Goal: Task Accomplishment & Management: Complete application form

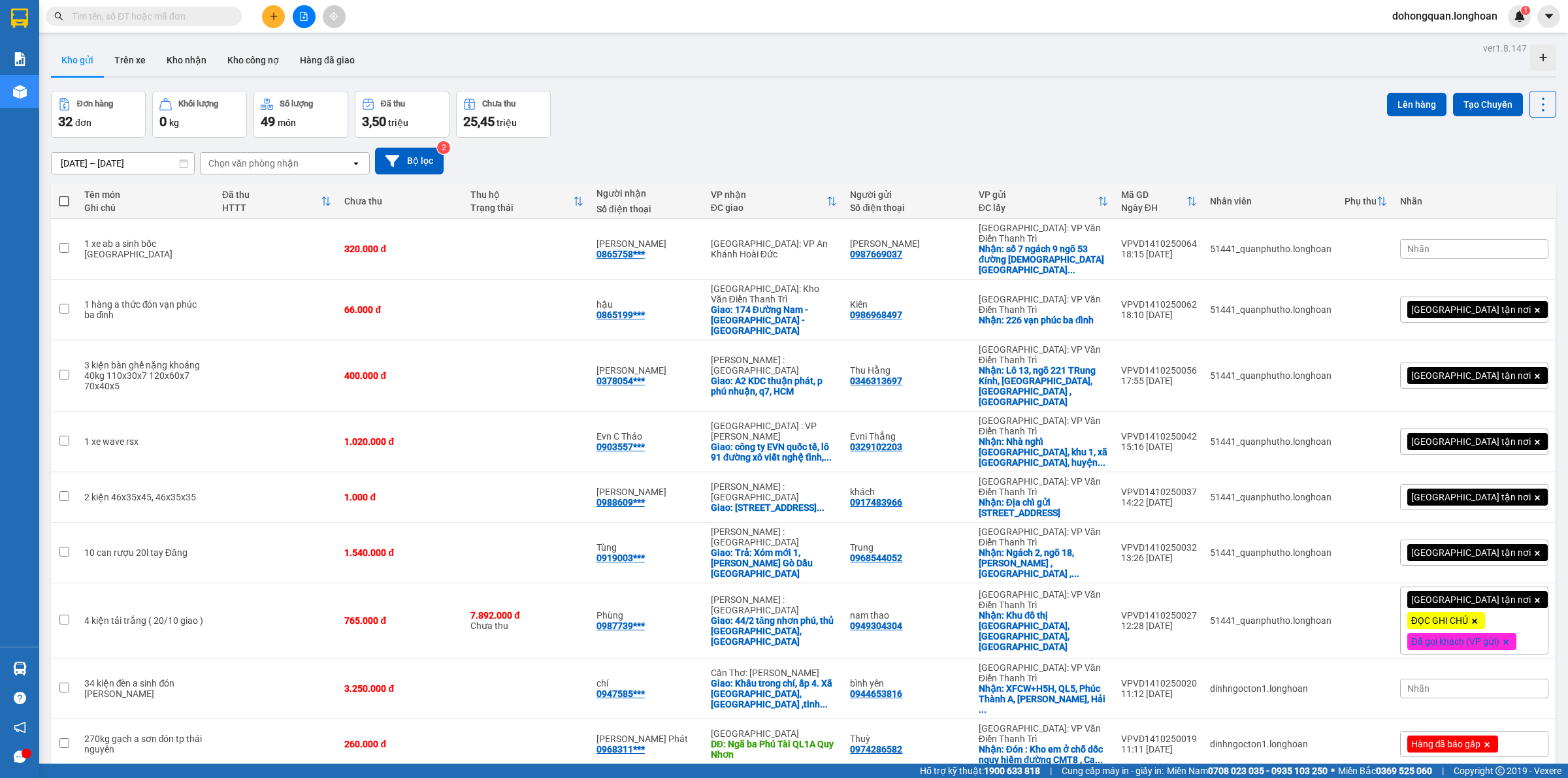
click at [141, 18] on input "text" at bounding box center [149, 16] width 154 height 14
paste input "0987537262"
type input "0987537262"
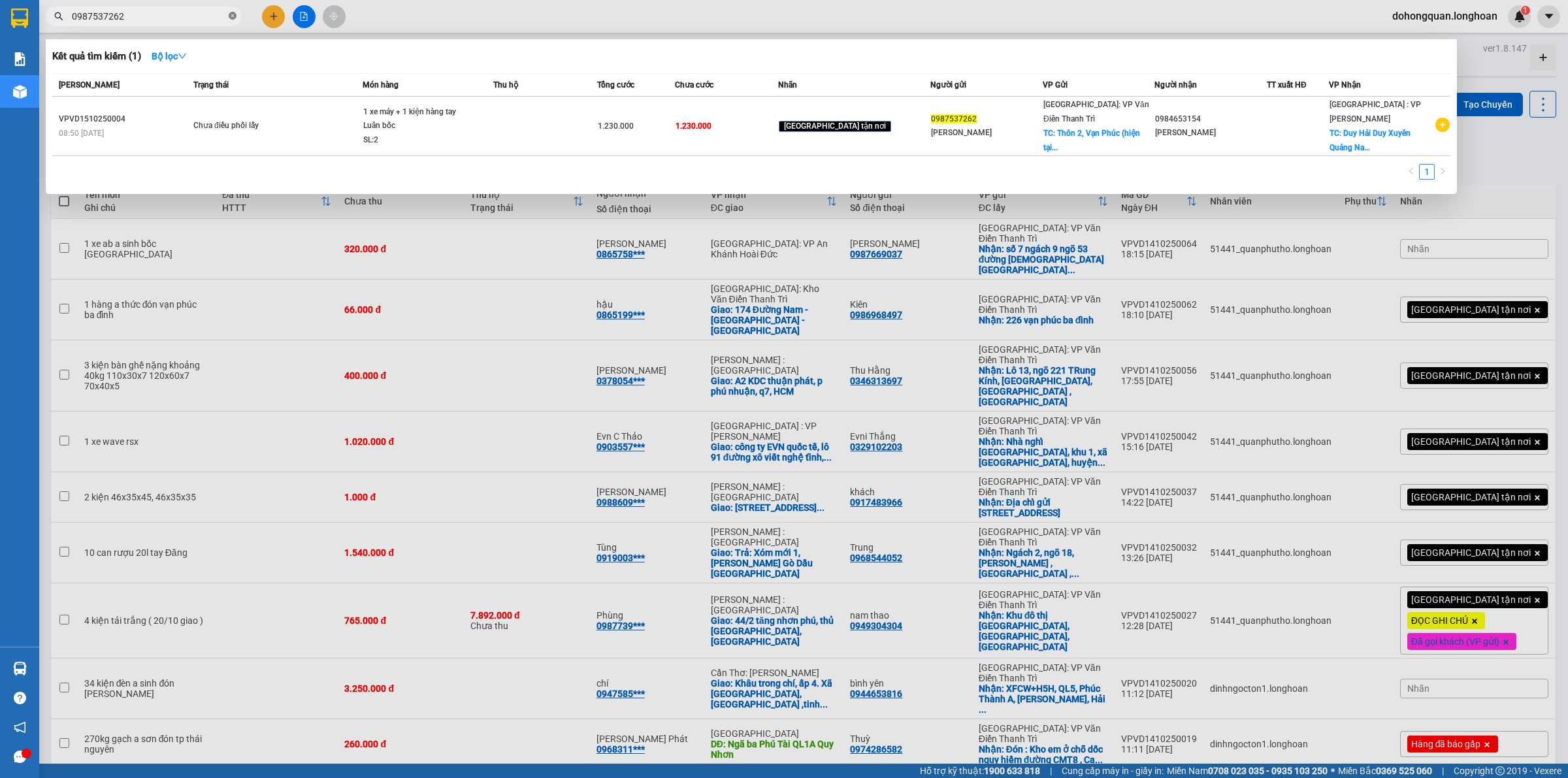
click at [232, 19] on icon "close-circle" at bounding box center [233, 15] width 8 height 8
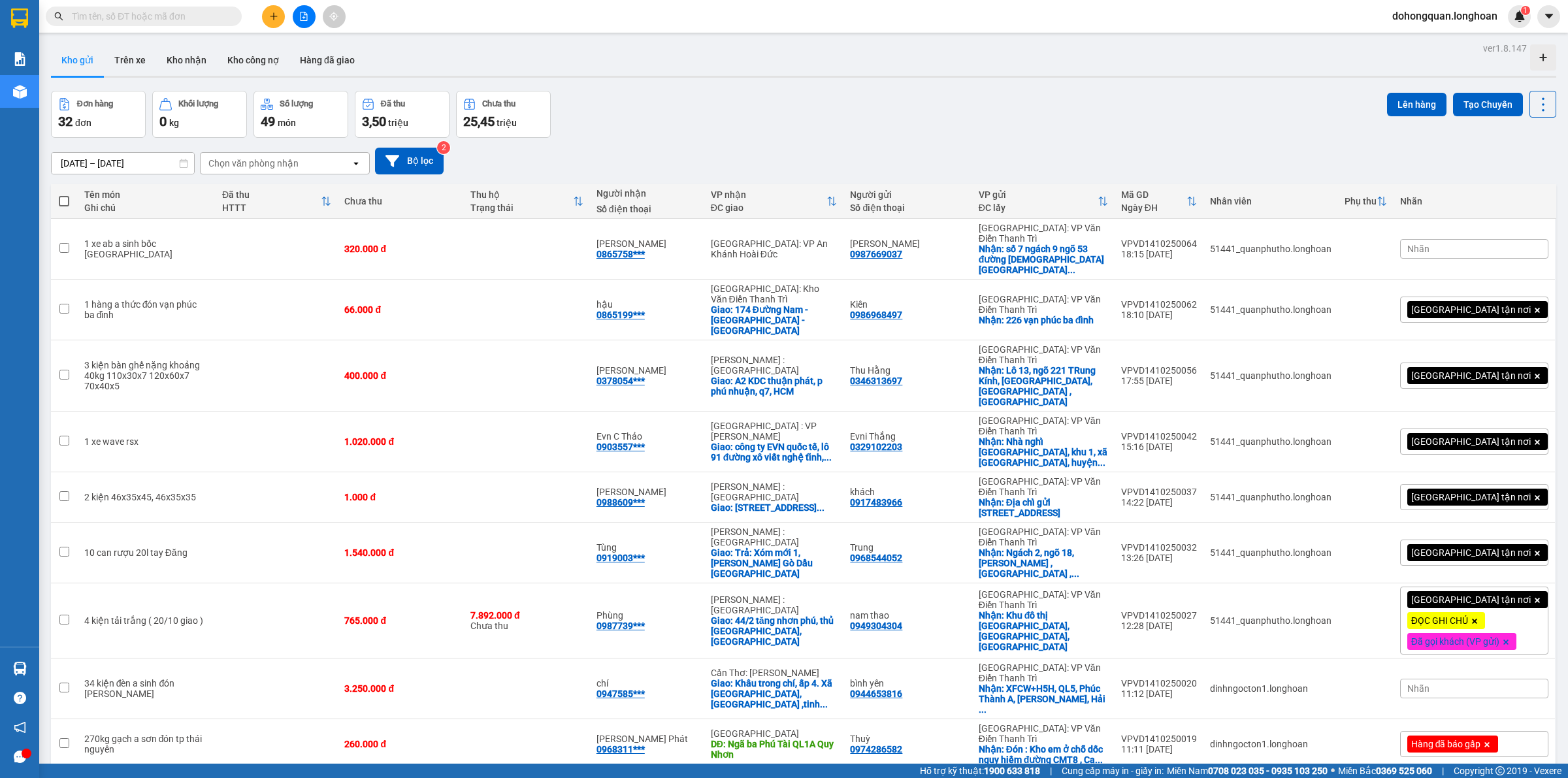
click at [670, 117] on div "Đơn hàng 32 đơn Khối lượng 0 kg Số lượng 49 món Đã thu 3,50 triệu Chưa thu 25,4…" at bounding box center [804, 114] width 1505 height 47
click at [164, 16] on input "text" at bounding box center [149, 16] width 154 height 14
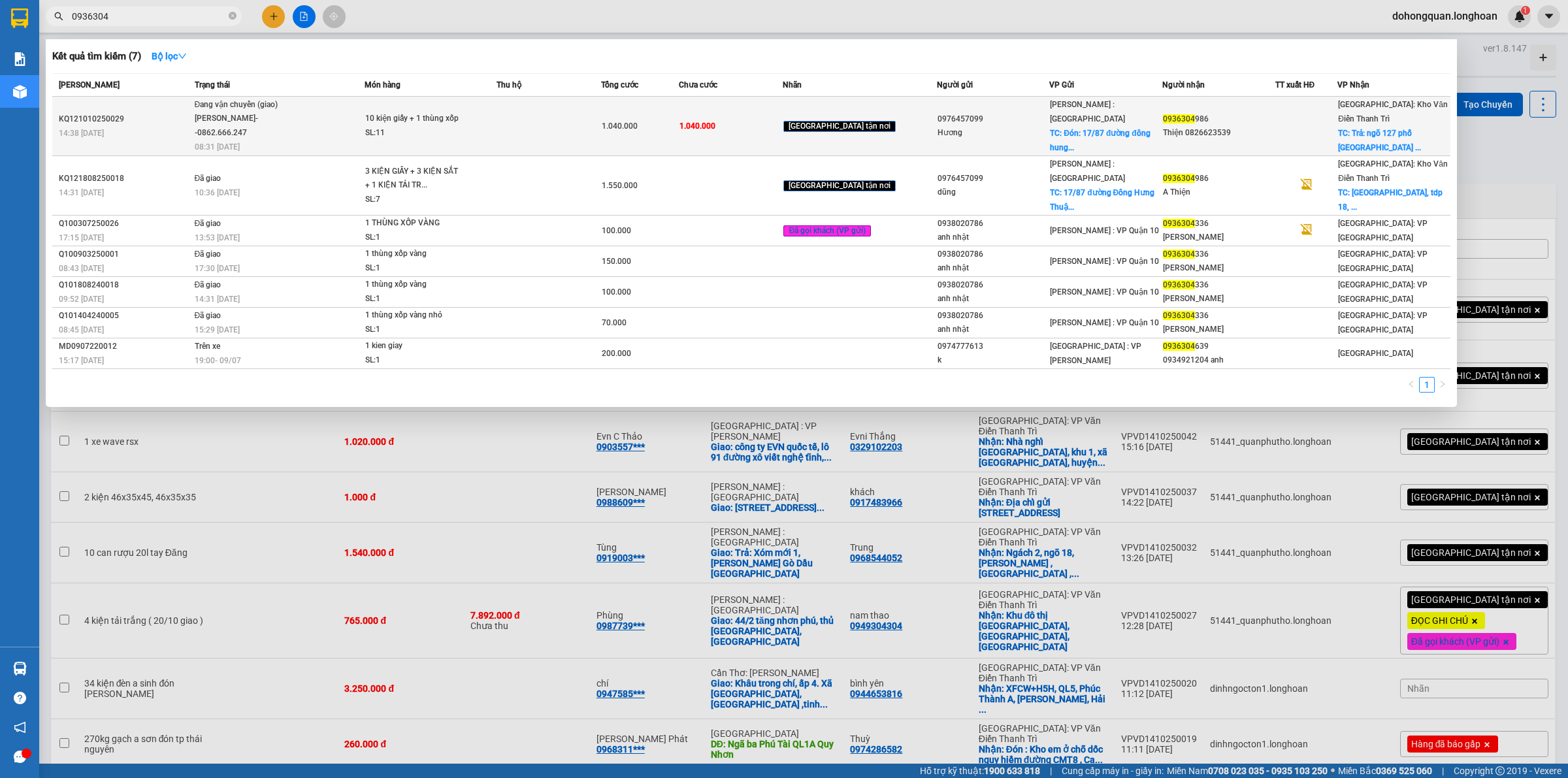
type input "0936304"
drag, startPoint x: 201, startPoint y: 135, endPoint x: 248, endPoint y: 133, distance: 47.0
click at [248, 133] on div "Trần Thanh Bình--0862.666.247" at bounding box center [244, 125] width 98 height 28
click at [290, 133] on div "Trần Thanh Bình--0862.666.247" at bounding box center [244, 125] width 98 height 28
drag, startPoint x: 202, startPoint y: 126, endPoint x: 249, endPoint y: 138, distance: 48.5
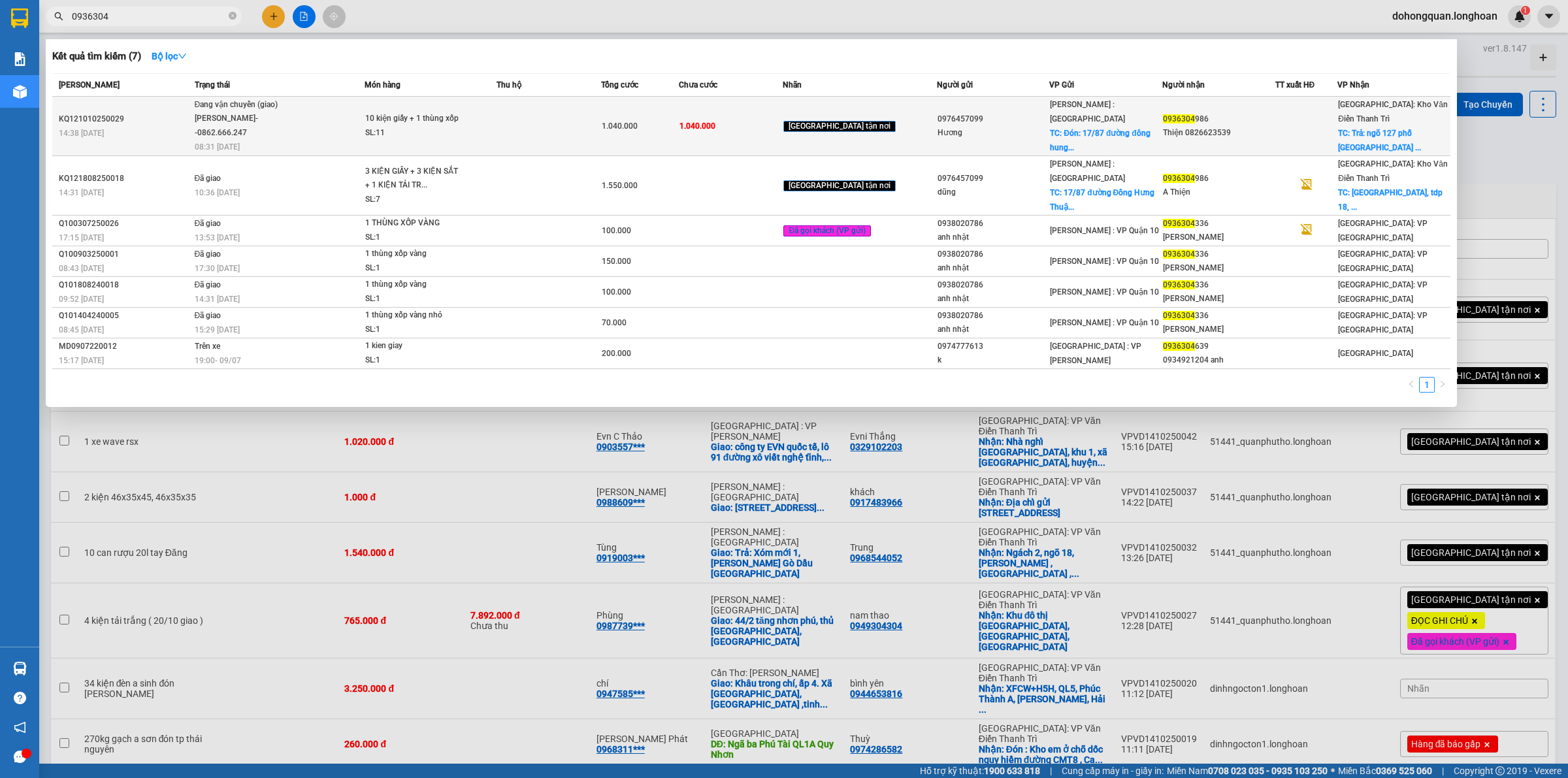
click at [249, 138] on div "Trần Thanh Bình--0862.666.247" at bounding box center [244, 125] width 98 height 28
drag, startPoint x: 243, startPoint y: 139, endPoint x: 297, endPoint y: 132, distance: 54.5
click at [297, 132] on tr "KQ121010250029 14:38 - 10/10 Đang vận chuyển (giao) Trần Thanh Bình--0862.666.2…" at bounding box center [751, 126] width 1399 height 60
click at [260, 131] on div "Trần Thanh Bình--0862.666.247" at bounding box center [244, 125] width 98 height 28
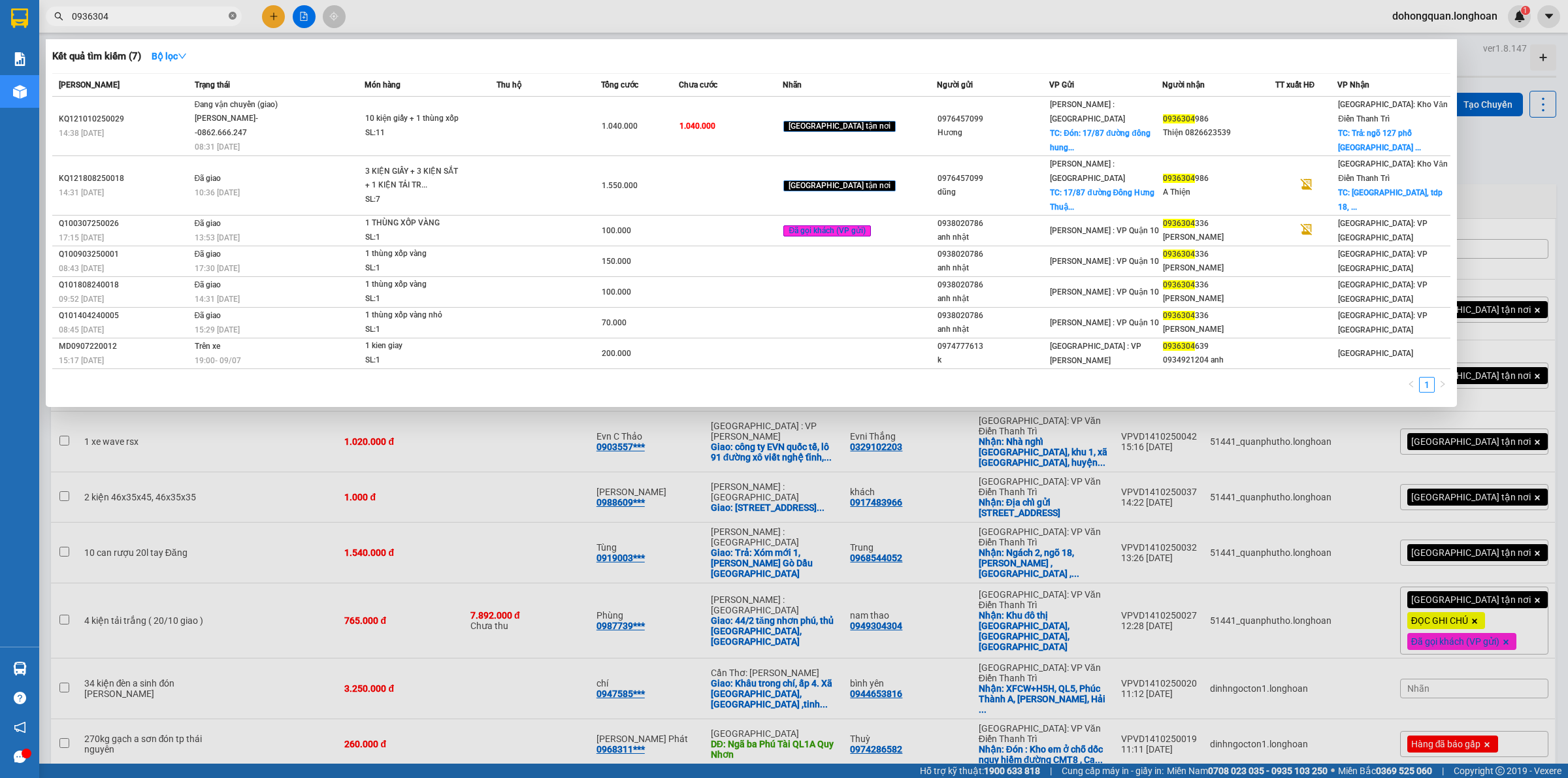
click at [233, 17] on icon "close-circle" at bounding box center [233, 15] width 8 height 8
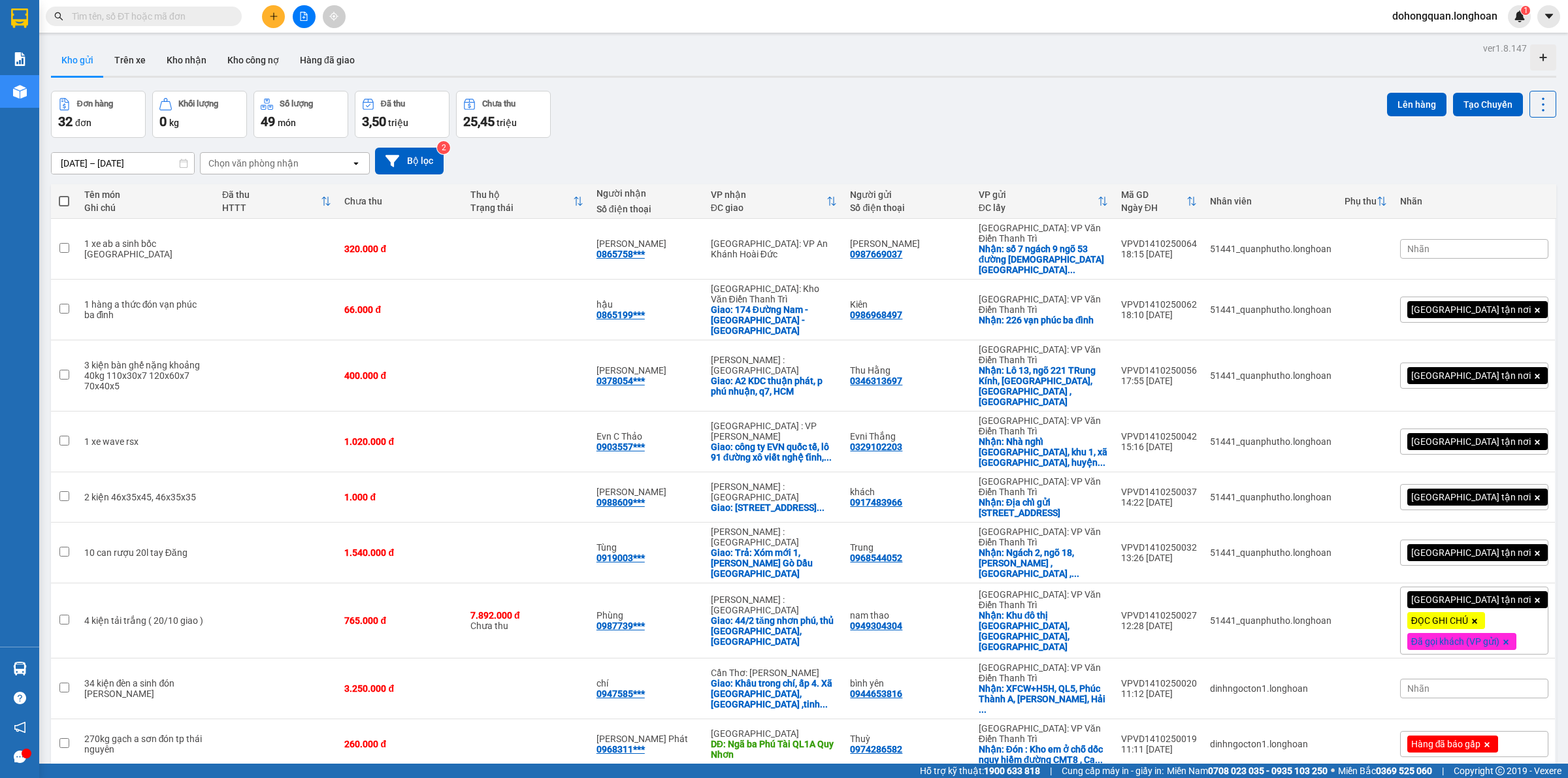
click at [121, 24] on span at bounding box center [144, 16] width 196 height 19
click at [123, 17] on input "text" at bounding box center [149, 16] width 154 height 14
paste input "0982557163"
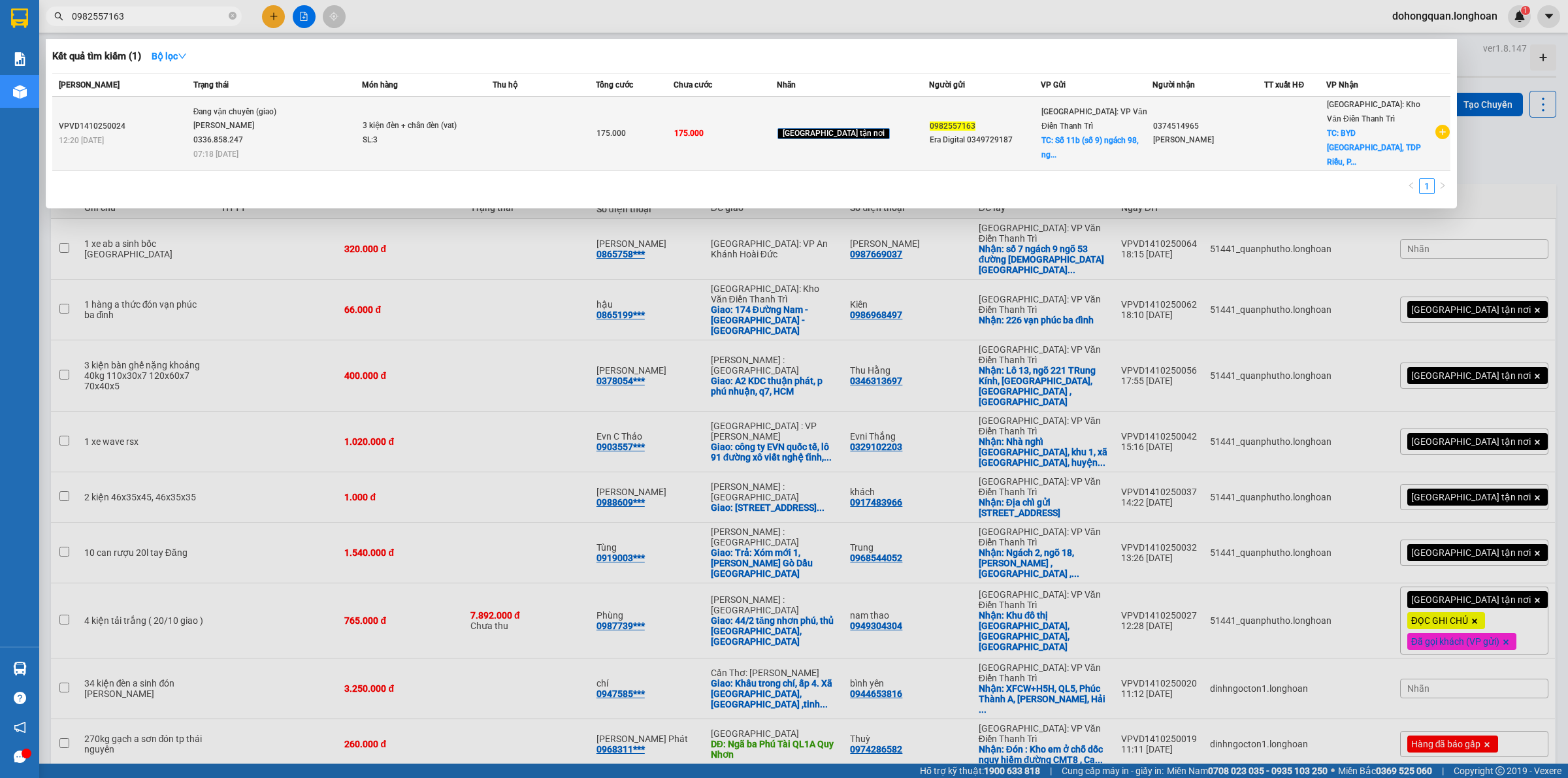
type input "0982557163"
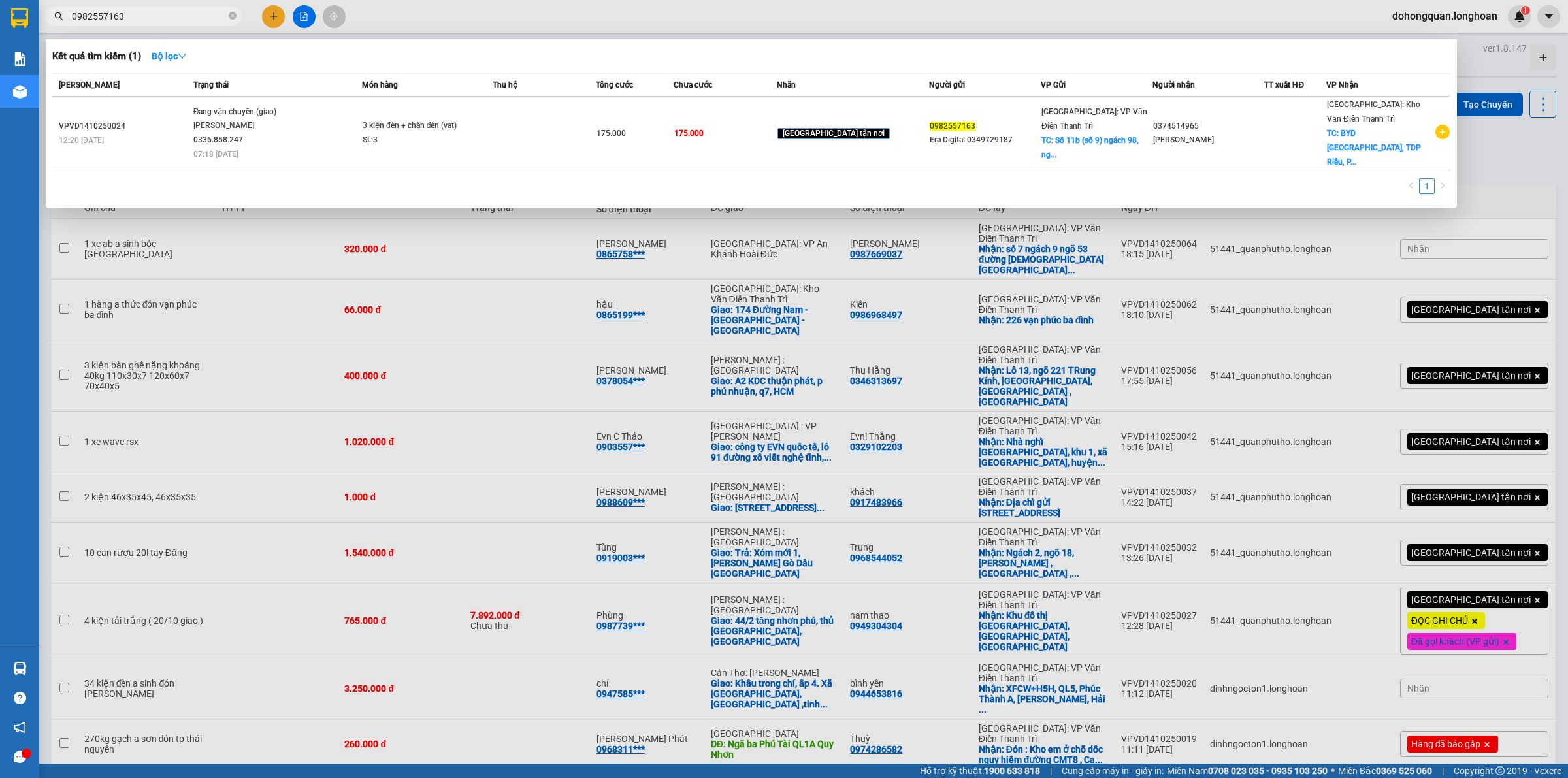
click at [266, 136] on div "[PERSON_NAME] 0336.858.247" at bounding box center [243, 133] width 98 height 28
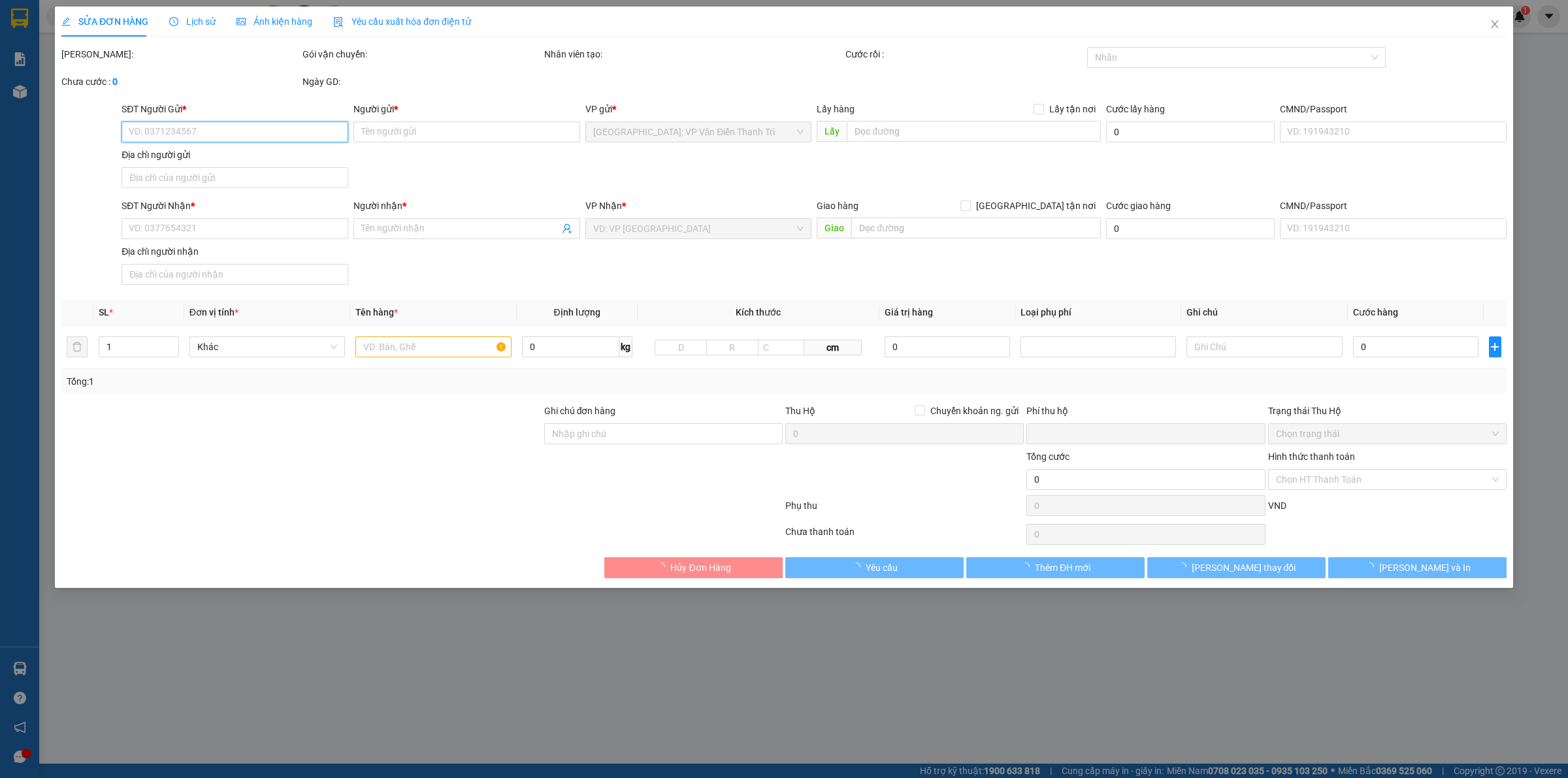
type input "0982557163"
type input "Era Digital 0349729187"
checkbox input "true"
type input "Số 11b (số 9) ngách 98, ngõ 565 Bát Khối, [GEOGRAPHIC_DATA], [GEOGRAPHIC_DATA]"
type input "0374514965"
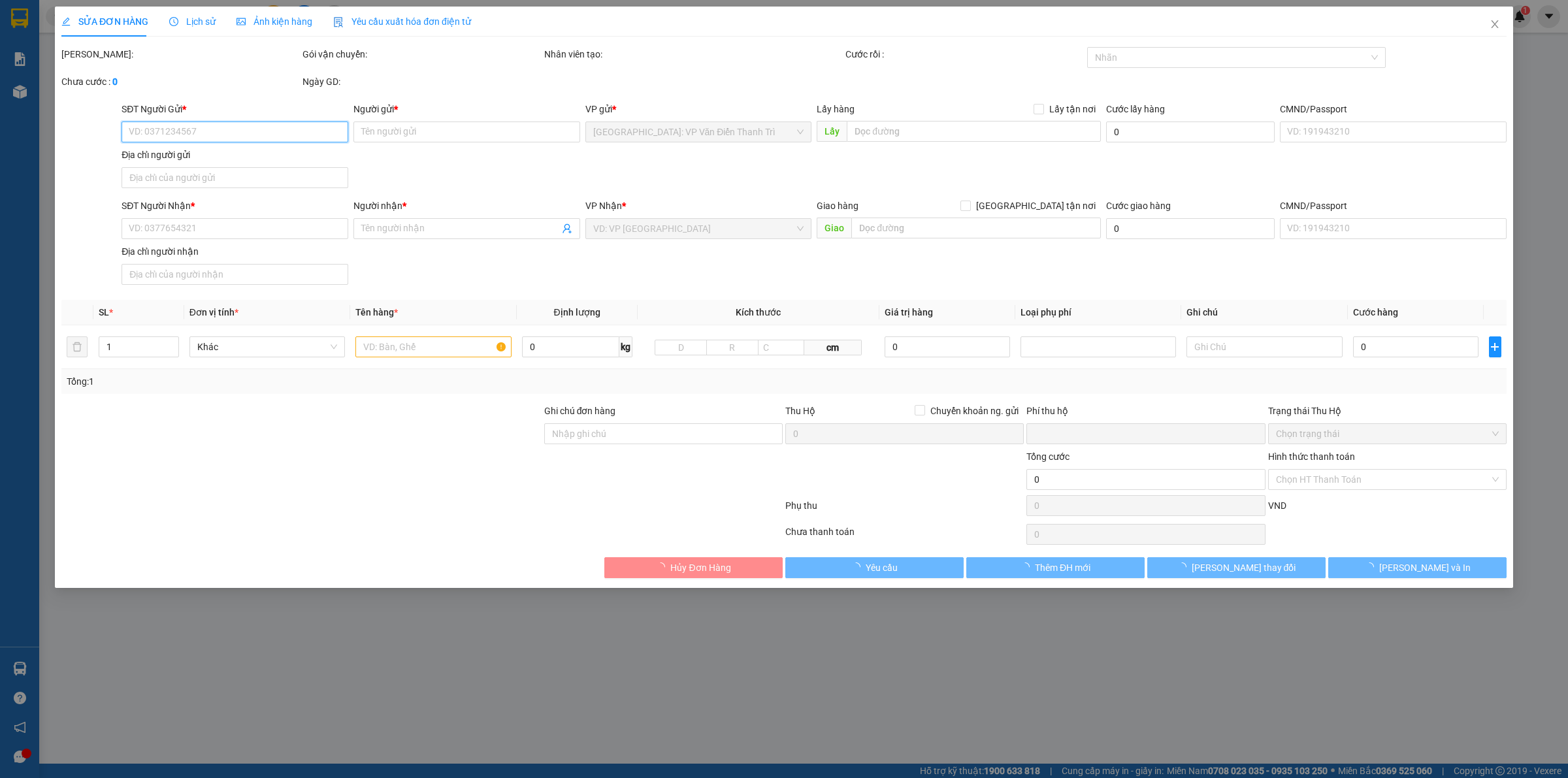
type input "[PERSON_NAME]"
checkbox input "true"
type input "BYD [GEOGRAPHIC_DATA], [GEOGRAPHIC_DATA], [GEOGRAPHIC_DATA], tỉnh [GEOGRAPHIC_D…"
type input "0"
type input "175.000"
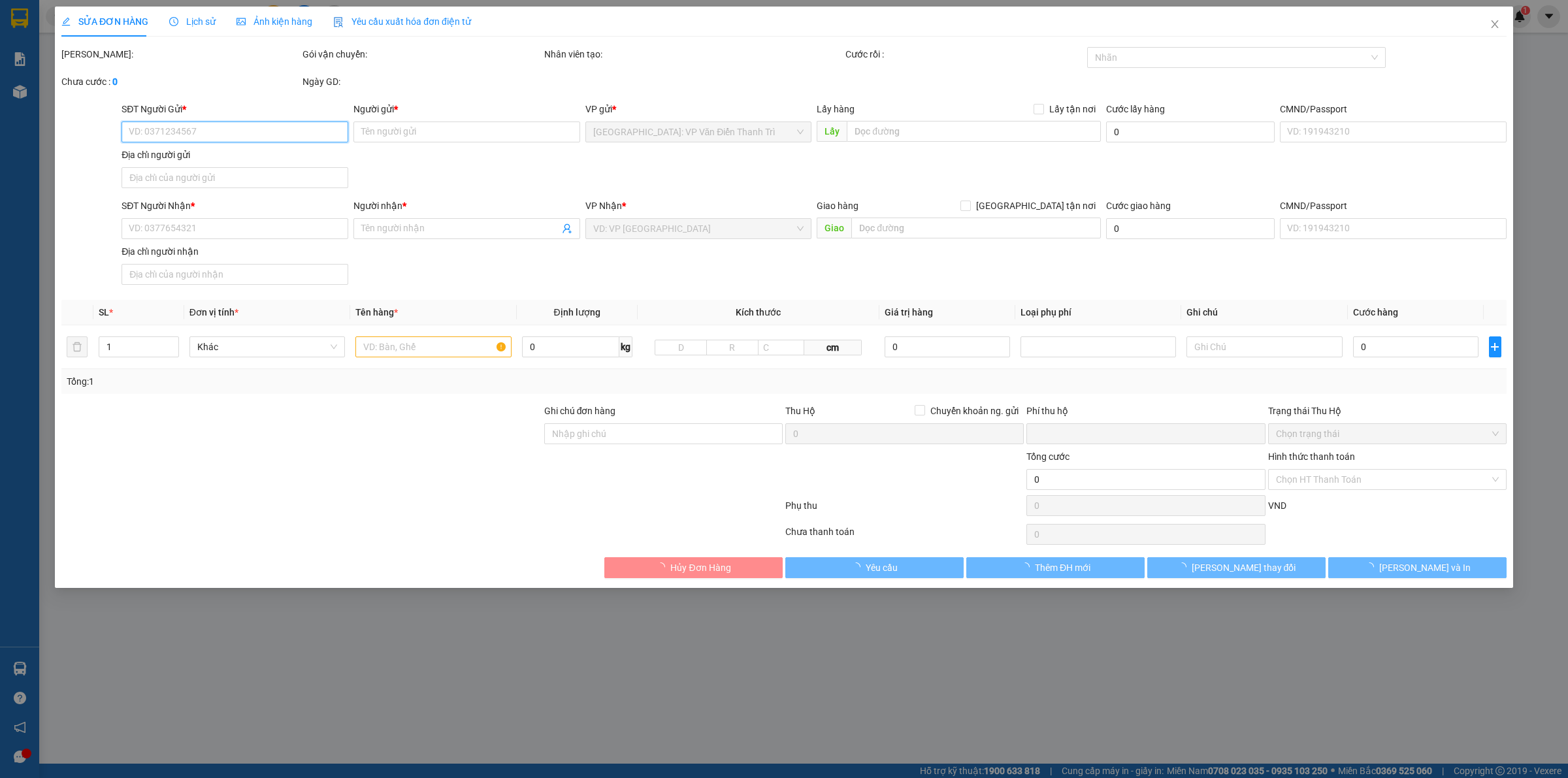
type input "175.000"
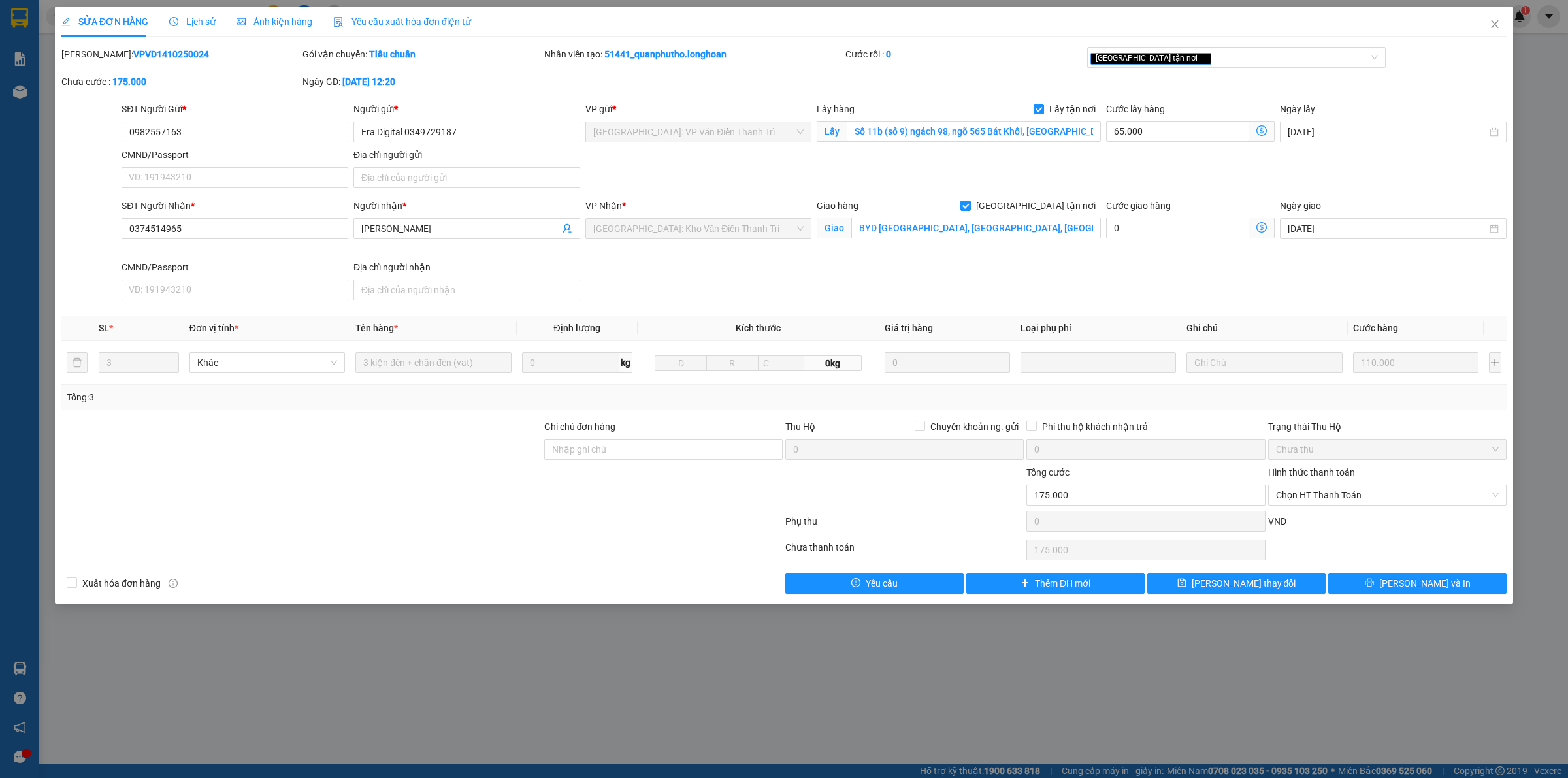
click at [801, 291] on div "SĐT Người Nhận * 0374514965 Người nhận * [PERSON_NAME] VP Nhận * [GEOGRAPHIC_DA…" at bounding box center [814, 251] width 1391 height 107
click at [1502, 27] on span "Close" at bounding box center [1495, 25] width 37 height 37
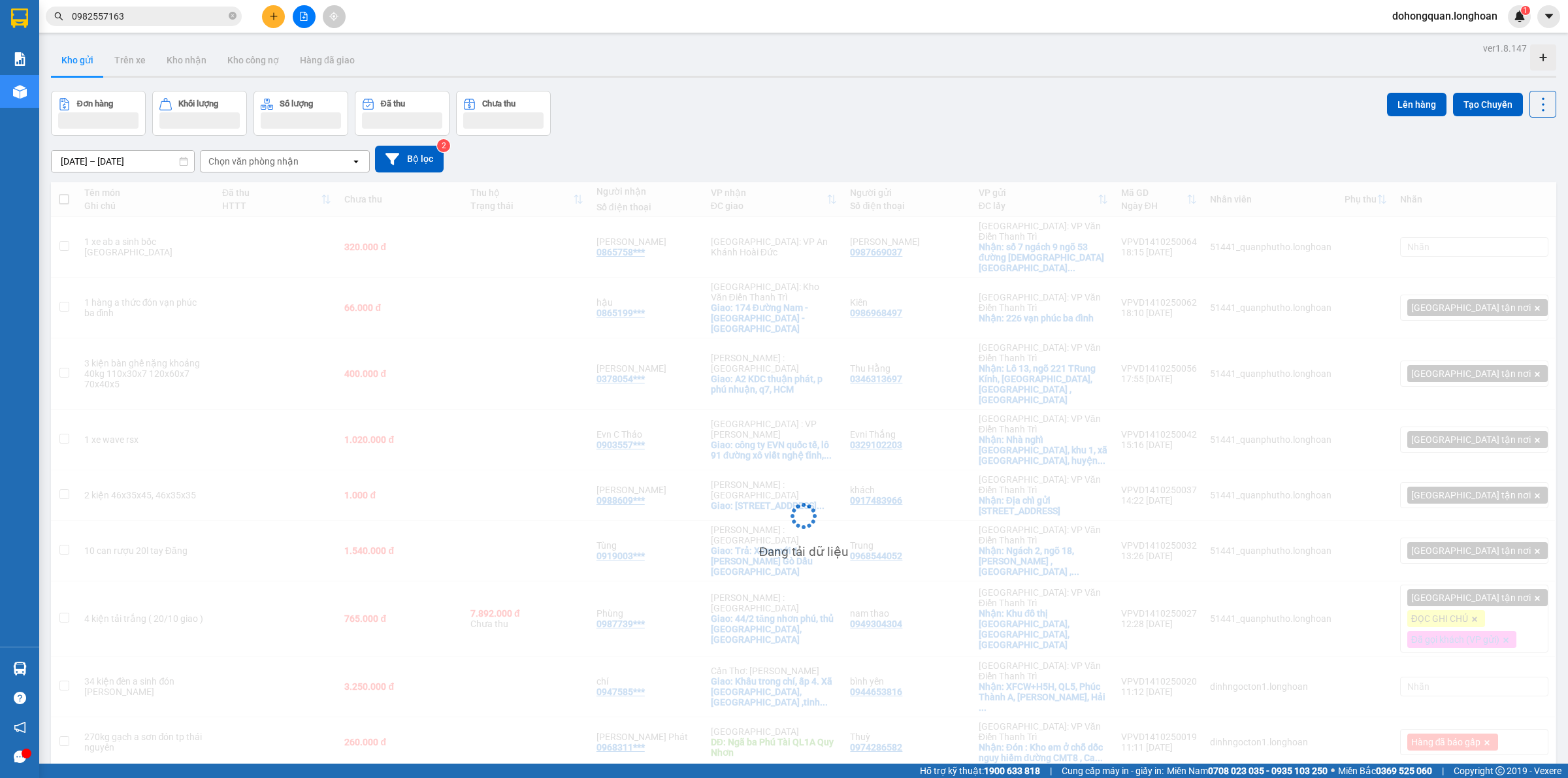
drag, startPoint x: 1013, startPoint y: 158, endPoint x: 795, endPoint y: 119, distance: 221.5
click at [1002, 157] on div "[DATE] – [DATE] Press the down arrow key to interact with the calendar and sele…" at bounding box center [804, 159] width 1505 height 27
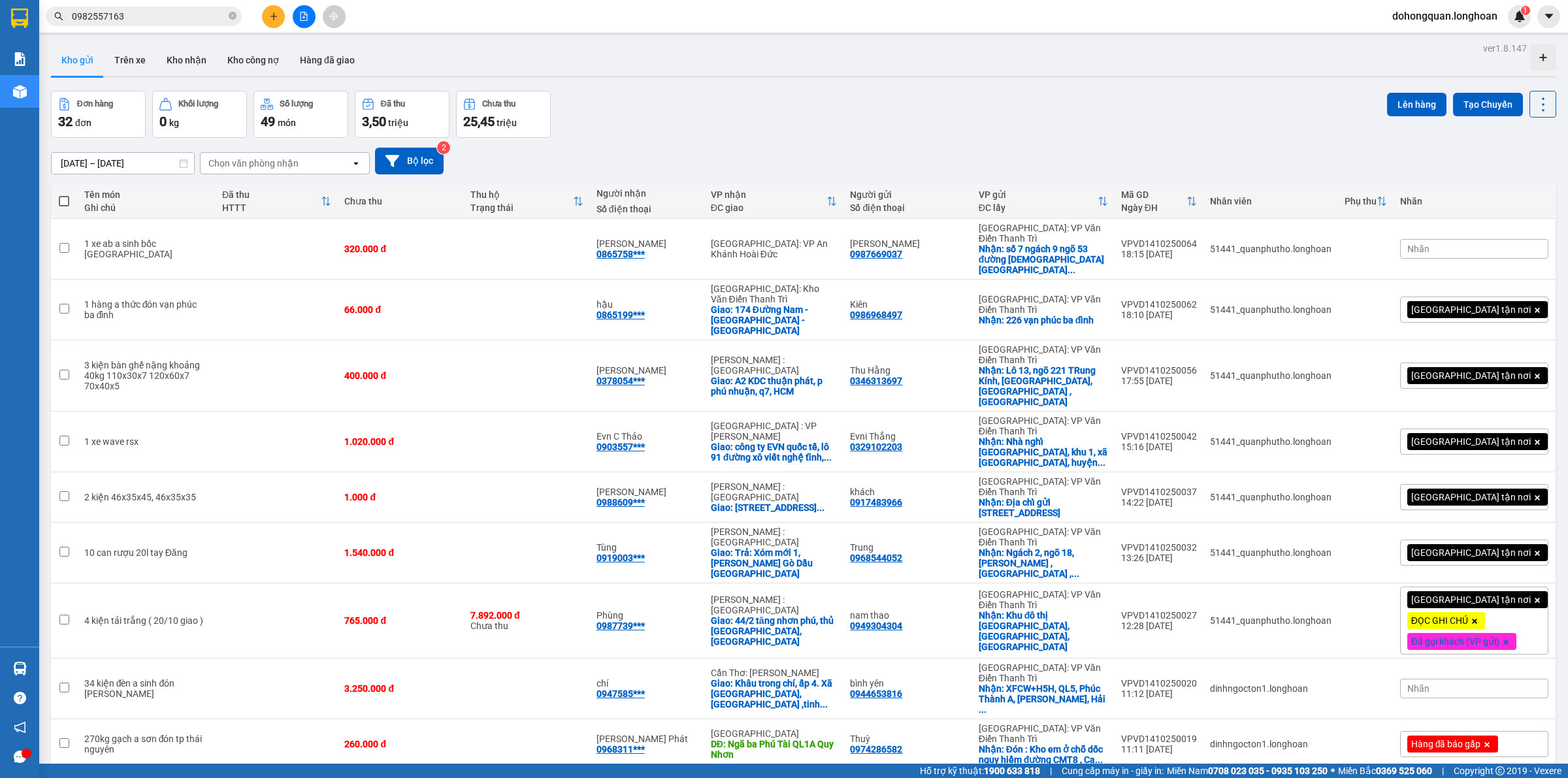
click at [671, 107] on div "Đơn hàng 32 đơn Khối lượng 0 kg Số lượng 49 món Đã thu 3,50 triệu Chưa thu 25,4…" at bounding box center [804, 114] width 1505 height 47
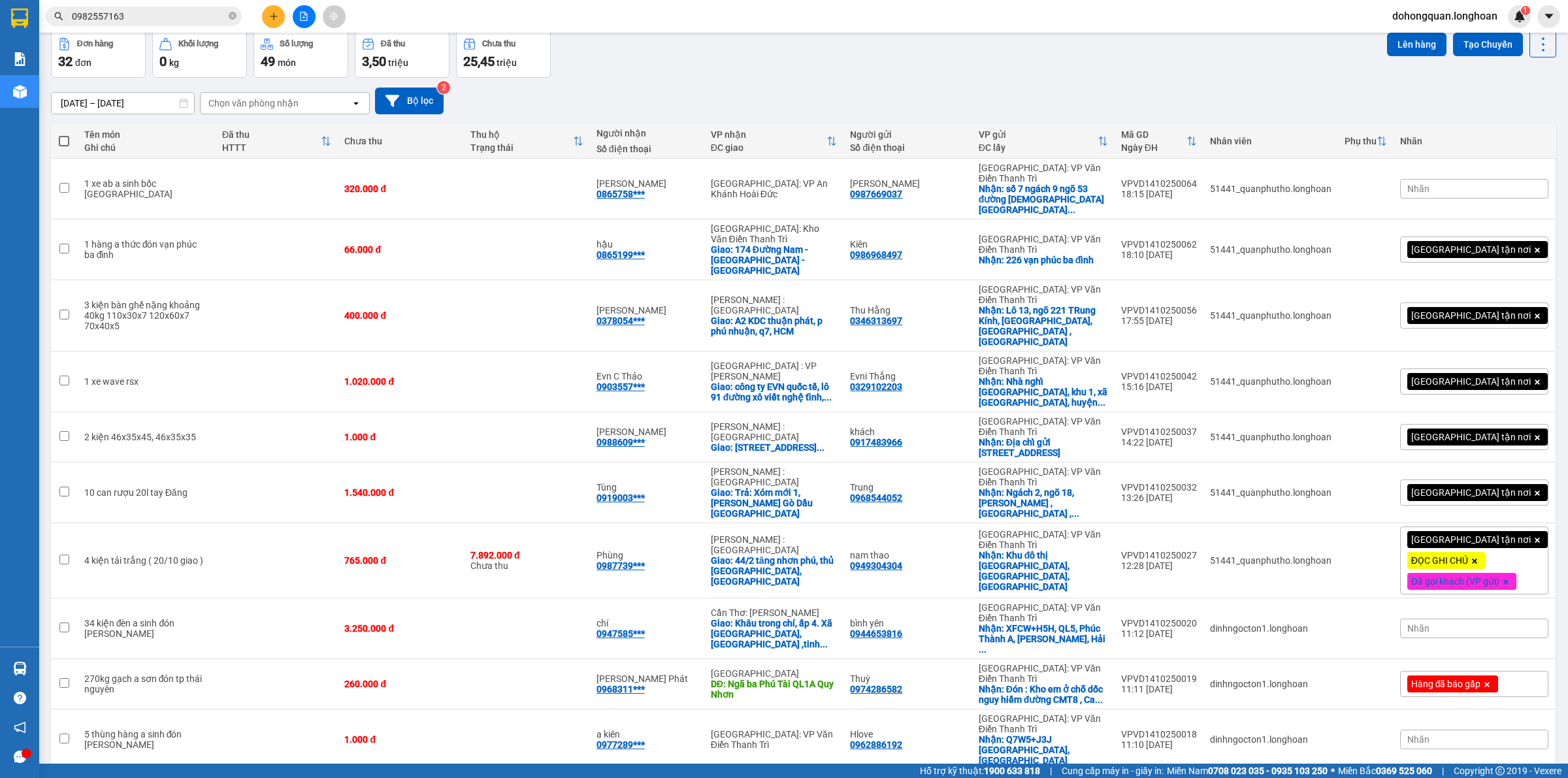
click at [1481, 778] on div "10 / trang" at bounding box center [1502, 791] width 40 height 13
click at [1493, 638] on span "100 / trang" at bounding box center [1494, 640] width 47 height 13
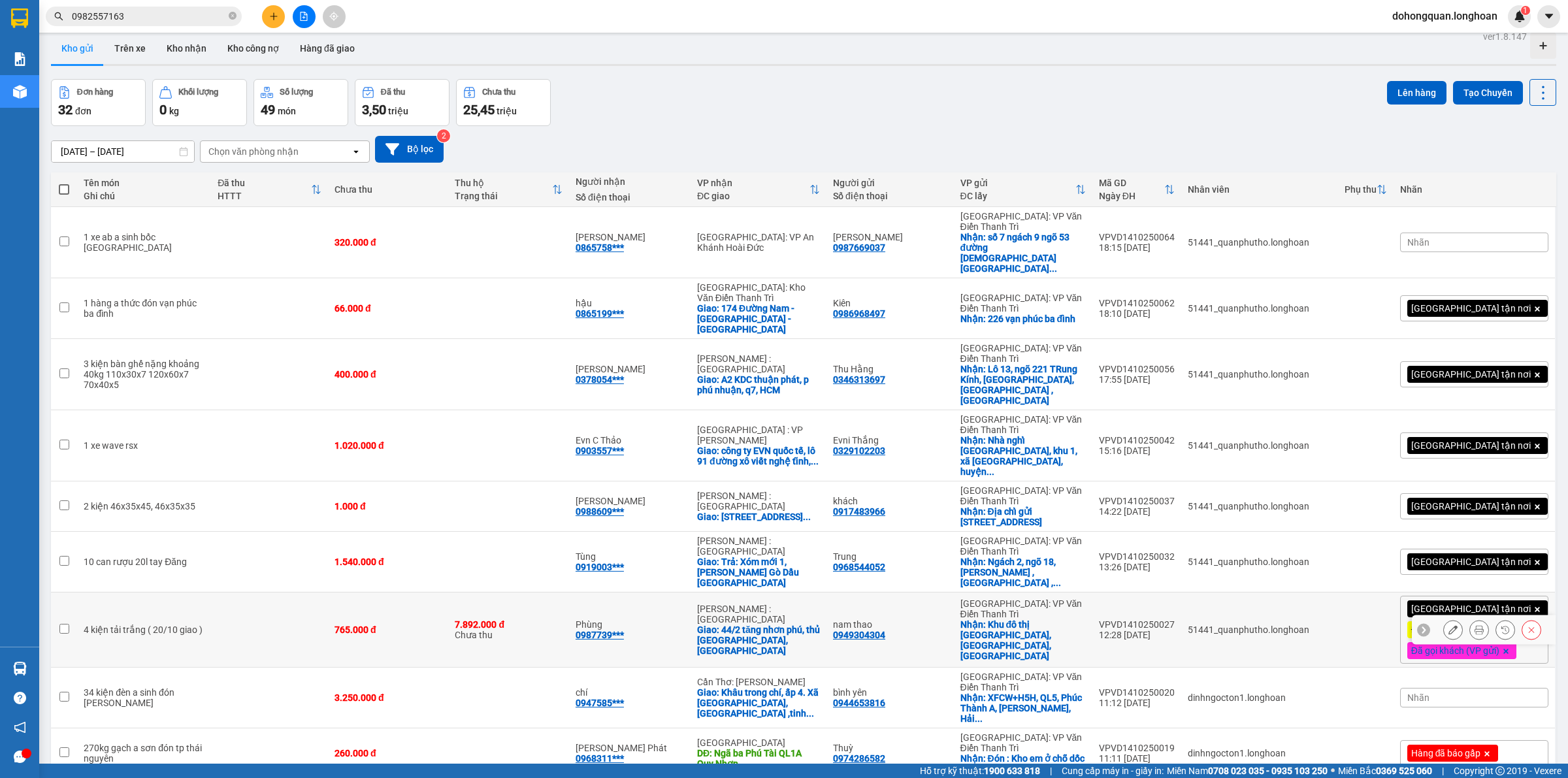
scroll to position [0, 0]
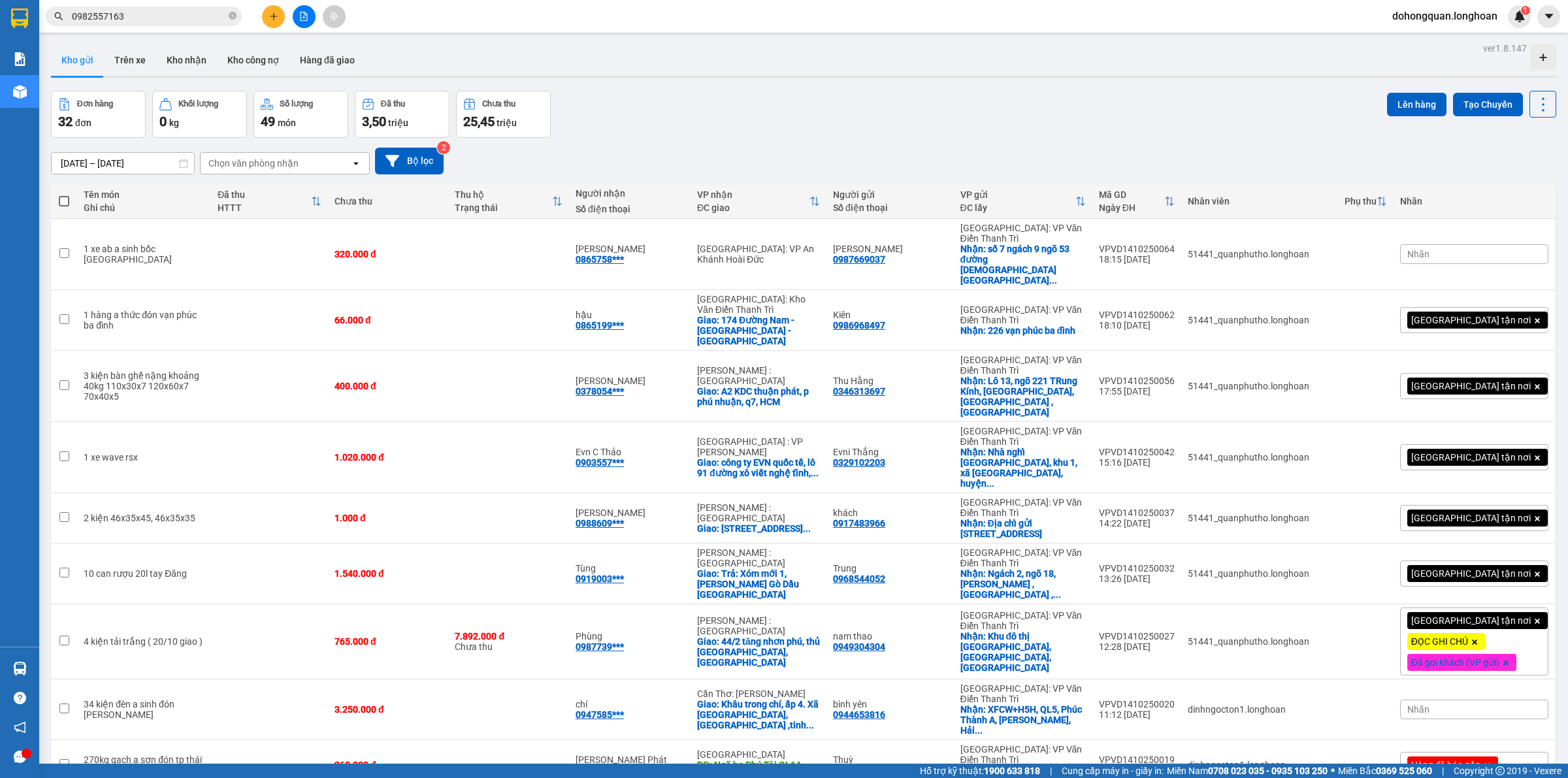
click at [882, 118] on div "Đơn hàng 32 đơn Khối lượng 0 kg Số lượng 49 món Đã thu 3,50 triệu Chưa thu 25,4…" at bounding box center [804, 114] width 1505 height 47
click at [671, 121] on div "Đơn hàng 32 đơn Khối lượng 0 kg Số lượng 49 món Đã thu 3,50 triệu Chưa thu 25,4…" at bounding box center [804, 114] width 1505 height 47
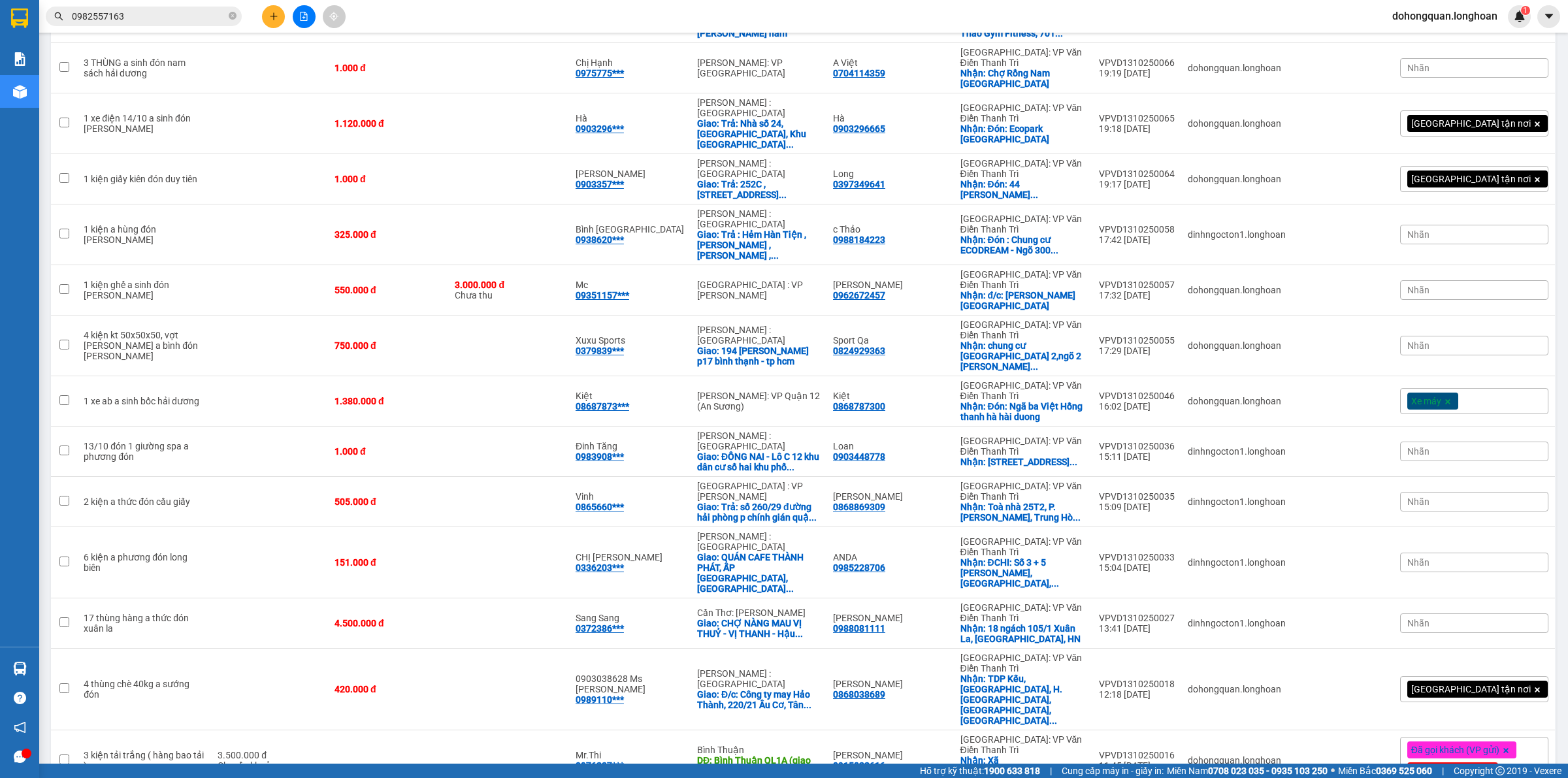
scroll to position [932, 0]
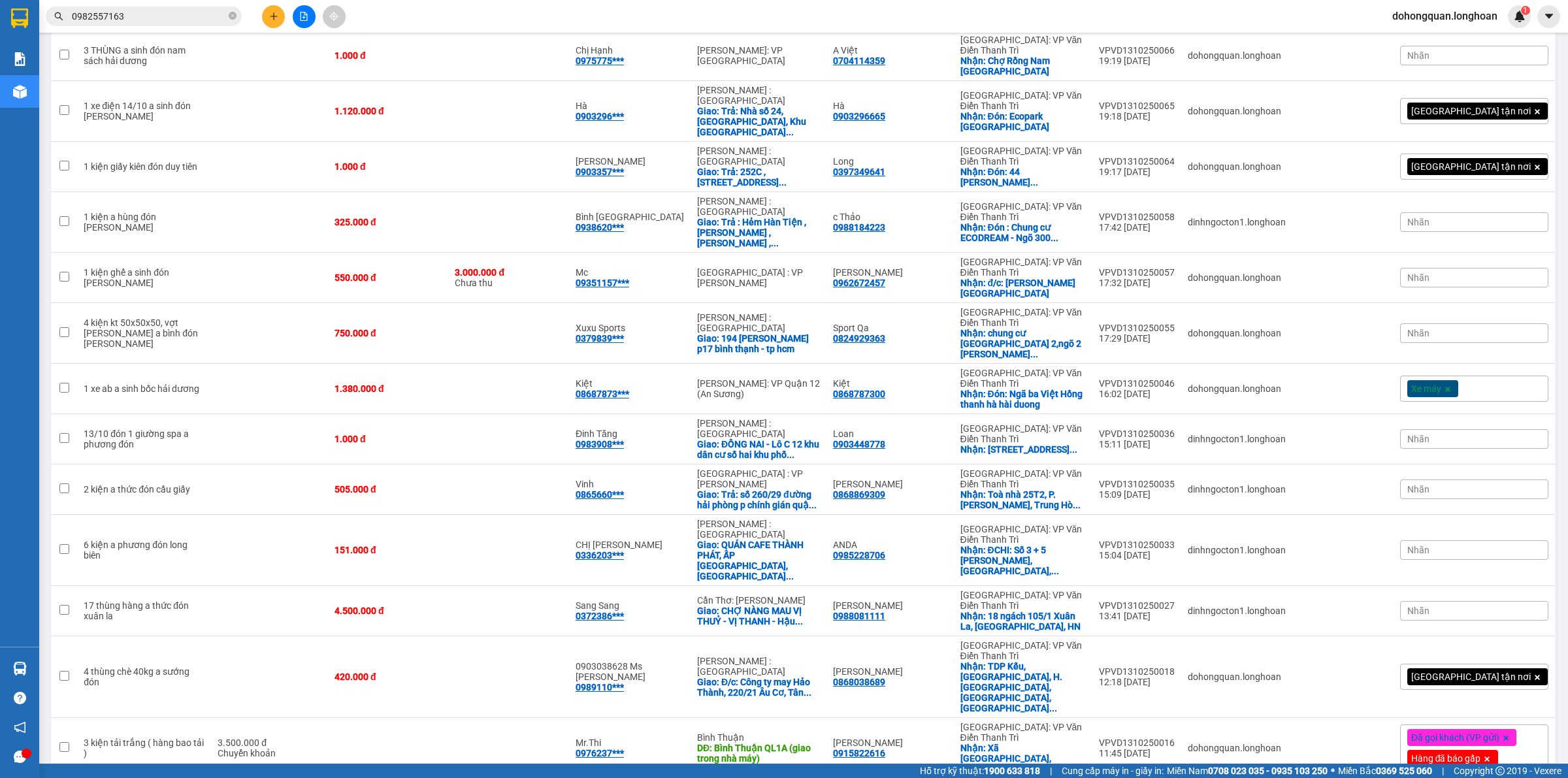
click at [167, 15] on input "0982557163" at bounding box center [149, 16] width 154 height 14
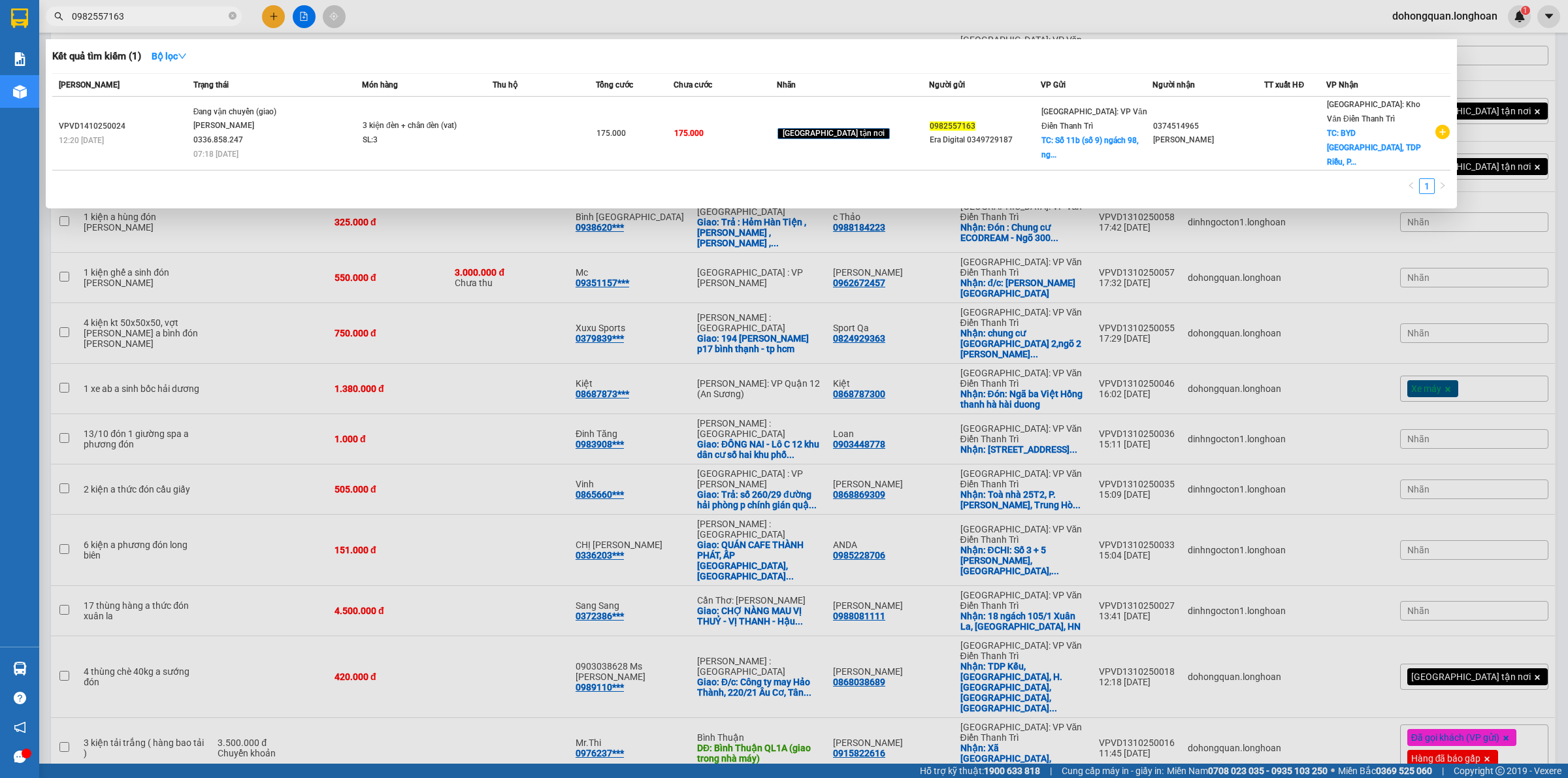
click at [166, 14] on input "0982557163" at bounding box center [149, 16] width 154 height 14
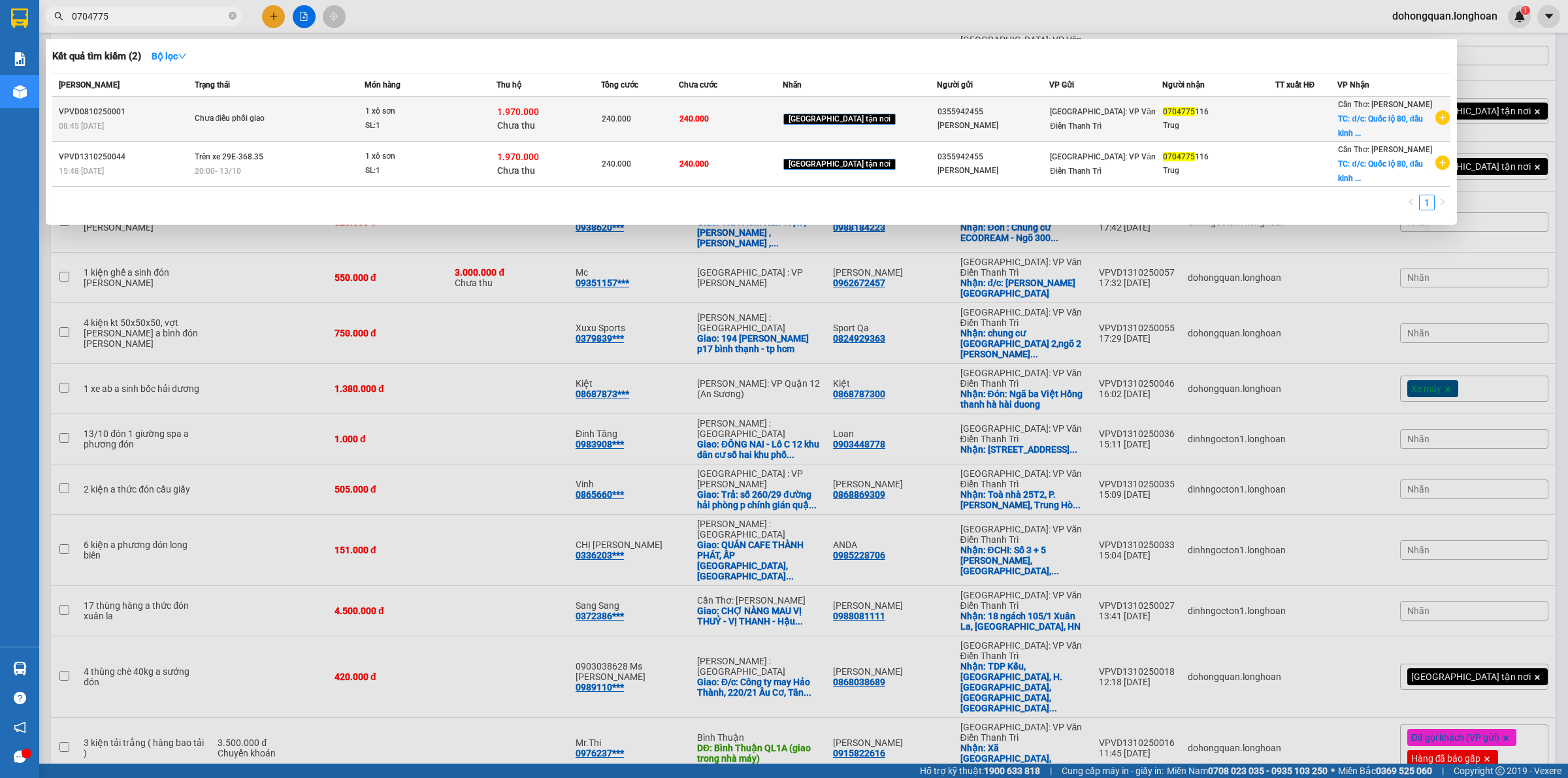
type input "0704775"
click at [344, 115] on span "Chưa điều phối giao" at bounding box center [279, 118] width 169 height 14
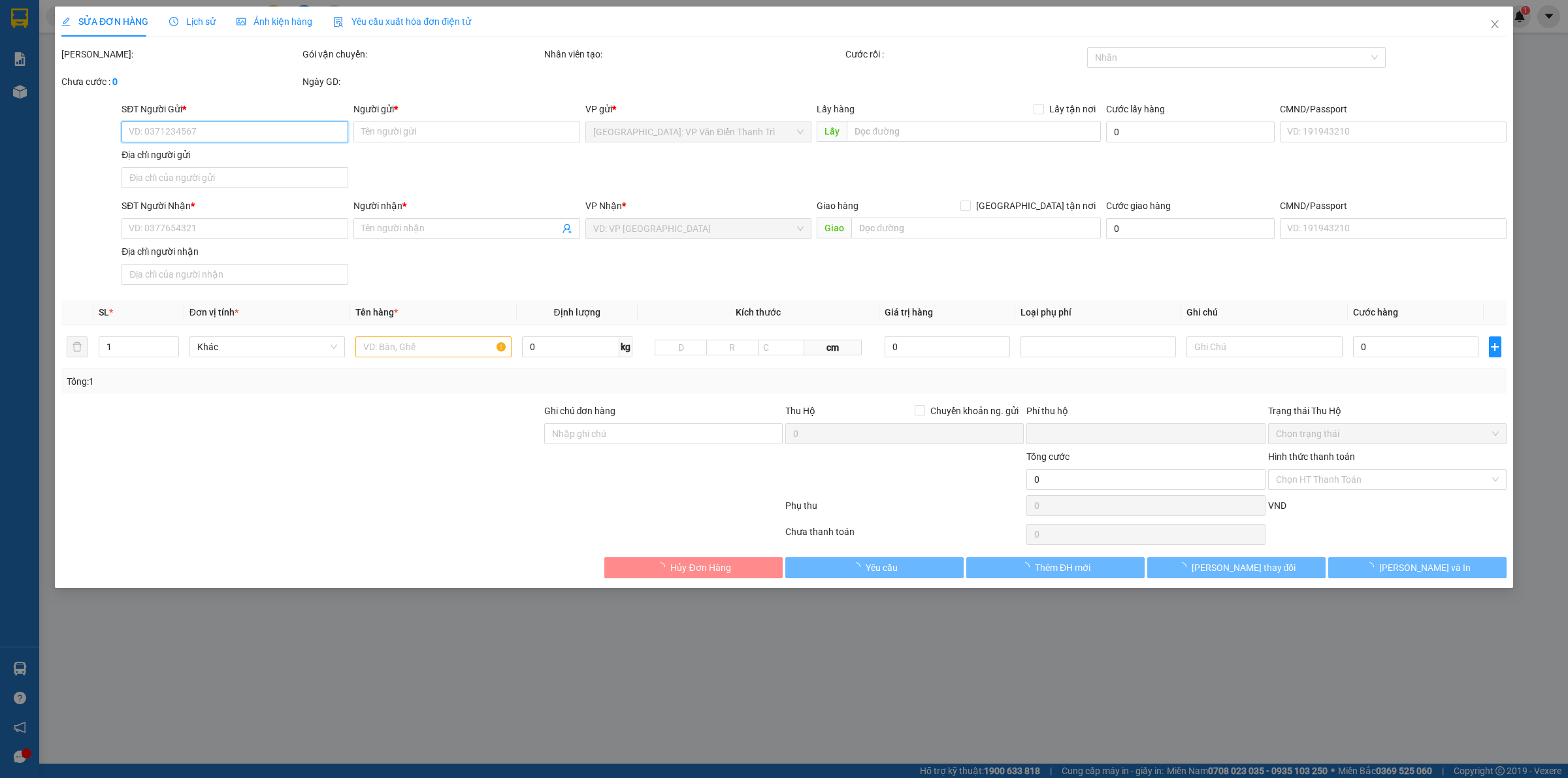
type input "0355942455"
type input "[PERSON_NAME]"
type input "0704775116"
type input "Trug"
checkbox input "true"
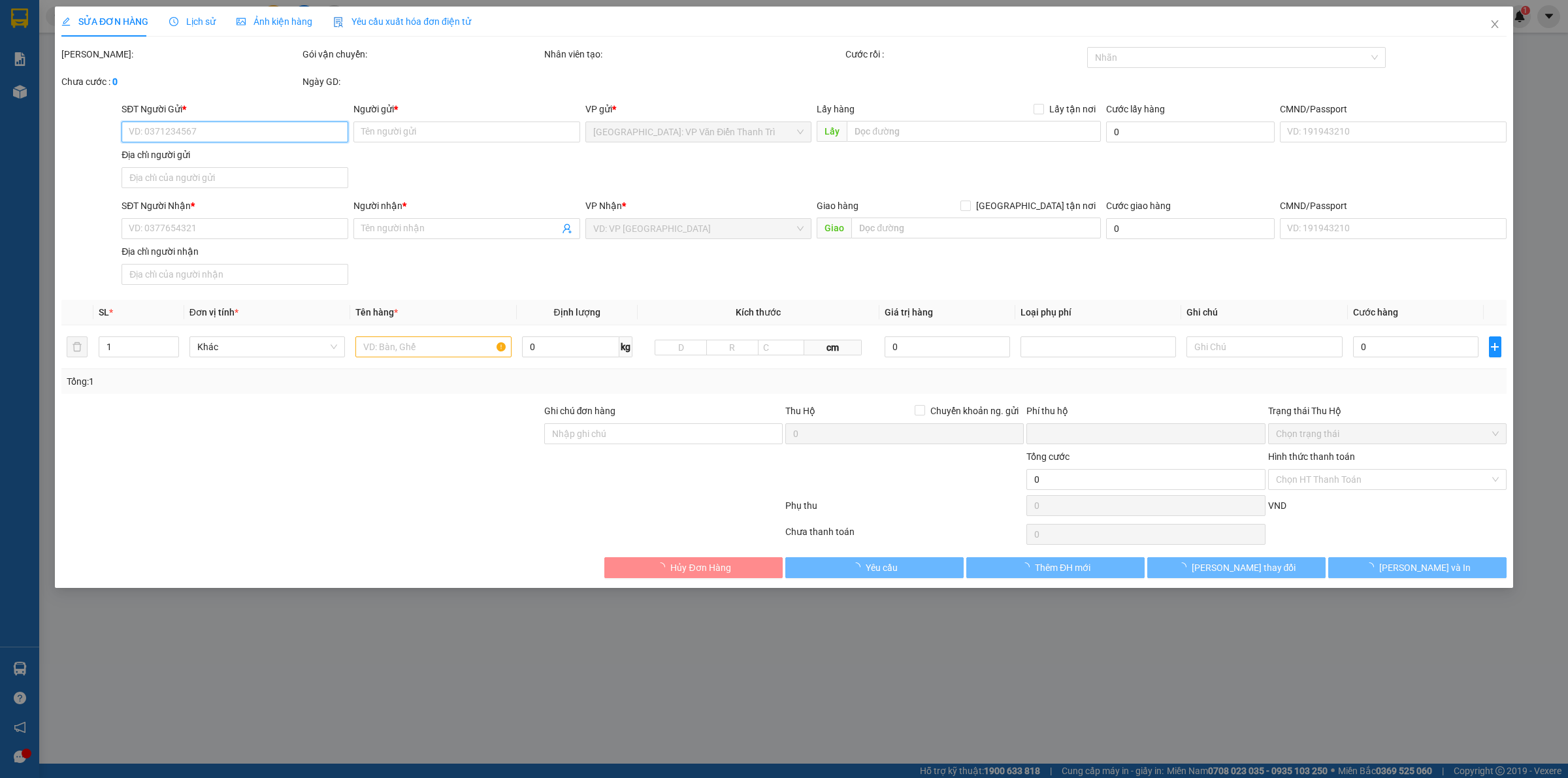
type input "đ/c: Quốc lộ 80, đầu kinh 3, [GEOGRAPHIC_DATA], xã [GEOGRAPHIC_DATA], huyện [GE…"
type input "240.000"
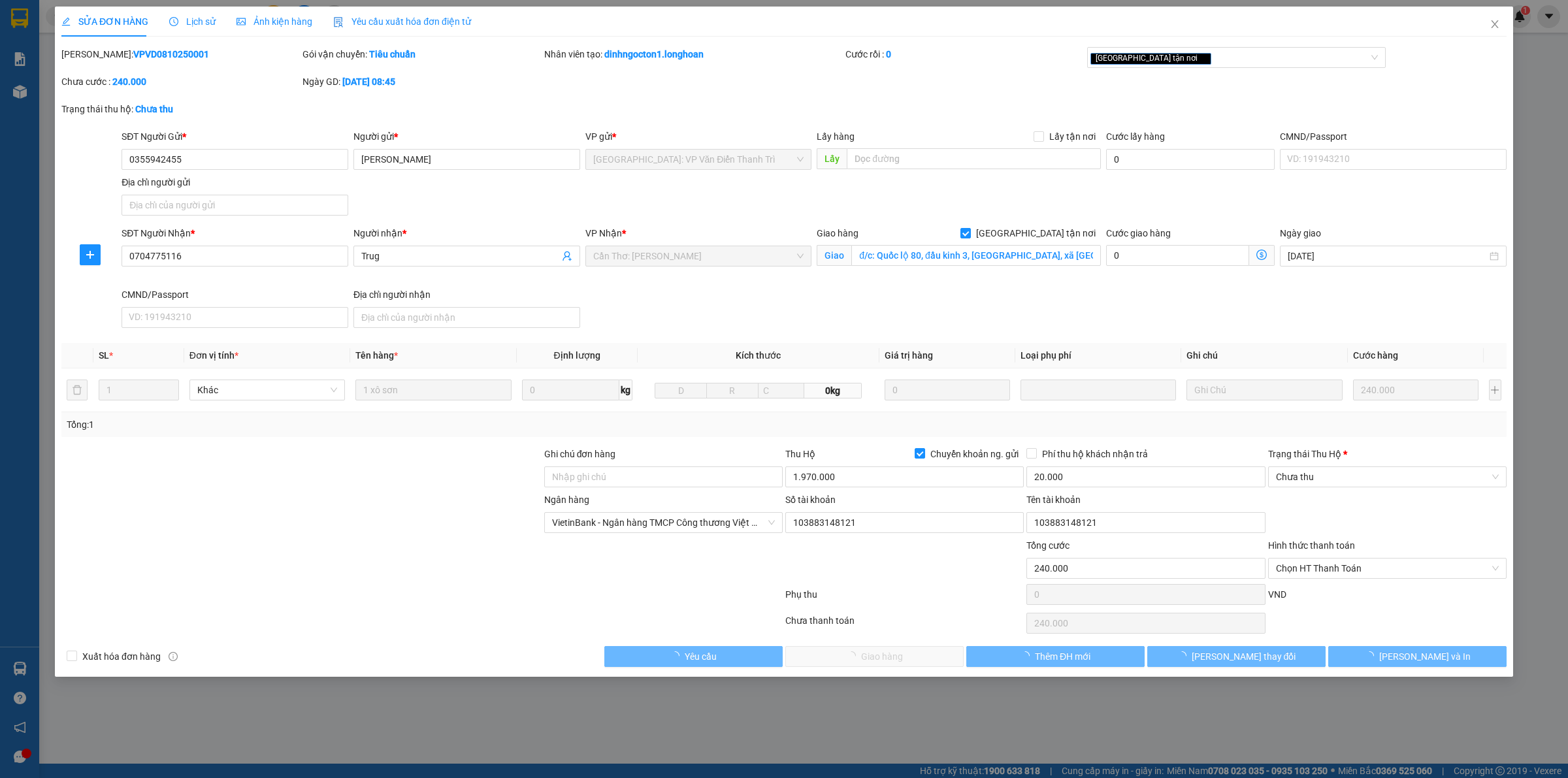
click at [206, 20] on span "Lịch sử" at bounding box center [193, 21] width 46 height 11
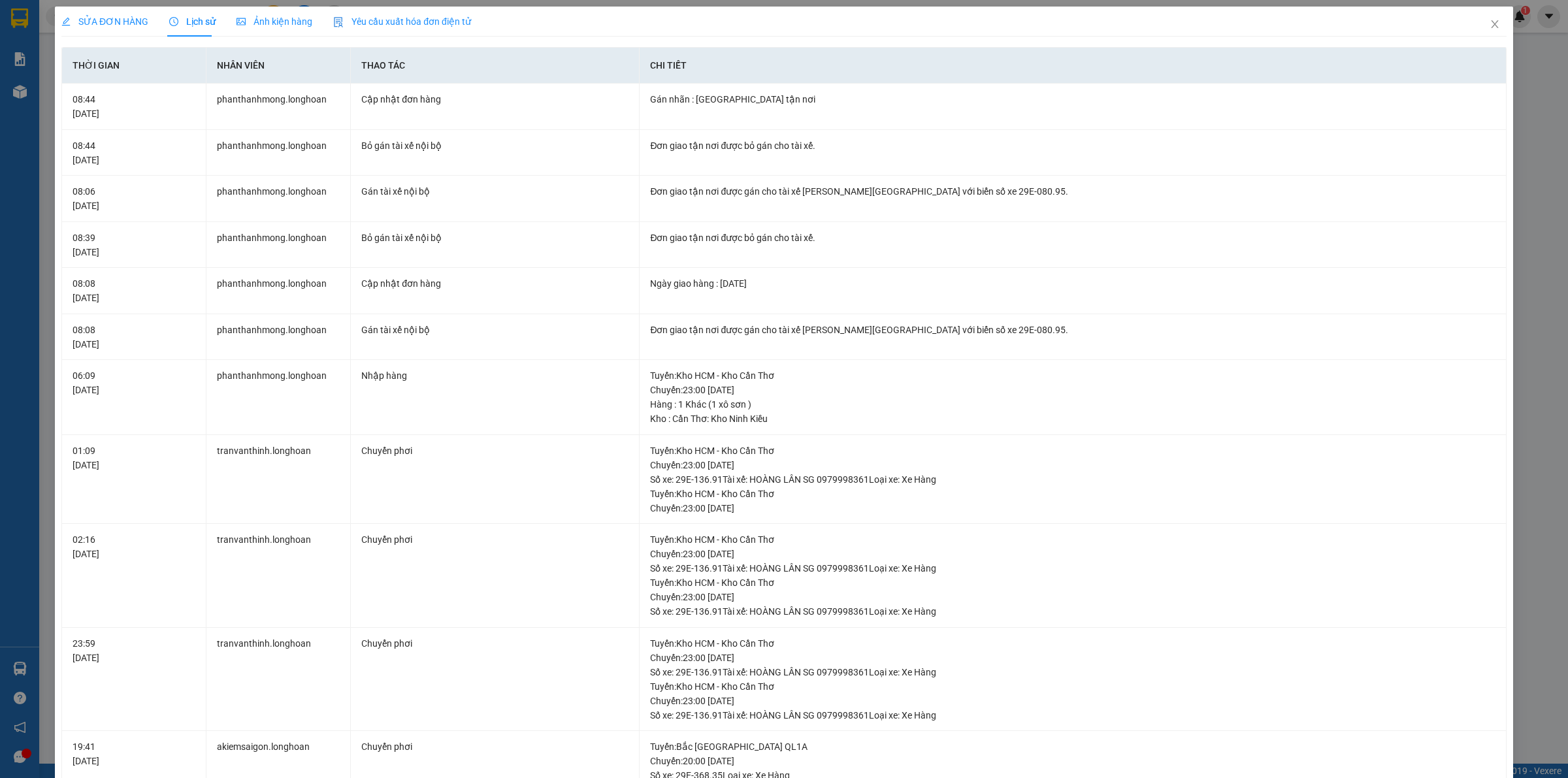
click at [116, 16] on span "SỬA ĐƠN HÀNG" at bounding box center [105, 21] width 87 height 11
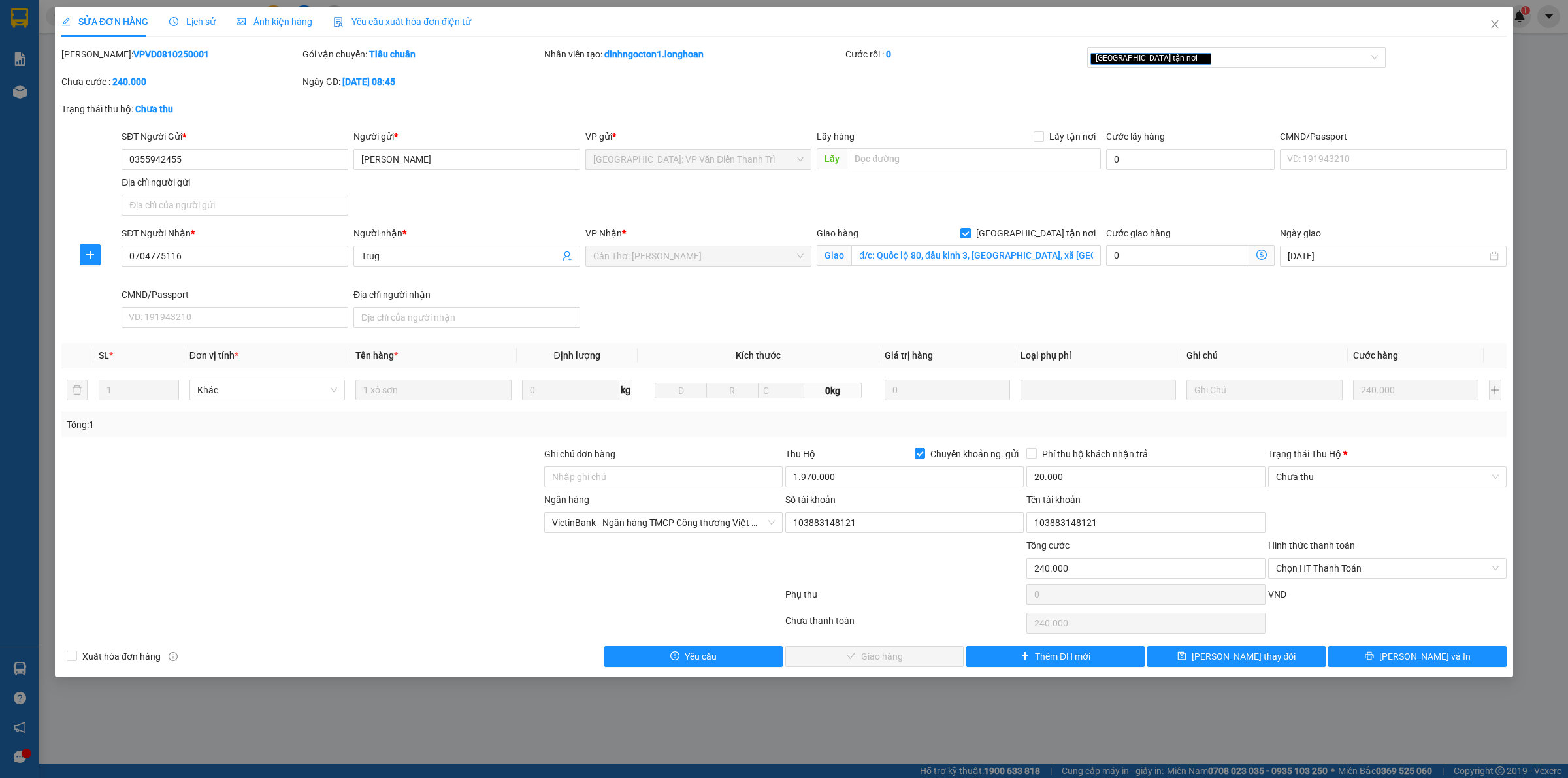
click at [935, 310] on div "SĐT Người Nhận * 0704775116 Người nhận * Trug VP Nhận * Cần Thơ: [GEOGRAPHIC_DA…" at bounding box center [814, 279] width 1391 height 107
click at [650, 284] on div "VP Nhận * Cần Thơ: Kho Ninh Kiều" at bounding box center [699, 257] width 232 height 62
click at [200, 23] on span "Lịch sử" at bounding box center [193, 21] width 46 height 11
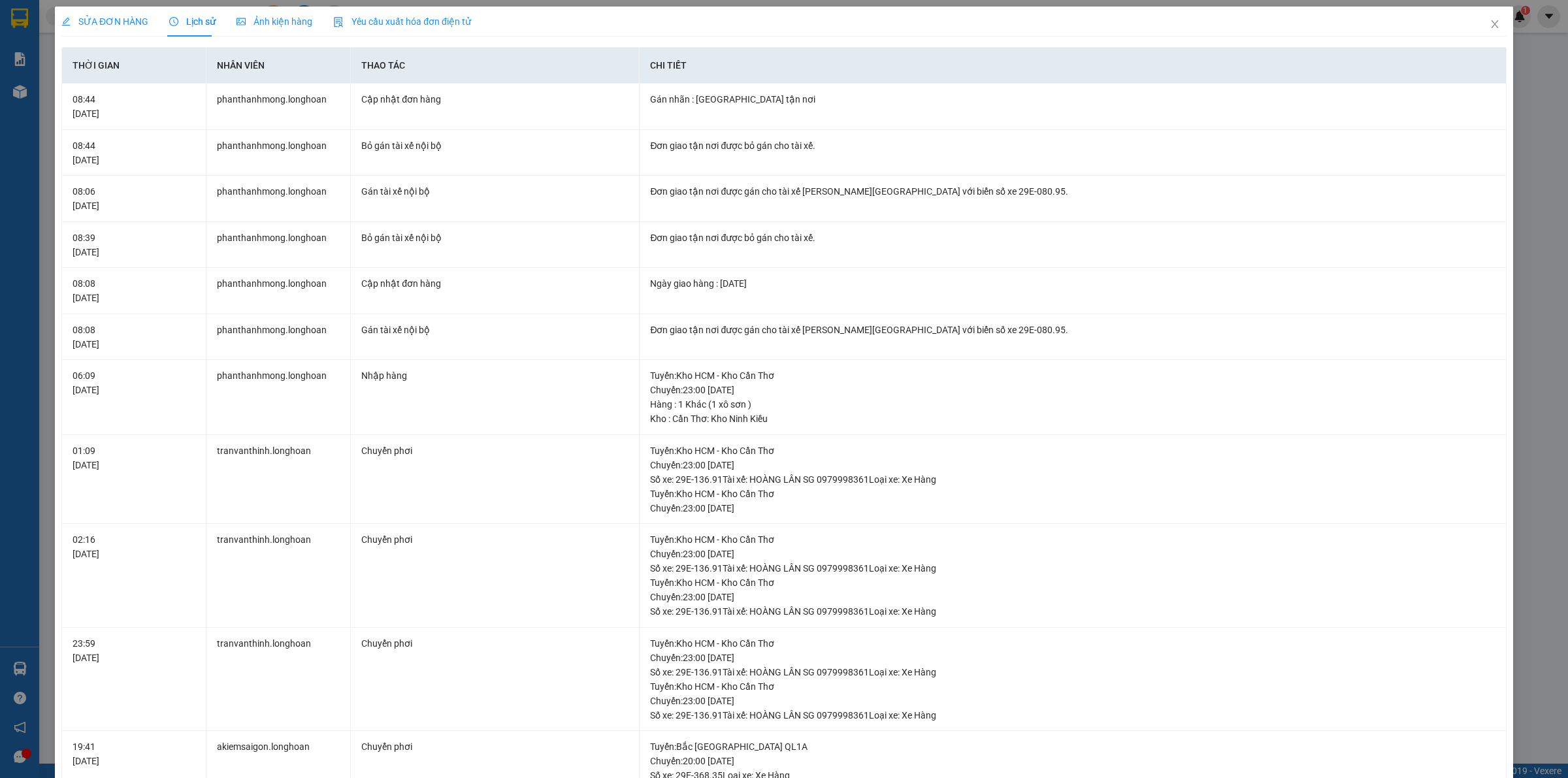
click at [92, 21] on span "SỬA ĐƠN HÀNG" at bounding box center [105, 21] width 87 height 11
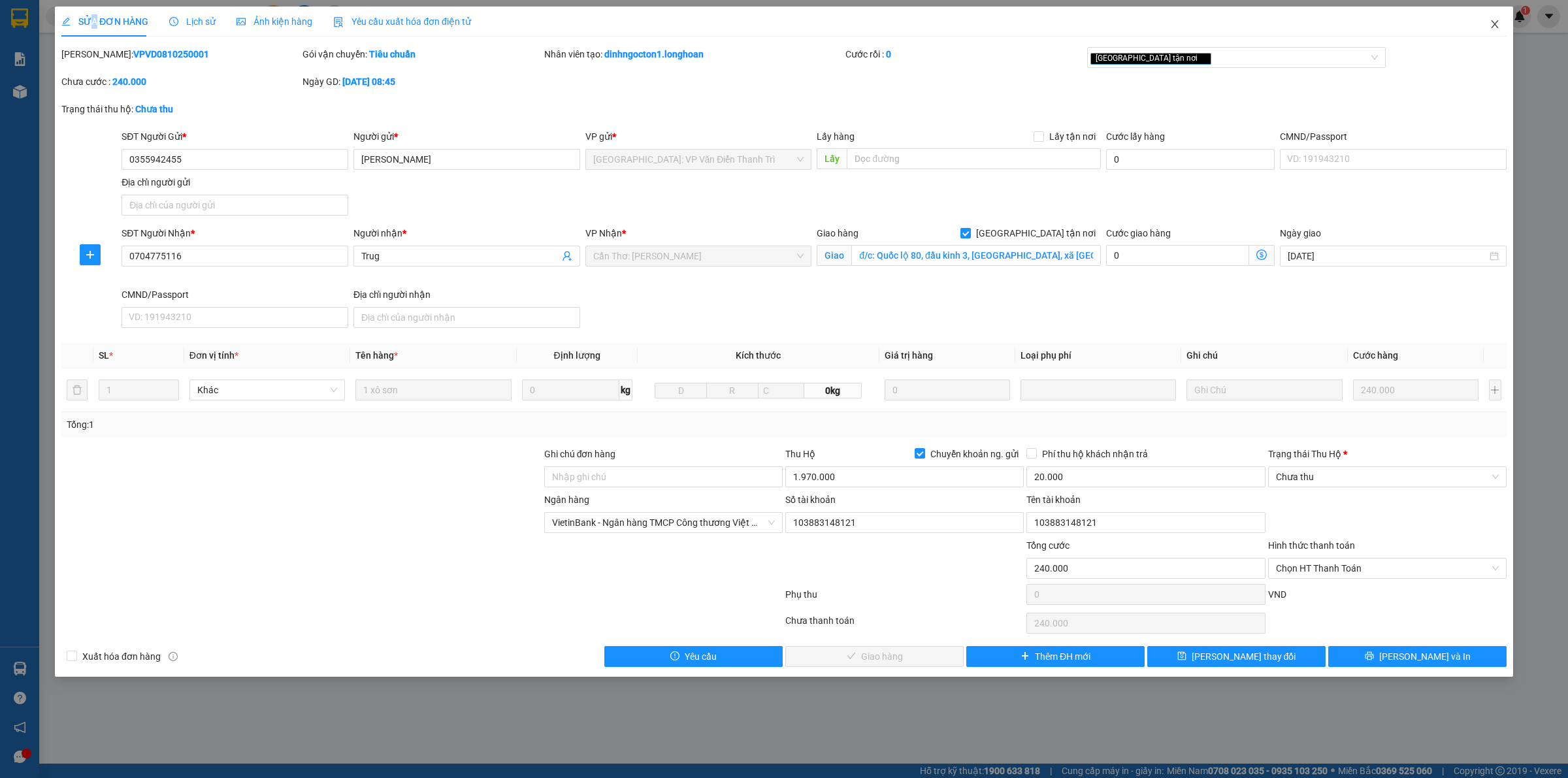
click at [1487, 25] on span "Close" at bounding box center [1495, 25] width 37 height 37
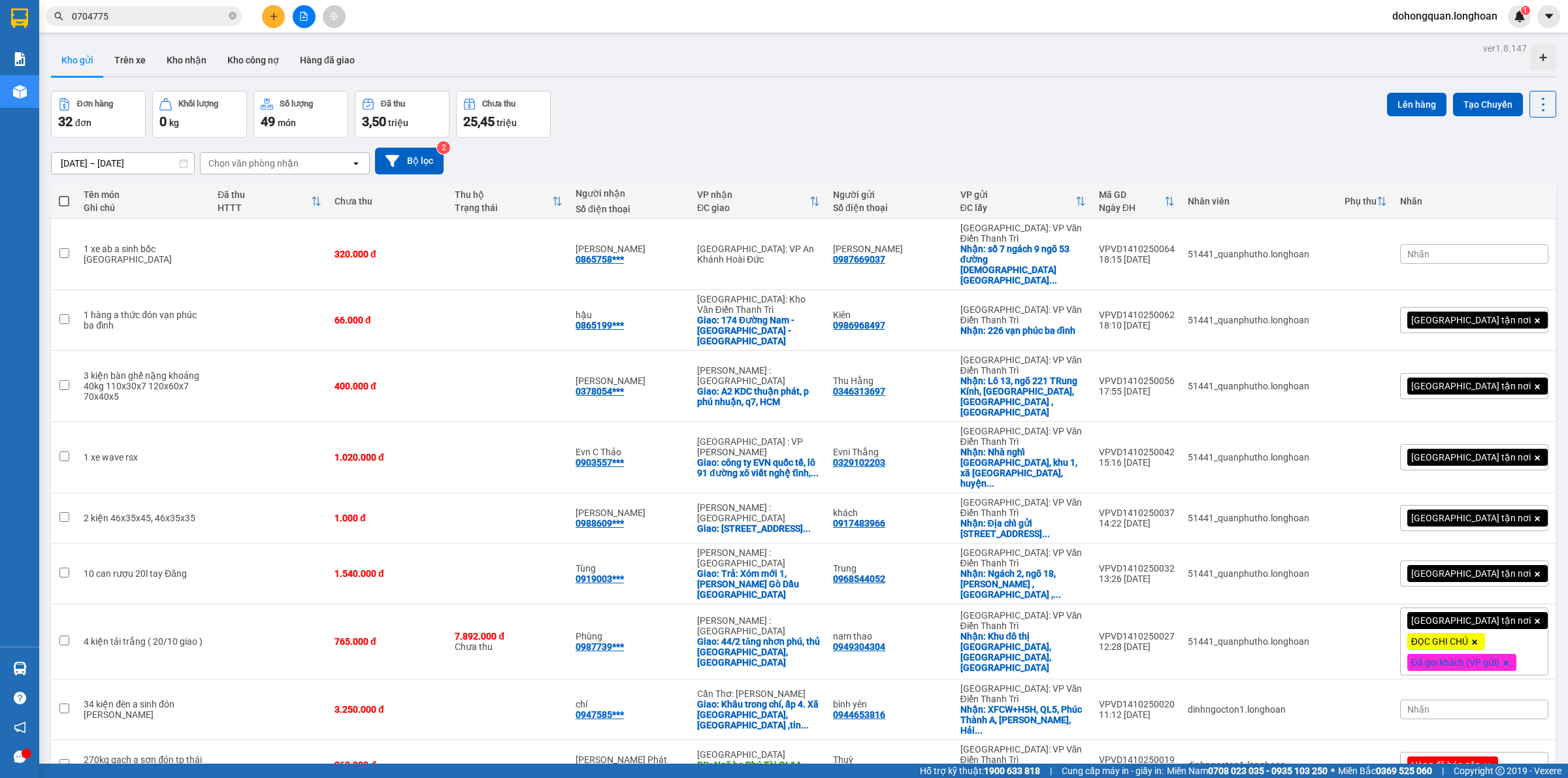
click at [107, 19] on input "0704775" at bounding box center [149, 16] width 154 height 14
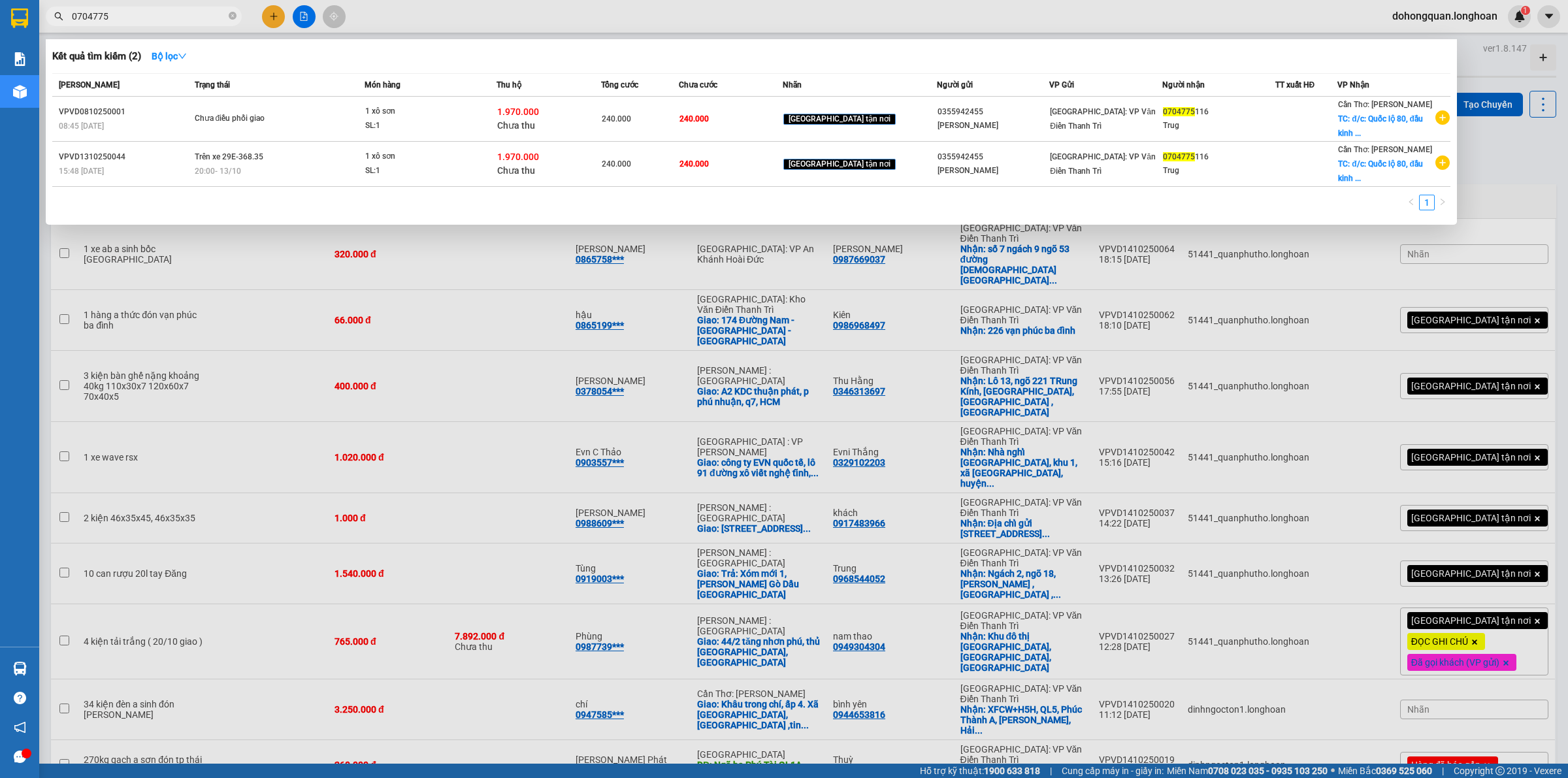
click at [938, 246] on div at bounding box center [784, 389] width 1568 height 778
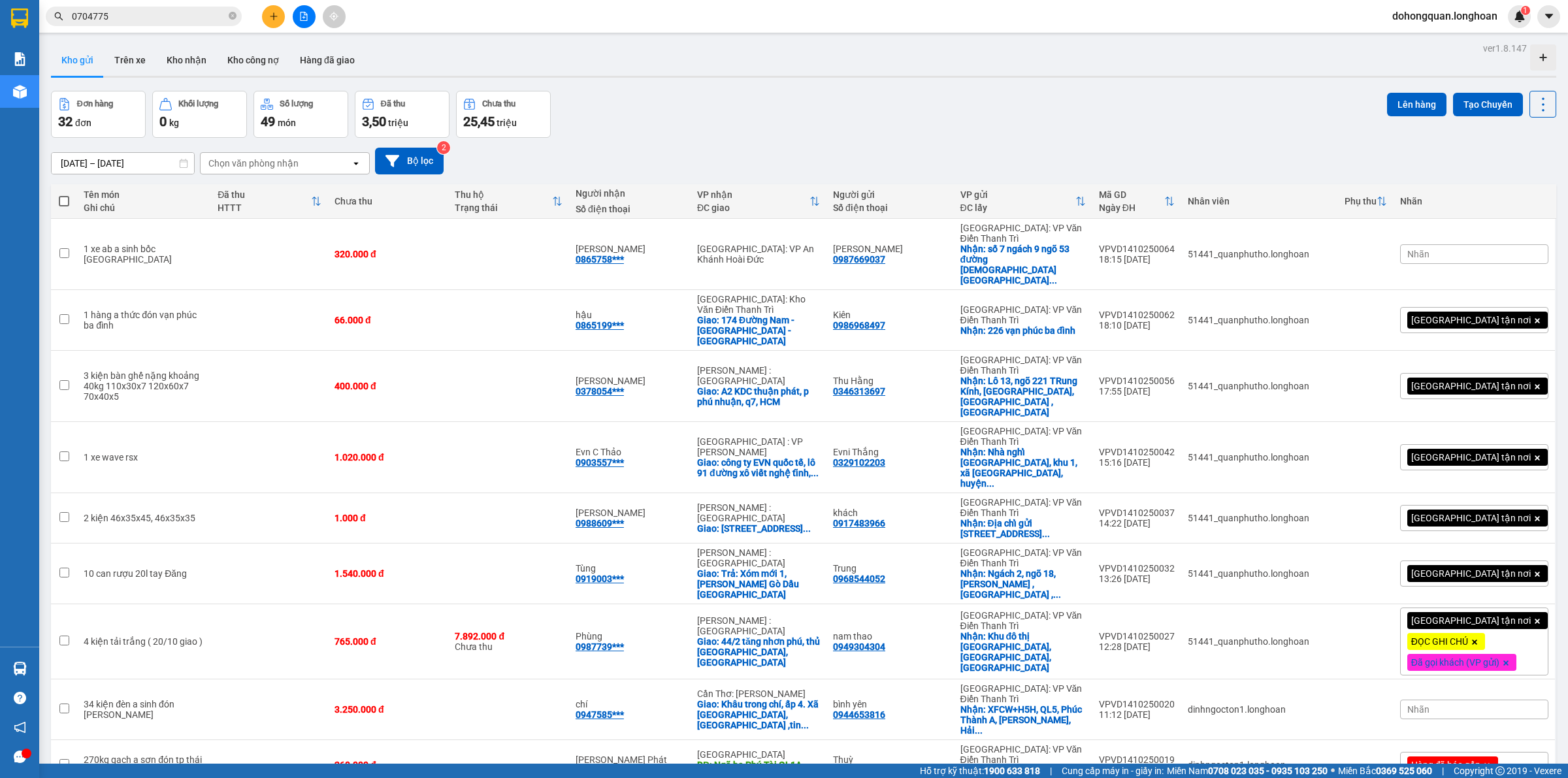
click at [844, 107] on div "Đơn hàng 32 đơn Khối lượng 0 kg Số lượng 49 món Đã thu 3,50 triệu Chưa thu 25,4…" at bounding box center [804, 114] width 1505 height 47
click at [739, 147] on div "[DATE] – [DATE] Press the down arrow key to interact with the calendar and sele…" at bounding box center [804, 161] width 1505 height 27
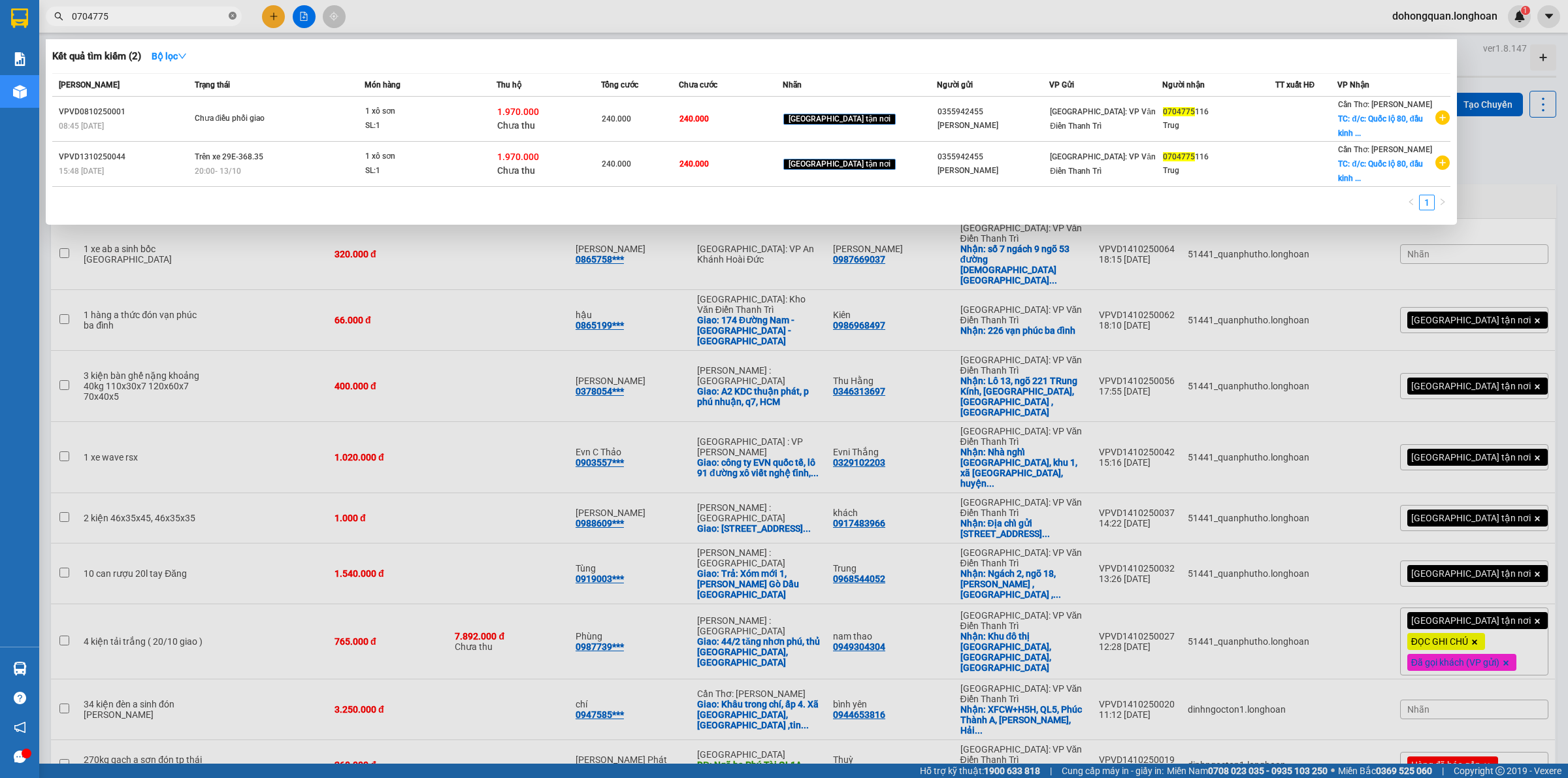
click at [235, 17] on icon "close-circle" at bounding box center [233, 15] width 8 height 8
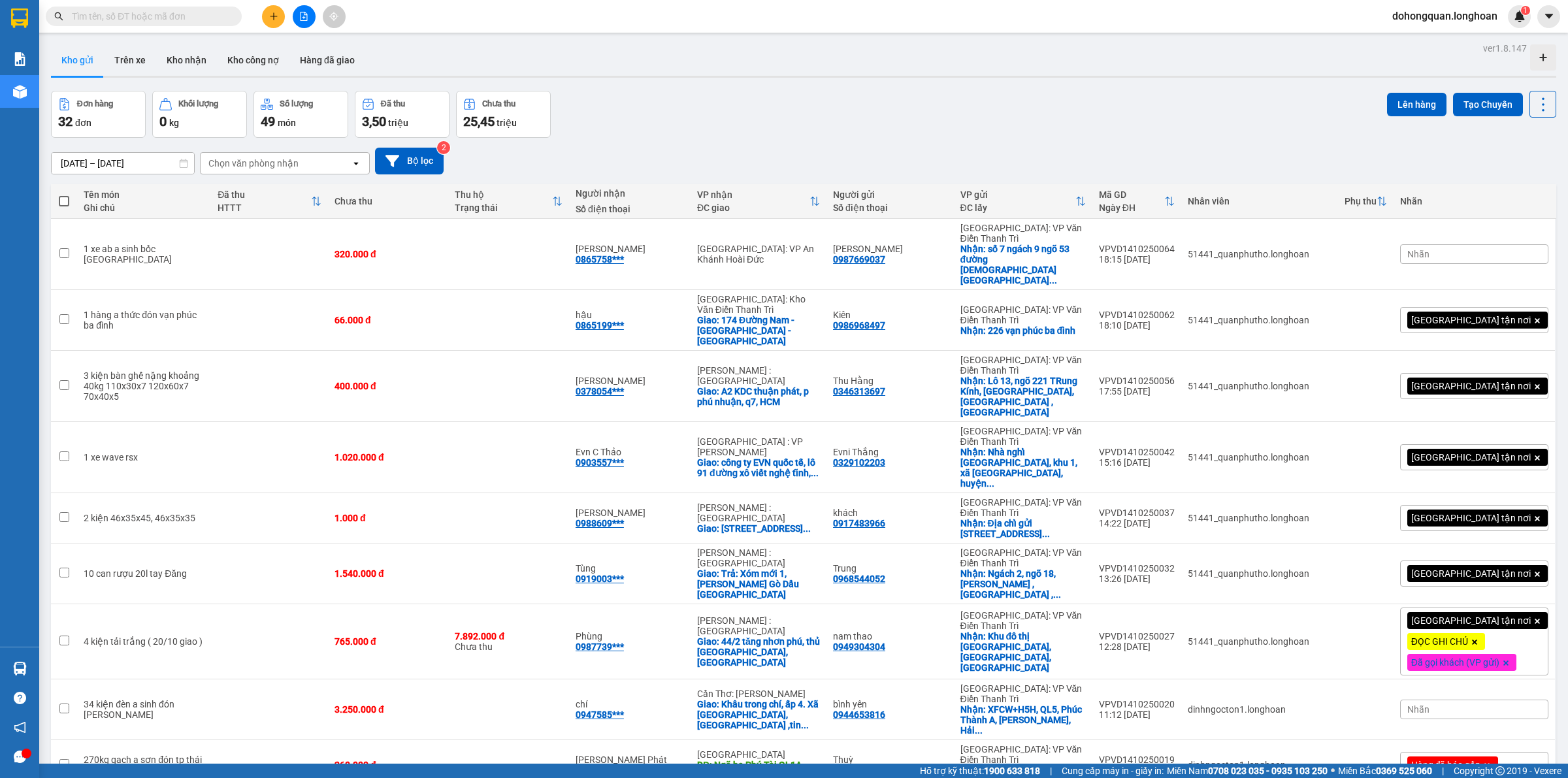
click at [177, 21] on input "text" at bounding box center [149, 16] width 154 height 14
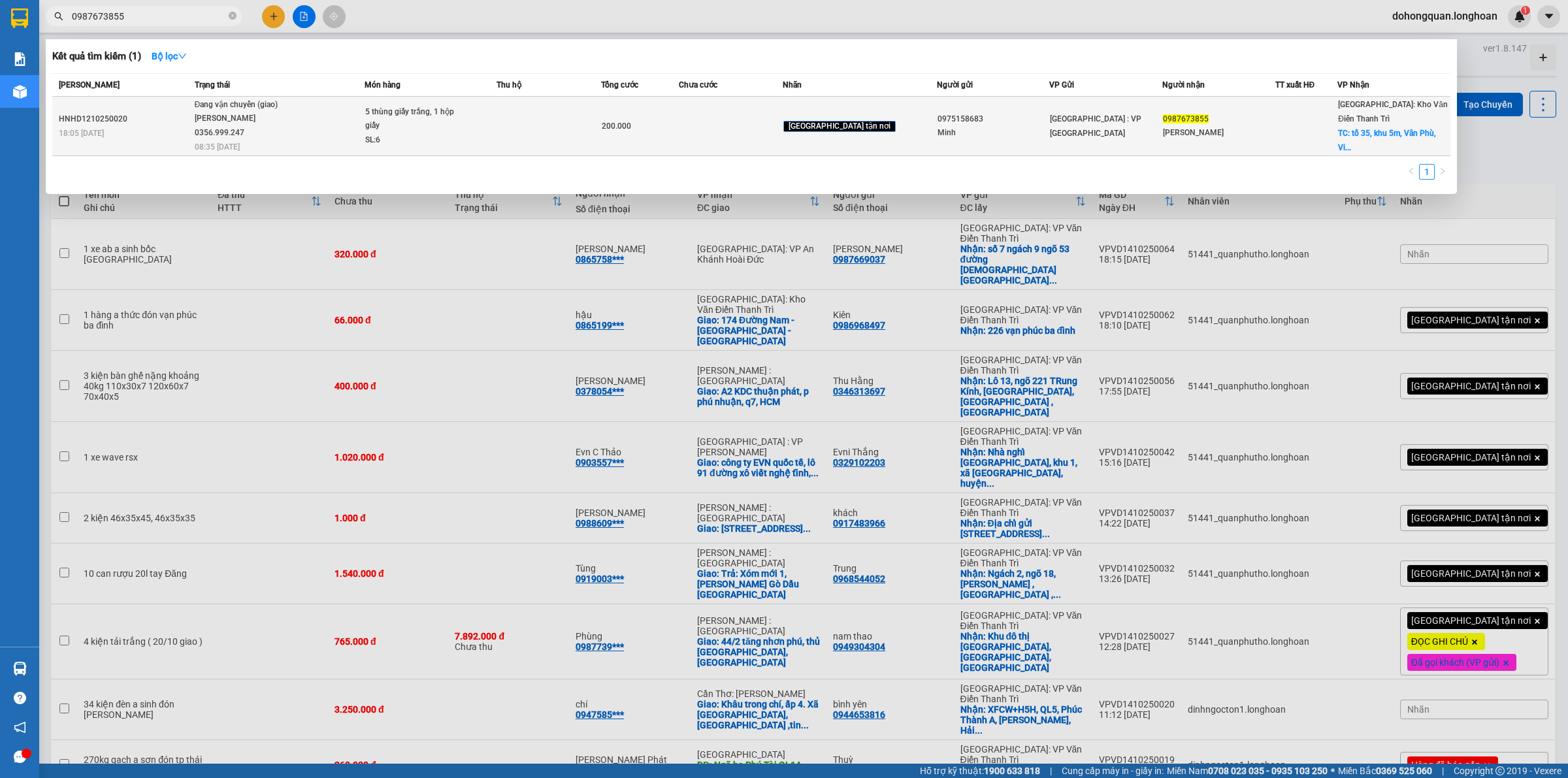
type input "0987673855"
click at [1248, 126] on div "[PERSON_NAME]" at bounding box center [1219, 133] width 112 height 13
drag, startPoint x: 202, startPoint y: 136, endPoint x: 267, endPoint y: 136, distance: 65.0
click at [267, 136] on div "[PERSON_NAME] 0356.999.247" at bounding box center [244, 125] width 98 height 28
click at [274, 126] on div "[PERSON_NAME] 0356.999.247" at bounding box center [244, 125] width 98 height 28
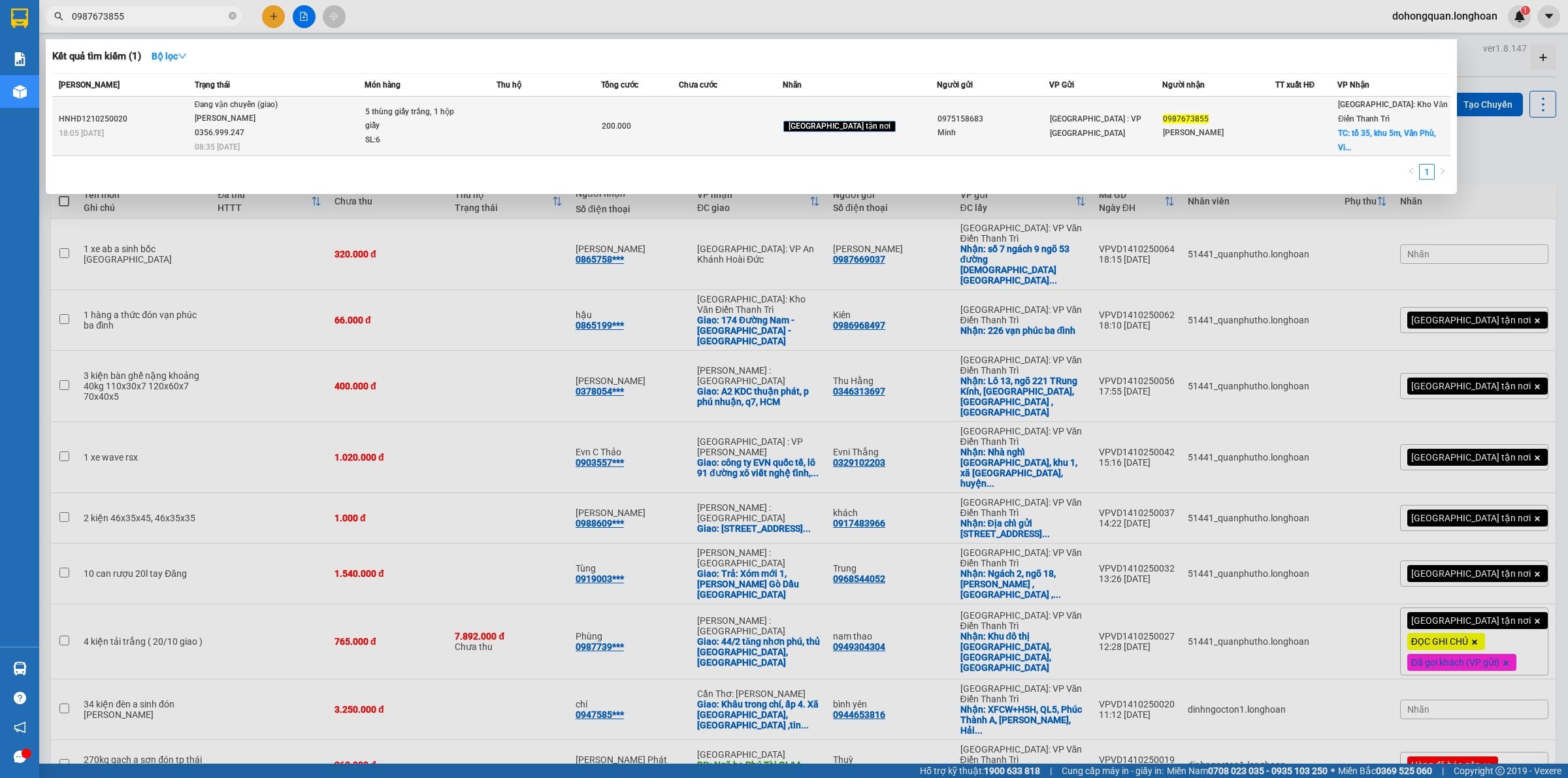
drag, startPoint x: 200, startPoint y: 135, endPoint x: 269, endPoint y: 135, distance: 69.0
click at [269, 135] on div "[PERSON_NAME] 0356.999.247" at bounding box center [244, 125] width 98 height 28
click at [293, 133] on div "[PERSON_NAME] 0356.999.247" at bounding box center [244, 125] width 98 height 28
drag, startPoint x: 200, startPoint y: 133, endPoint x: 259, endPoint y: 133, distance: 59.0
click at [259, 133] on div "[PERSON_NAME] 0356.999.247" at bounding box center [244, 125] width 98 height 28
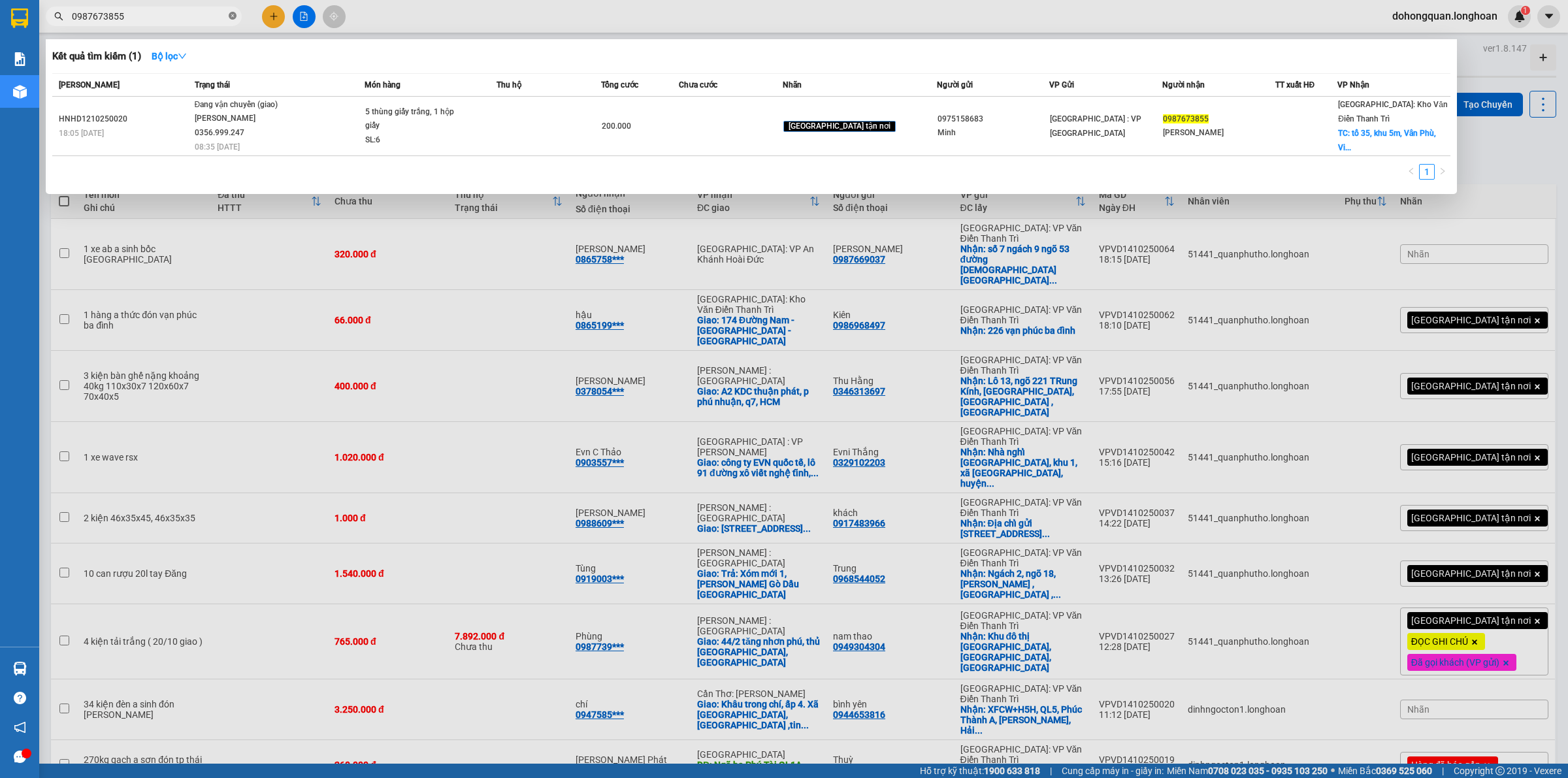
click at [231, 19] on icon "close-circle" at bounding box center [233, 15] width 8 height 8
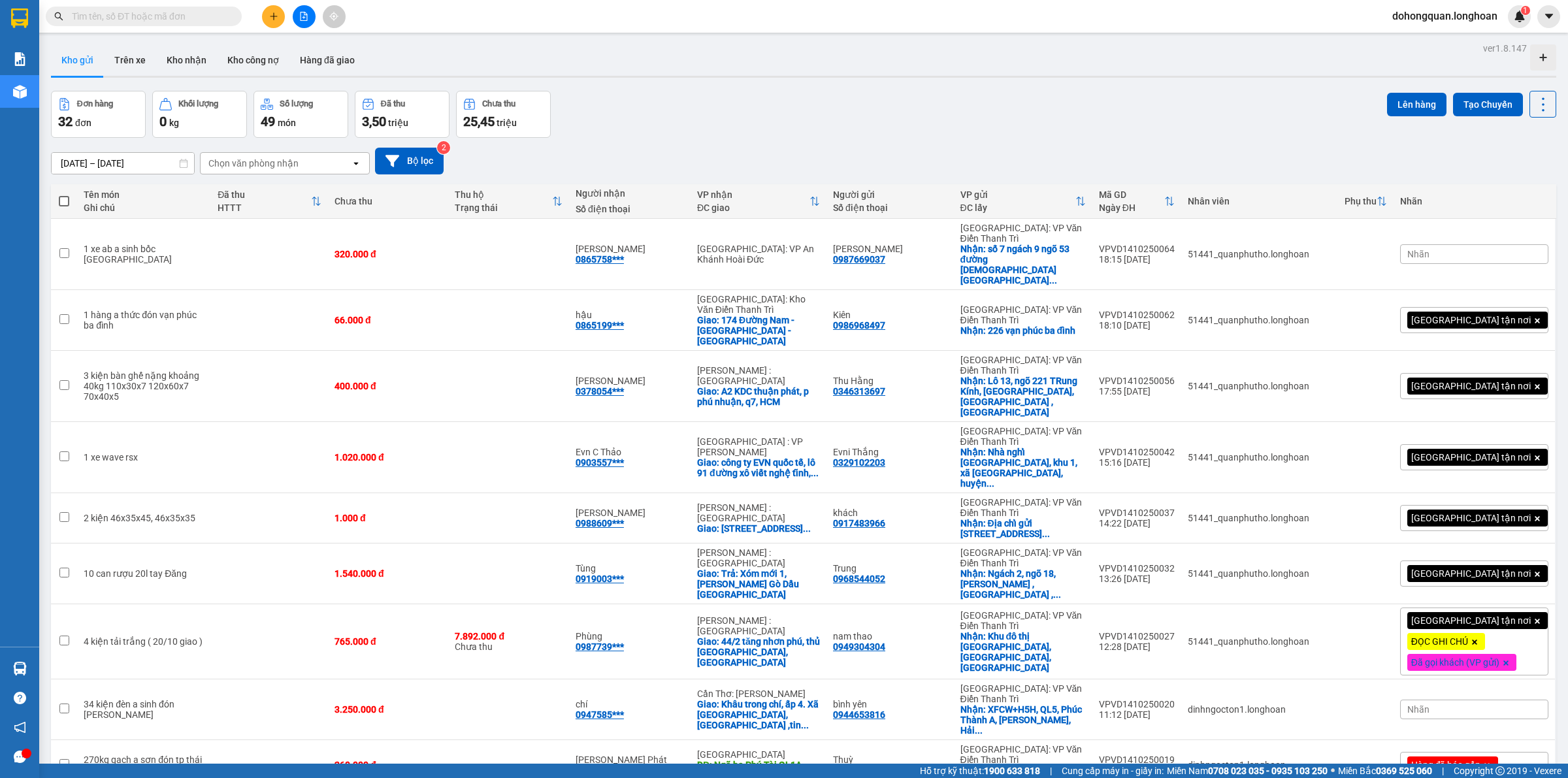
click at [272, 21] on button at bounding box center [273, 16] width 23 height 23
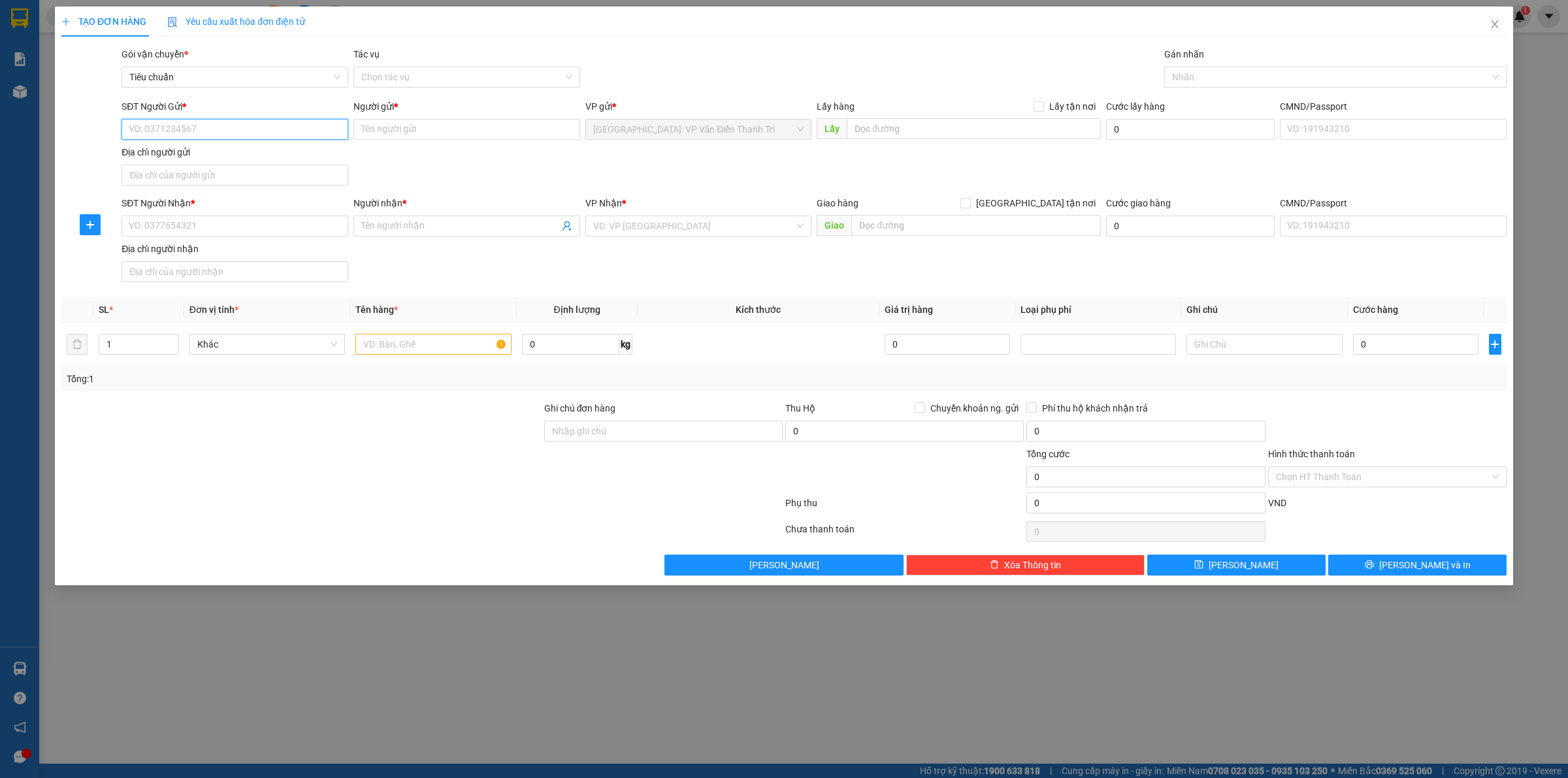
click at [230, 131] on input "SĐT Người Gửi *" at bounding box center [235, 130] width 227 height 21
paste input "0395698757"
type input "0395698757"
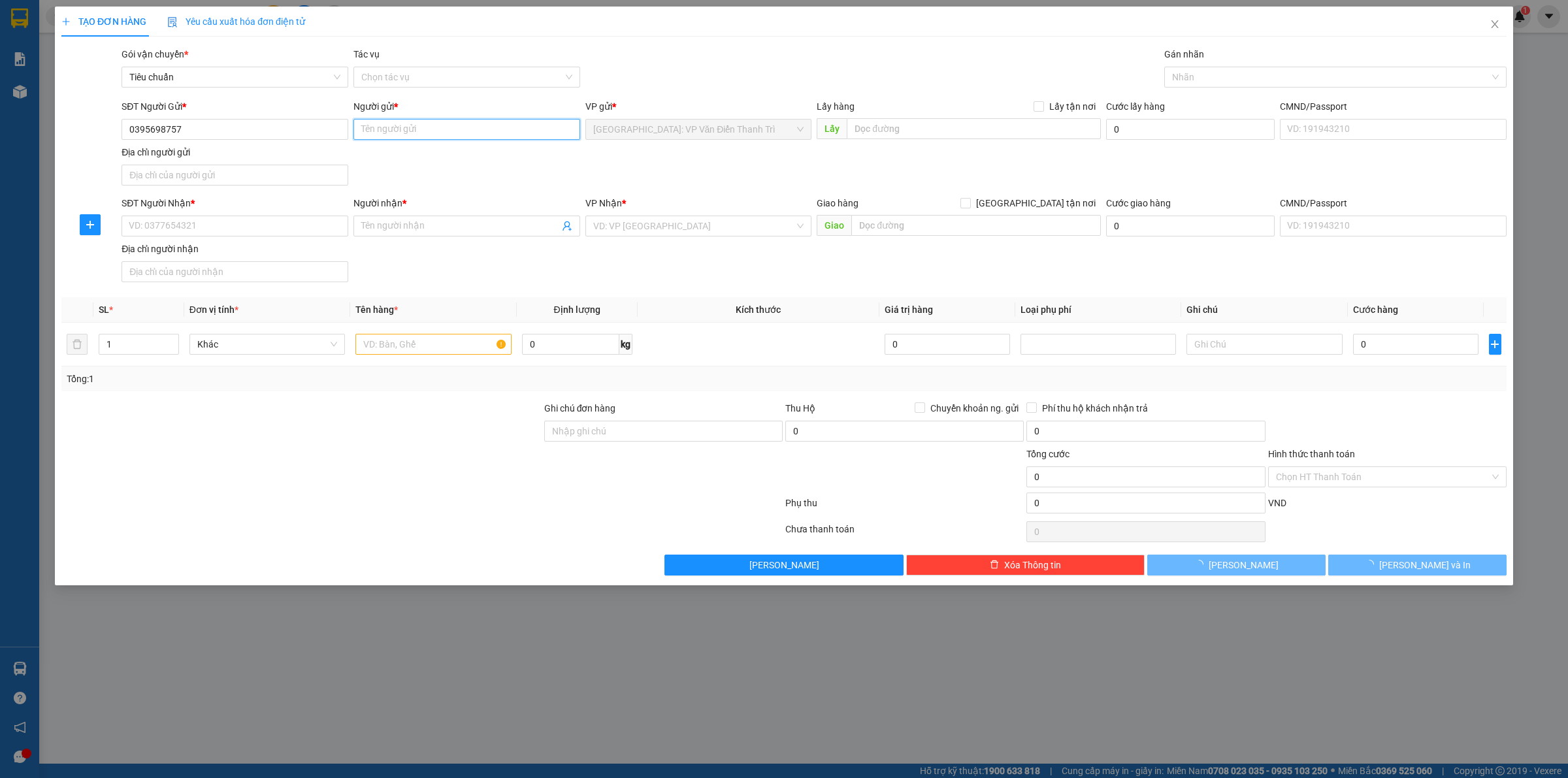
click at [409, 128] on input "Người gửi *" at bounding box center [467, 130] width 227 height 21
paste input "kho Tpk"
type input "kho Tpk"
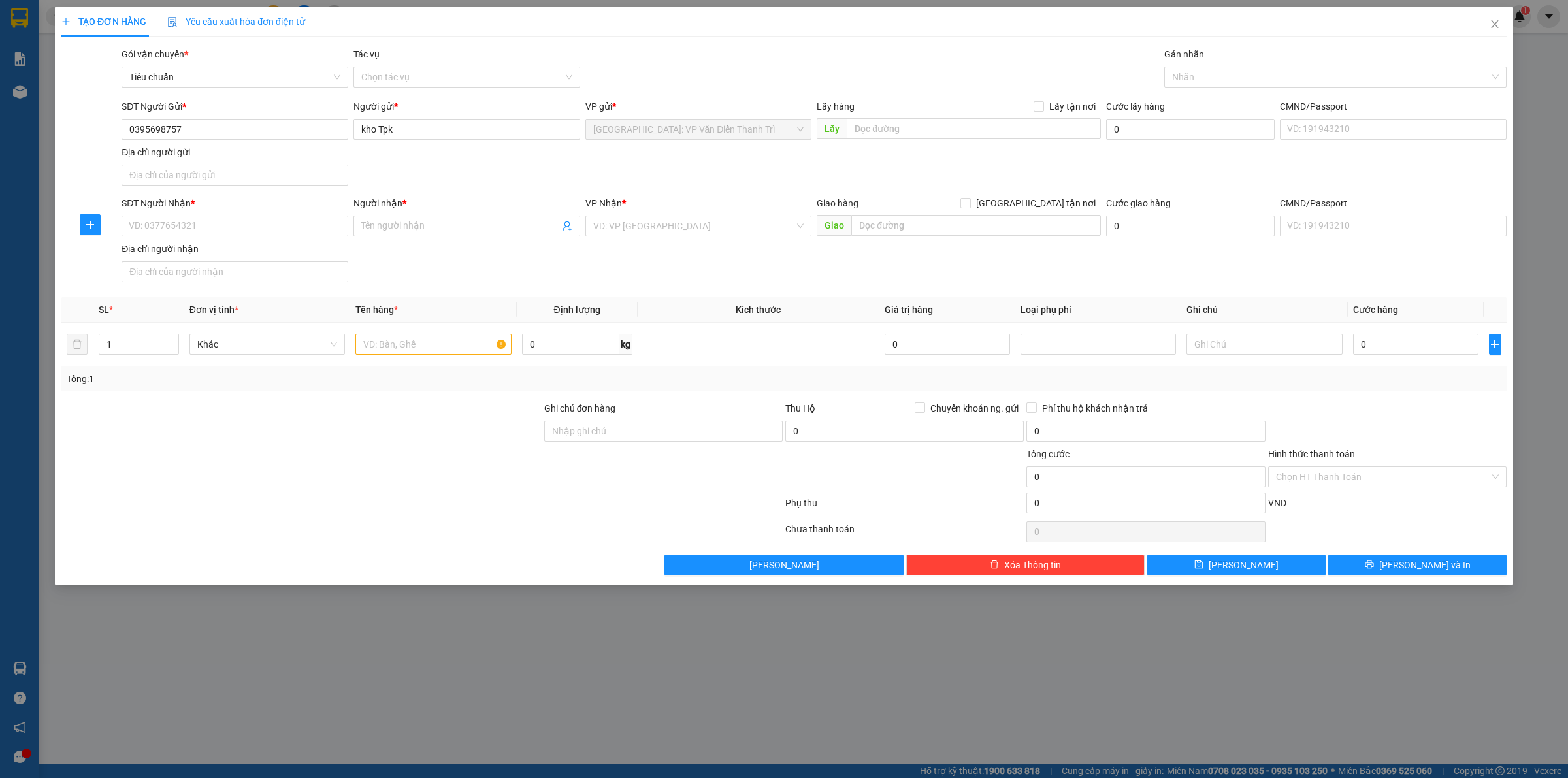
drag, startPoint x: 747, startPoint y: 174, endPoint x: 825, endPoint y: 154, distance: 80.5
click at [776, 171] on div "SĐT Người Gửi * 0395698757 Người gửi * kho Tpk kho Tpk VP gửi * [GEOGRAPHIC_DAT…" at bounding box center [814, 144] width 1391 height 91
click at [863, 134] on input "text" at bounding box center [974, 129] width 254 height 21
paste input "đc lấy hàng :Công Ty Xí Nghiệp Cơ Khí Nam Sơn (kho số 3), công nghiệp [GEOGRAPH…"
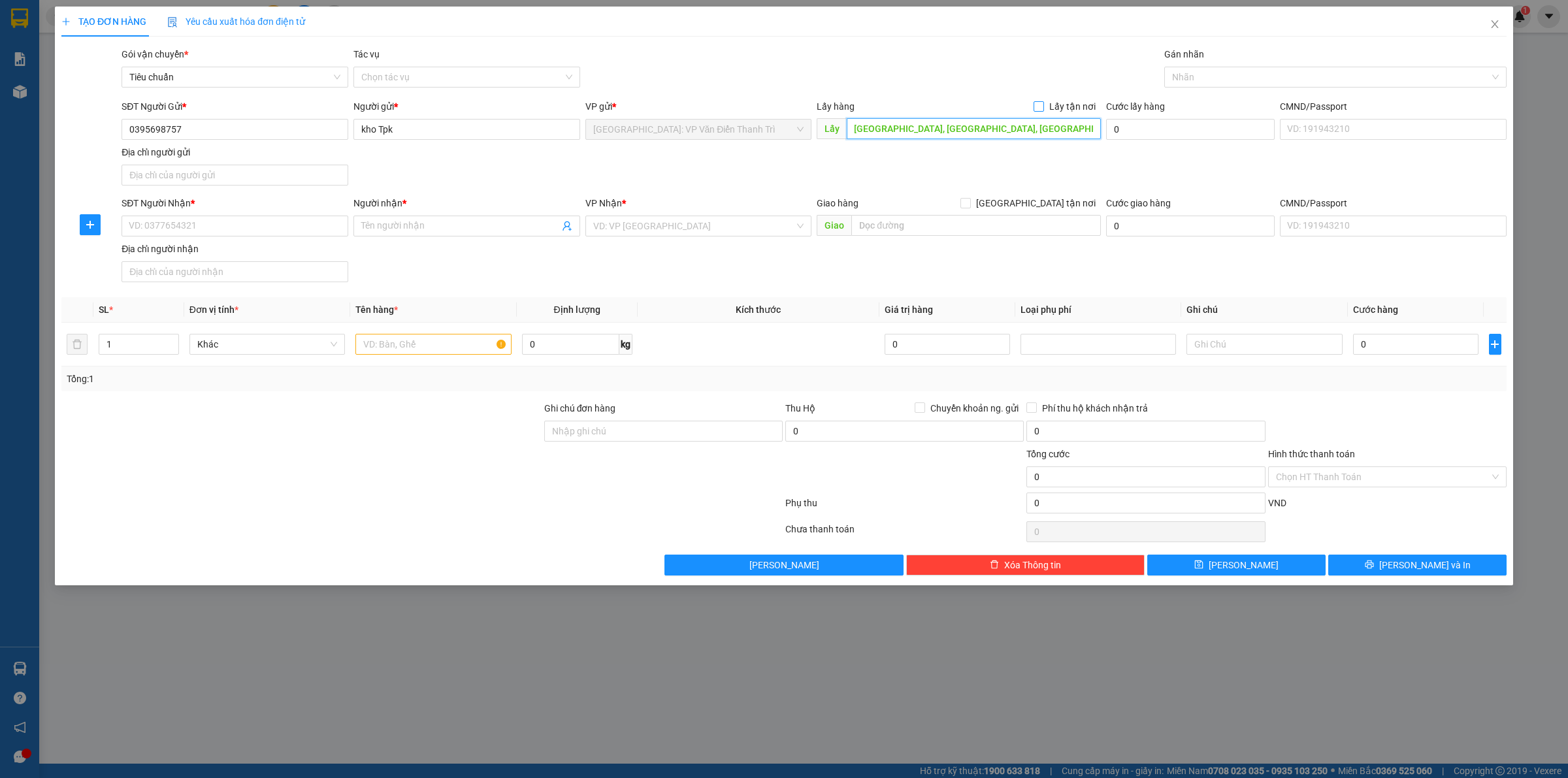
type input "đc lấy hàng :Công Ty Xí Nghiệp Cơ Khí Nam Sơn (kho số 3), công nghiệp [GEOGRAPH…"
click at [1050, 103] on span "Lấy tận nơi" at bounding box center [1072, 106] width 57 height 14
click at [1042, 103] on input "Lấy tận nơi" at bounding box center [1039, 106] width 10 height 10
checkbox input "true"
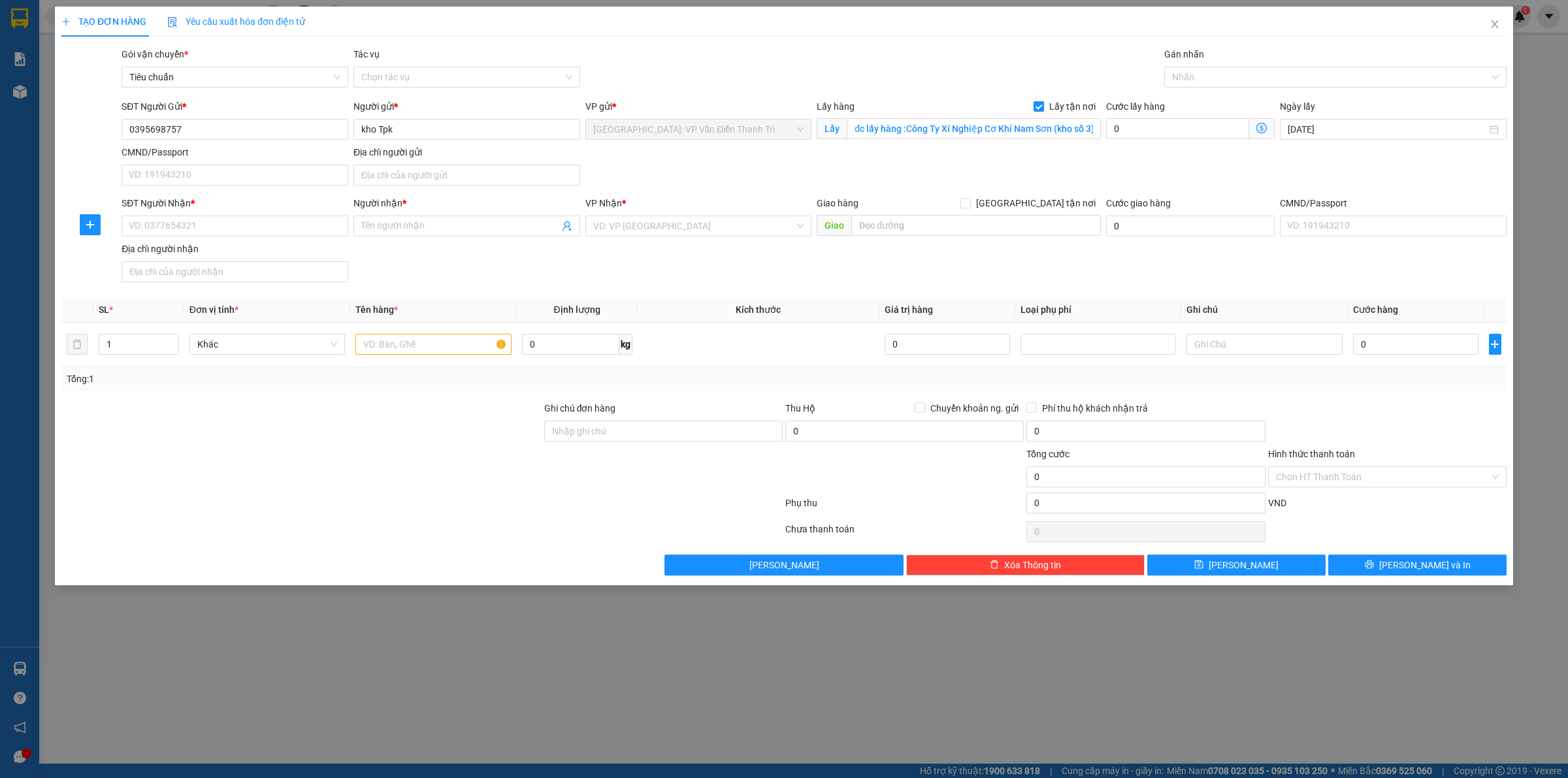
click at [1013, 147] on div "SĐT Người Gửi * 0395698757 Người gửi * kho Tpk VP gửi * [GEOGRAPHIC_DATA]: VP V…" at bounding box center [814, 144] width 1391 height 91
click at [160, 229] on input "SĐT Người Nhận *" at bounding box center [235, 226] width 227 height 21
paste input "0828182356"
type input "0828182356"
click at [415, 227] on input "Người nhận *" at bounding box center [460, 225] width 198 height 14
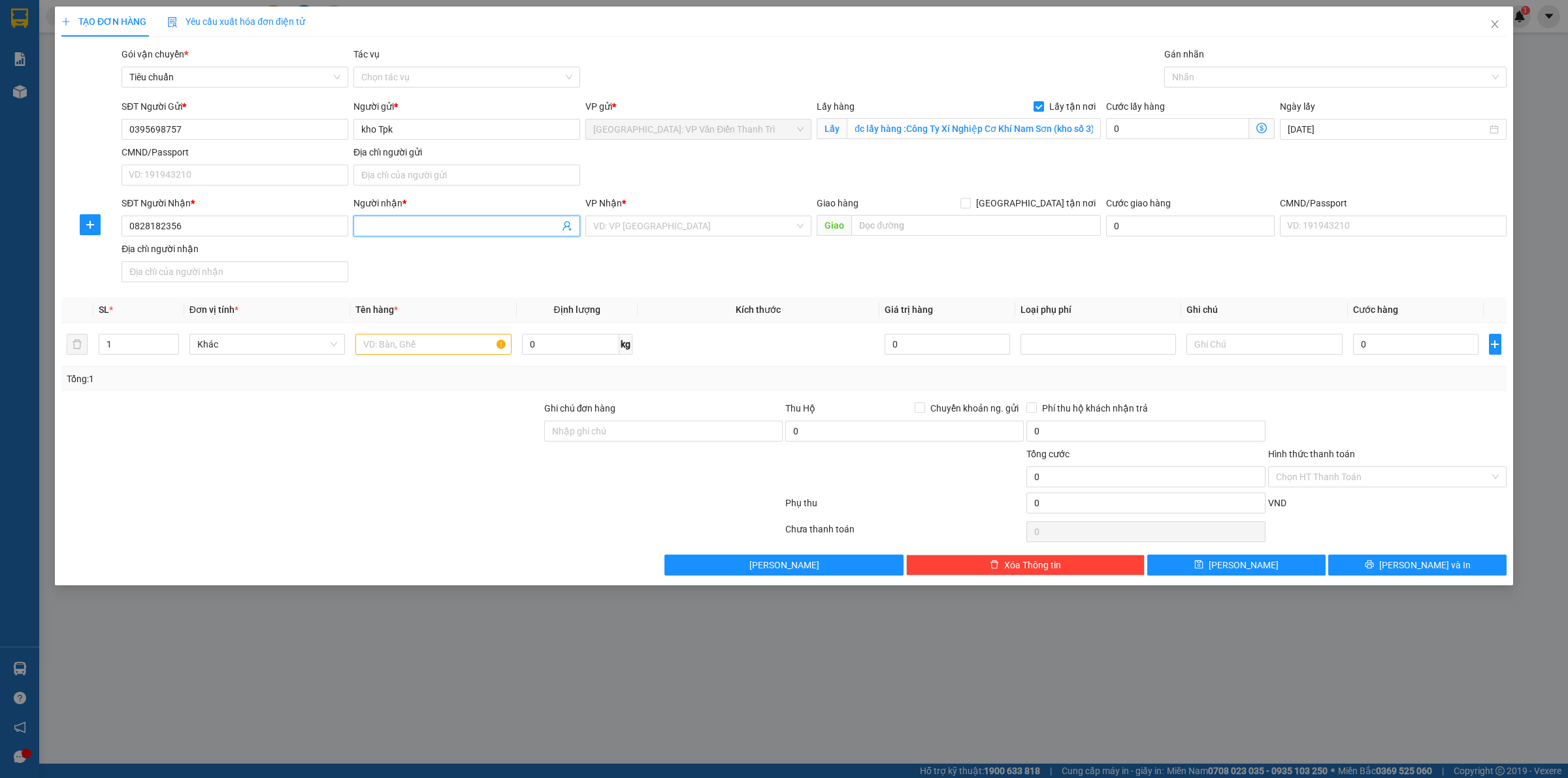
paste input "Ms [PERSON_NAME]"
type input "Ms [PERSON_NAME]"
click at [688, 222] on input "search" at bounding box center [694, 226] width 202 height 19
type input "thươn"
drag, startPoint x: 713, startPoint y: 253, endPoint x: 919, endPoint y: 240, distance: 206.4
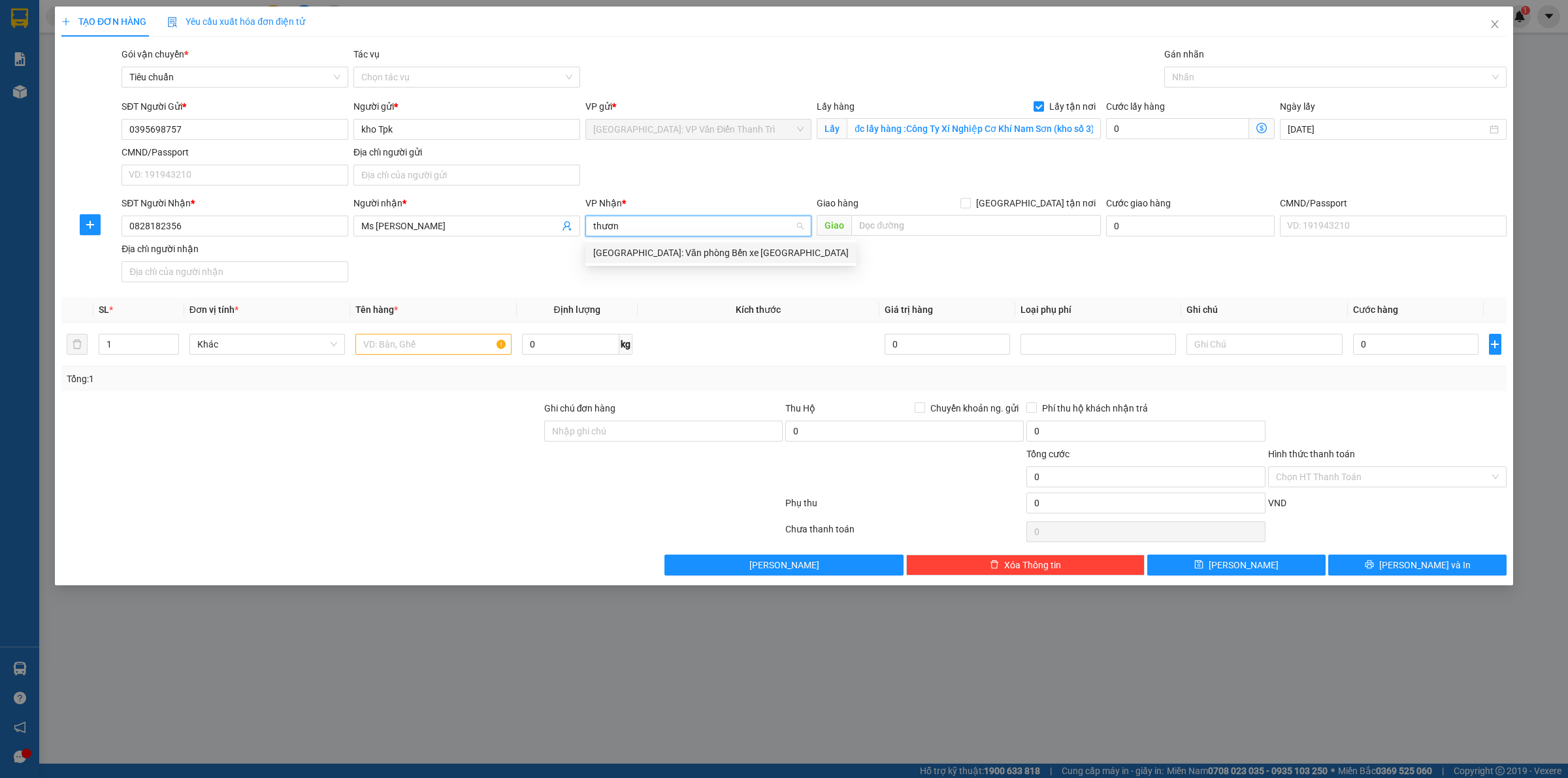
click at [715, 253] on div "[GEOGRAPHIC_DATA]: Văn phòng Bến xe [GEOGRAPHIC_DATA]" at bounding box center [720, 252] width 255 height 14
click at [939, 217] on input "text" at bounding box center [975, 225] width 249 height 21
paste input "Cty TTH, [GEOGRAPHIC_DATA]- [GEOGRAPHIC_DATA]-[GEOGRAPHIC_DATA]-[GEOGRAPHIC_DAT…"
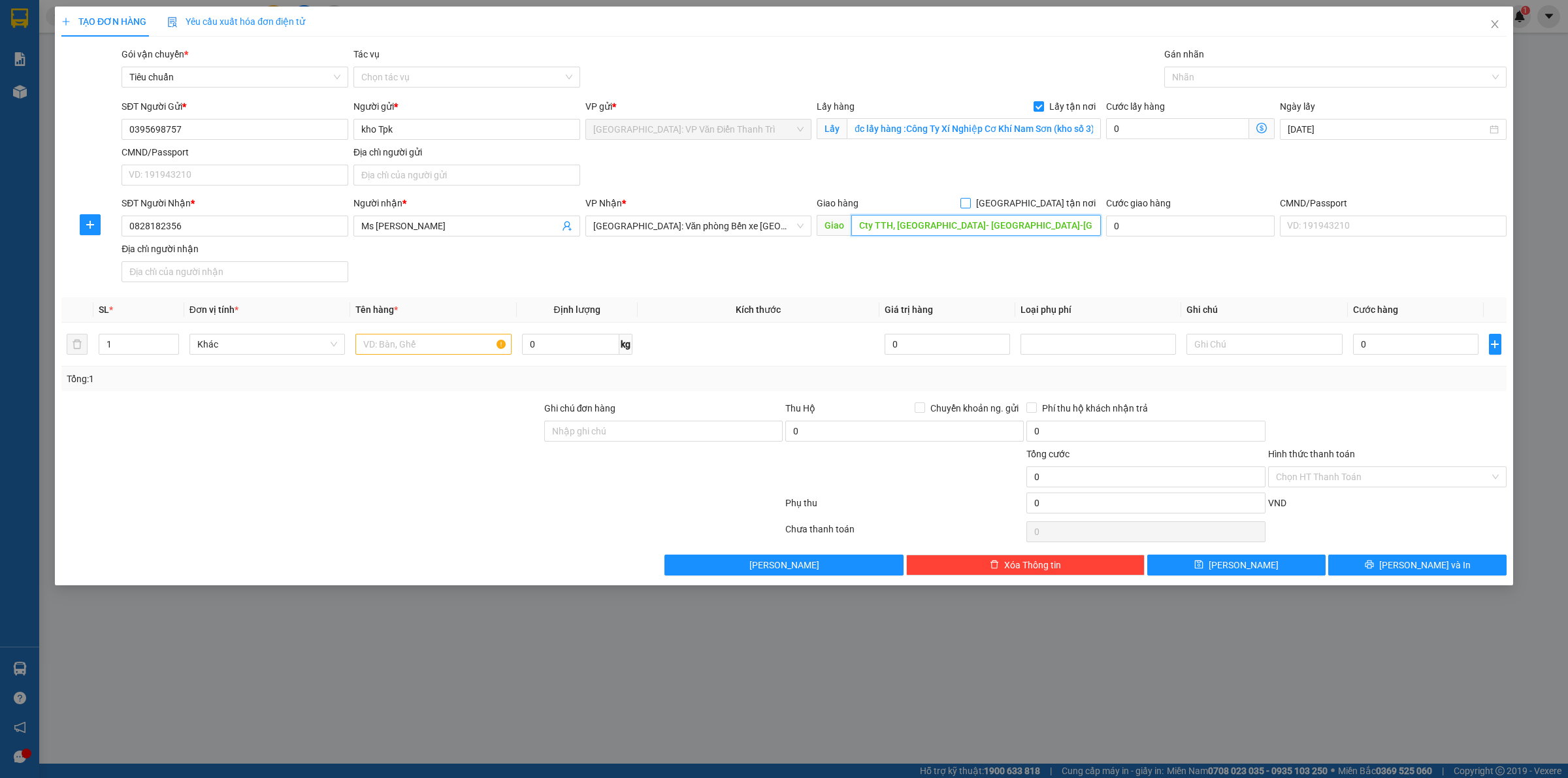
scroll to position [0, 28]
type input "Cty TTH, [GEOGRAPHIC_DATA]- [GEOGRAPHIC_DATA]-[GEOGRAPHIC_DATA]-[GEOGRAPHIC_DAT…"
drag, startPoint x: 1042, startPoint y: 198, endPoint x: 1164, endPoint y: 154, distance: 129.7
click at [1050, 196] on span "[GEOGRAPHIC_DATA] tận nơi" at bounding box center [1036, 203] width 130 height 14
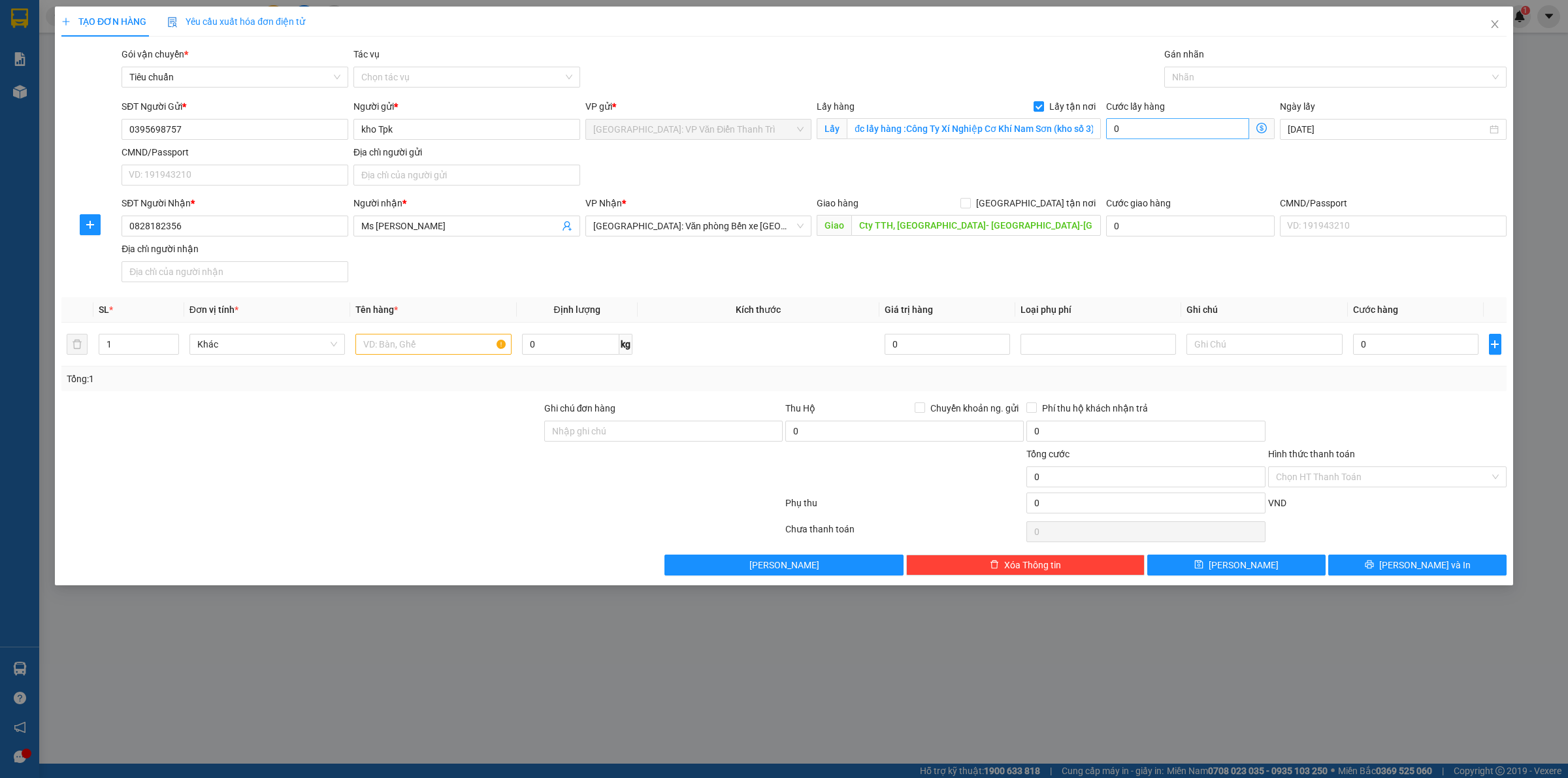
drag, startPoint x: 1167, startPoint y: 151, endPoint x: 1174, endPoint y: 121, distance: 30.8
click at [1172, 135] on div "SĐT Người Gửi * 0395698757 Người gửi * kho Tpk VP gửi * [GEOGRAPHIC_DATA]: VP V…" at bounding box center [814, 144] width 1391 height 91
click at [971, 202] on span at bounding box center [965, 203] width 11 height 11
click at [969, 202] on input "[GEOGRAPHIC_DATA] tận nơi" at bounding box center [965, 203] width 10 height 10
checkbox input "true"
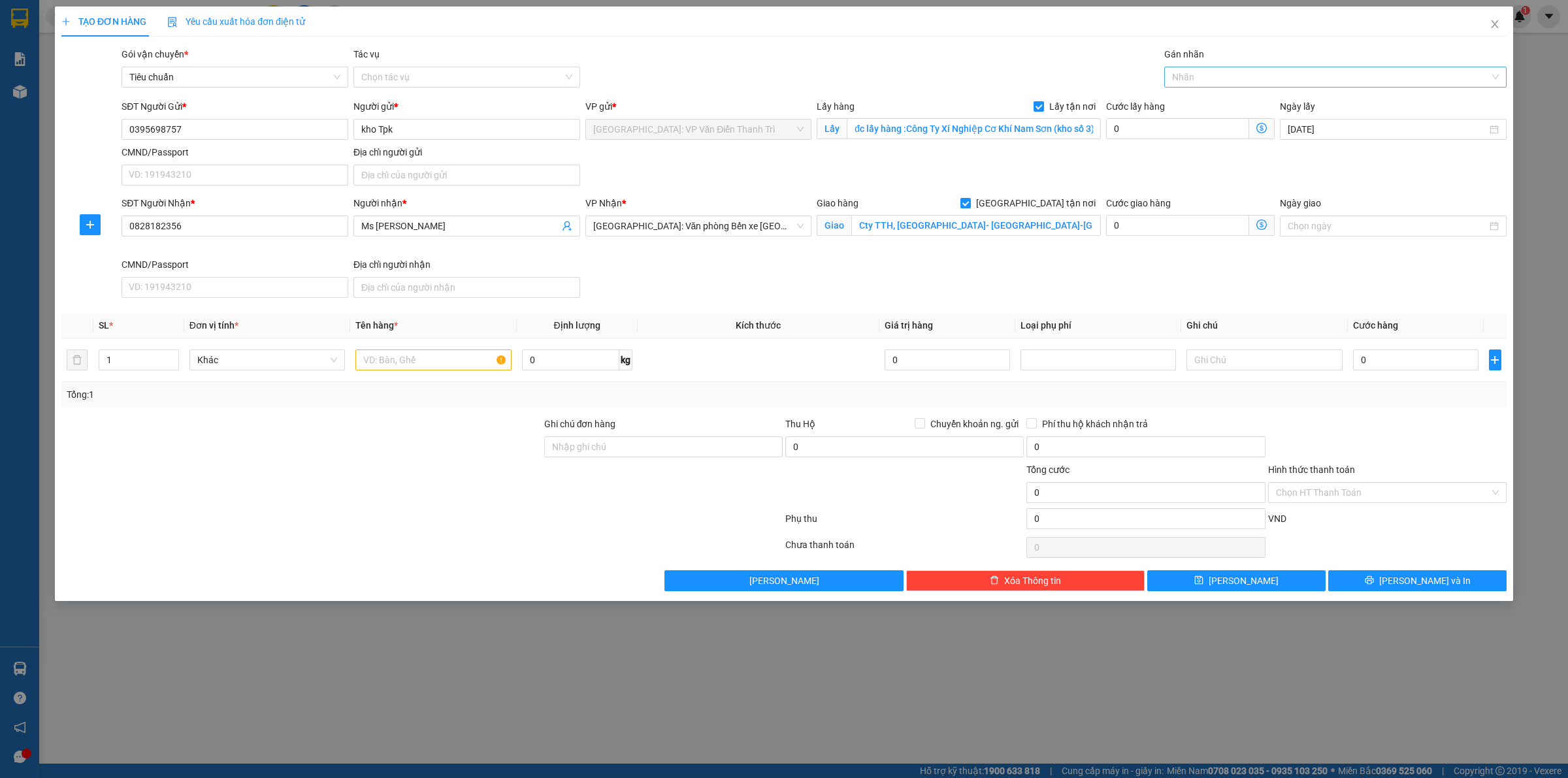
drag, startPoint x: 1170, startPoint y: 168, endPoint x: 1191, endPoint y: 73, distance: 97.3
click at [1171, 164] on div "SĐT Người Gửi * 0395698757 Người gửi * kho Tpk VP gửi * [GEOGRAPHIC_DATA]: VP V…" at bounding box center [814, 144] width 1391 height 91
click at [1195, 64] on div "Gán nhãn" at bounding box center [1336, 57] width 343 height 19
click at [1196, 76] on div at bounding box center [1328, 77] width 322 height 15
type input "gt"
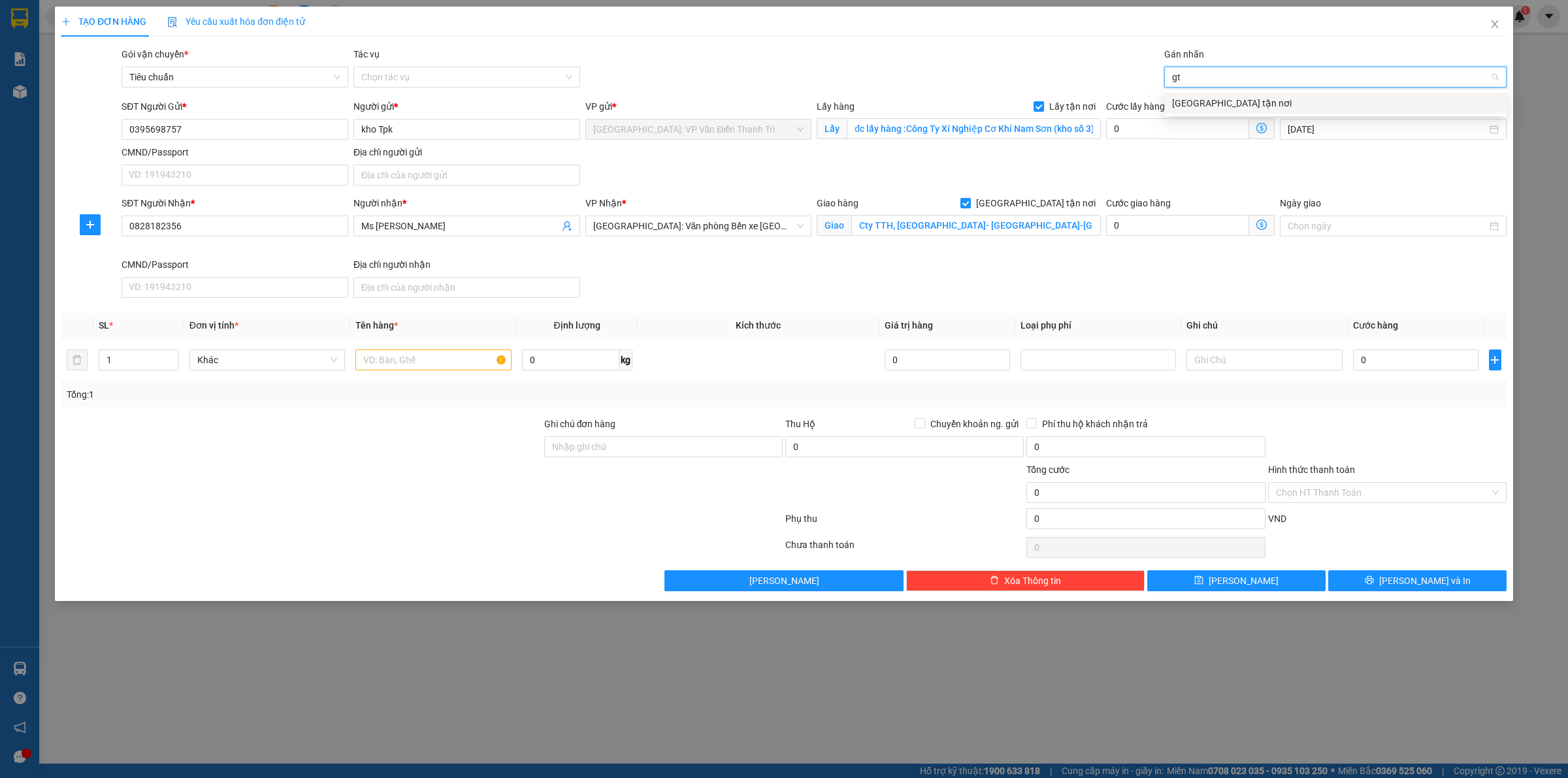
click at [1190, 109] on div "[GEOGRAPHIC_DATA] tận nơi" at bounding box center [1335, 103] width 326 height 14
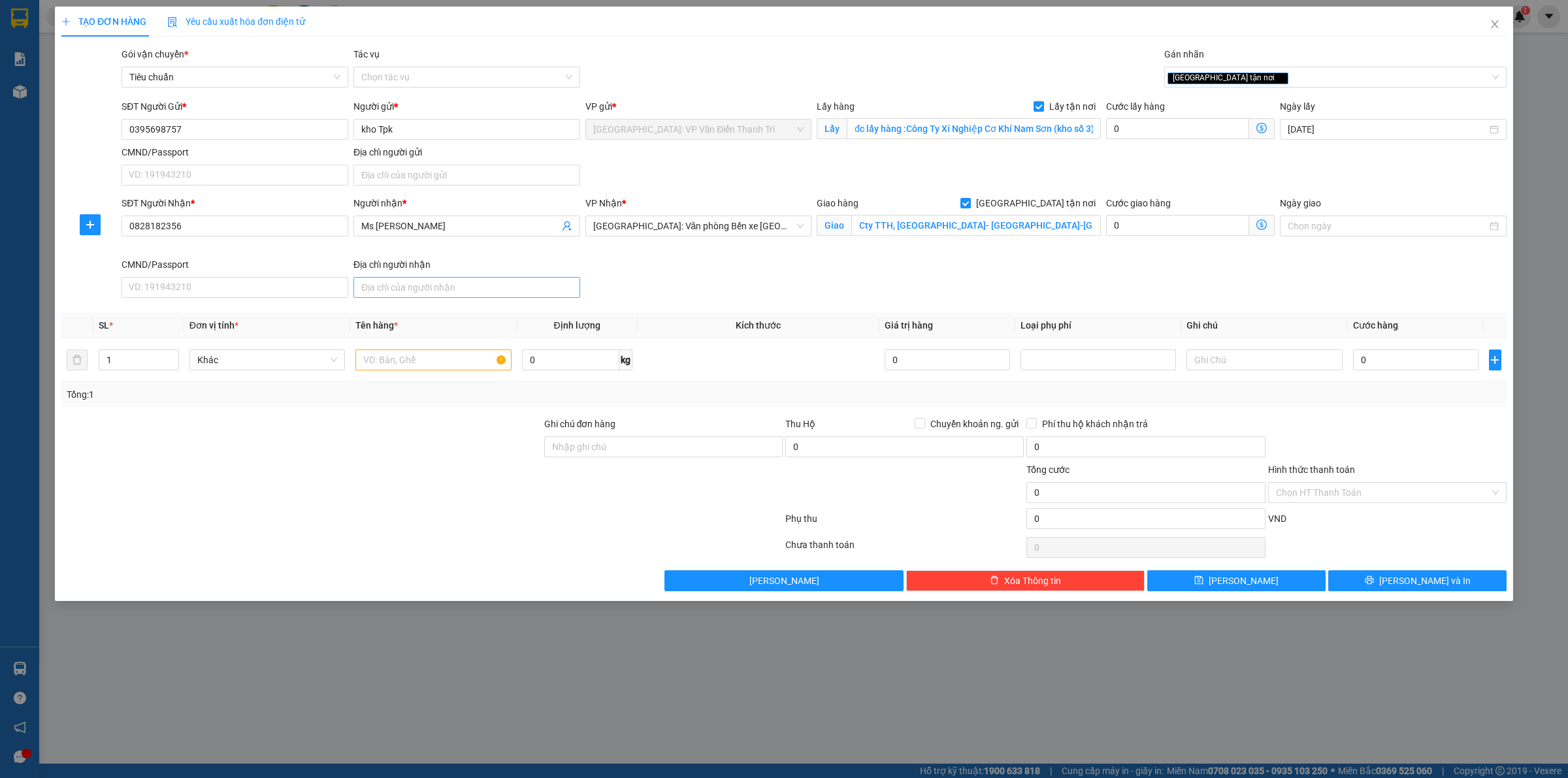
drag, startPoint x: 1059, startPoint y: 169, endPoint x: 570, endPoint y: 289, distance: 503.5
click at [1037, 169] on div "SĐT Người Gửi * 0395698757 Người gửi * kho Tpk VP gửi * [GEOGRAPHIC_DATA]: VP V…" at bounding box center [814, 144] width 1391 height 91
click at [436, 363] on input "text" at bounding box center [433, 360] width 156 height 21
click at [1136, 140] on input "0" at bounding box center [1177, 129] width 143 height 21
type input "6"
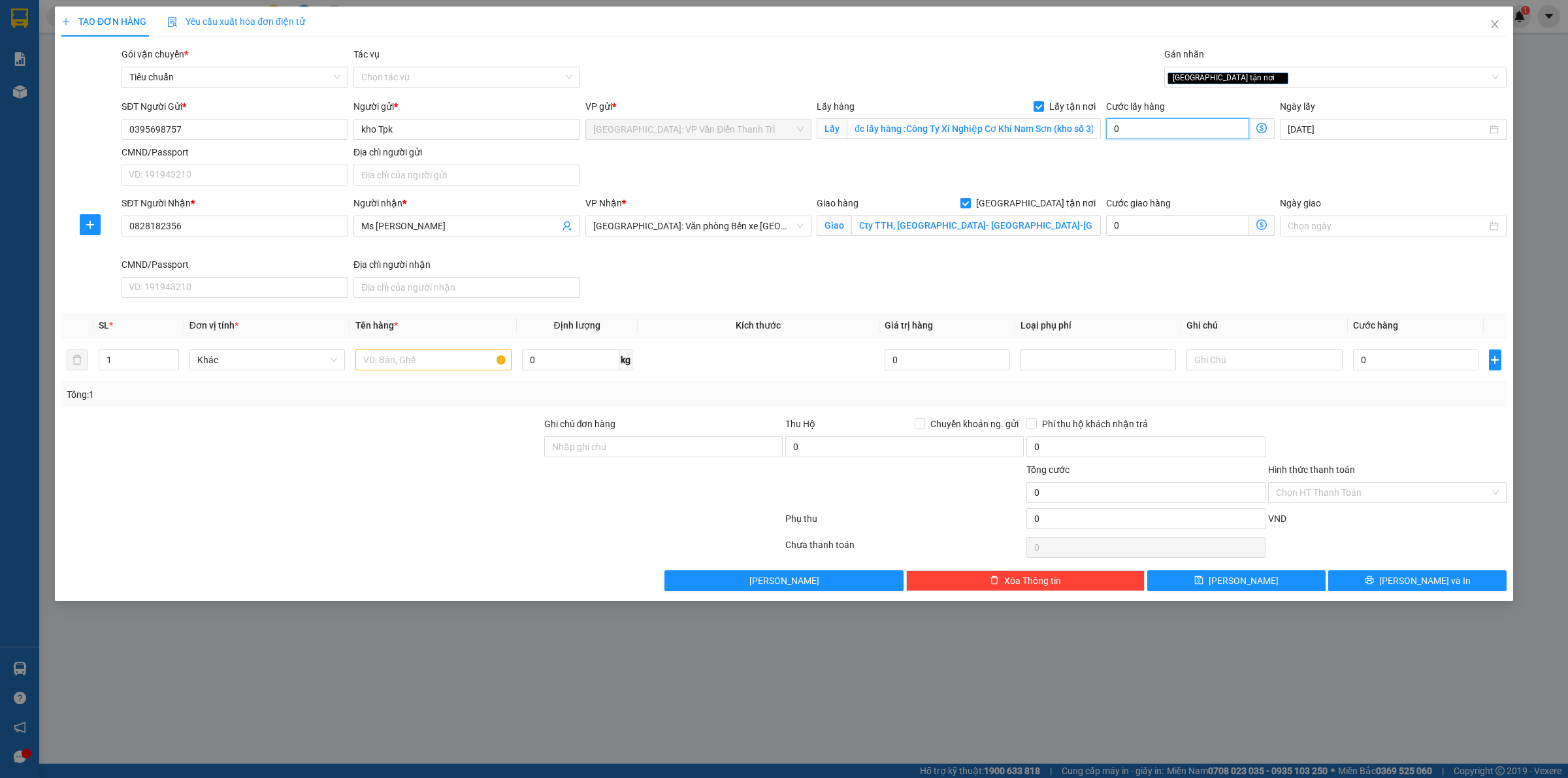
type input "6"
type input "65"
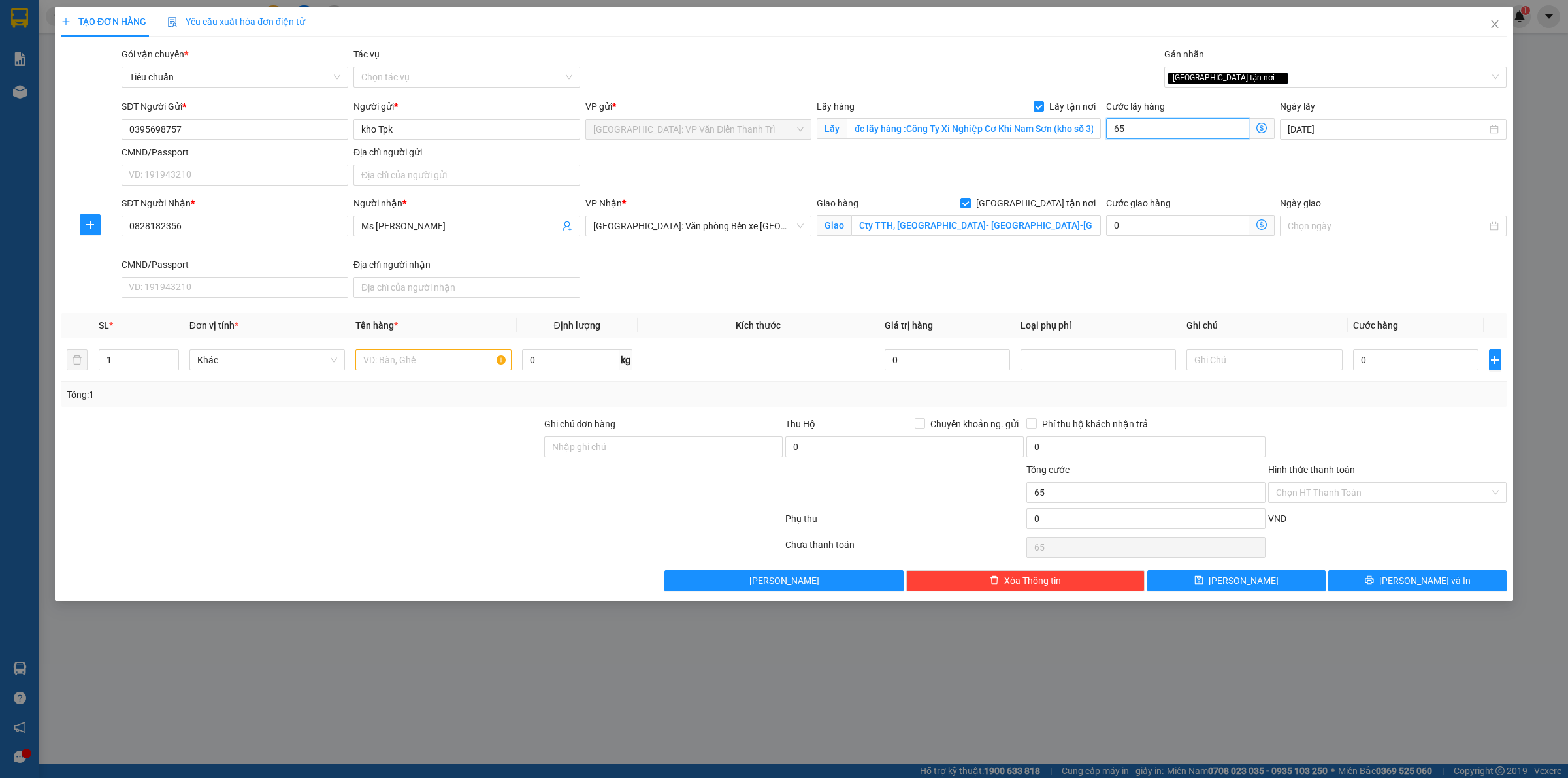
type input "650"
type input "6.500"
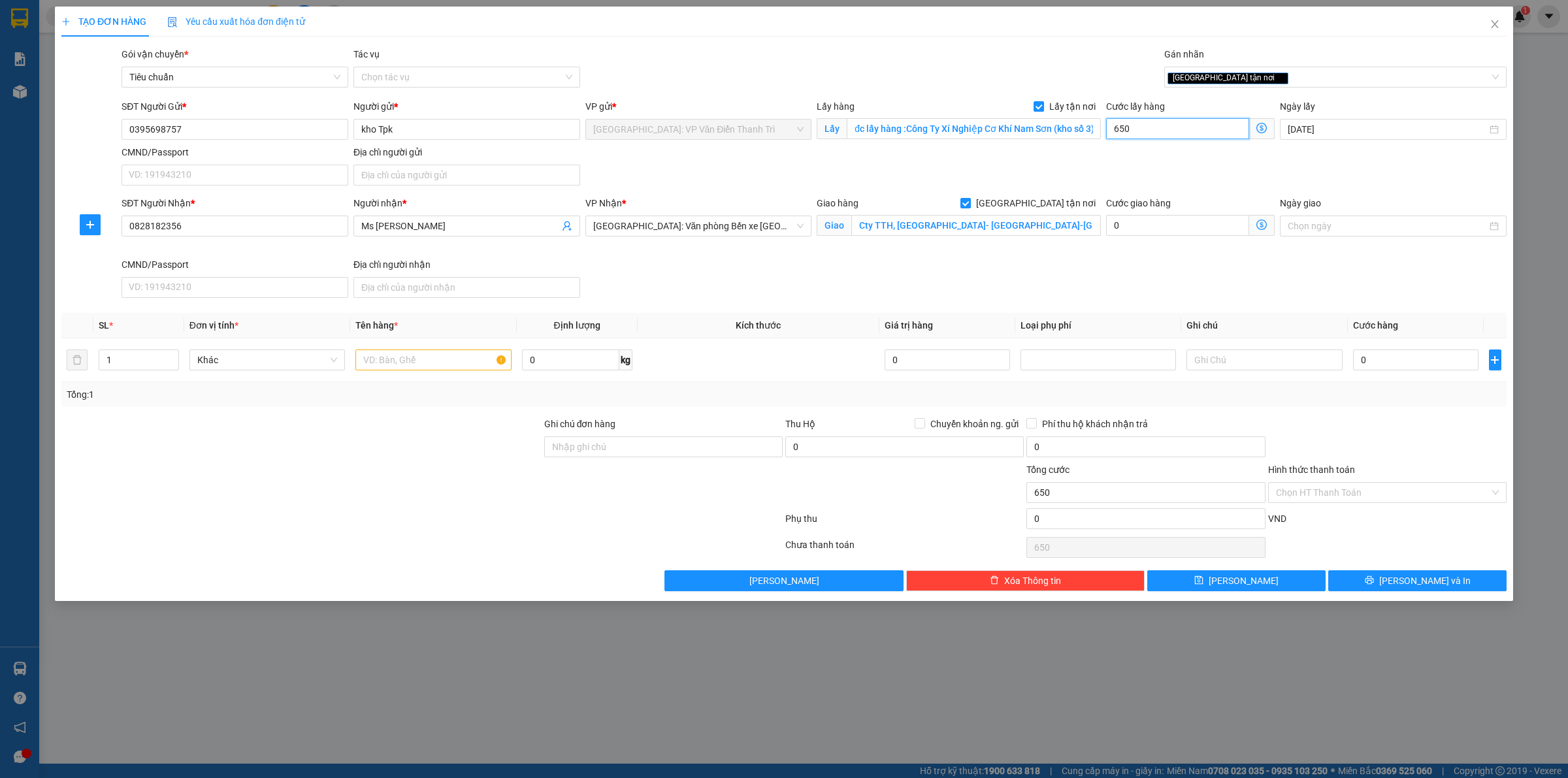
type input "6.500"
type input "65.000"
type input "650.000"
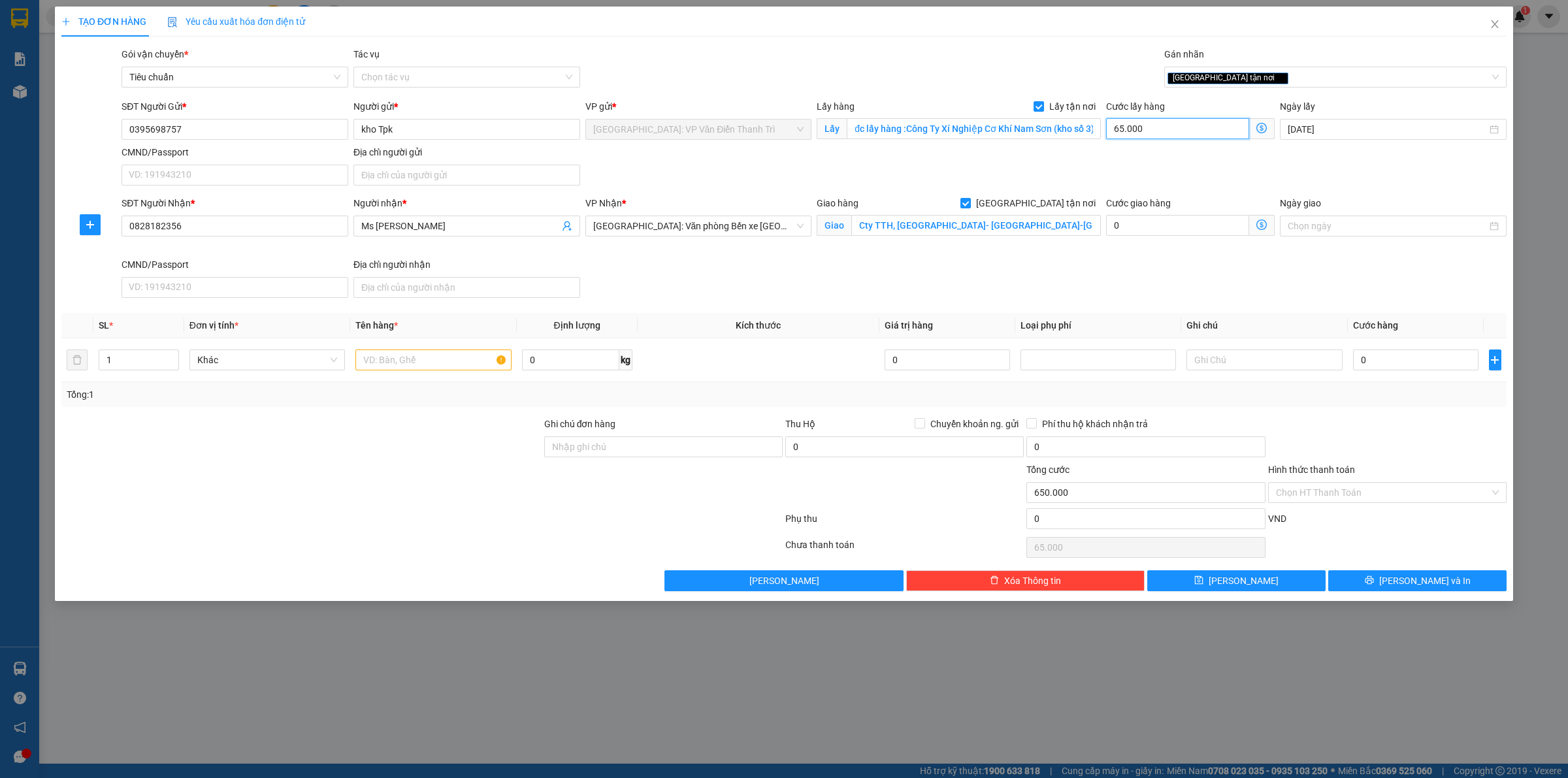
type input "650.000"
type input "65.000"
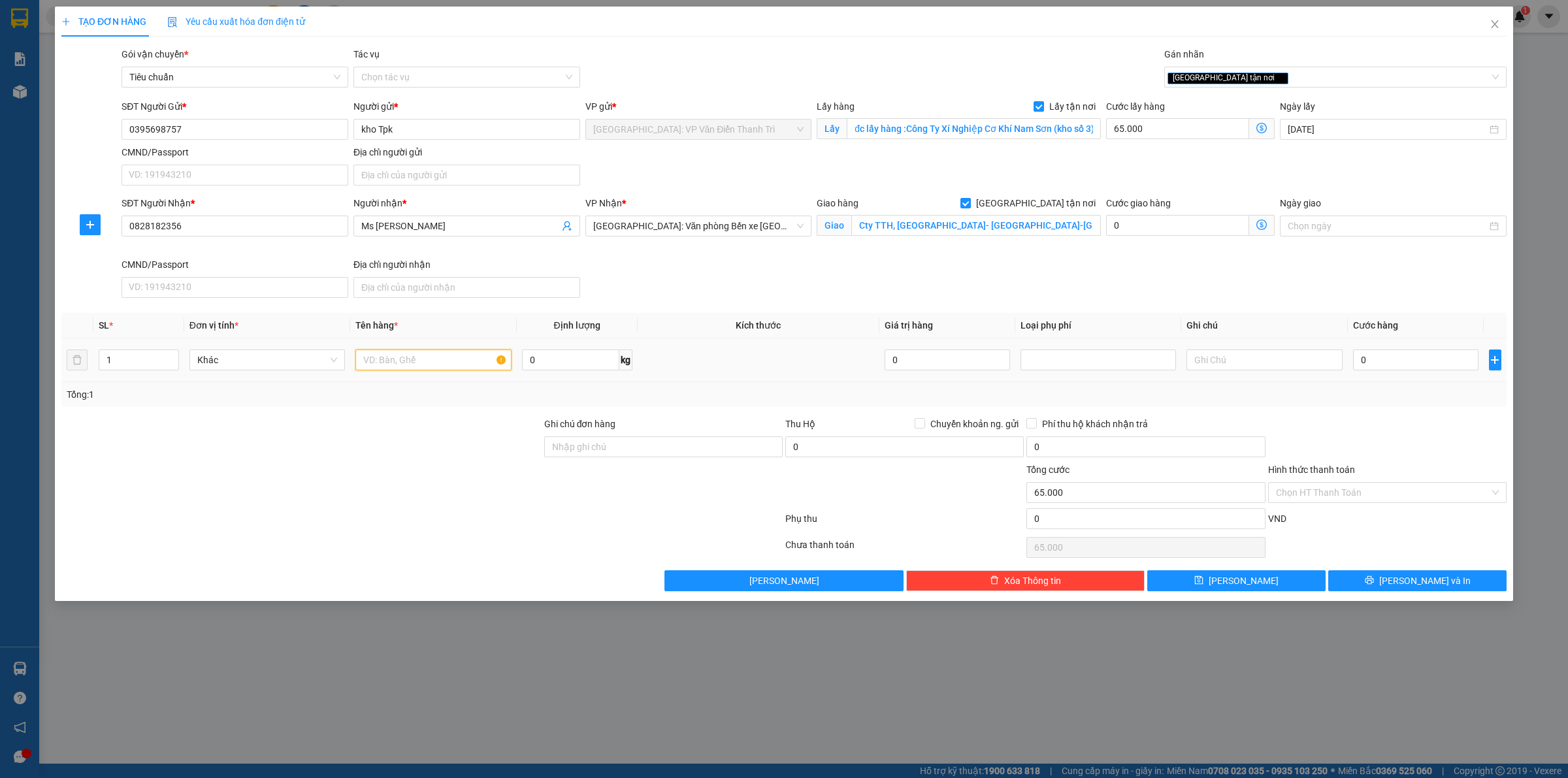
click at [387, 367] on input "text" at bounding box center [433, 360] width 156 height 21
type input "1 kiện a bình đón đi [GEOGRAPHIC_DATA]"
click at [1444, 361] on input "0" at bounding box center [1416, 360] width 125 height 21
type input "1"
type input "65.001"
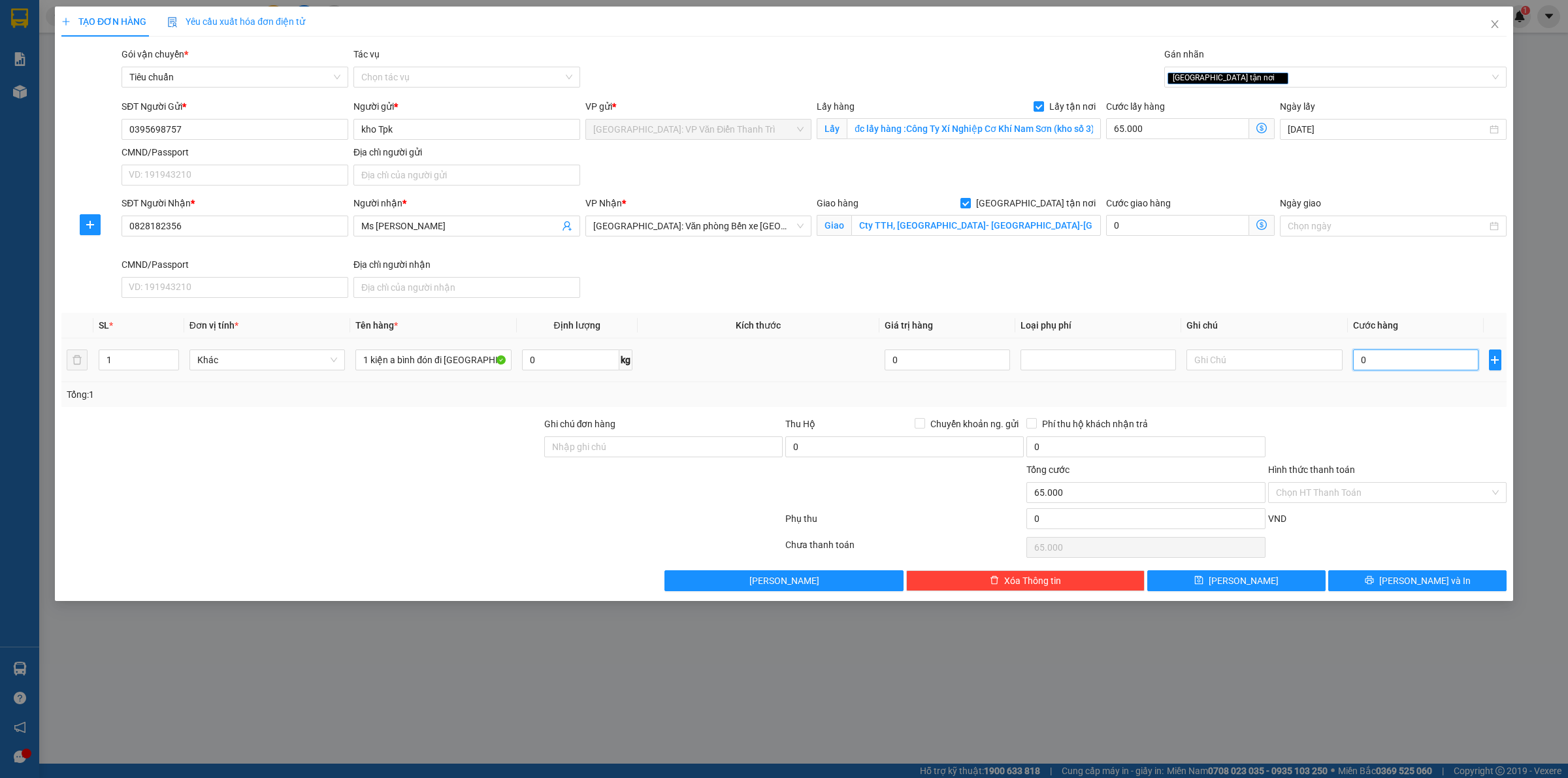
type input "65.001"
type input "1.000"
type input "66.000"
click at [1433, 386] on div "Tổng: 1" at bounding box center [784, 395] width 1446 height 25
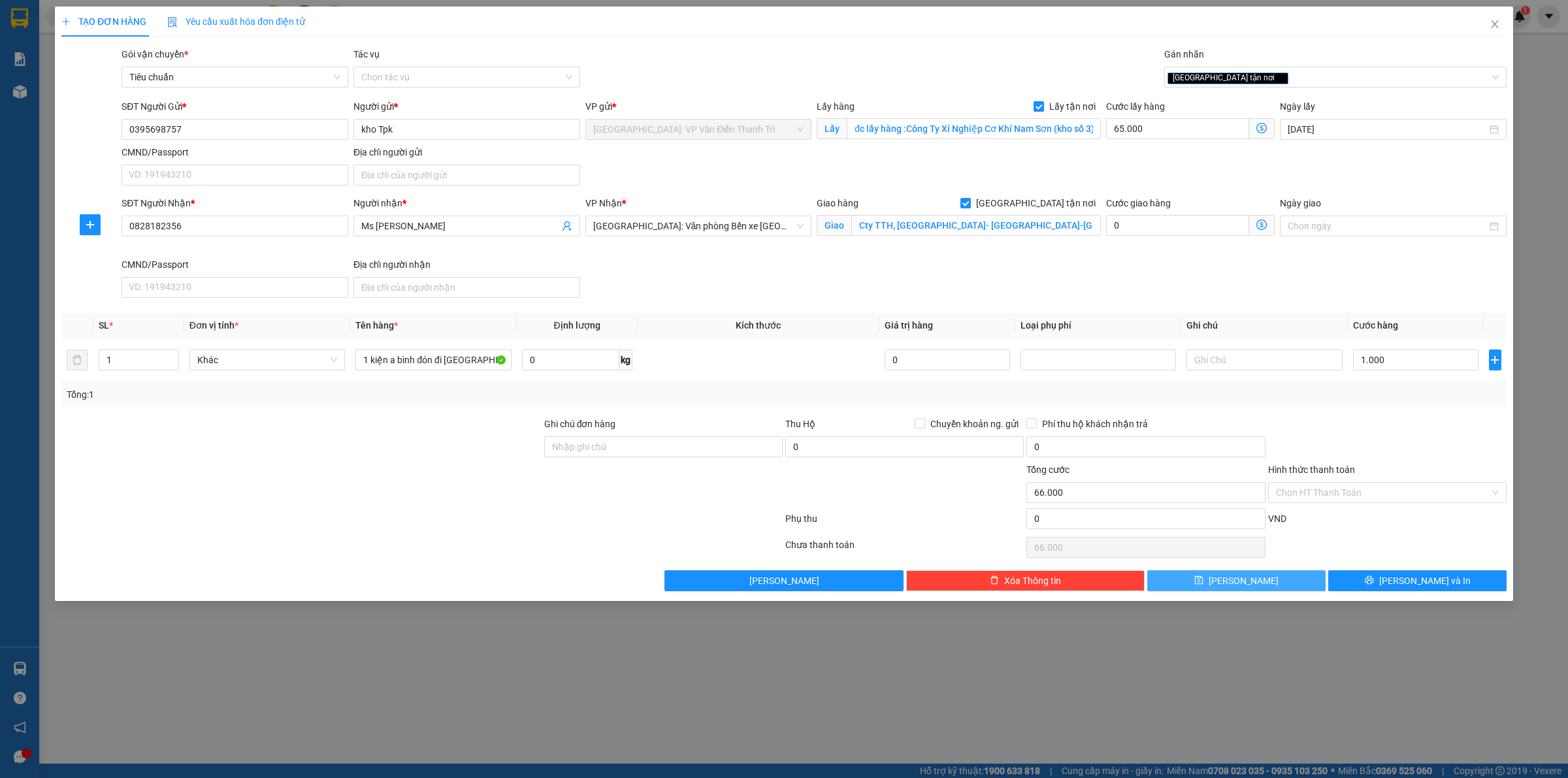
click at [1272, 589] on button "[PERSON_NAME]" at bounding box center [1236, 582] width 178 height 21
checkbox input "false"
type input "0"
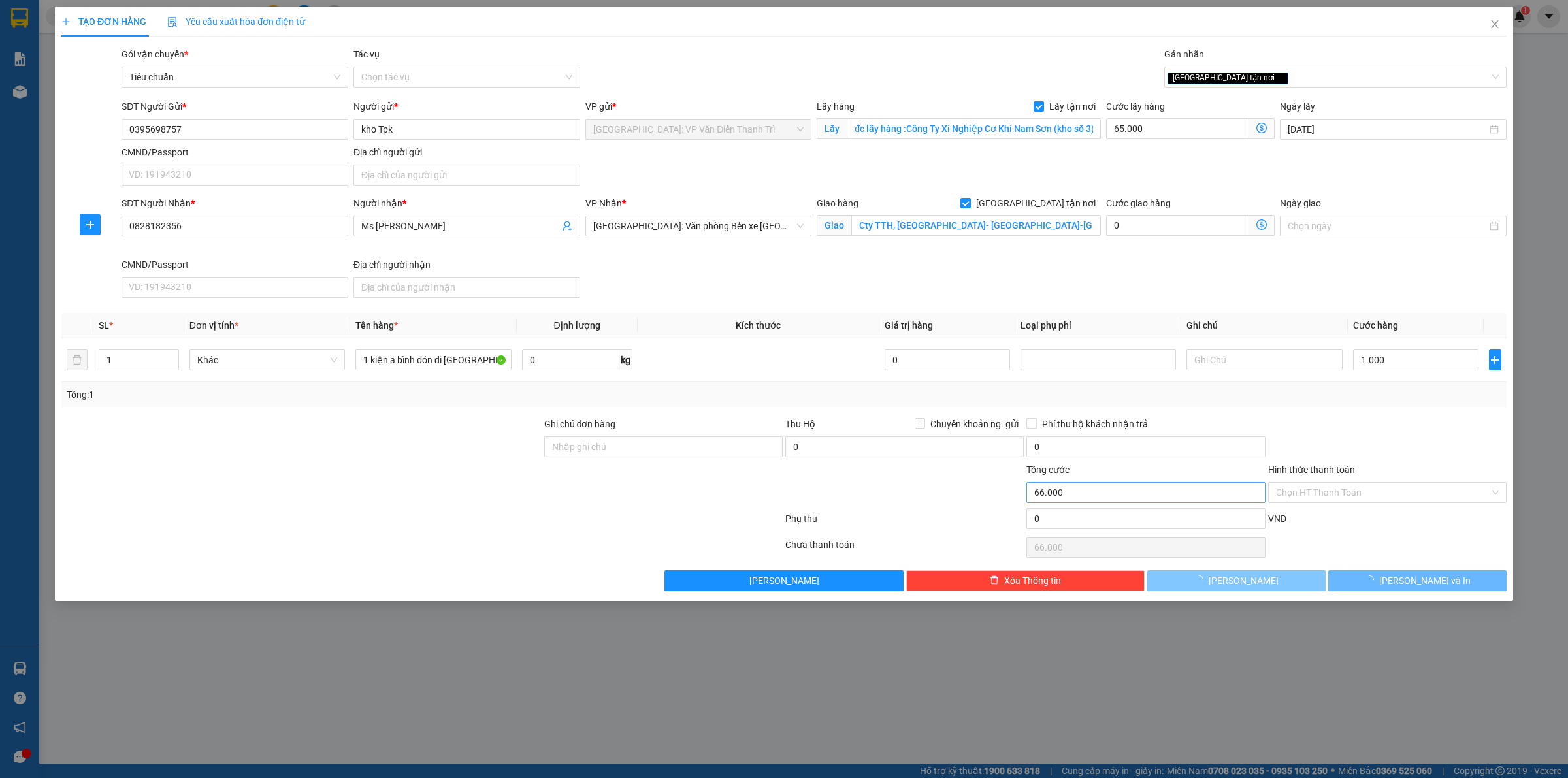
type input "0"
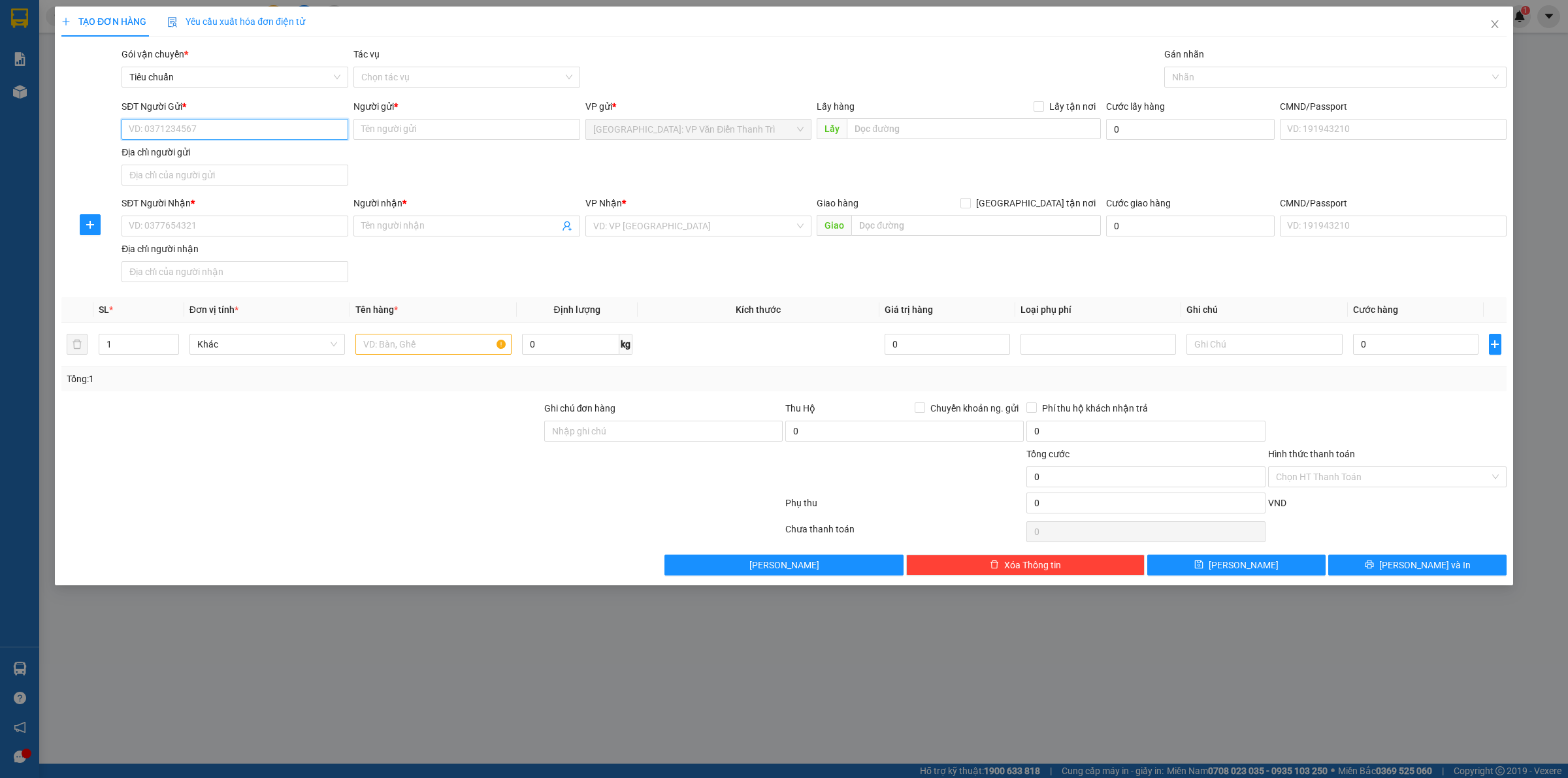
click at [188, 134] on input "SĐT Người Gửi *" at bounding box center [235, 130] width 227 height 21
paste input "035 7815203"
click at [185, 122] on input "035 7815203" at bounding box center [235, 130] width 227 height 21
click at [148, 134] on input "035 7815203" at bounding box center [235, 130] width 227 height 21
type input "0357815203"
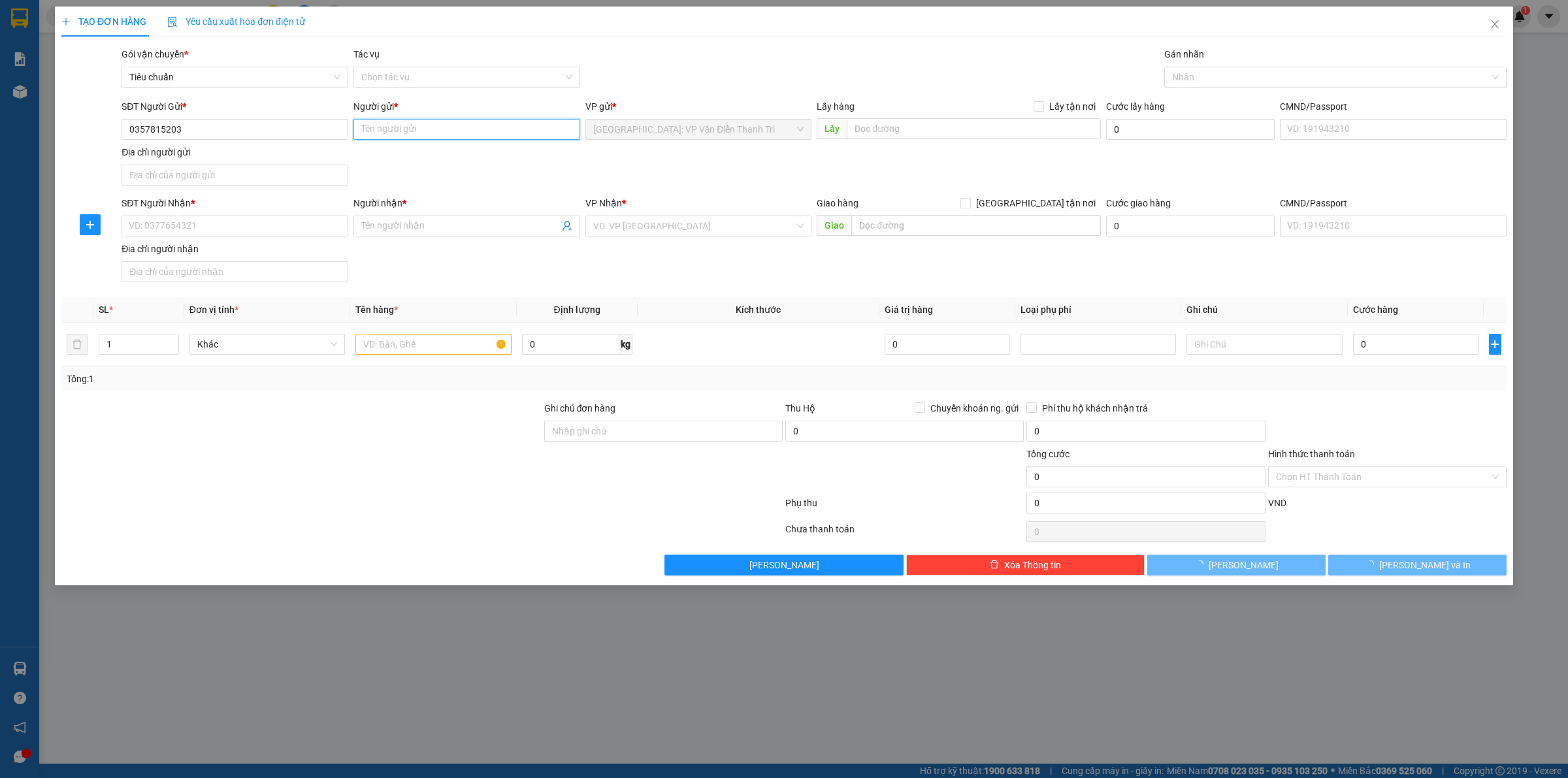
click at [381, 131] on input "Người gửi *" at bounding box center [467, 130] width 227 height 21
paste input "[PERSON_NAME]"
type input "[PERSON_NAME]"
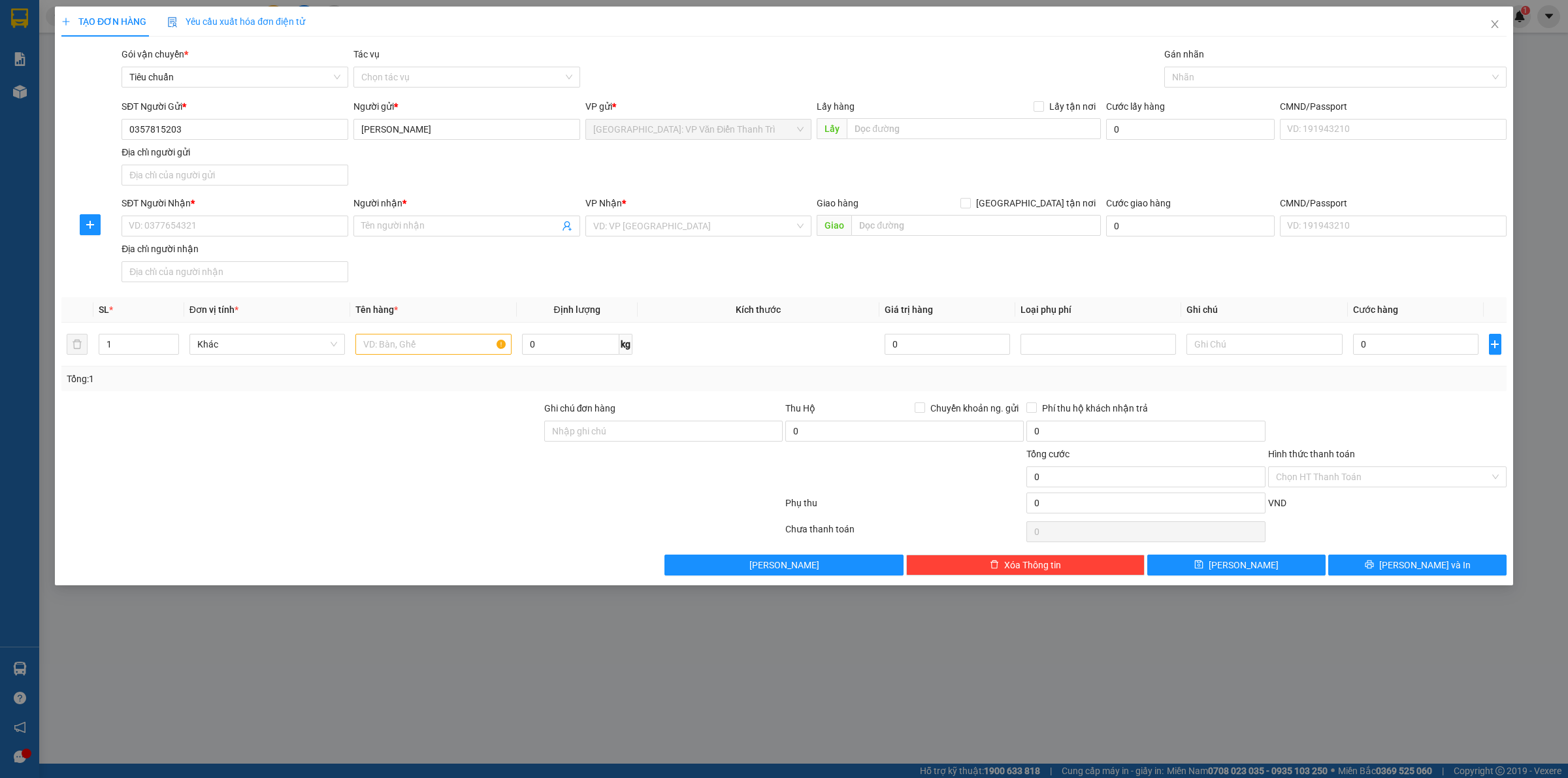
drag, startPoint x: 716, startPoint y: 168, endPoint x: 756, endPoint y: 165, distance: 40.1
click at [723, 168] on div "SĐT Người Gửi * 0357815203 Người gửi * [PERSON_NAME] VP gửi * [GEOGRAPHIC_DATA]…" at bounding box center [814, 144] width 1391 height 91
click at [880, 131] on input "text" at bounding box center [974, 129] width 254 height 21
click at [933, 123] on input "text" at bounding box center [974, 129] width 254 height 21
paste input "Lấy hàng 226 vạn phúc ba đình"
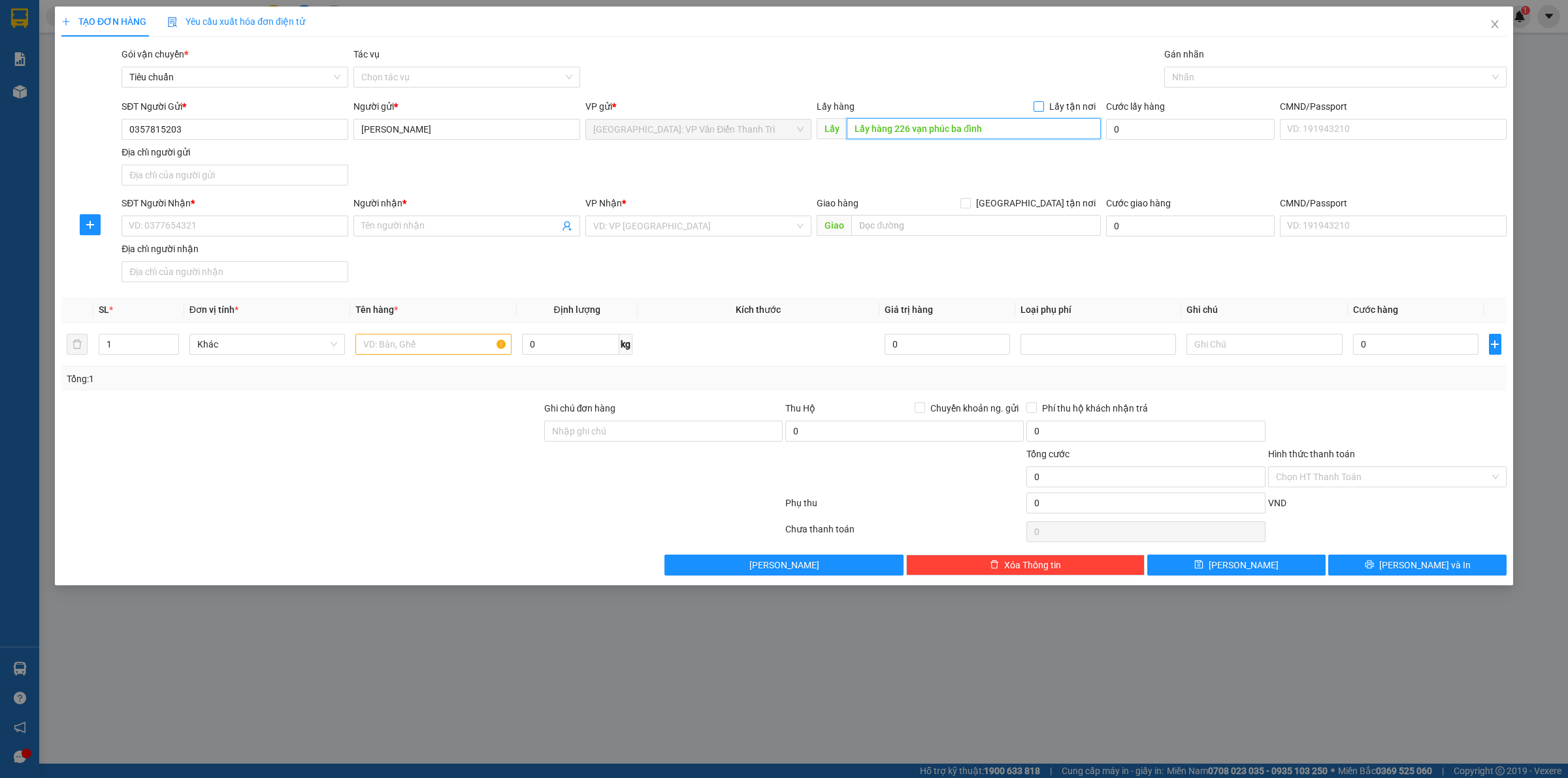
type input "Lấy hàng 226 vạn phúc ba đình"
click at [1041, 106] on input "Lấy tận nơi" at bounding box center [1039, 106] width 10 height 10
checkbox input "true"
click at [185, 229] on input "SĐT Người Nhận *" at bounding box center [235, 226] width 227 height 21
paste input "0936650879"
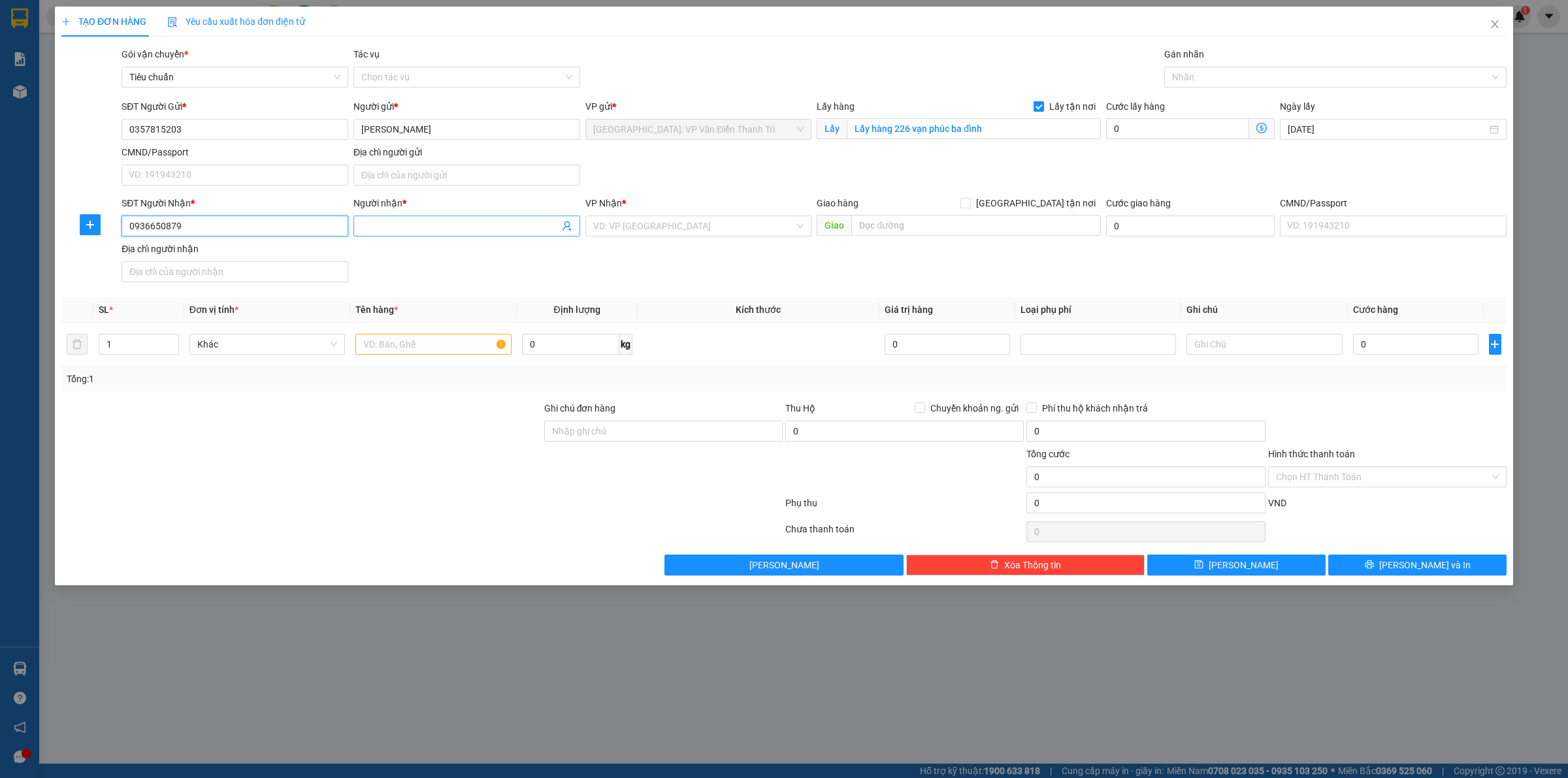
type input "0936650879"
click at [433, 219] on span at bounding box center [467, 226] width 227 height 21
paste input "[PERSON_NAME]"
type input "[PERSON_NAME]"
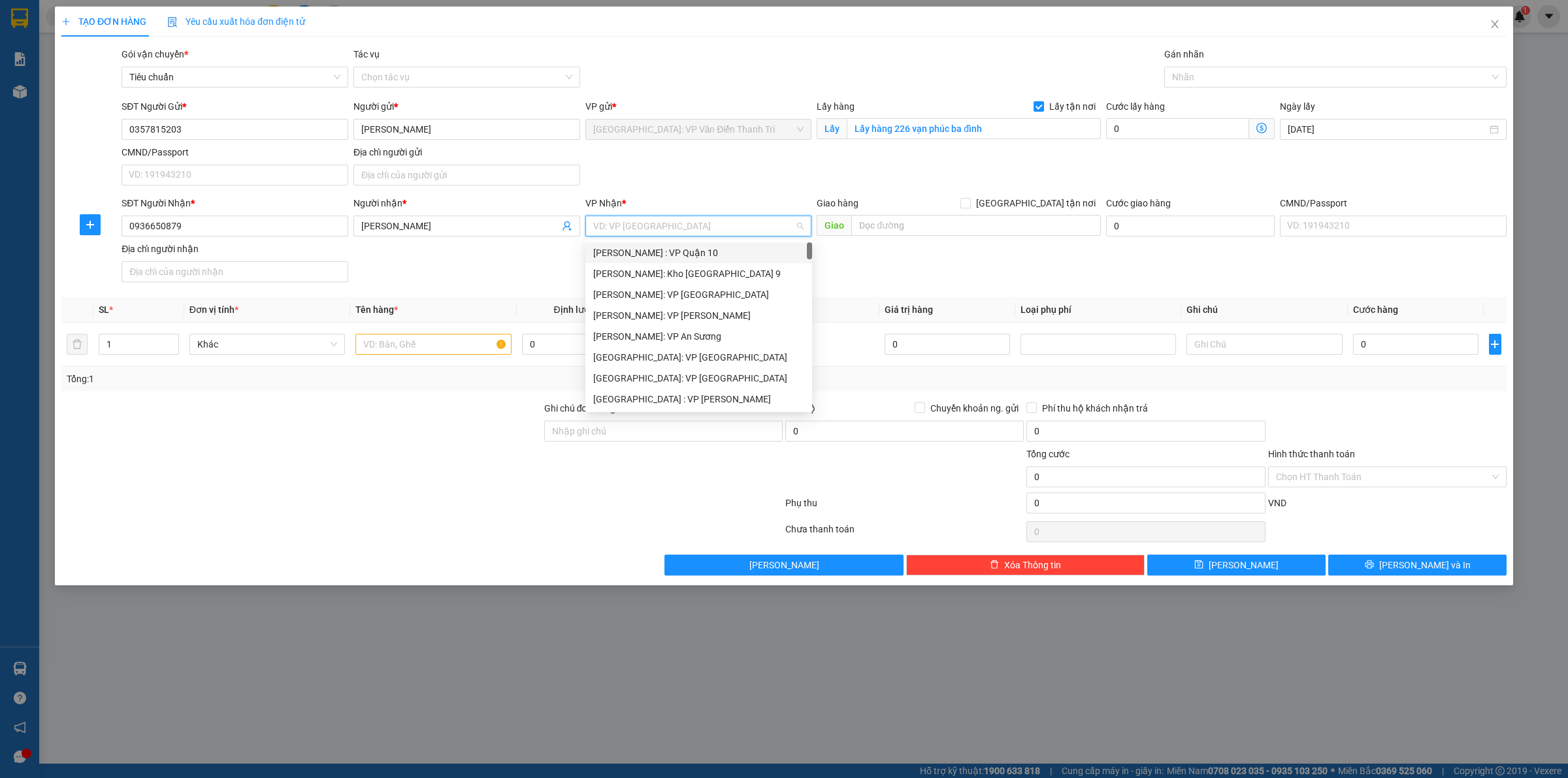
click at [649, 232] on input "search" at bounding box center [694, 226] width 202 height 19
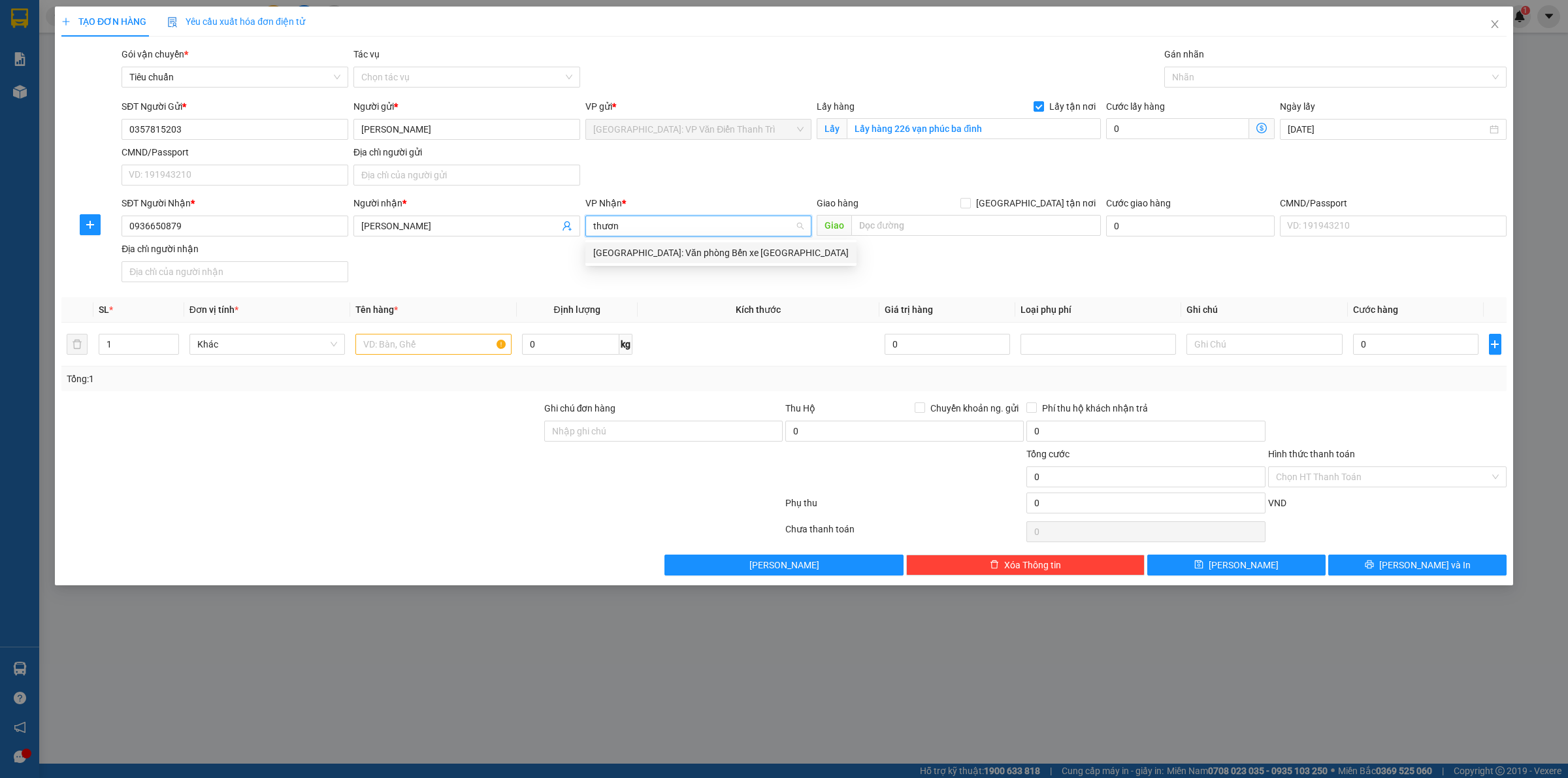
type input "thương"
click at [728, 260] on div "[GEOGRAPHIC_DATA]: Văn phòng Bến xe [GEOGRAPHIC_DATA]" at bounding box center [721, 253] width 271 height 21
drag, startPoint x: 858, startPoint y: 272, endPoint x: 867, endPoint y: 266, distance: 10.8
click at [860, 272] on div "SĐT Người Nhận * 0936650879 Người nhận * Thao Anh VP Nhận * [GEOGRAPHIC_DATA]: …" at bounding box center [814, 242] width 1391 height 91
click at [899, 236] on input "text" at bounding box center [975, 225] width 249 height 21
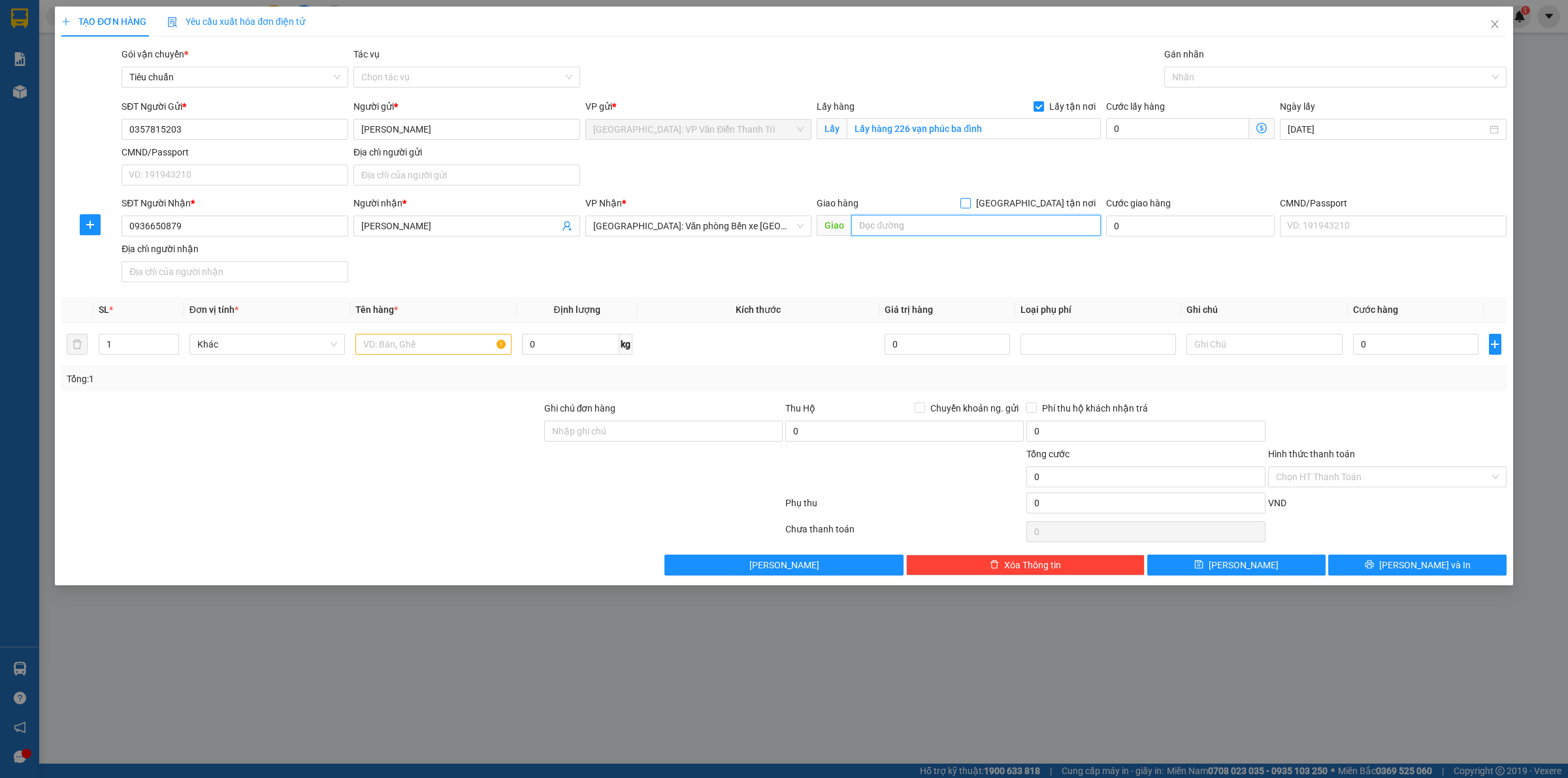
paste input "262 [PERSON_NAME] - Kiến An - HP"
type input "262 [PERSON_NAME] - Kiến An - HP"
click at [1043, 202] on span "[GEOGRAPHIC_DATA] tận nơi" at bounding box center [1036, 203] width 130 height 14
click at [969, 202] on input "[GEOGRAPHIC_DATA] tận nơi" at bounding box center [965, 203] width 10 height 10
checkbox input "true"
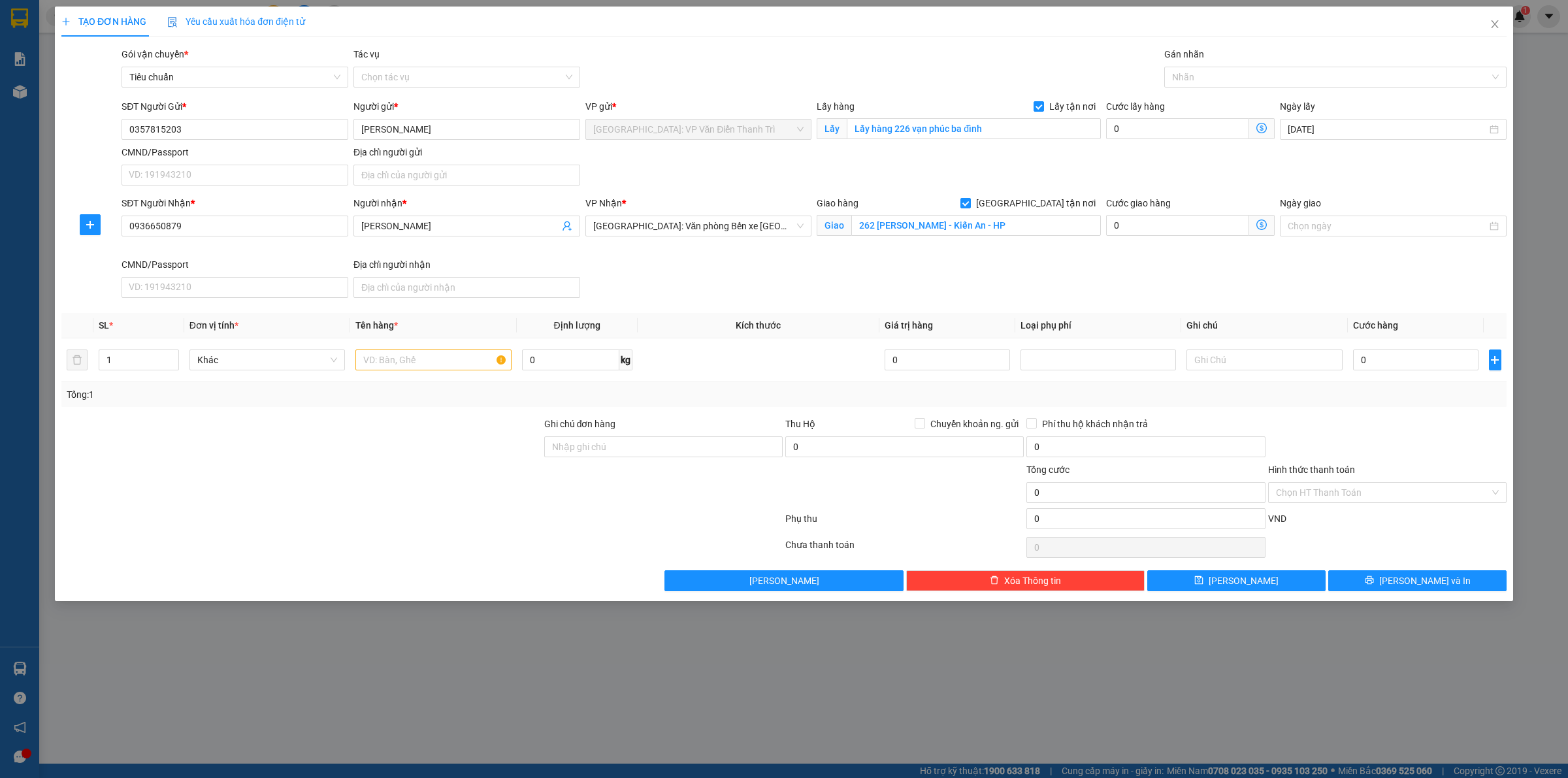
drag, startPoint x: 1191, startPoint y: 173, endPoint x: 1196, endPoint y: 162, distance: 12.1
click at [1193, 171] on div "SĐT Người Gửi * 0357815203 Người gửi * [PERSON_NAME] VP gửi * [GEOGRAPHIC_DATA]…" at bounding box center [814, 144] width 1391 height 91
click at [1245, 74] on div at bounding box center [1328, 77] width 322 height 15
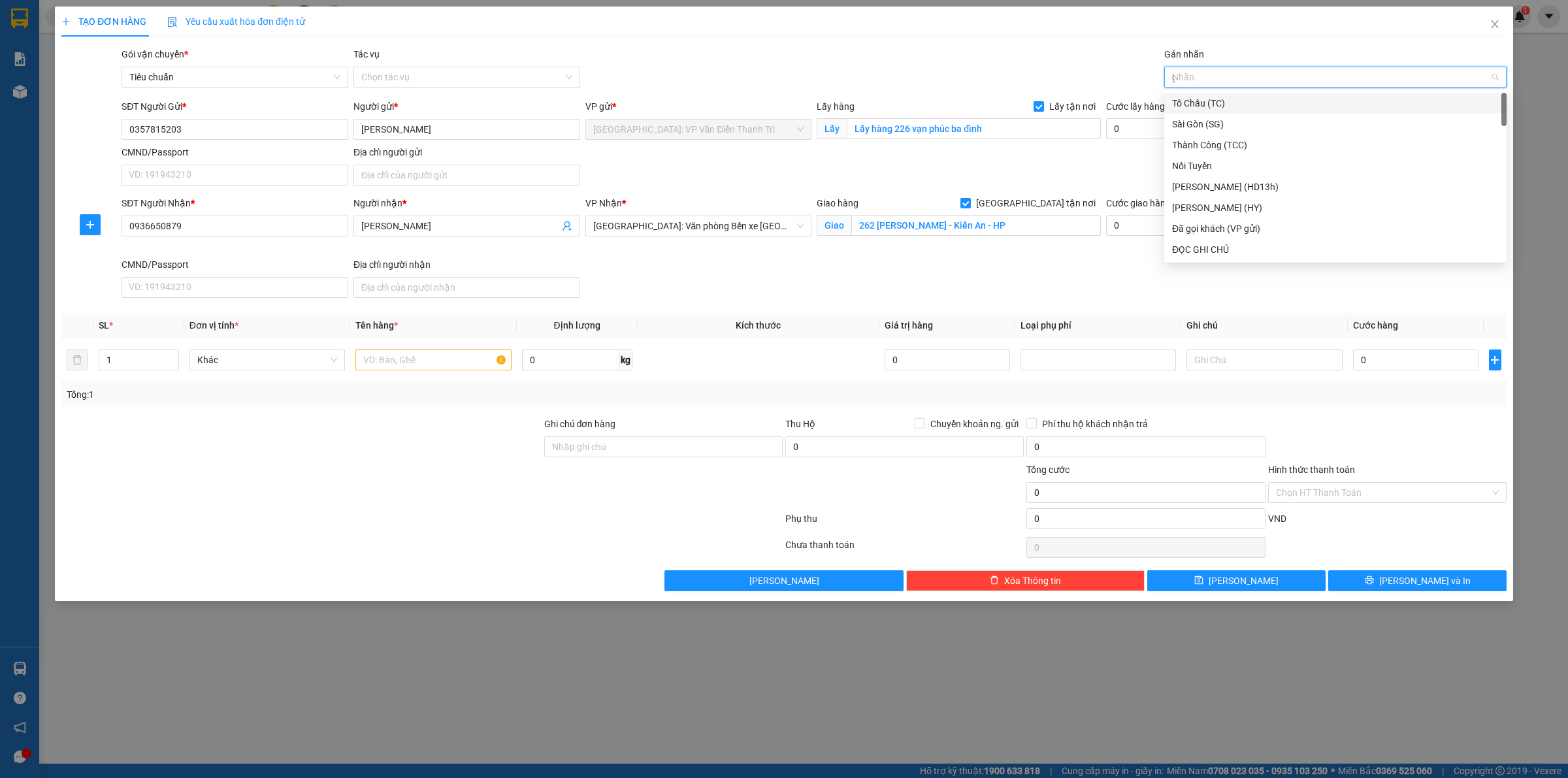
type input "gt"
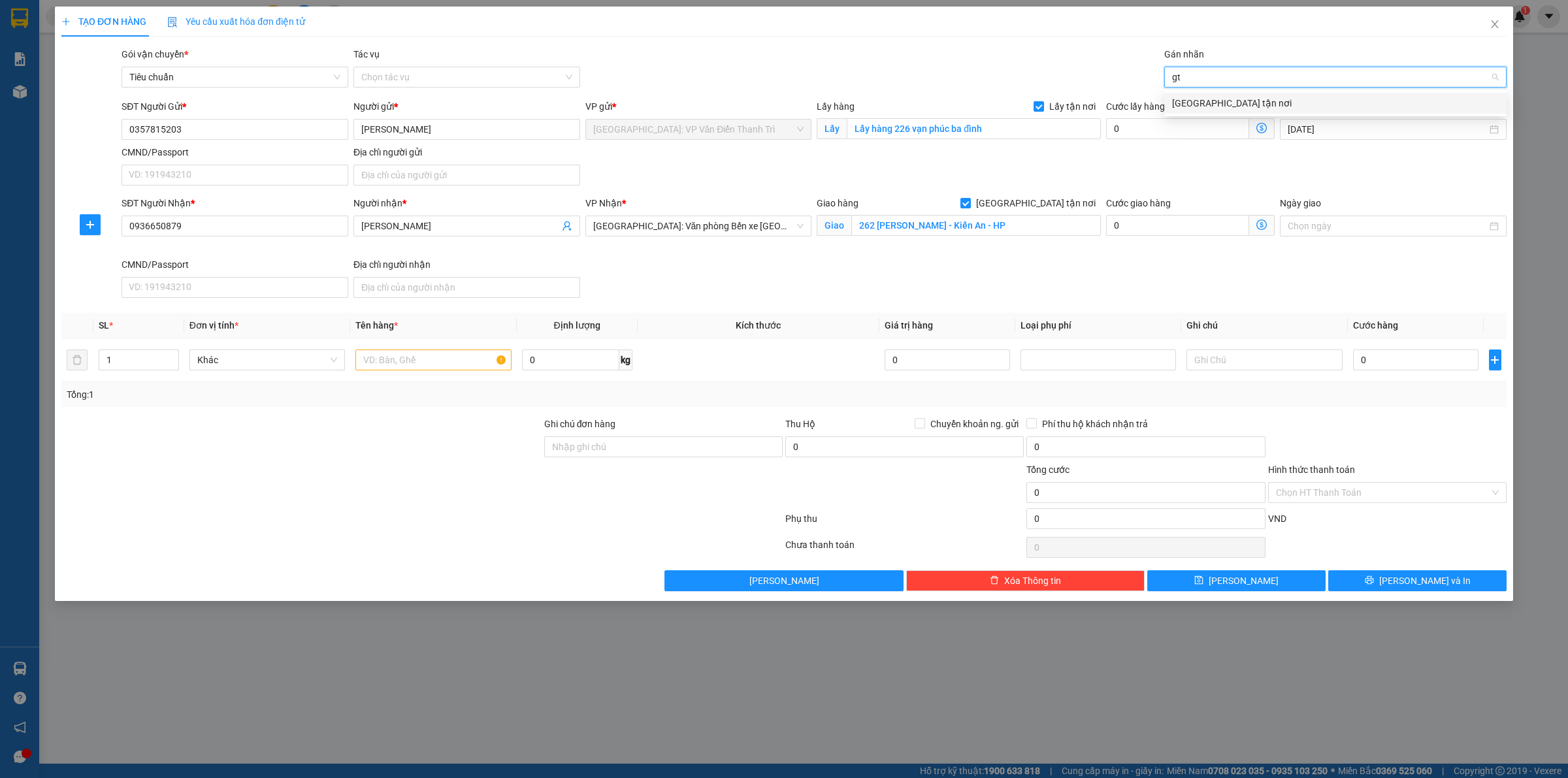
click at [1221, 99] on div "[GEOGRAPHIC_DATA] tận nơi" at bounding box center [1335, 103] width 326 height 14
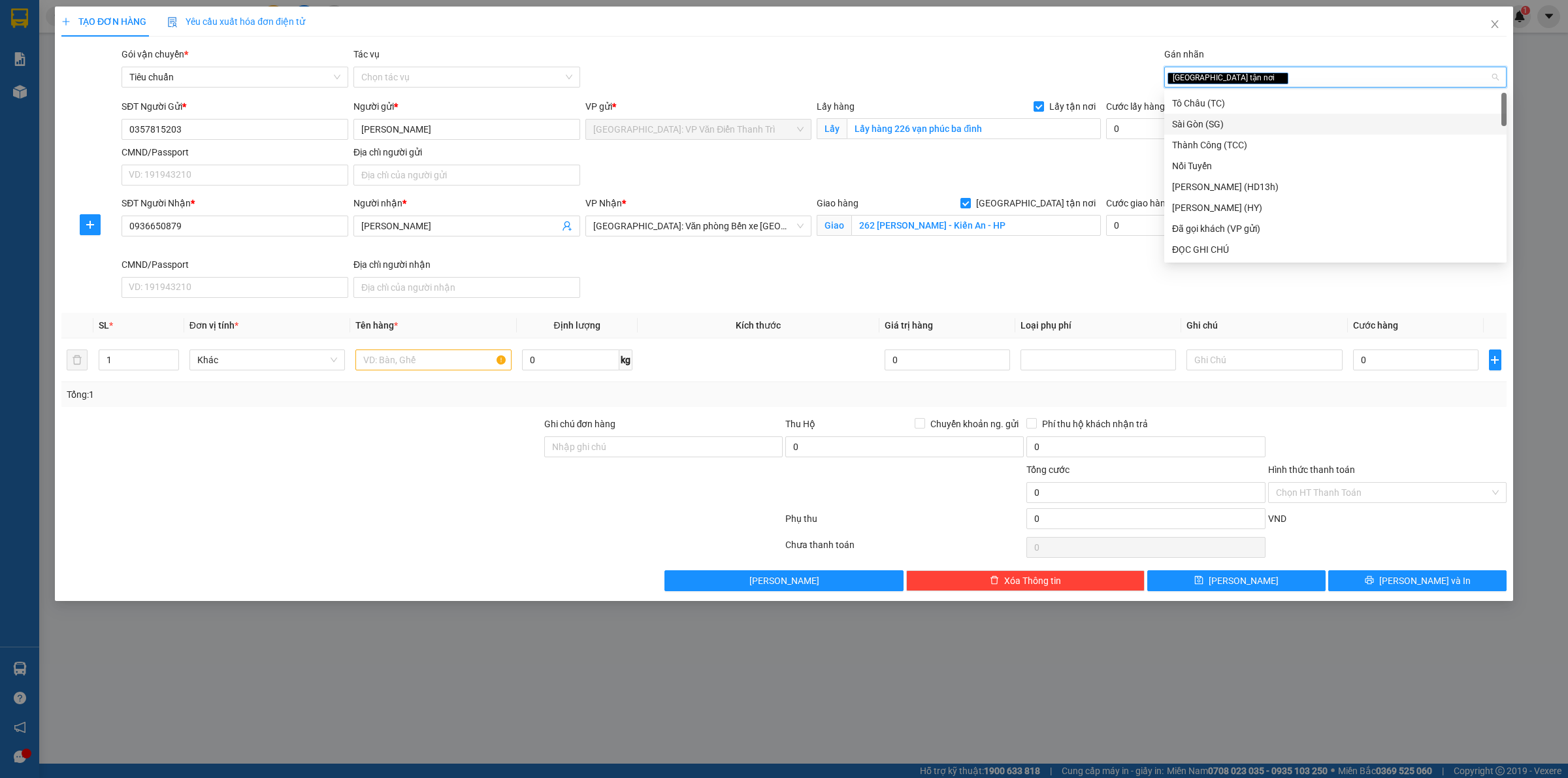
click at [1096, 151] on div "SĐT Người Gửi * 0357815203 Người gửi * [PERSON_NAME] VP gửi * [GEOGRAPHIC_DATA]…" at bounding box center [814, 144] width 1391 height 91
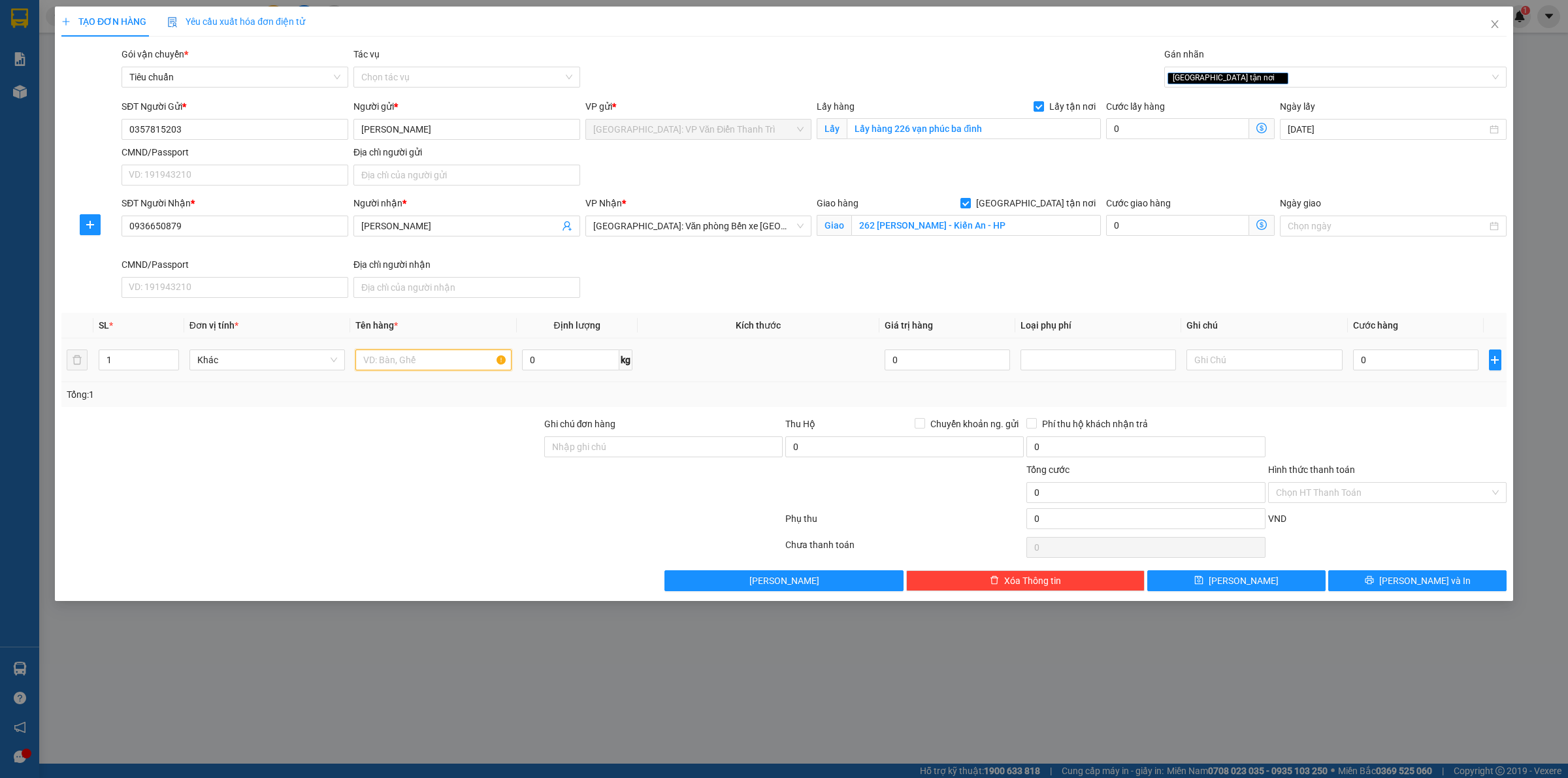
click at [390, 364] on input "text" at bounding box center [433, 360] width 156 height 21
click at [1132, 126] on input "0" at bounding box center [1177, 129] width 143 height 21
type input "6"
type input "65"
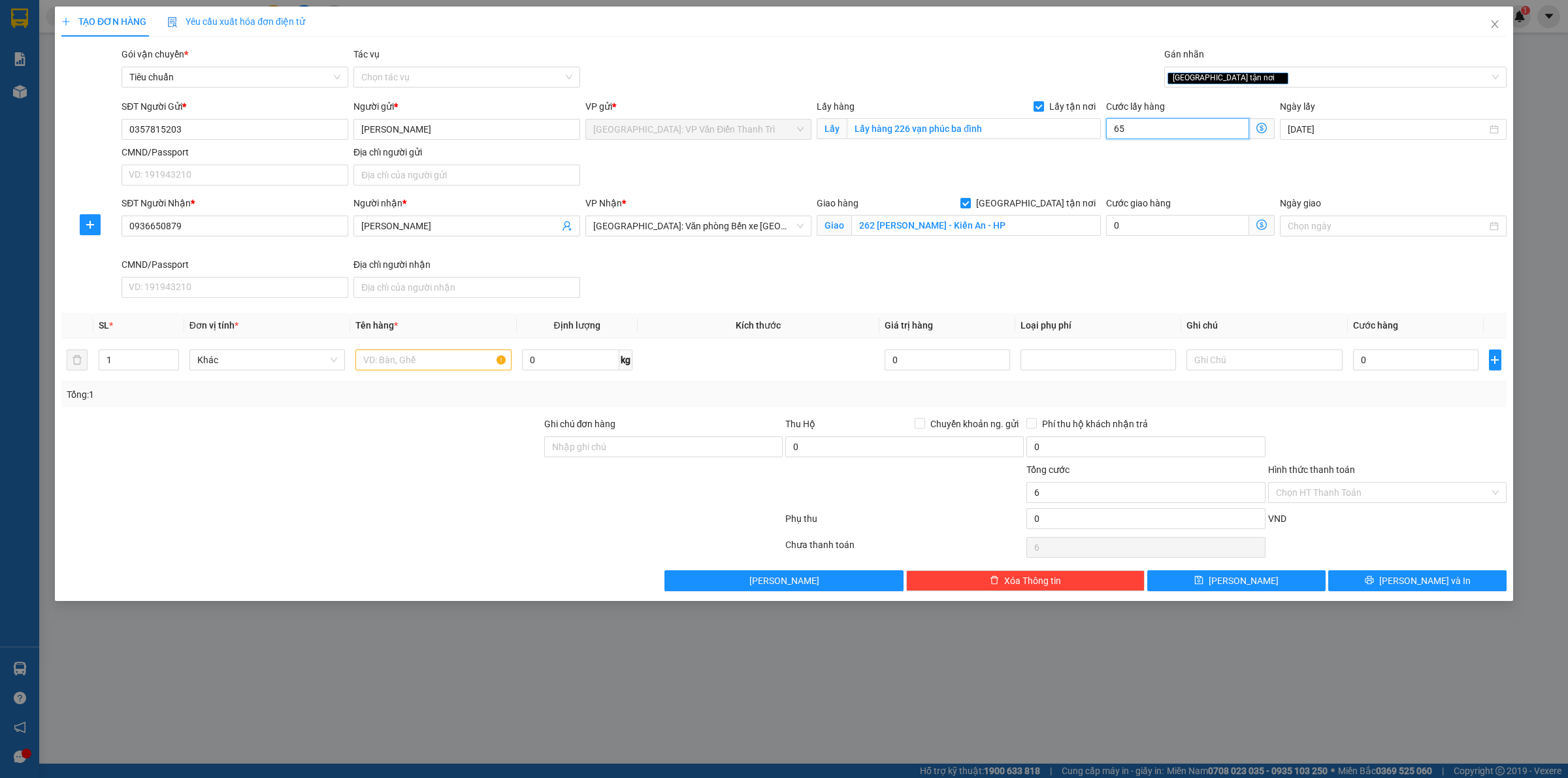
type input "65"
type input "650"
type input "6.500"
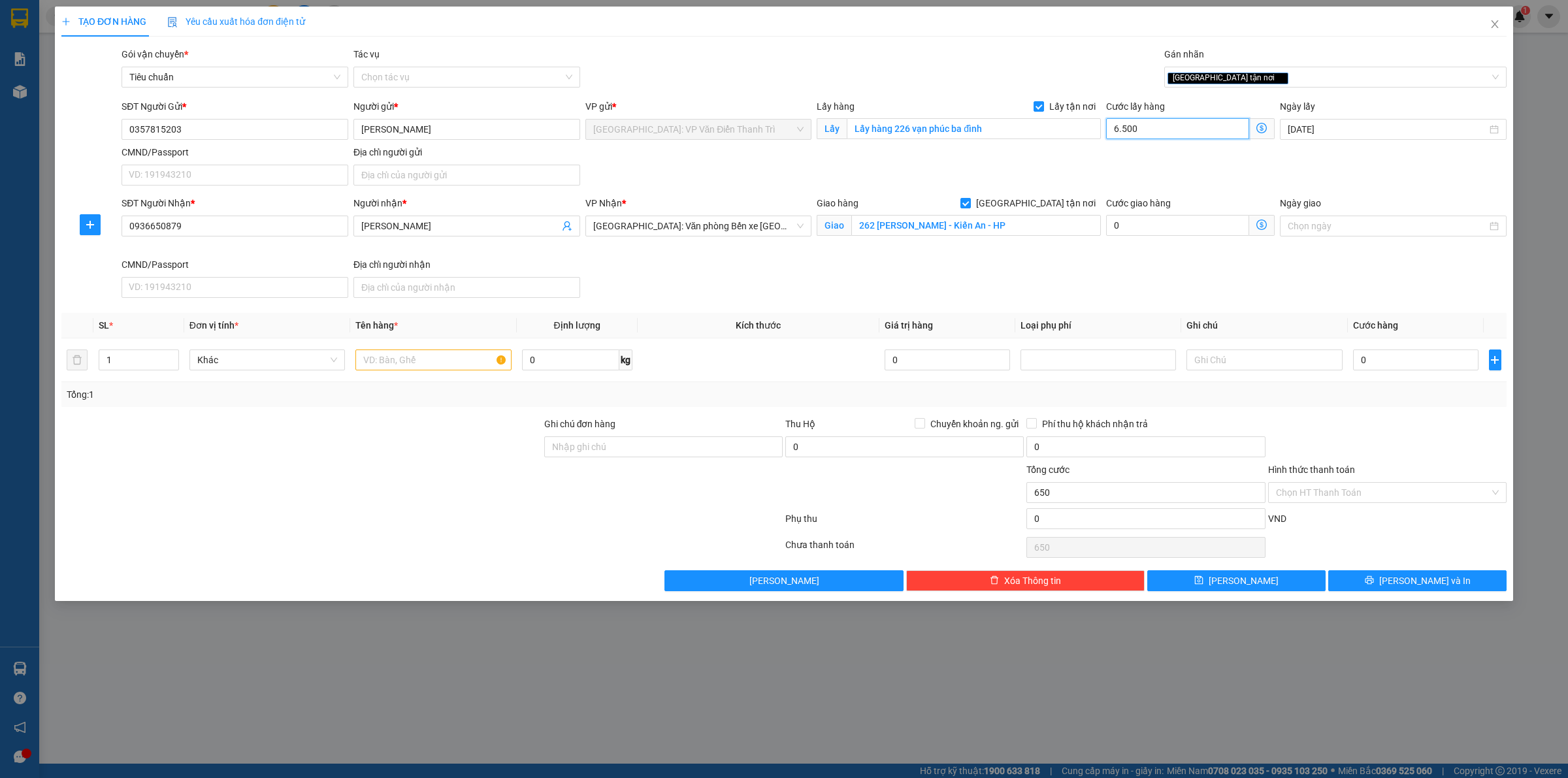
type input "6.500"
type input "65.000"
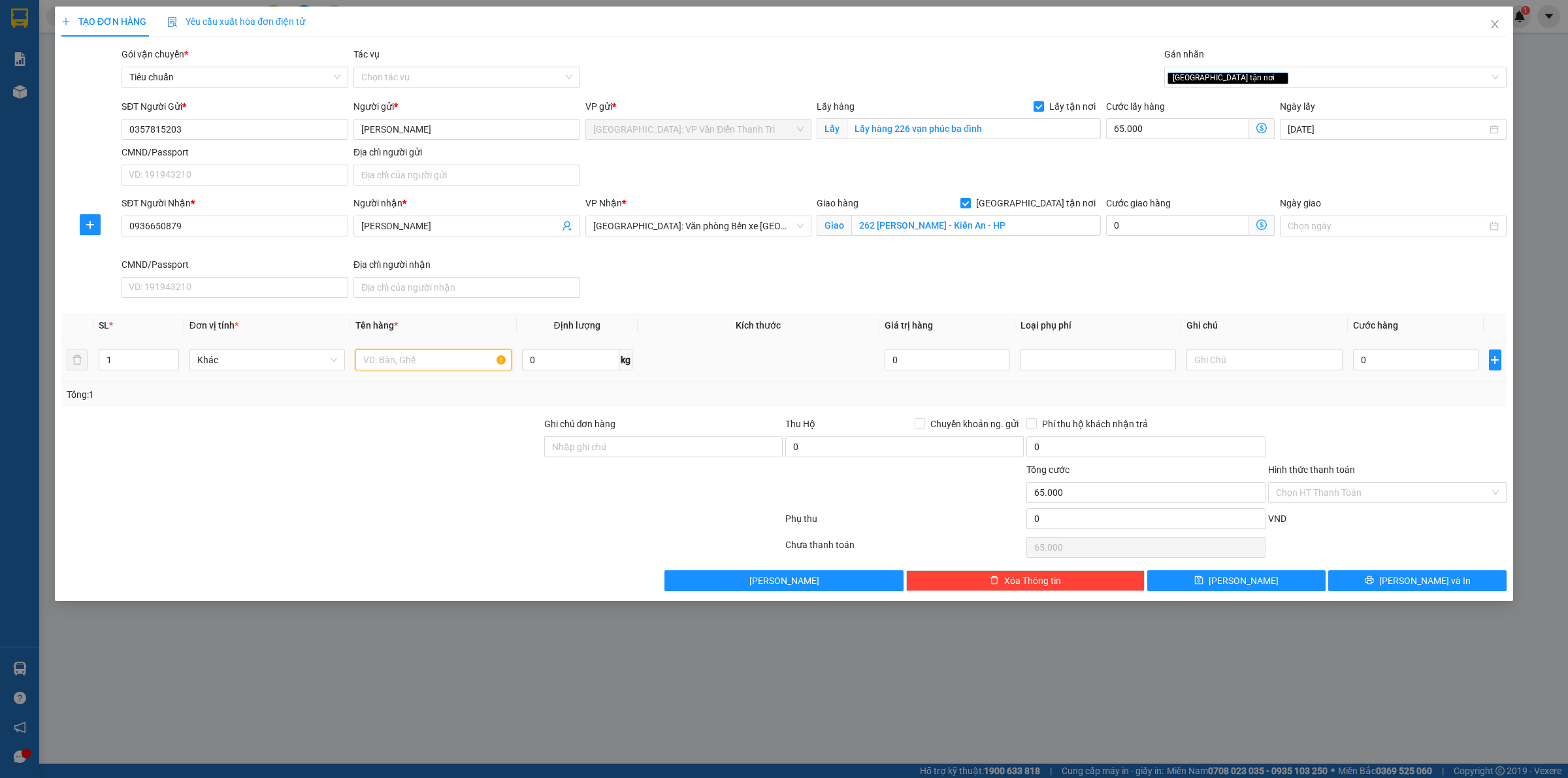
click at [383, 363] on input "text" at bounding box center [433, 360] width 156 height 21
paste input "15/10 đón hàng 12 thanh dài 2m"
type input "15/10 đón hàng 12 thanh dài 2m a thức đón vạn phúc ba đình"
click at [1272, 275] on div "SĐT Người Nhận * 0936650879 Người nhận * Thao Anh VP Nhận * [GEOGRAPHIC_DATA]: …" at bounding box center [814, 249] width 1391 height 107
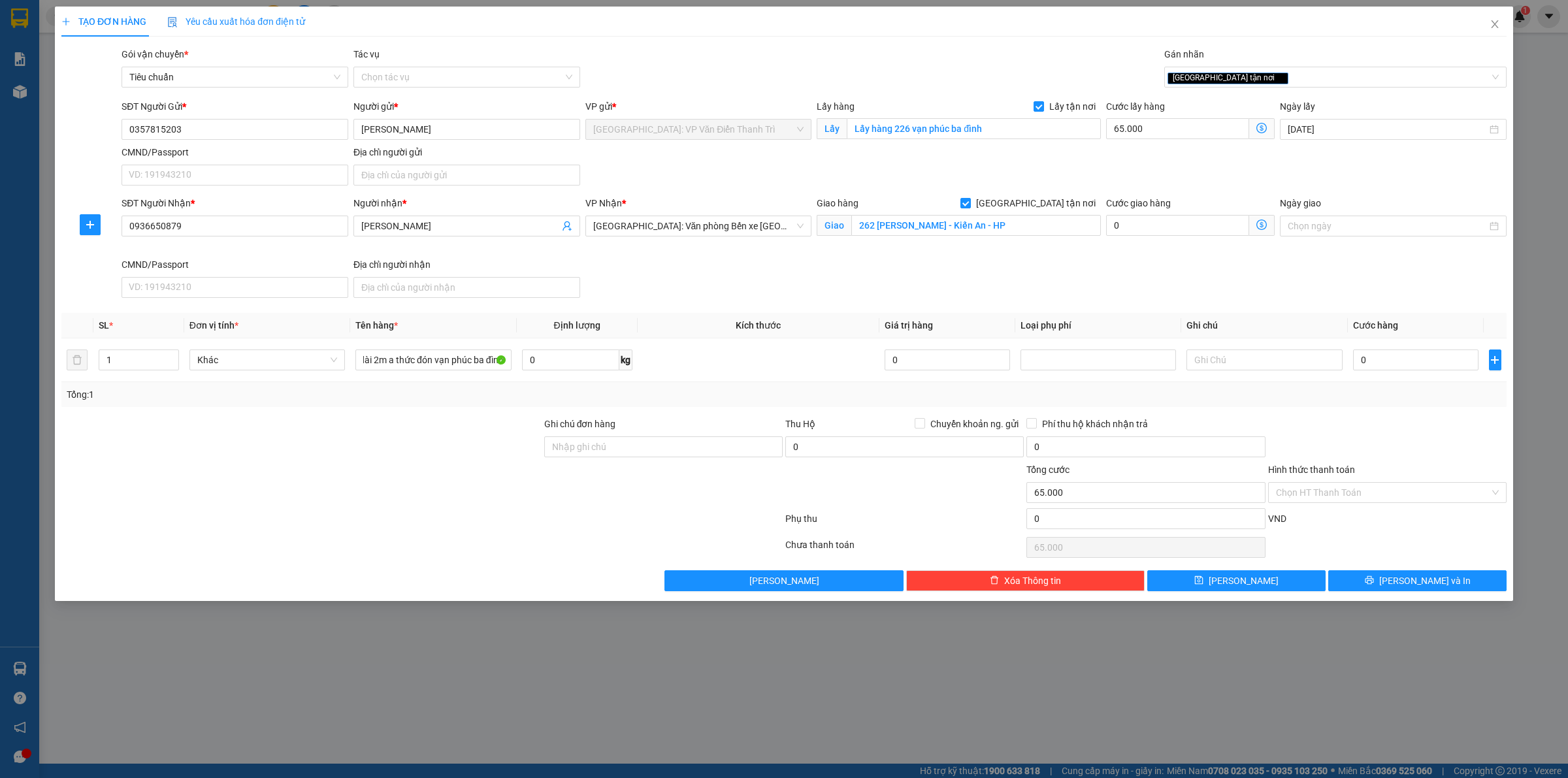
scroll to position [0, 0]
click at [1376, 357] on input "0" at bounding box center [1416, 360] width 125 height 21
type input "1"
type input "65.001"
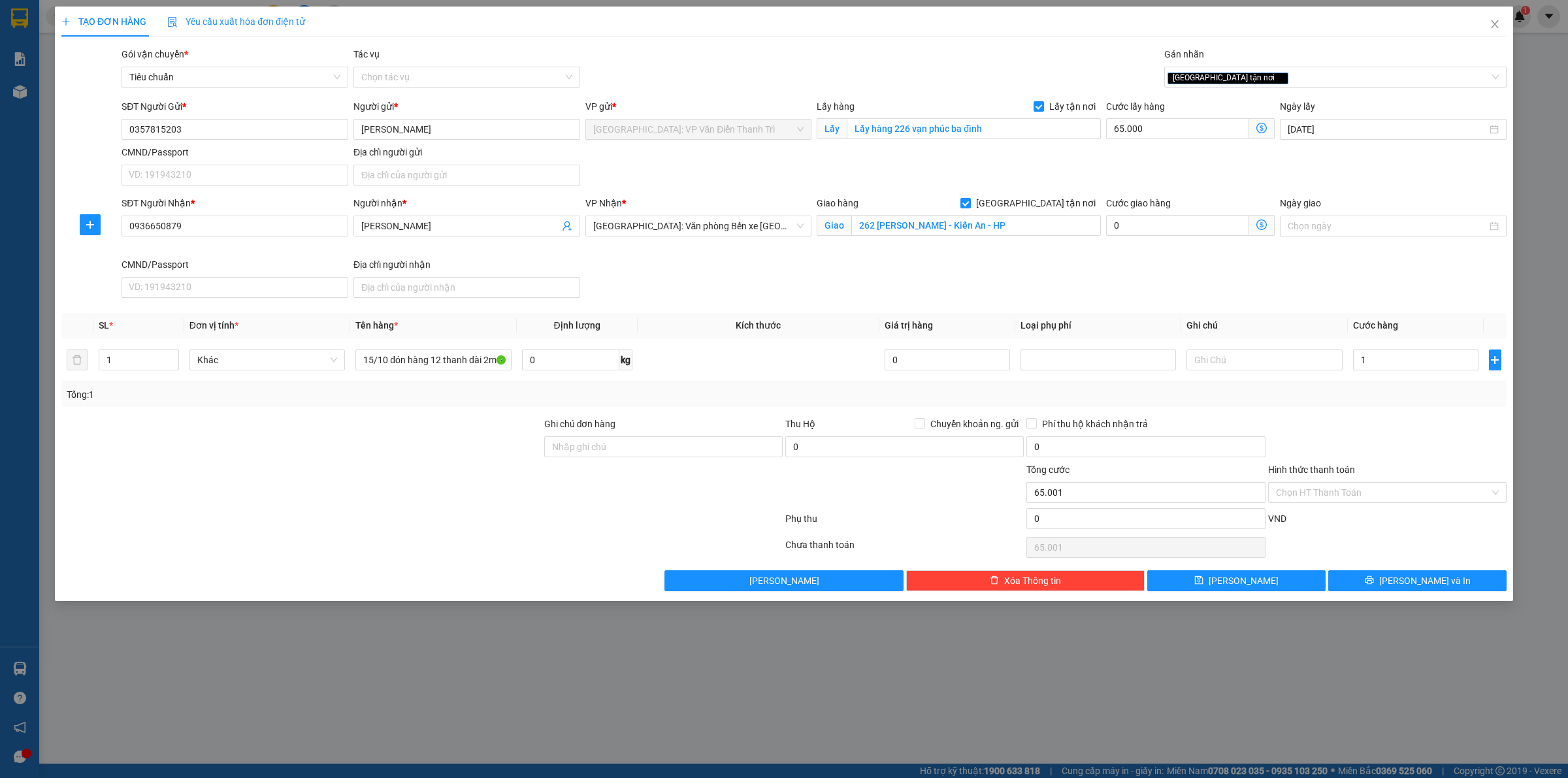
type input "1.000"
type input "66.000"
click at [1457, 430] on div at bounding box center [1387, 440] width 241 height 46
click at [1240, 575] on button "[PERSON_NAME]" at bounding box center [1236, 582] width 178 height 21
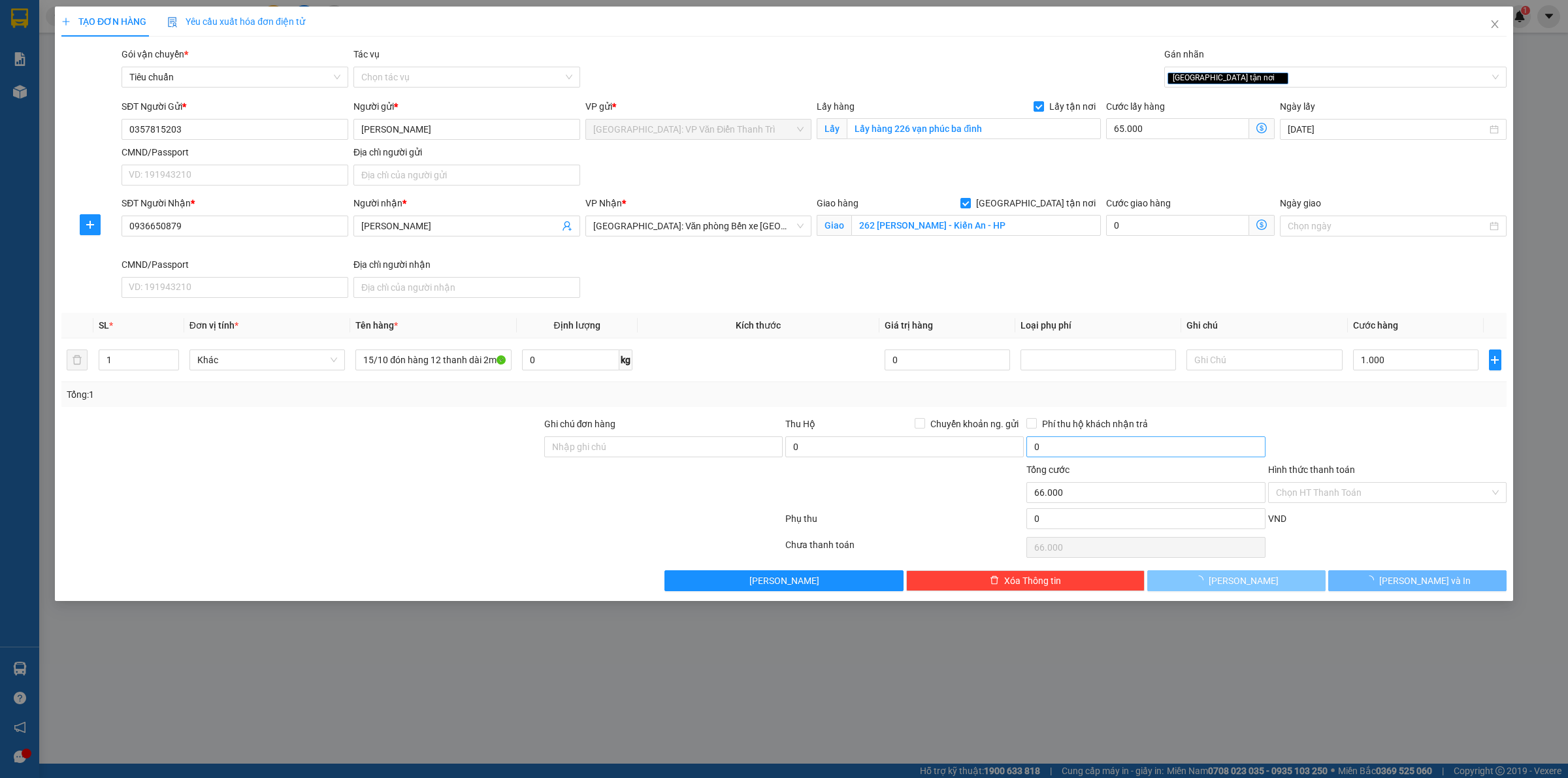
checkbox input "false"
type input "0"
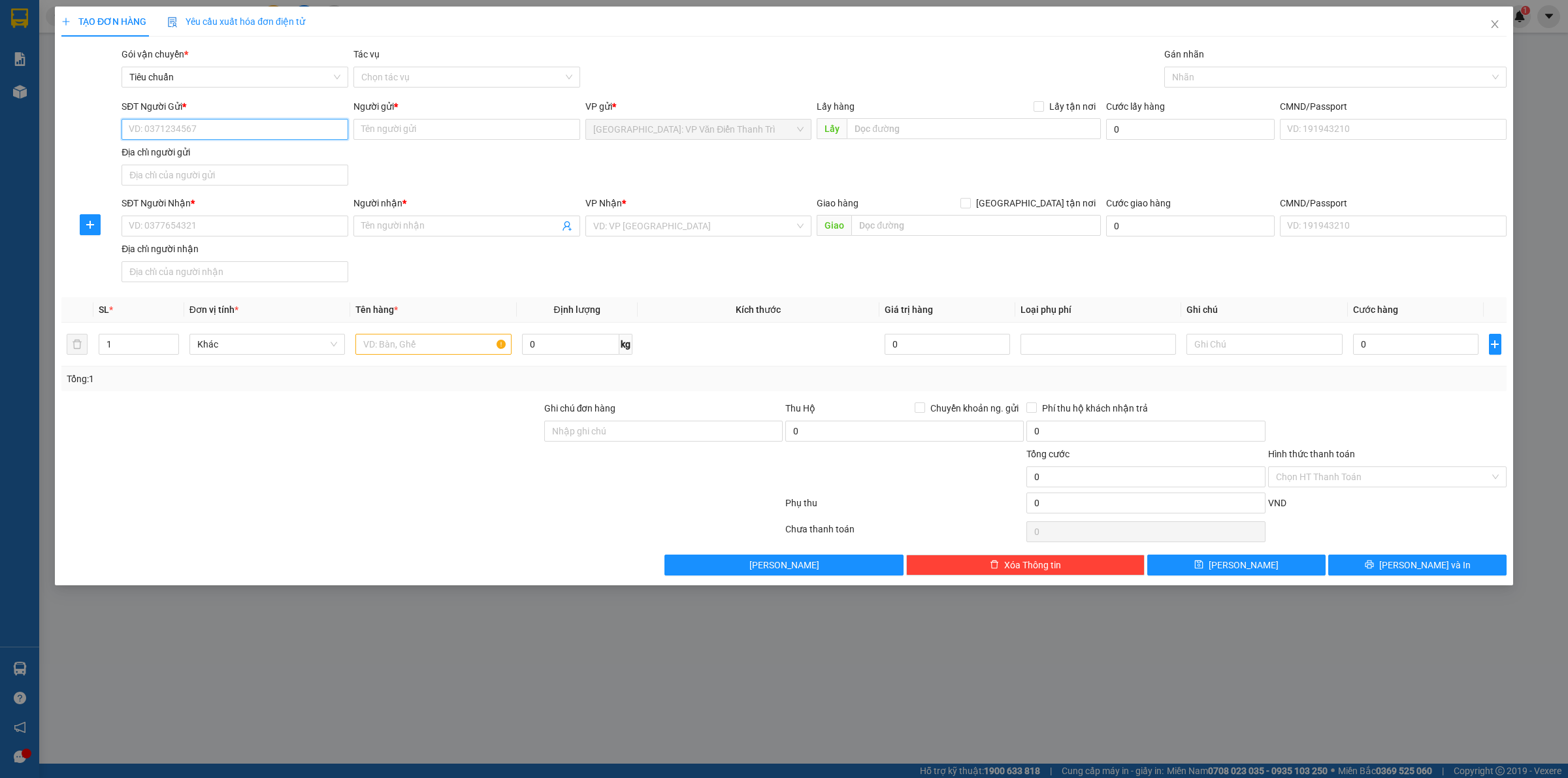
click at [202, 128] on input "SĐT Người Gửi *" at bounding box center [235, 130] width 227 height 21
paste input "0902185499"
type input "0902185499"
click at [446, 122] on input "Người gửi *" at bounding box center [467, 130] width 227 height 21
paste input "a đạt"
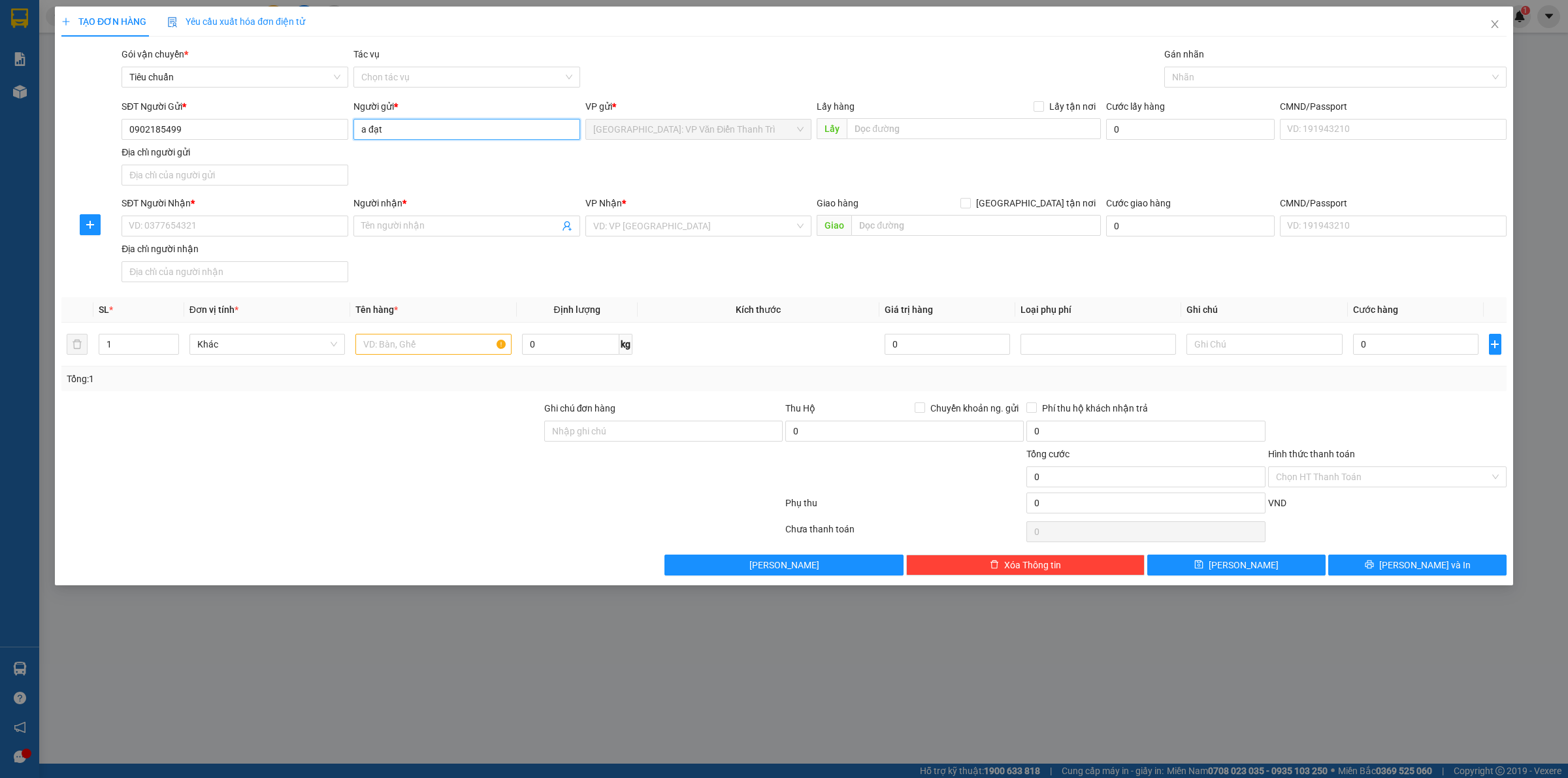
type input "a đạt"
drag, startPoint x: 759, startPoint y: 167, endPoint x: 863, endPoint y: 129, distance: 110.7
click at [772, 164] on div "SĐT Người Gửi * 0902185499 Người gửi * a đạt a đạt VP gửi * [GEOGRAPHIC_DATA]: …" at bounding box center [814, 144] width 1391 height 91
click at [886, 119] on input "text" at bounding box center [974, 129] width 254 height 21
paste input "đón tại: [STREET_ADDRESS][PERSON_NAME]"
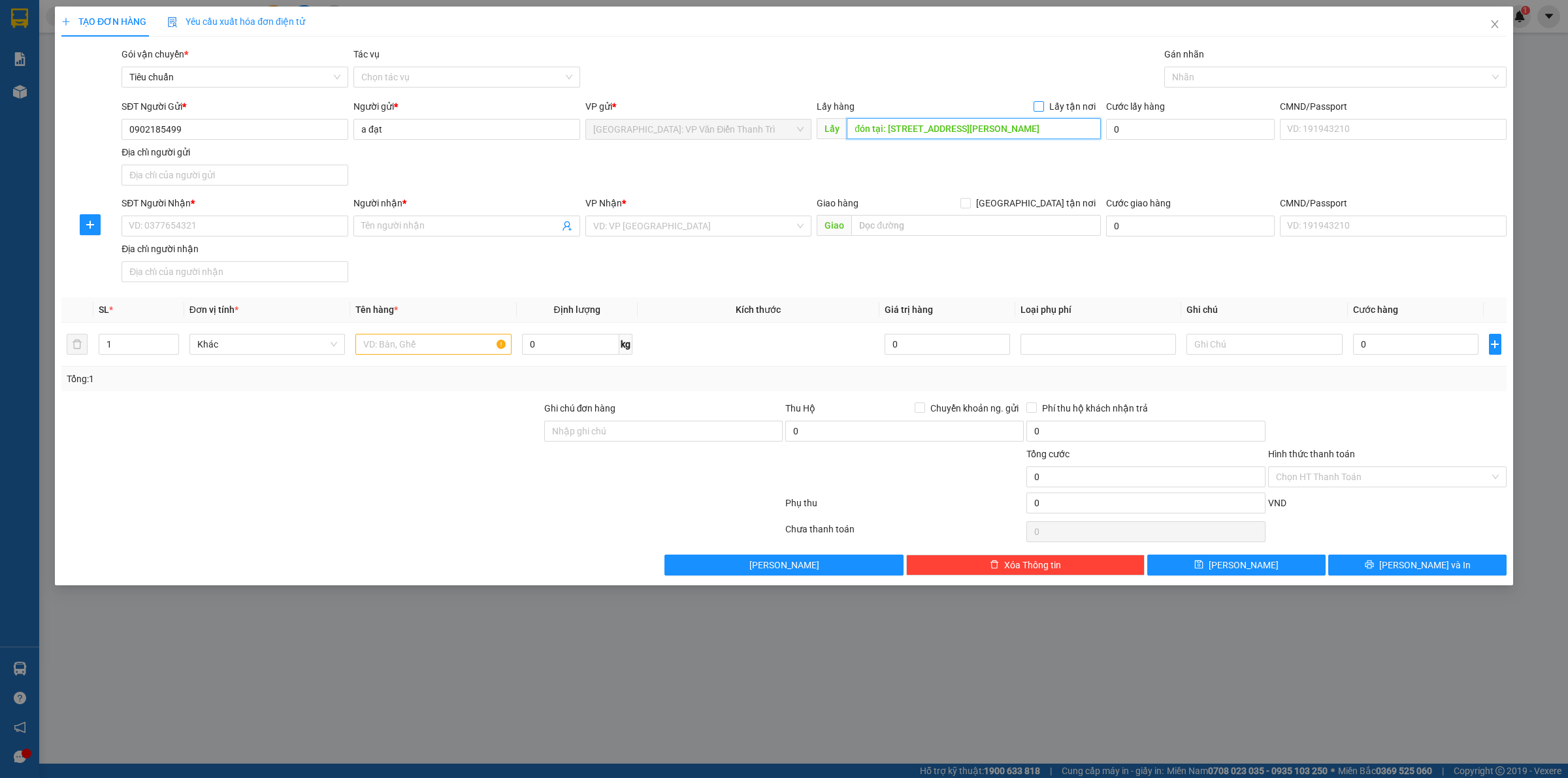
type input "đón tại: [STREET_ADDRESS][PERSON_NAME]"
click at [1038, 105] on input "Lấy tận nơi" at bounding box center [1039, 106] width 10 height 10
checkbox input "true"
click at [981, 151] on div "SĐT Người Gửi * 0902185499 Người gửi * a đạt VP gửi * [GEOGRAPHIC_DATA]: VP Văn…" at bounding box center [814, 144] width 1391 height 91
click at [259, 218] on input "SĐT Người Nhận *" at bounding box center [235, 226] width 227 height 21
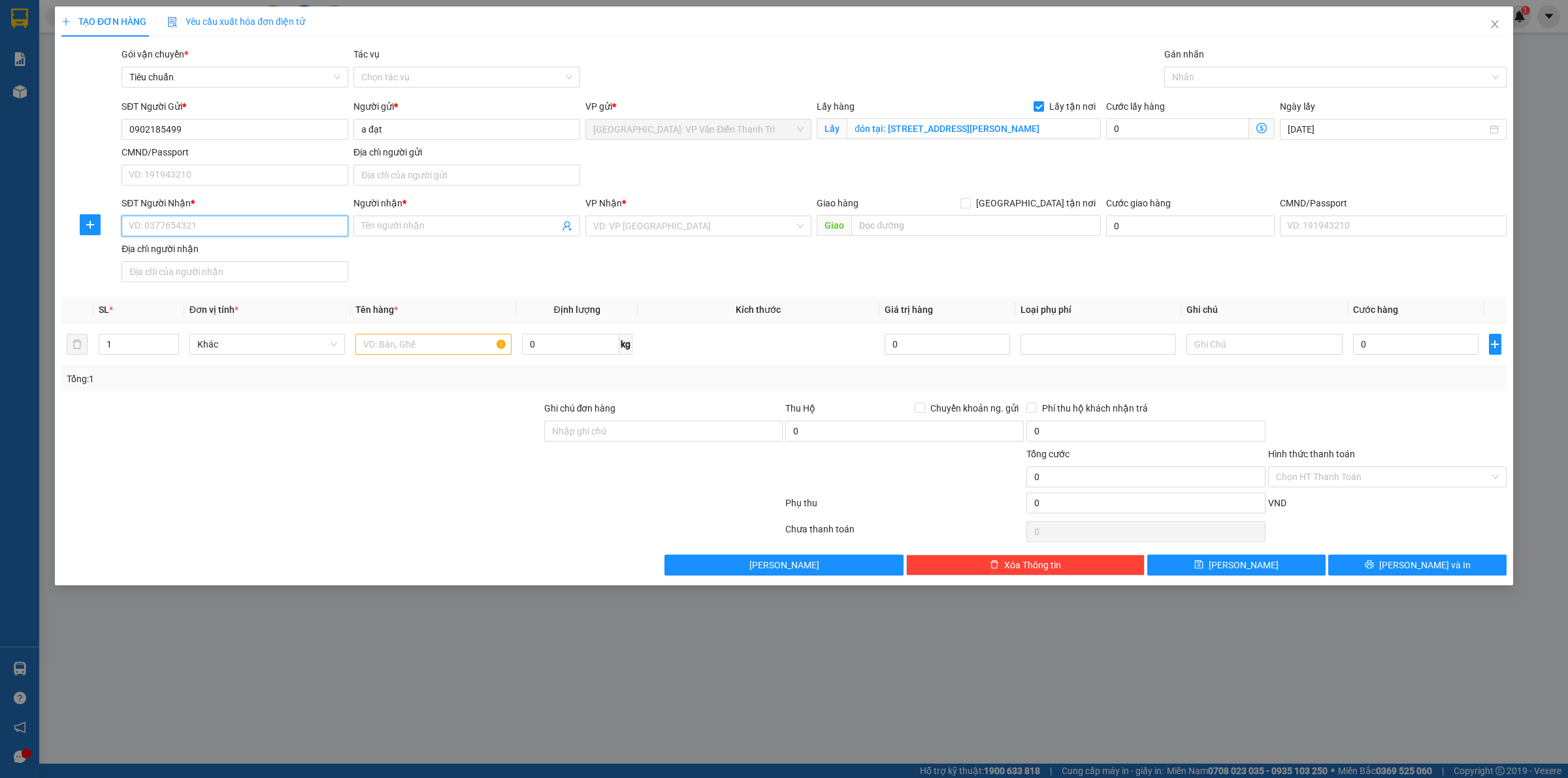
paste input "0913818638"
type input "0913818638"
click at [401, 219] on span at bounding box center [467, 226] width 227 height 21
paste input "a đức"
type input "a đức"
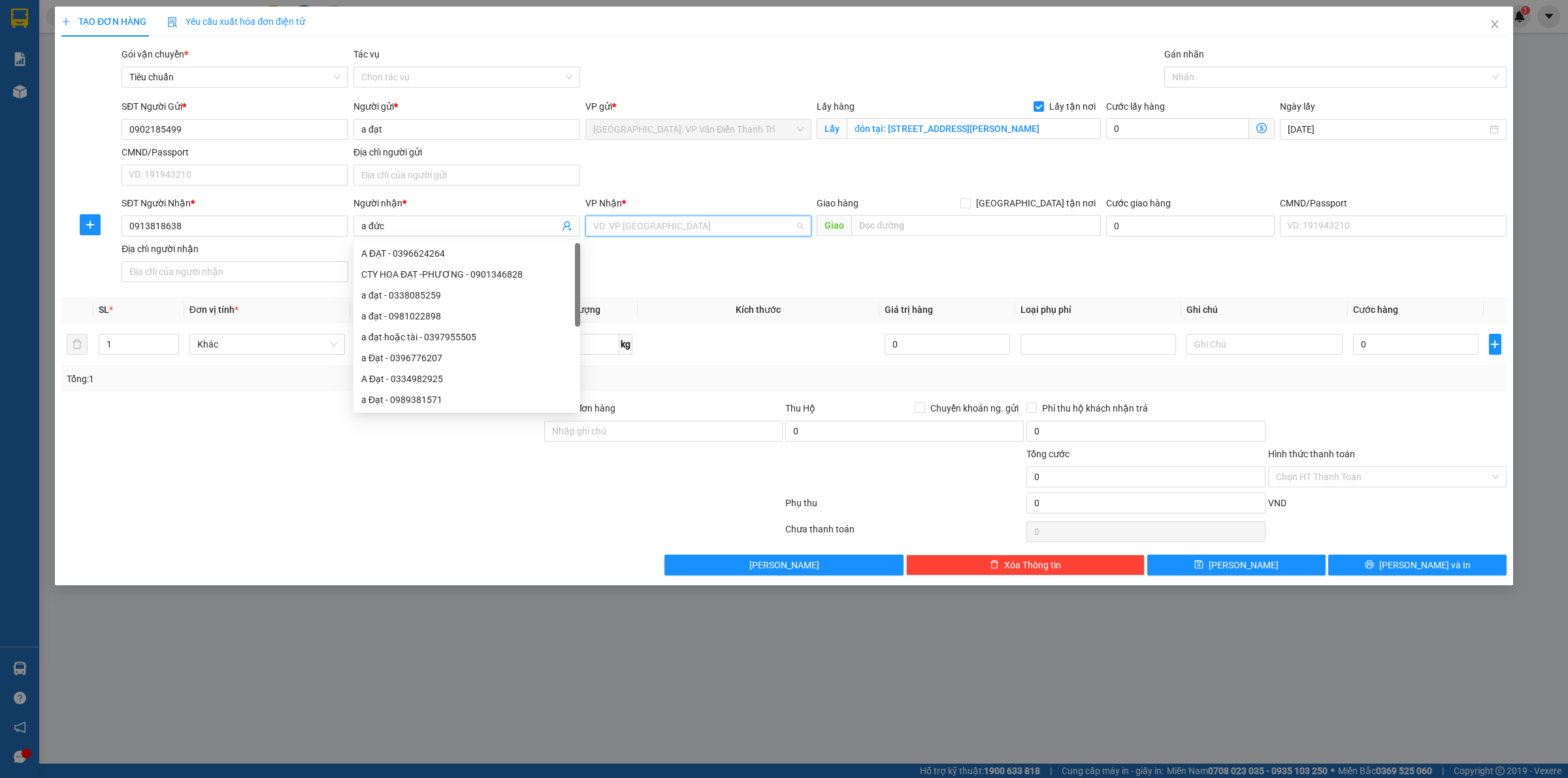
click at [654, 229] on input "search" at bounding box center [694, 226] width 202 height 19
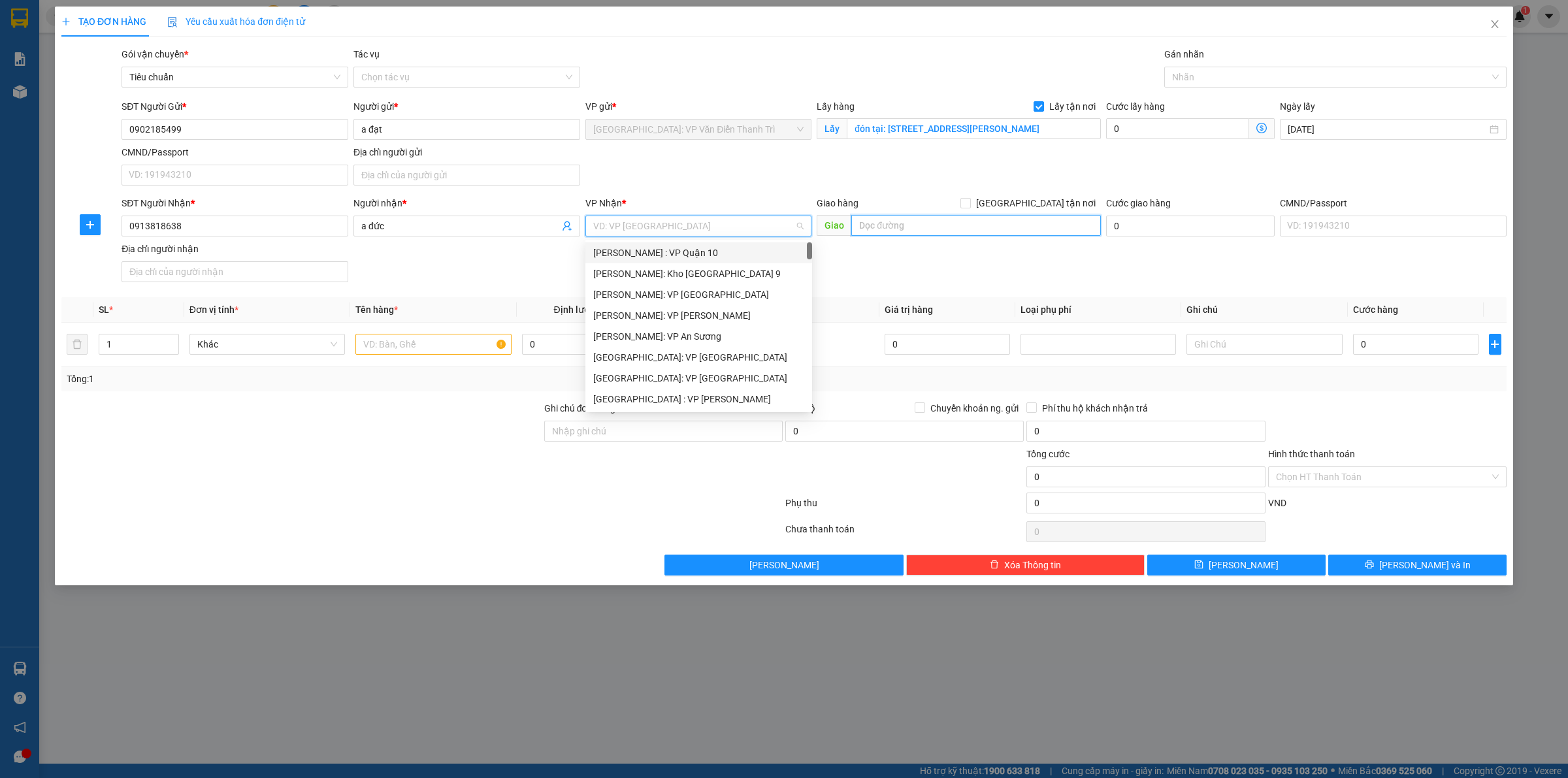
click at [964, 231] on input "text" at bounding box center [975, 225] width 249 height 21
paste input "địa chỉ nhận: chung cư lô B 199 Nam Kỳ Khởi Nghĩa, [GEOGRAPHIC_DATA], [GEOGRAPH…"
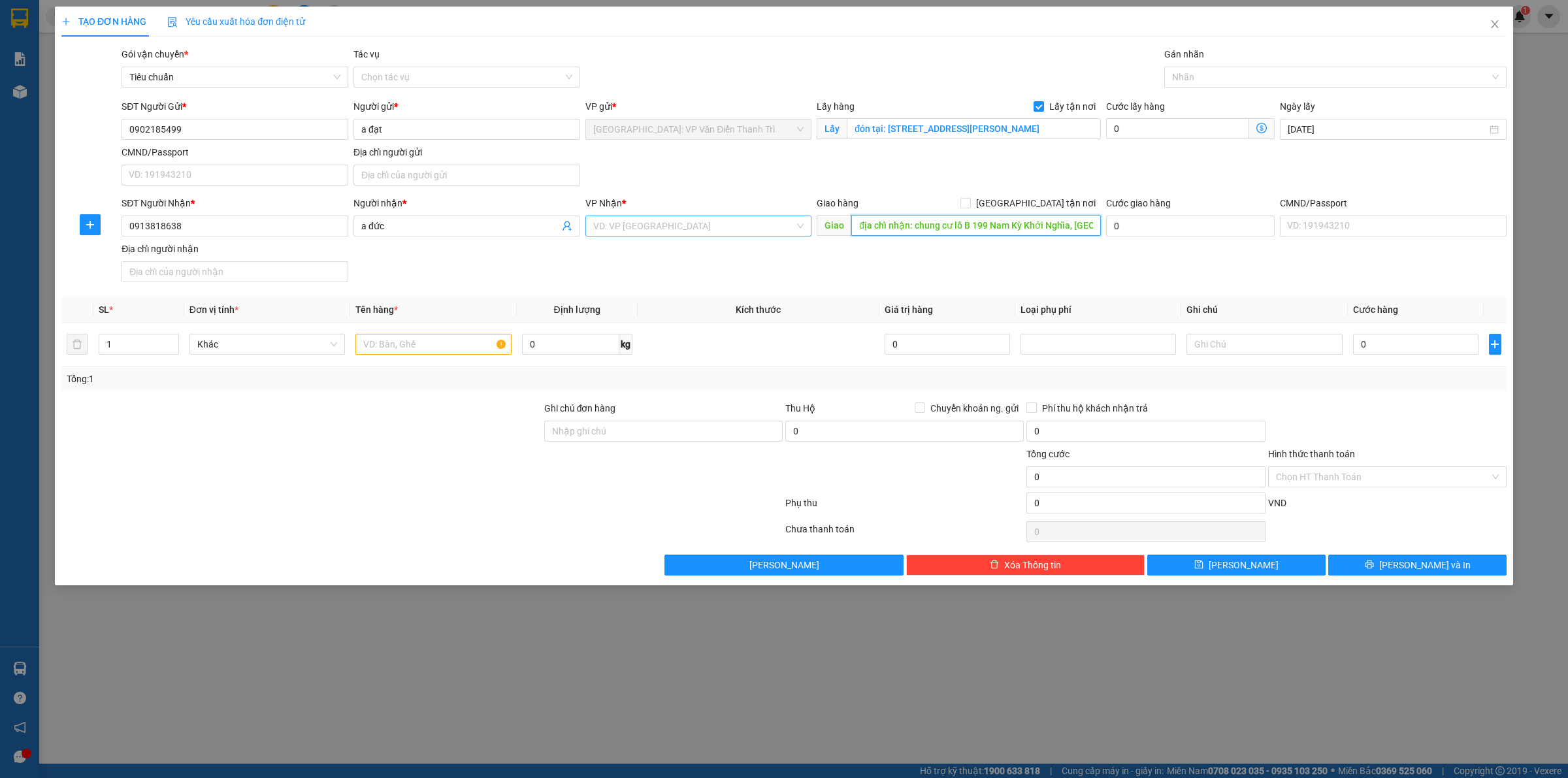
scroll to position [0, 226]
type input "địa chỉ nhận: chung cư lô B 199 Nam Kỳ Khởi Nghĩa, [GEOGRAPHIC_DATA], [GEOGRAPH…"
click at [687, 224] on input "search" at bounding box center [694, 226] width 202 height 19
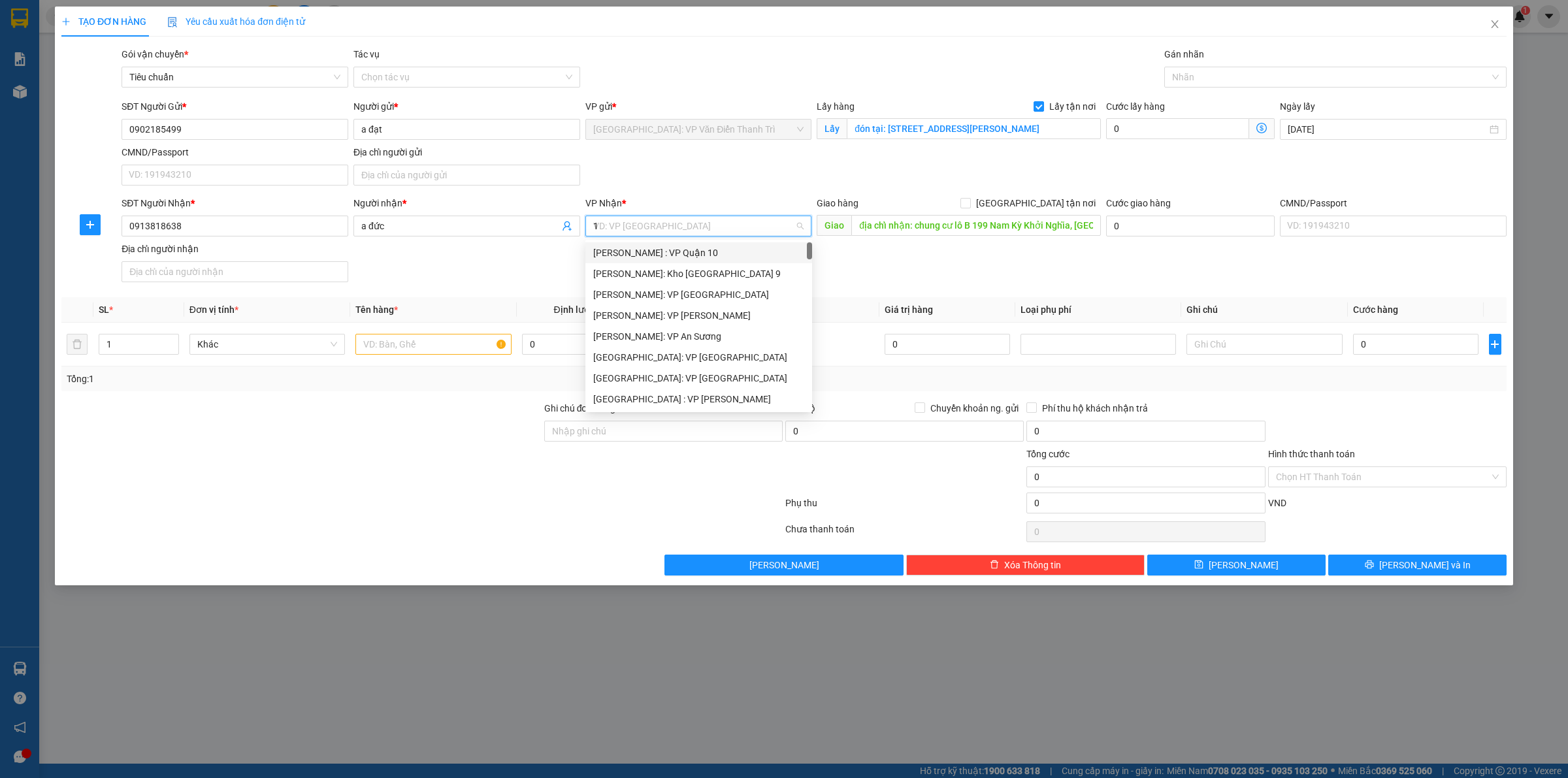
type input "12"
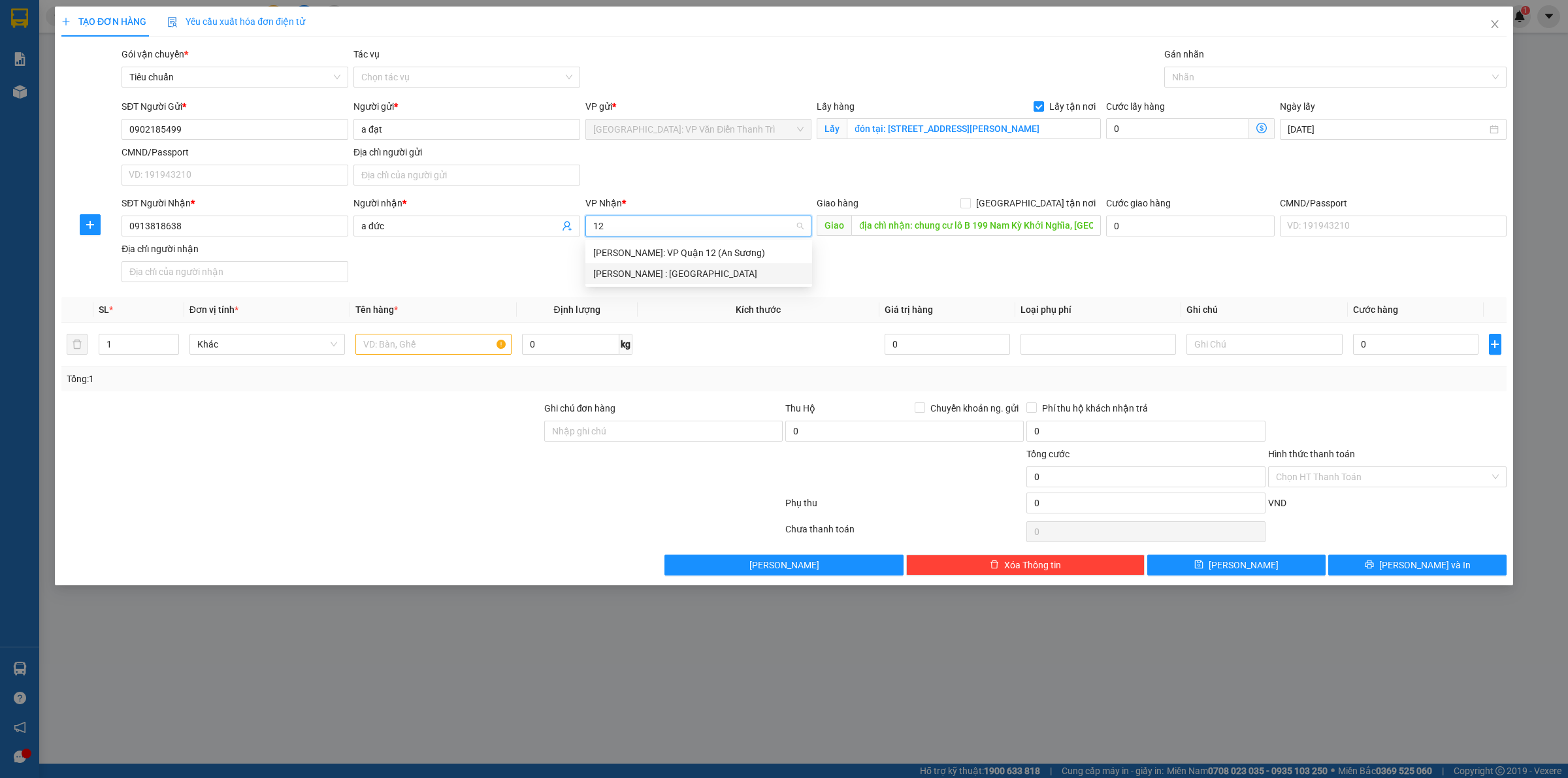
drag, startPoint x: 701, startPoint y: 270, endPoint x: 922, endPoint y: 280, distance: 221.2
click at [706, 273] on div "[PERSON_NAME] : [GEOGRAPHIC_DATA]" at bounding box center [698, 273] width 211 height 14
click at [929, 278] on div "SĐT Người Nhận * 0913818638 Người nhận * a đức VP Nhận * [GEOGRAPHIC_DATA] : [G…" at bounding box center [814, 242] width 1391 height 91
click at [1037, 215] on div "Giao hàng [GEOGRAPHIC_DATA] tận nơi" at bounding box center [959, 206] width 284 height 19
click at [969, 207] on input "[GEOGRAPHIC_DATA] tận nơi" at bounding box center [965, 203] width 10 height 10
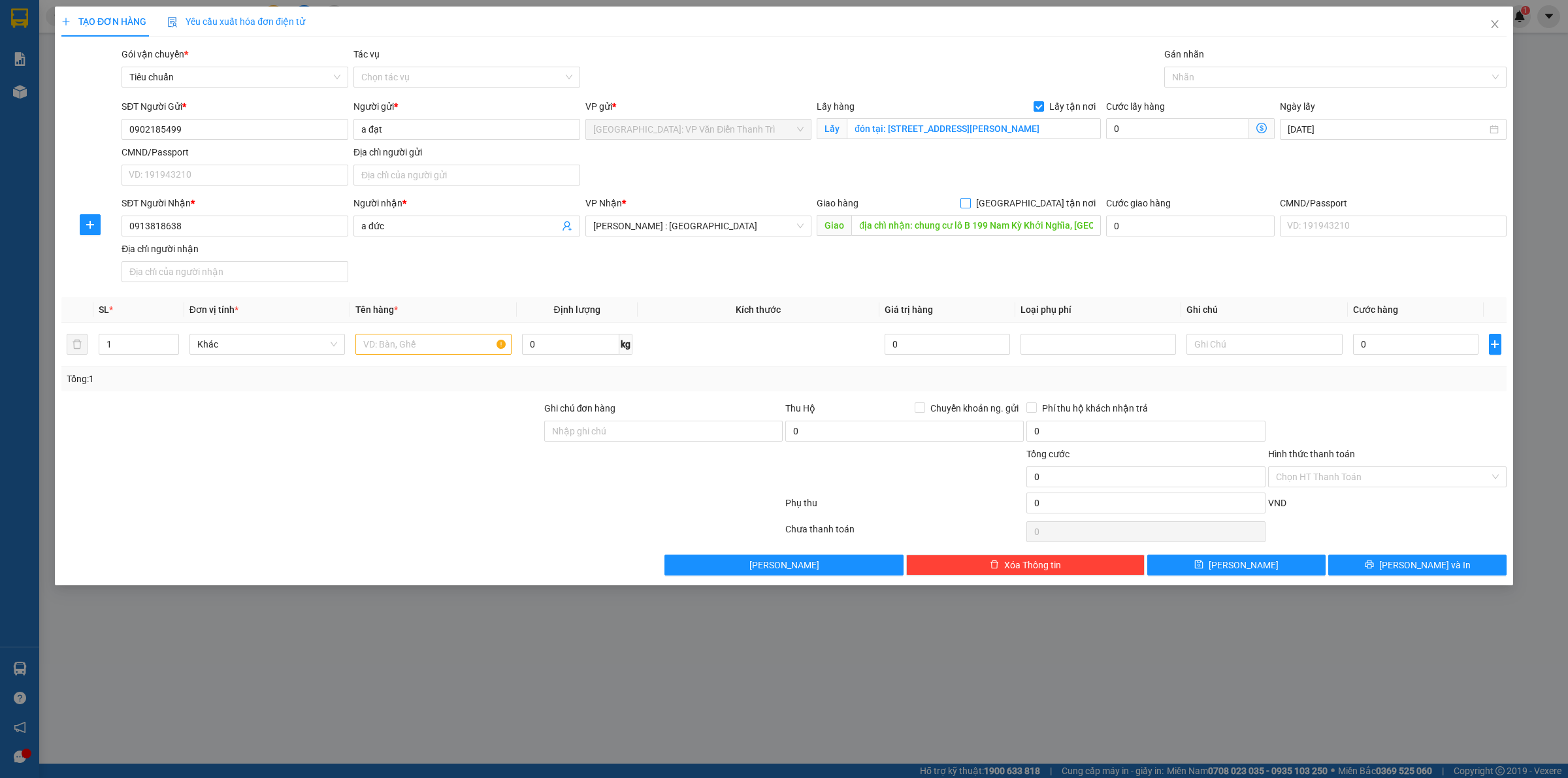
checkbox input "true"
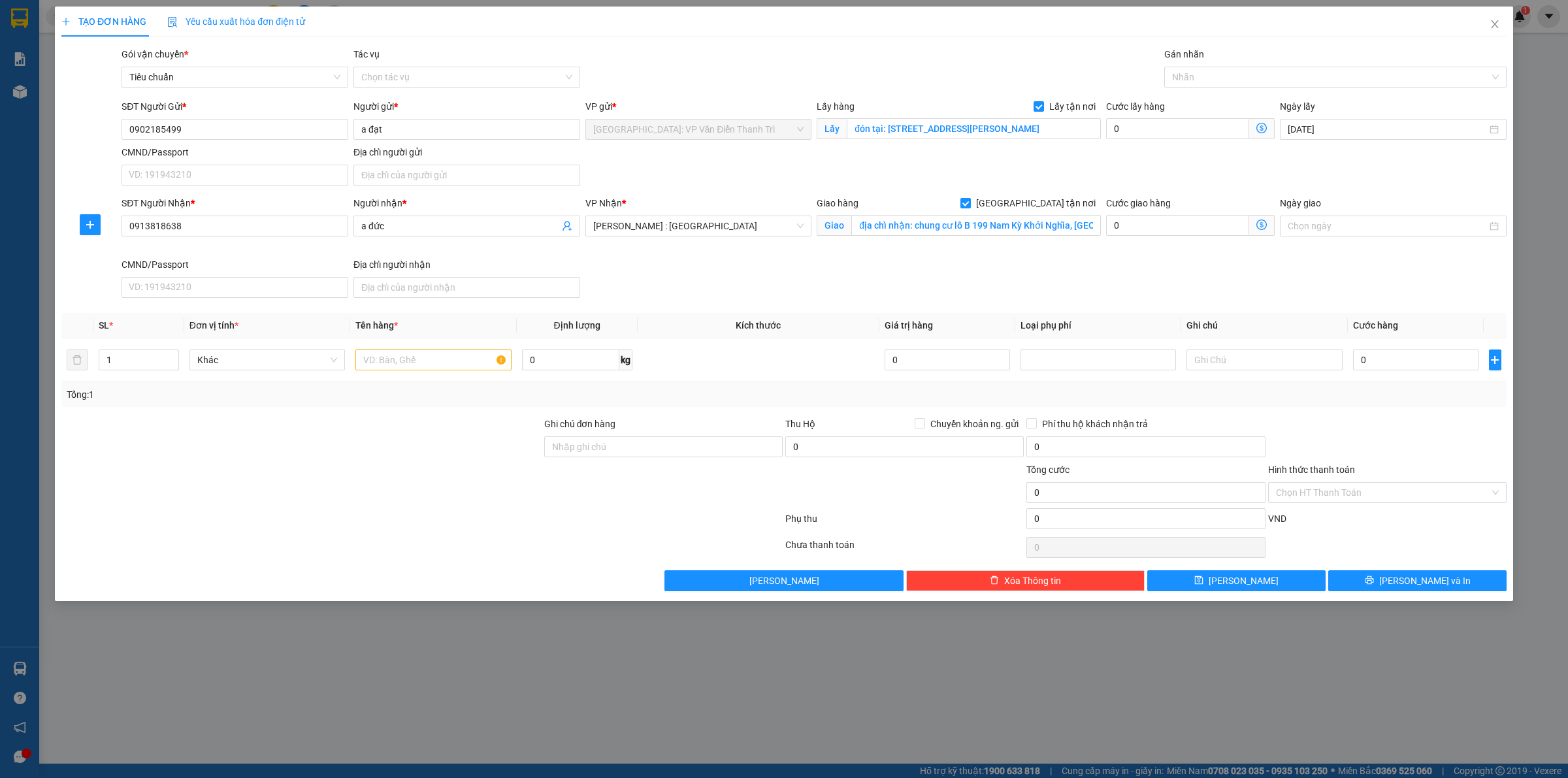
click at [1145, 162] on div "SĐT Người Gửi * 0902185499 Người gửi * a đạt VP gửi * [GEOGRAPHIC_DATA]: VP Văn…" at bounding box center [814, 144] width 1391 height 91
click at [1199, 77] on div at bounding box center [1328, 77] width 322 height 15
type input "gt"
click at [1193, 103] on div "[GEOGRAPHIC_DATA] tận nơi" at bounding box center [1335, 103] width 326 height 14
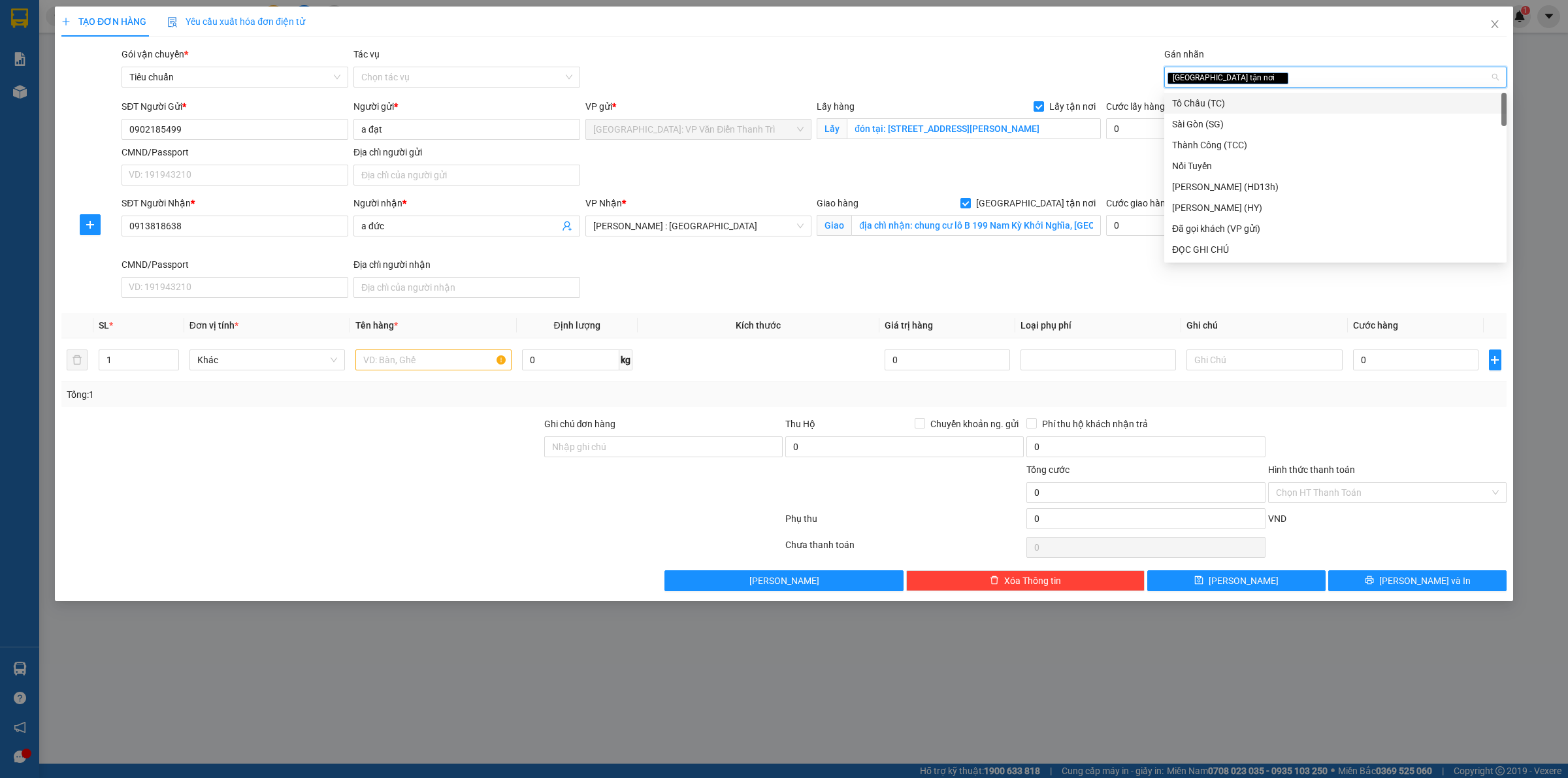
click at [1103, 156] on div "SĐT Người Gửi * 0902185499 Người gửi * a đạt VP gửi * [GEOGRAPHIC_DATA]: VP Văn…" at bounding box center [814, 144] width 1391 height 91
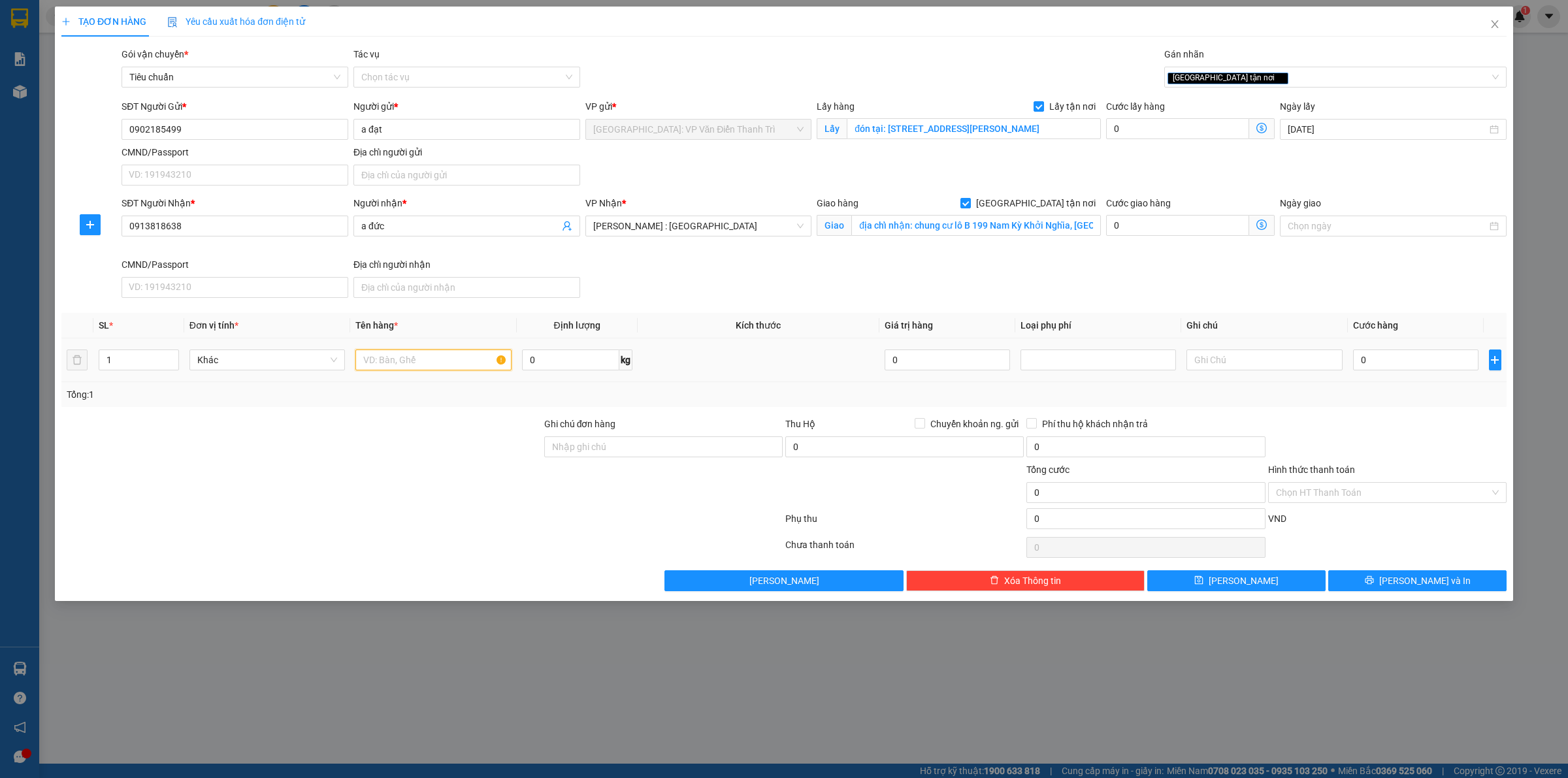
click at [445, 357] on input "text" at bounding box center [433, 360] width 156 height 21
click at [1151, 121] on input "0" at bounding box center [1177, 129] width 143 height 21
type input "2"
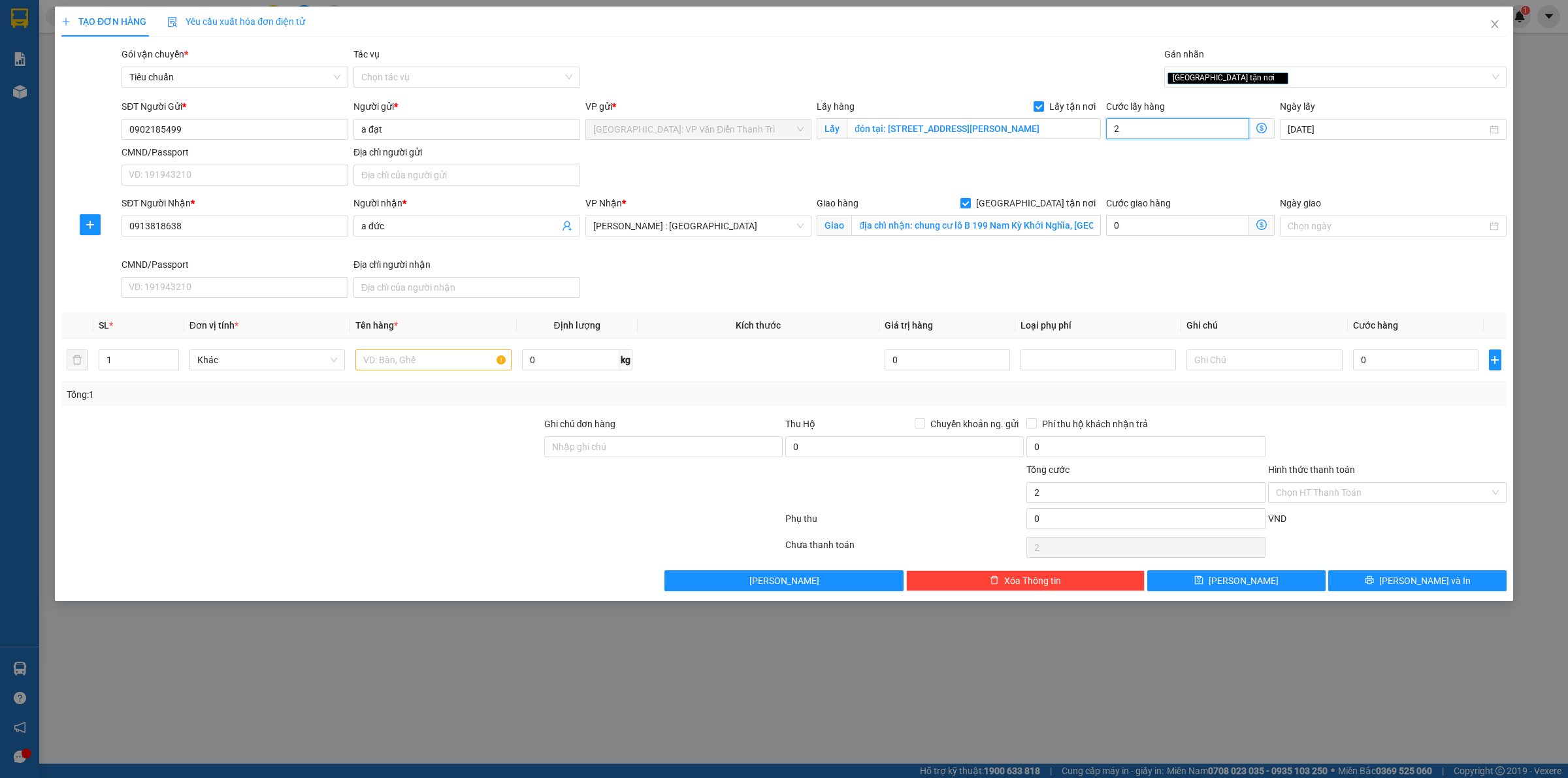
type input "20"
type input "200"
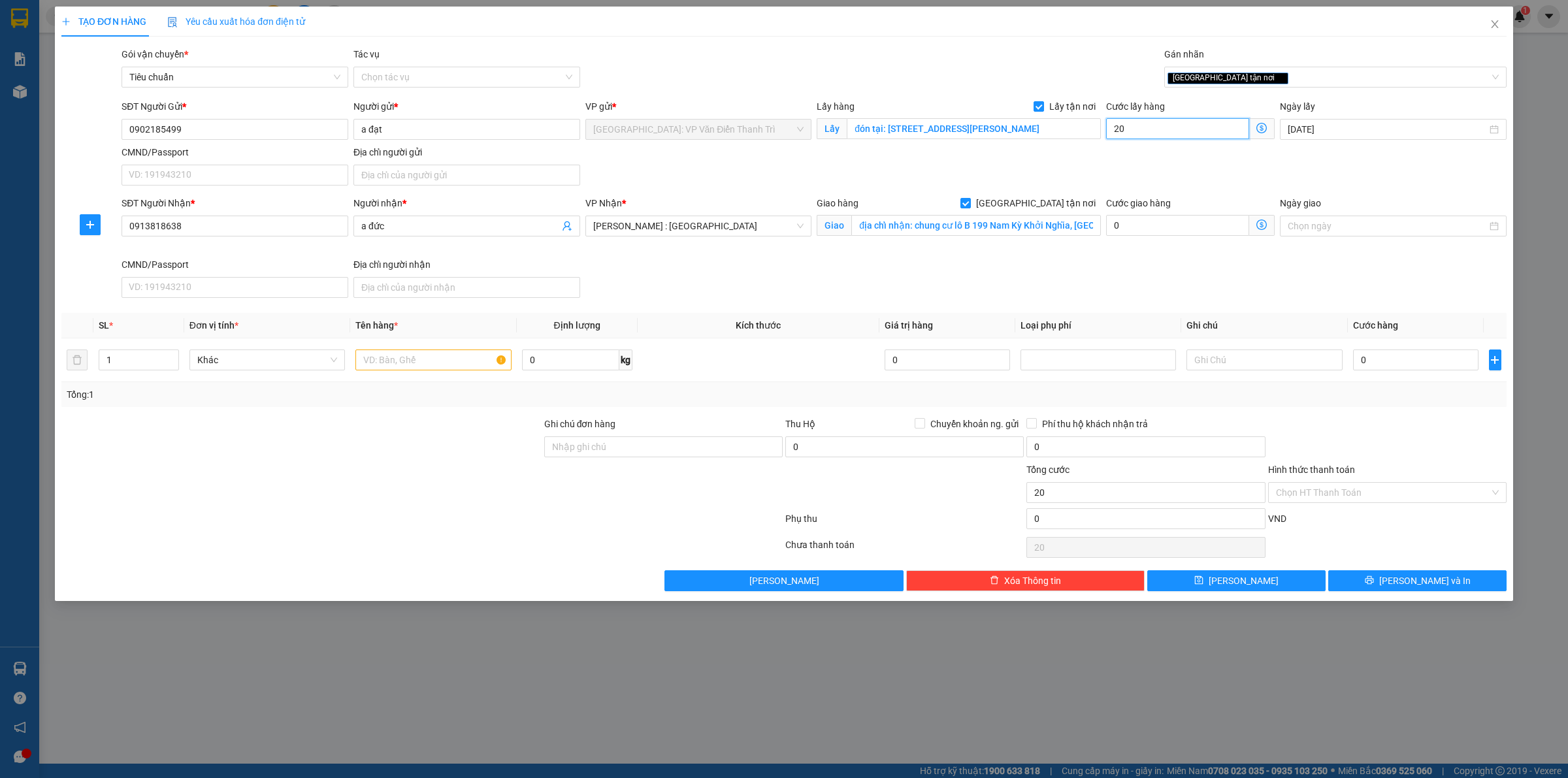
type input "200"
type input "2.000"
type input "20.000"
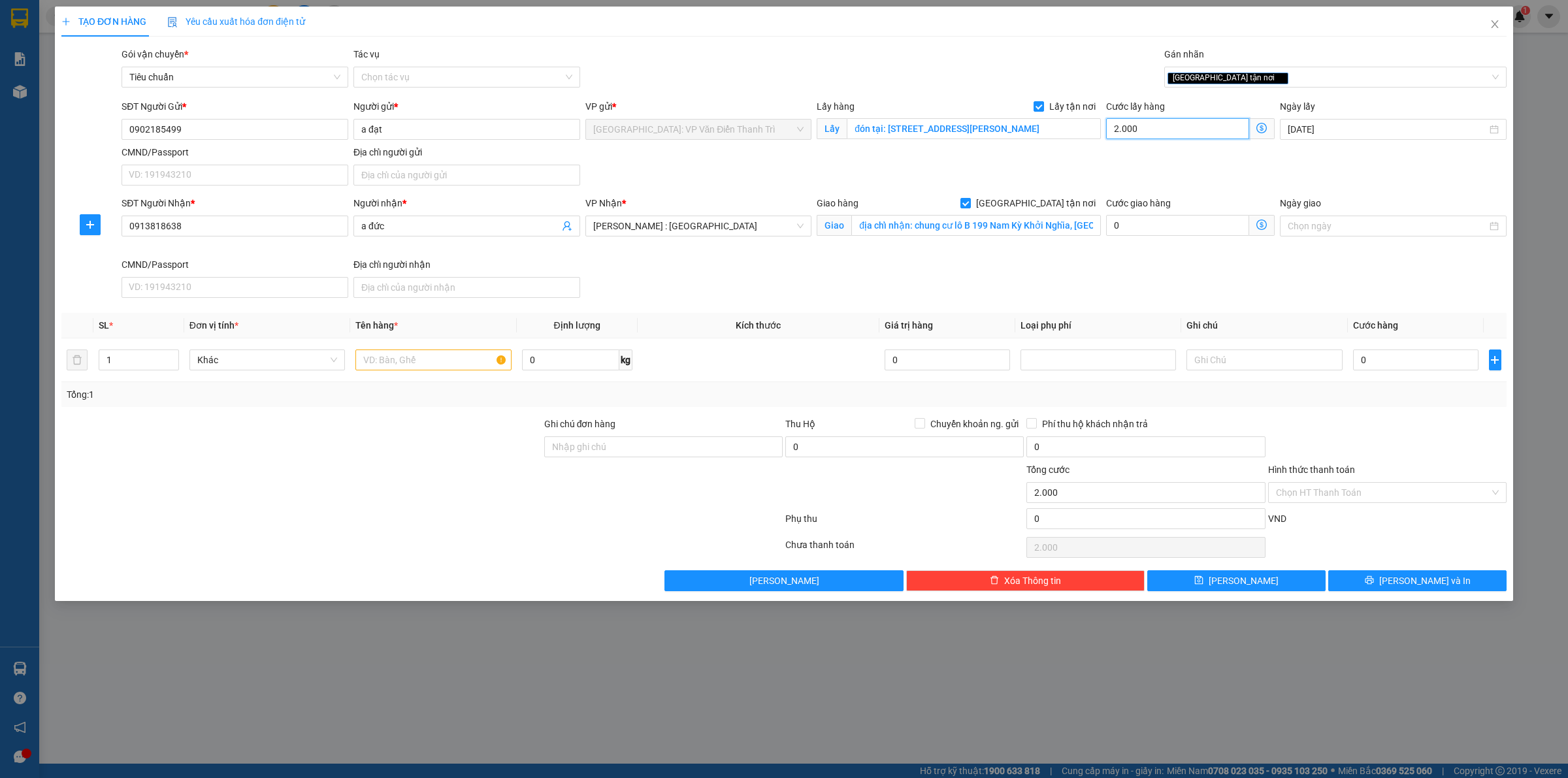
type input "20.000"
type input "200.000"
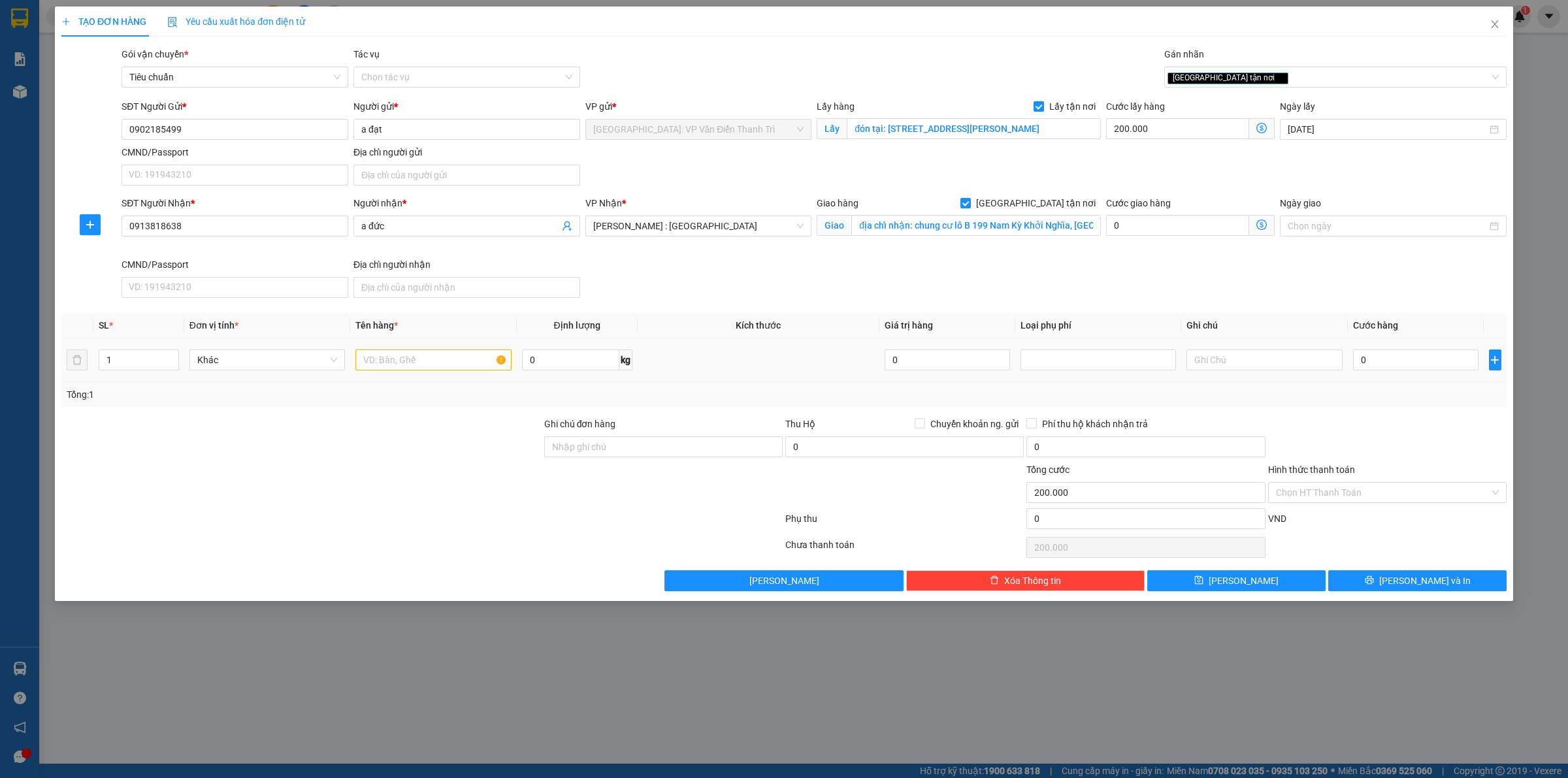
drag, startPoint x: 441, startPoint y: 373, endPoint x: 443, endPoint y: 366, distance: 7.3
click at [443, 373] on div at bounding box center [433, 359] width 156 height 26
click at [443, 366] on input "text" at bounding box center [433, 360] width 156 height 21
click at [1415, 363] on input "0" at bounding box center [1416, 360] width 125 height 21
type input "2"
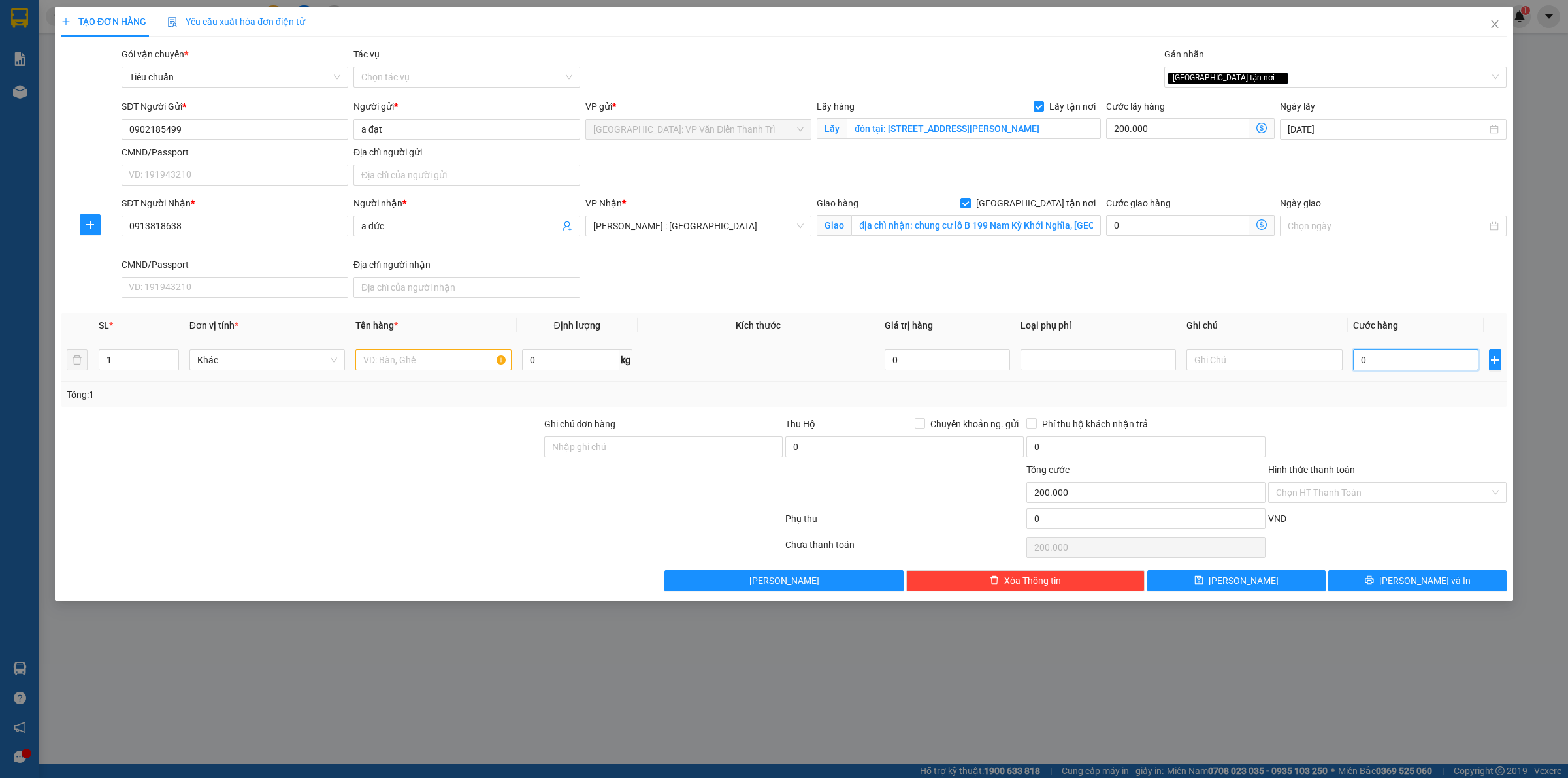
type input "200.002"
type input "21"
type input "200.021"
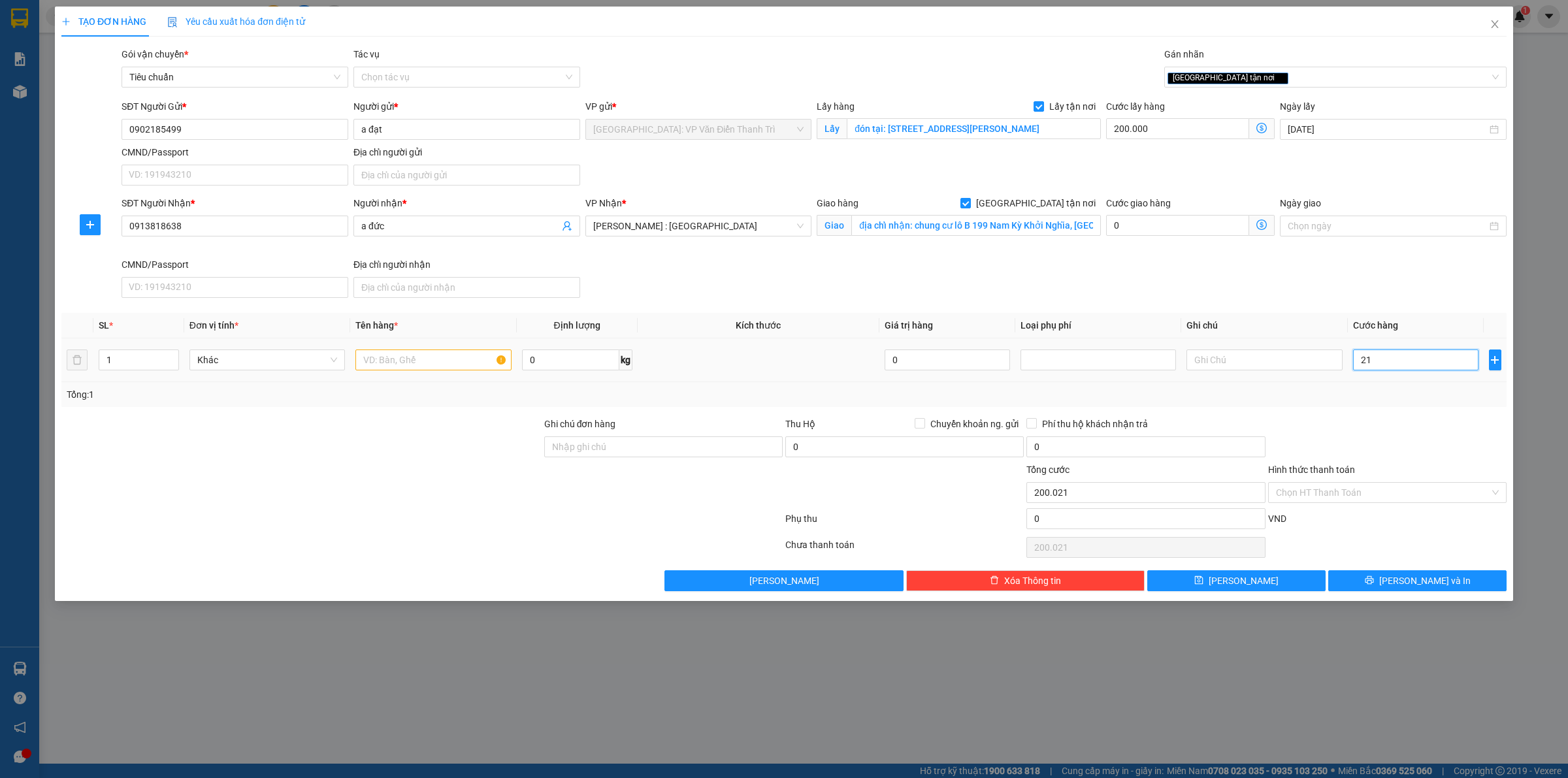
type input "210"
type input "200.210"
type input "2.100"
type input "202.100"
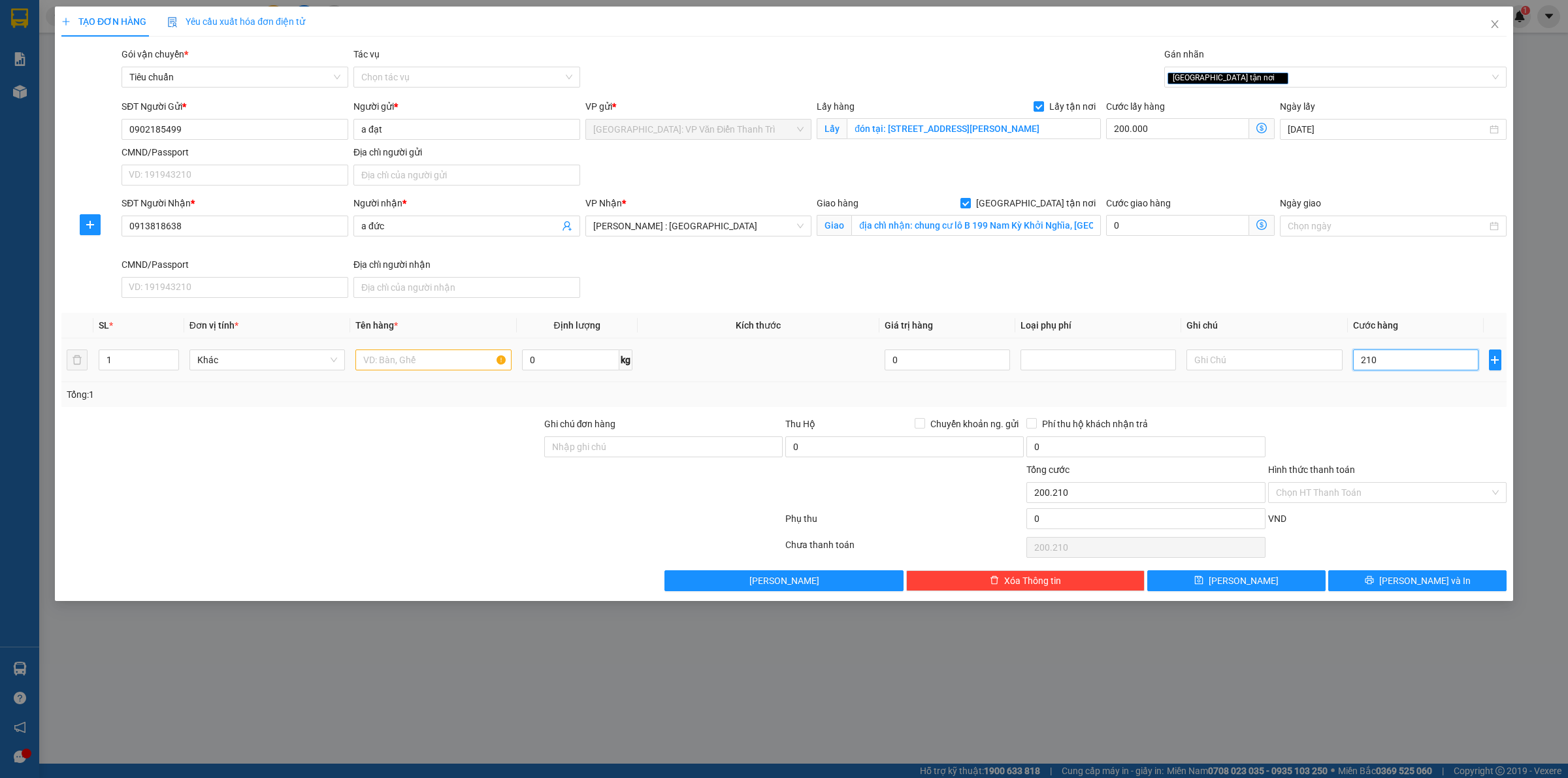
type input "202.100"
type input "21.000"
type input "221.000"
type input "210.000"
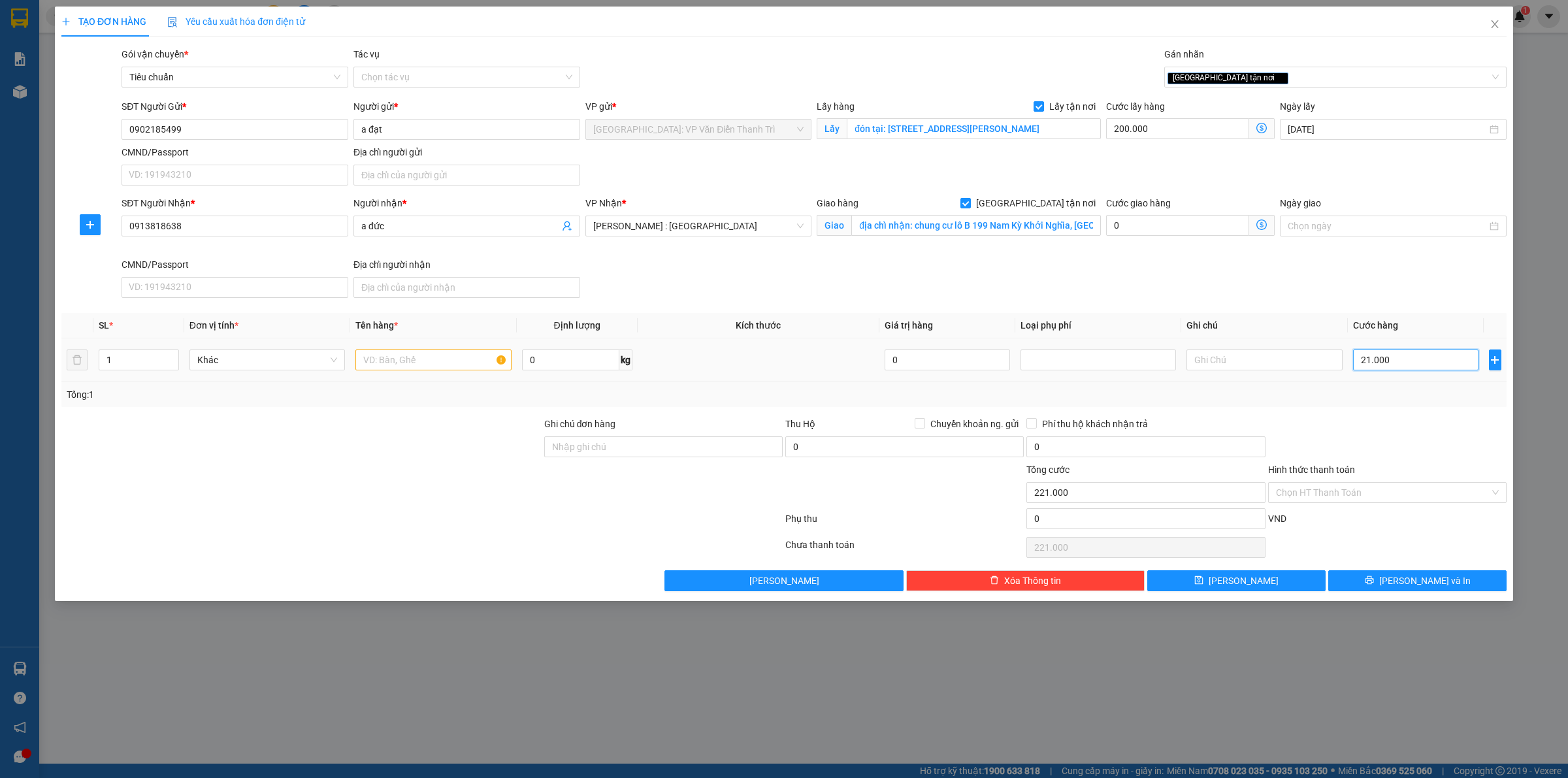
type input "410.000"
type input "2.100.000"
type input "2.300.000"
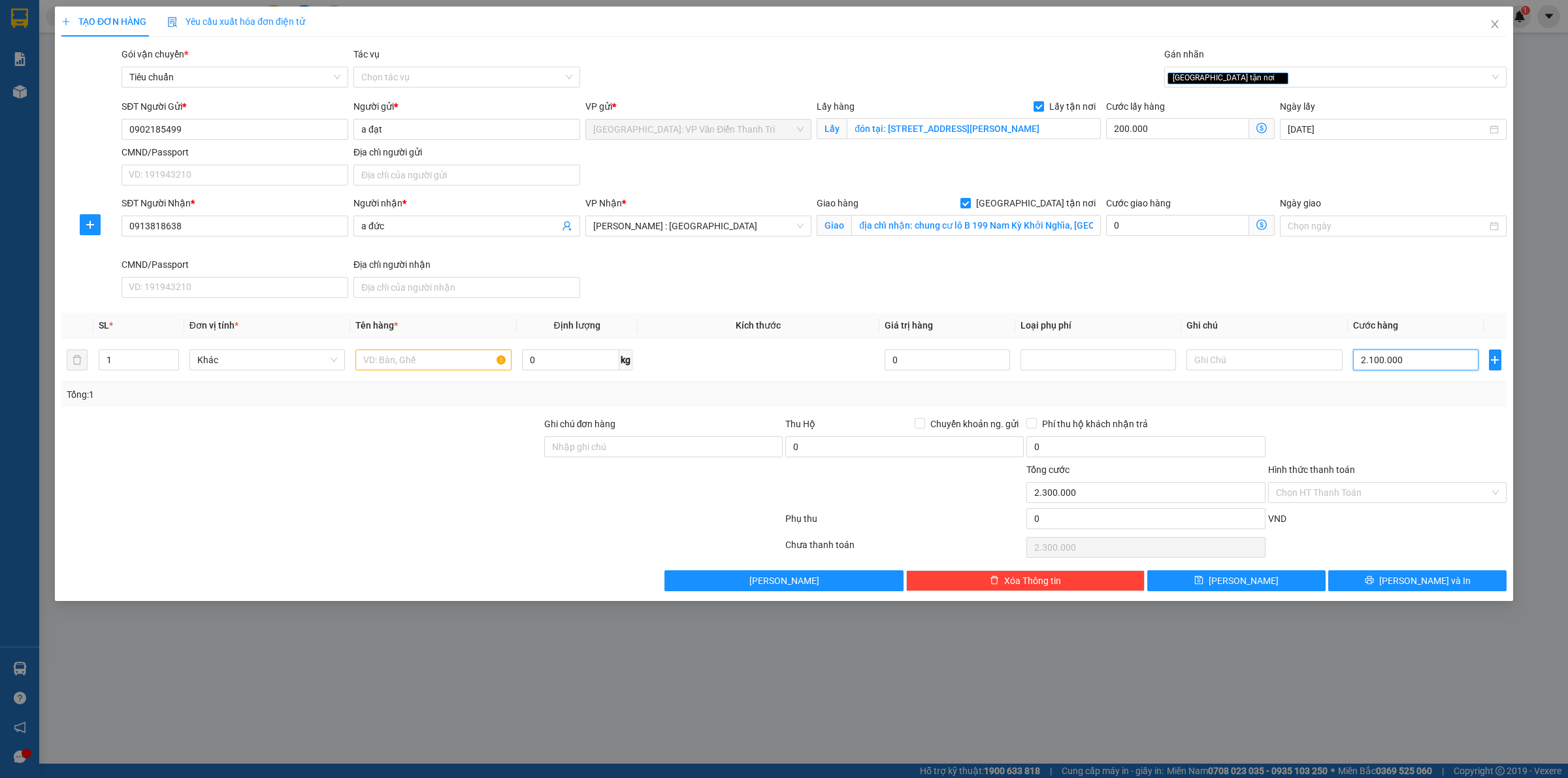
type input "2.100.000"
drag, startPoint x: 424, startPoint y: 499, endPoint x: 406, endPoint y: 423, distance: 78.1
click at [420, 488] on div at bounding box center [301, 486] width 483 height 46
click at [403, 350] on div at bounding box center [433, 359] width 156 height 26
click at [399, 354] on input "text" at bounding box center [433, 360] width 156 height 21
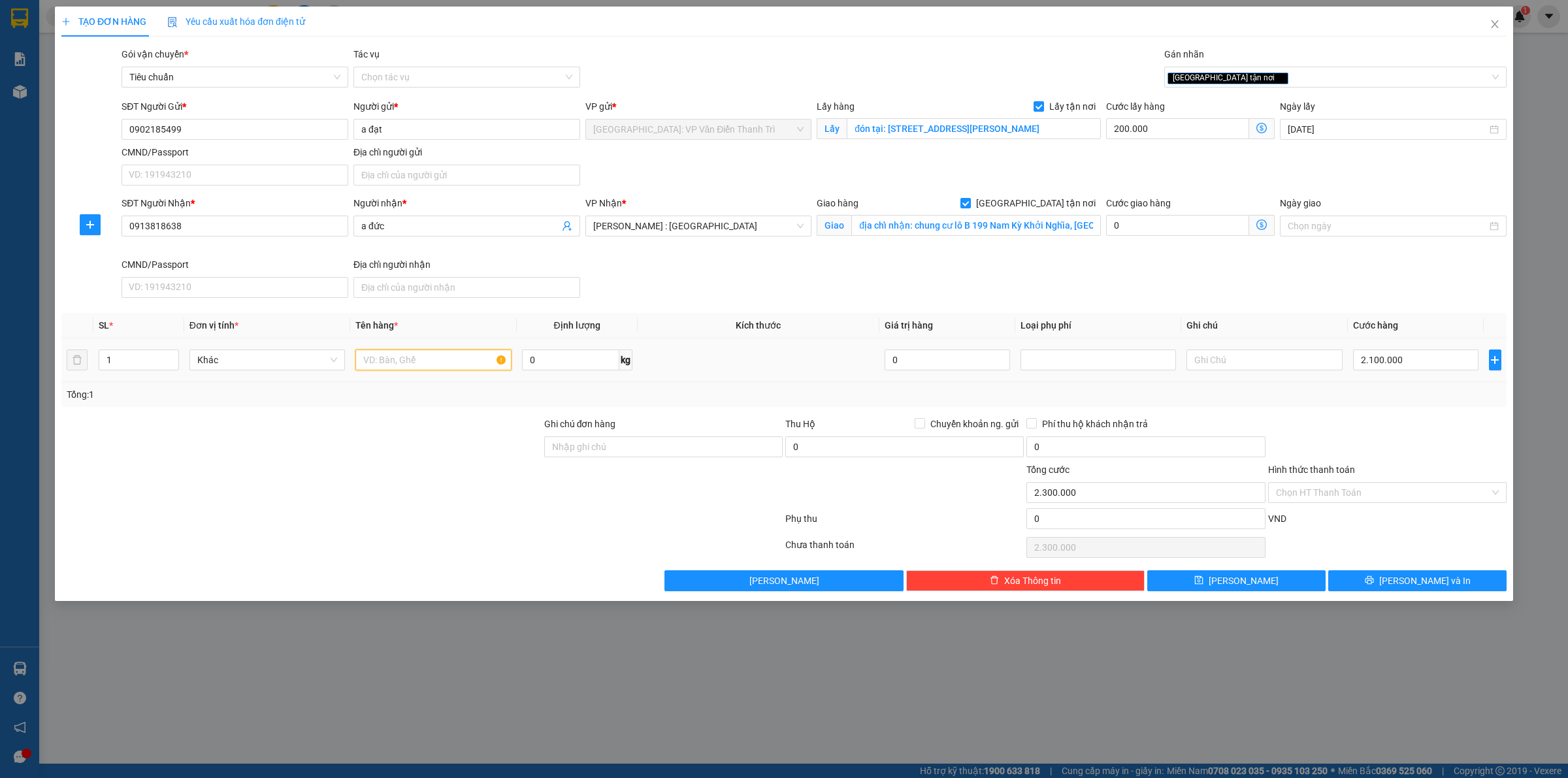
click at [377, 353] on input "text" at bounding box center [433, 360] width 156 height 21
paste input "đồ thể thao"
type input "đồ thể thao a luân đón 37 thanh đàm"
click at [1252, 589] on button "[PERSON_NAME]" at bounding box center [1236, 582] width 178 height 21
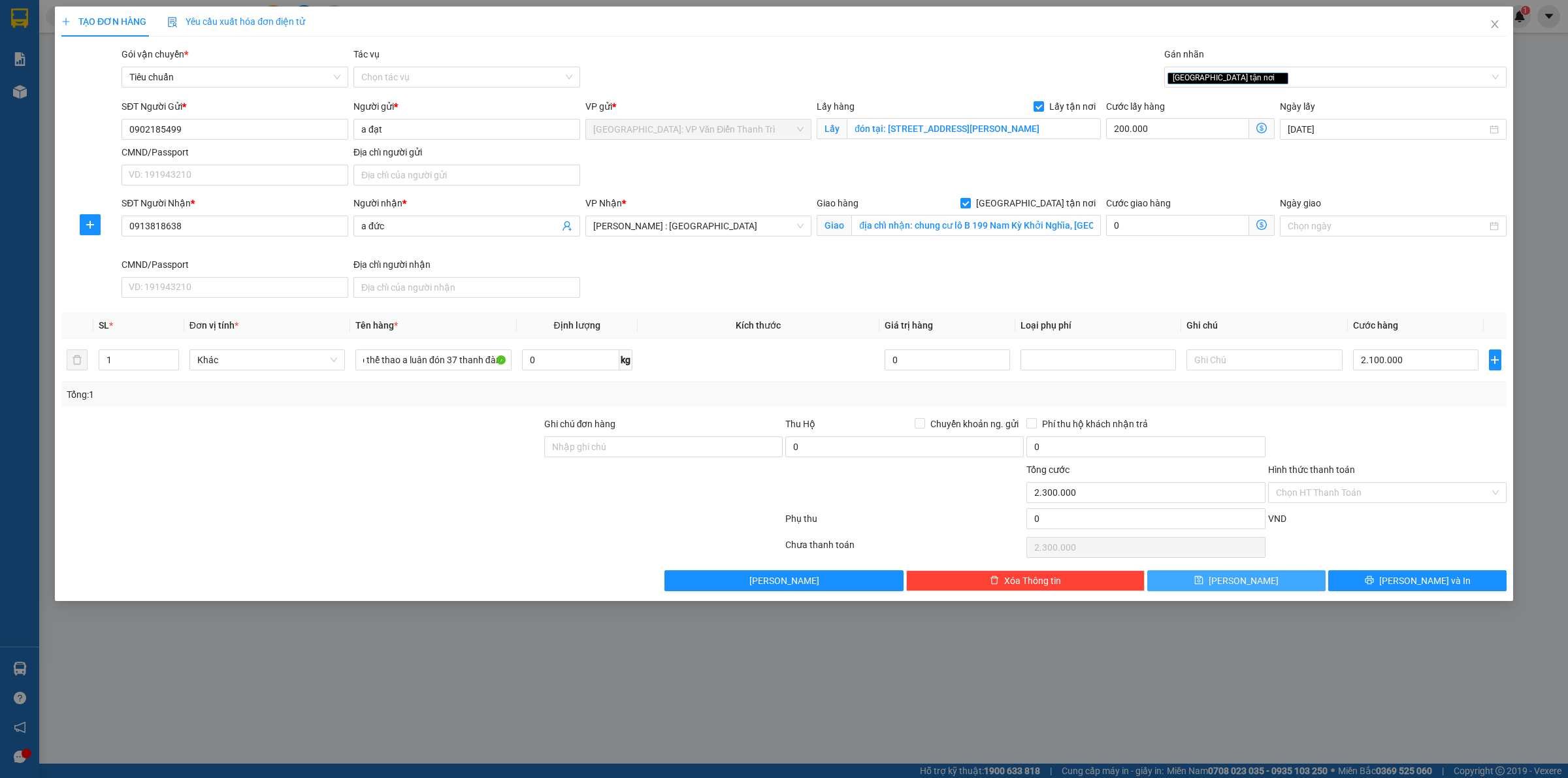
scroll to position [0, 0]
checkbox input "false"
type input "0"
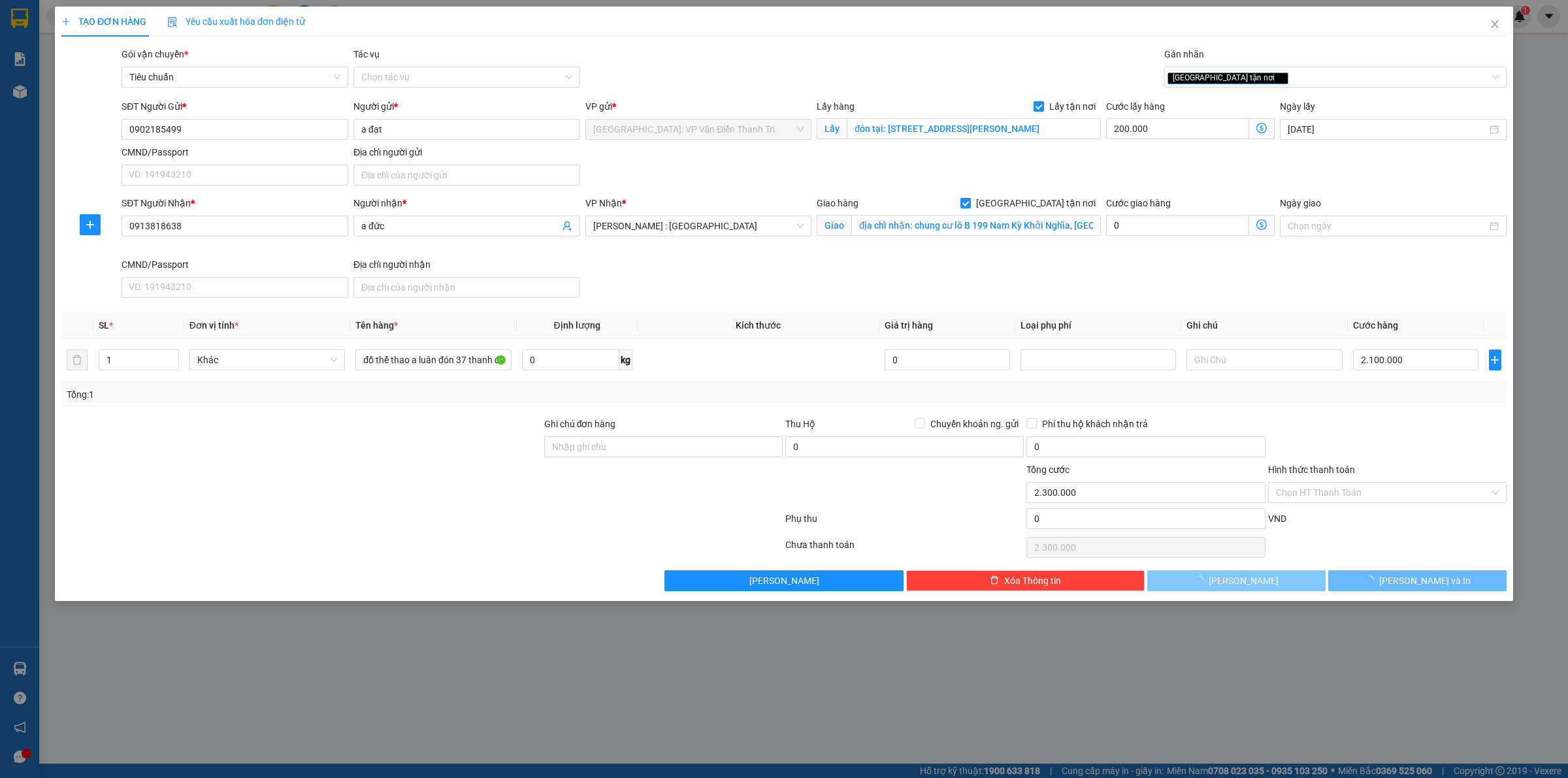
type input "0"
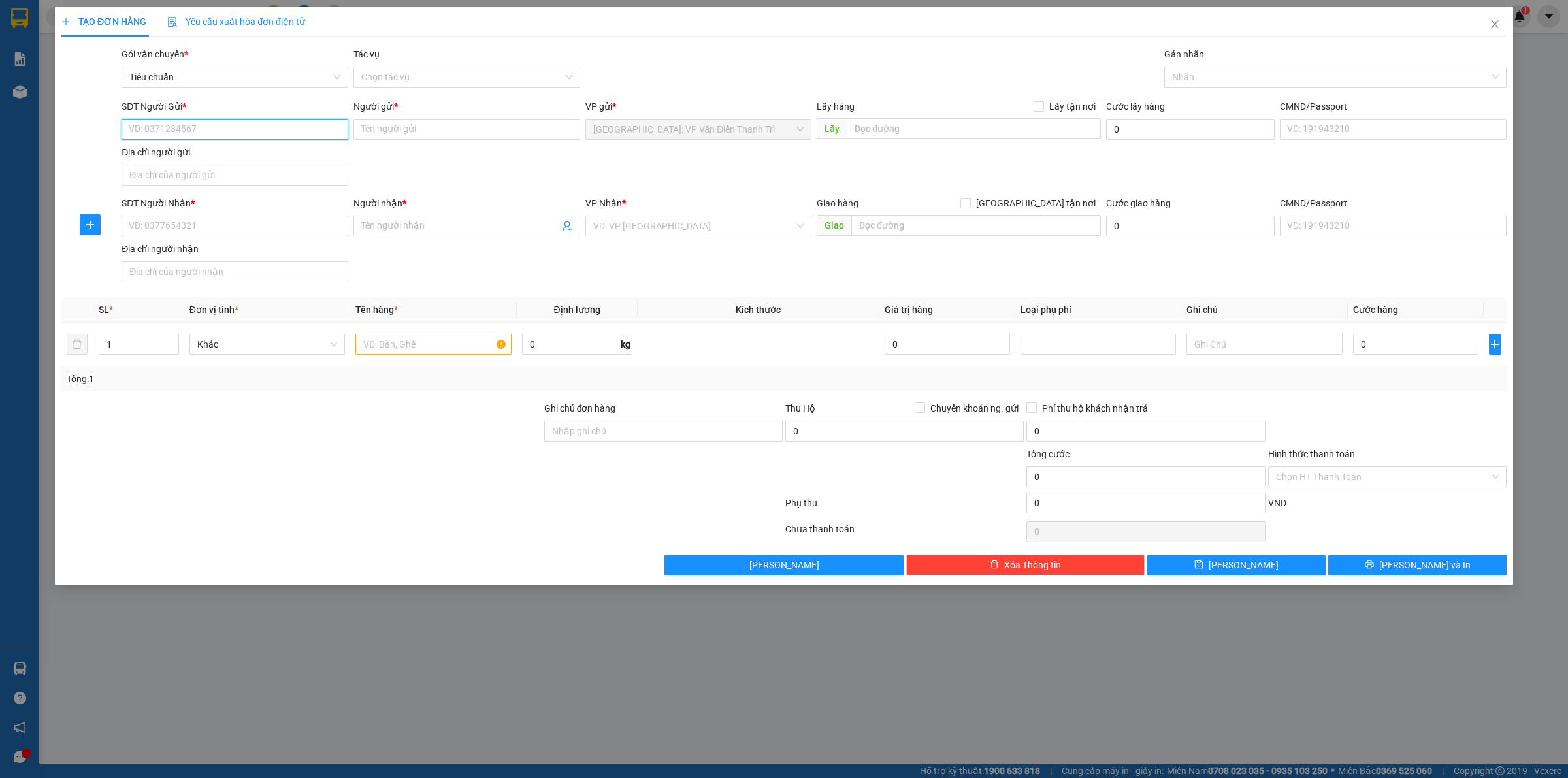
click at [200, 132] on input "SĐT Người Gửi *" at bounding box center [235, 130] width 227 height 21
paste input "0966198862"
click at [134, 131] on input "0966198862" at bounding box center [235, 130] width 227 height 21
type input "0966198862"
click at [259, 149] on div "0966198862 - [PERSON_NAME] 0988163155" at bounding box center [234, 156] width 211 height 14
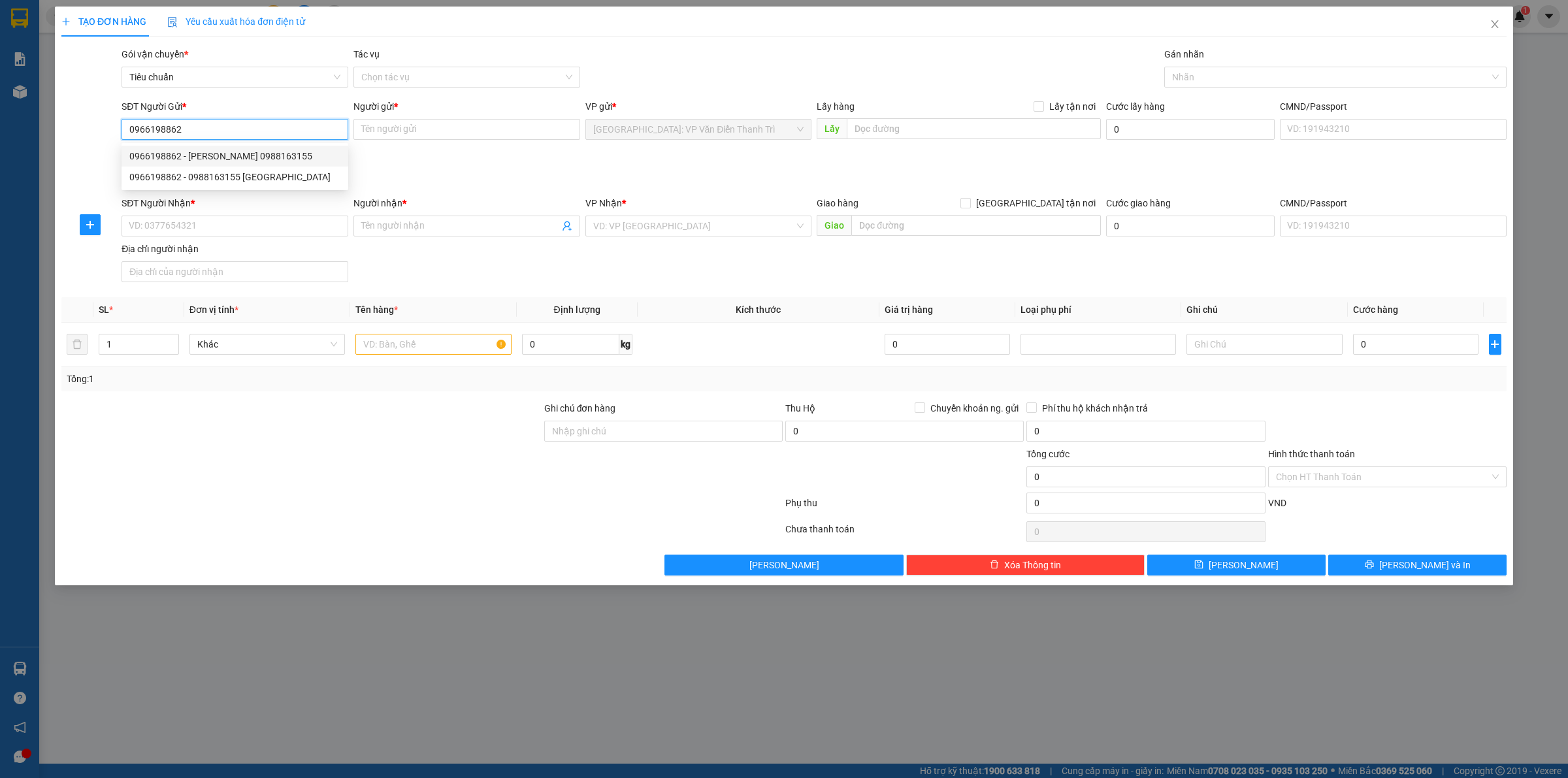
type input "[PERSON_NAME] 0988163155"
checkbox input "true"
type input "Kho S9 thanh trì gọi 0966198862"
type input "65.000"
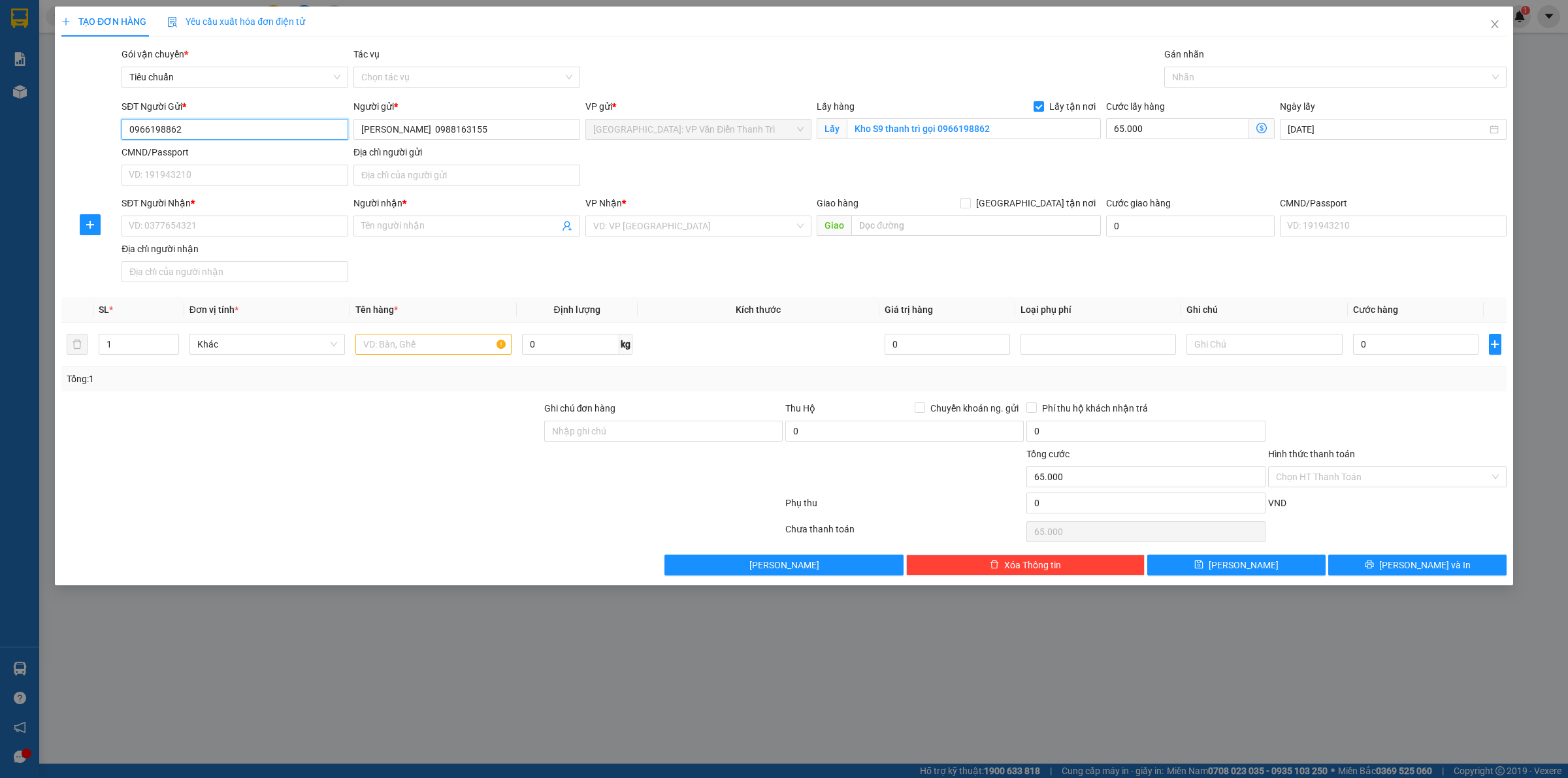
type input "0966198862"
click at [725, 162] on div "SĐT Người Gửi * 0966198862 0966198862 Người gửi * [PERSON_NAME] 0988163155 VP g…" at bounding box center [814, 144] width 1391 height 91
click at [645, 224] on input "search" at bounding box center [694, 226] width 202 height 19
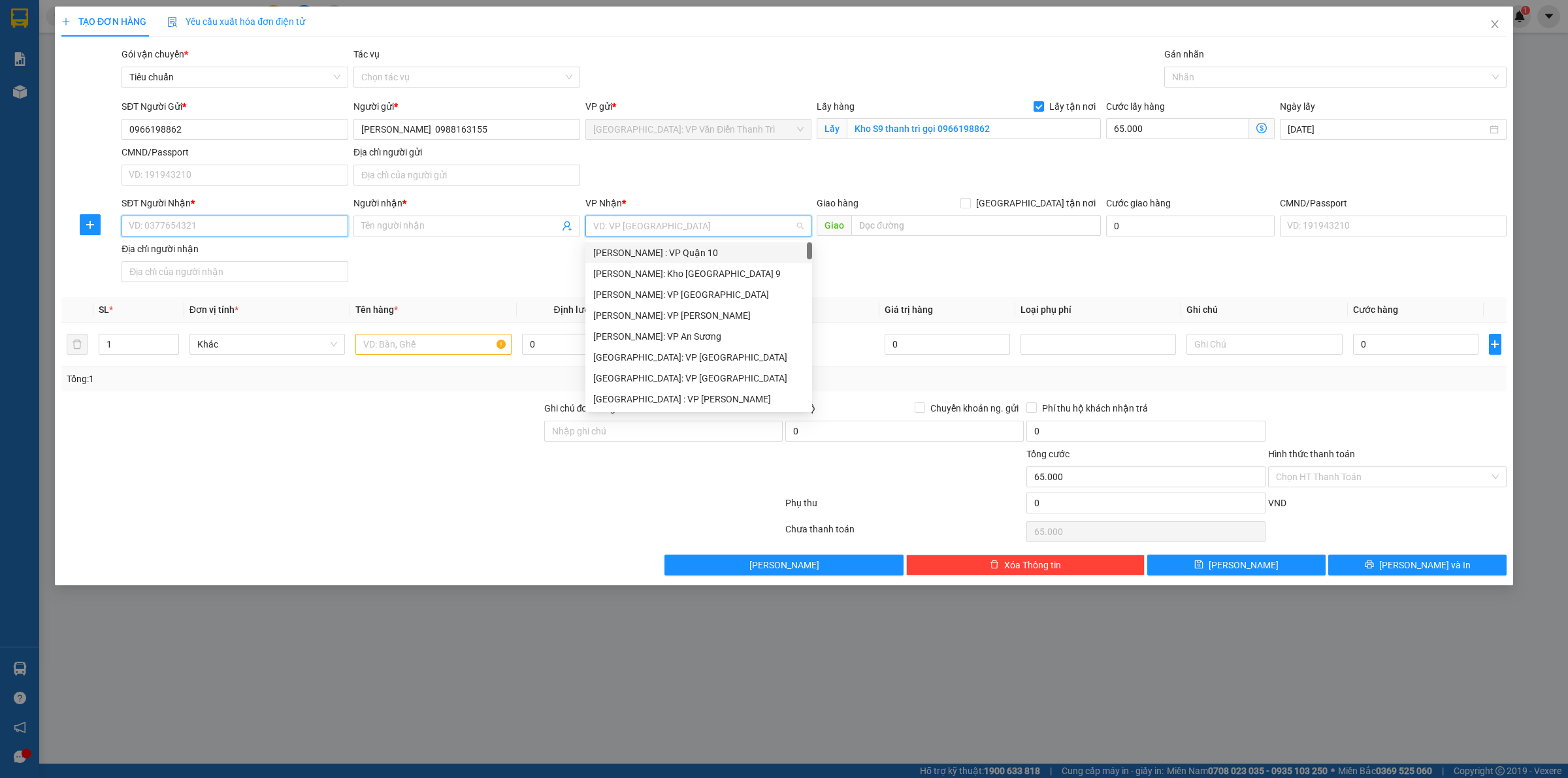
click at [187, 218] on input "SĐT Người Nhận *" at bounding box center [235, 226] width 227 height 21
paste input "076 2571781"
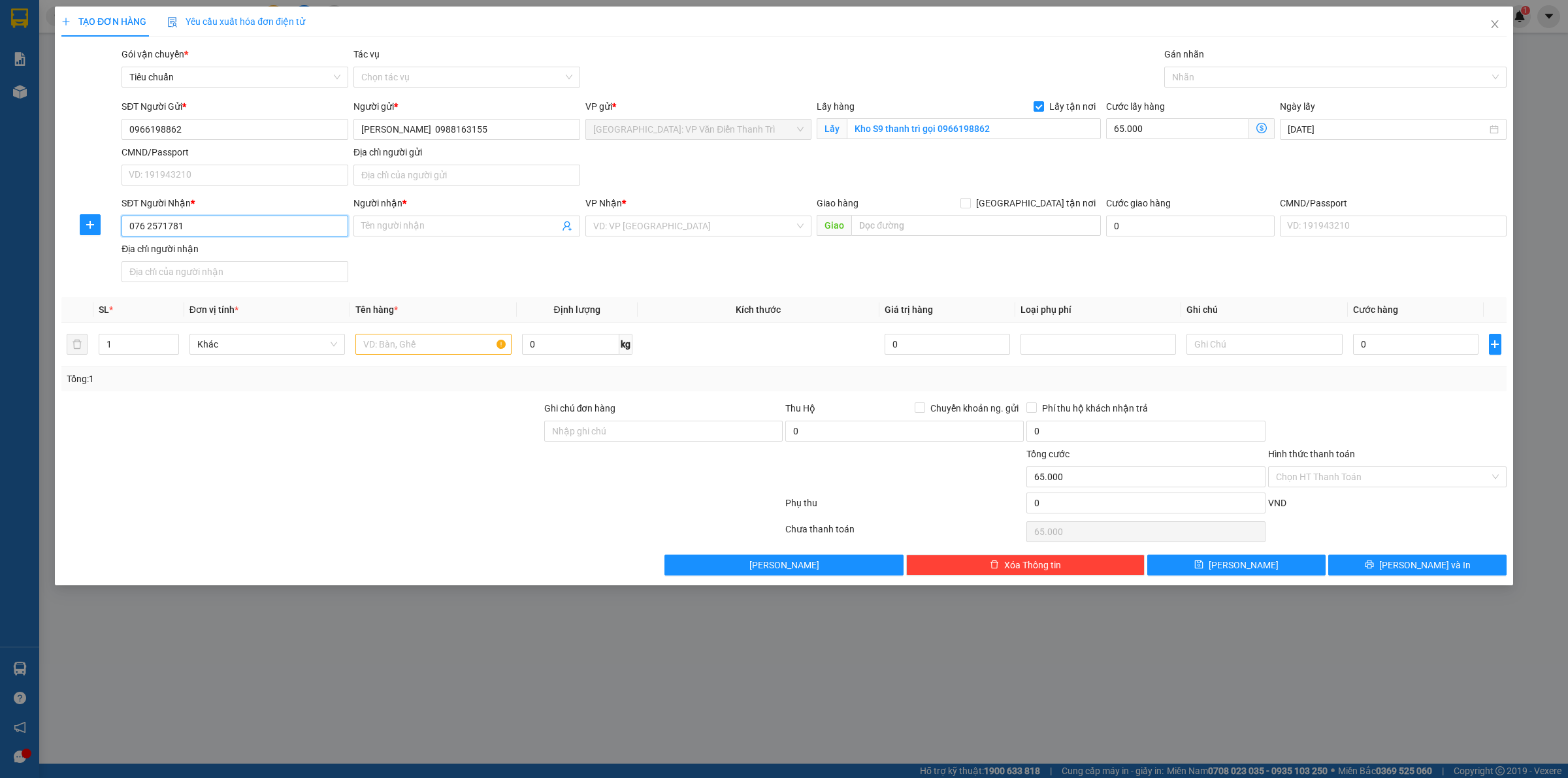
click at [125, 227] on input "076 2571781" at bounding box center [235, 226] width 227 height 21
type input "0762571781"
click at [248, 251] on div "0762571781 - [PERSON_NAME]" at bounding box center [234, 253] width 211 height 14
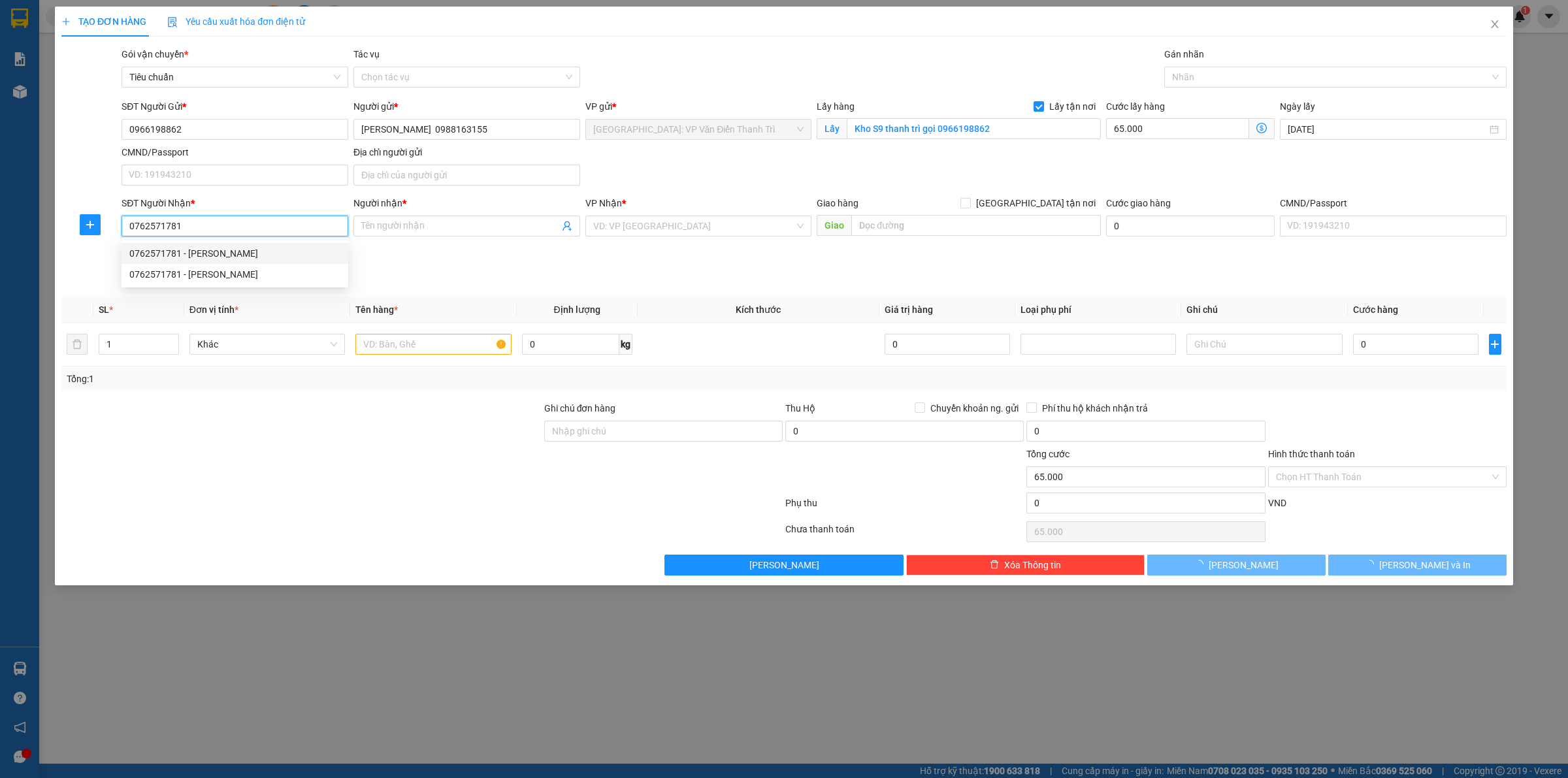
type input "[PERSON_NAME]"
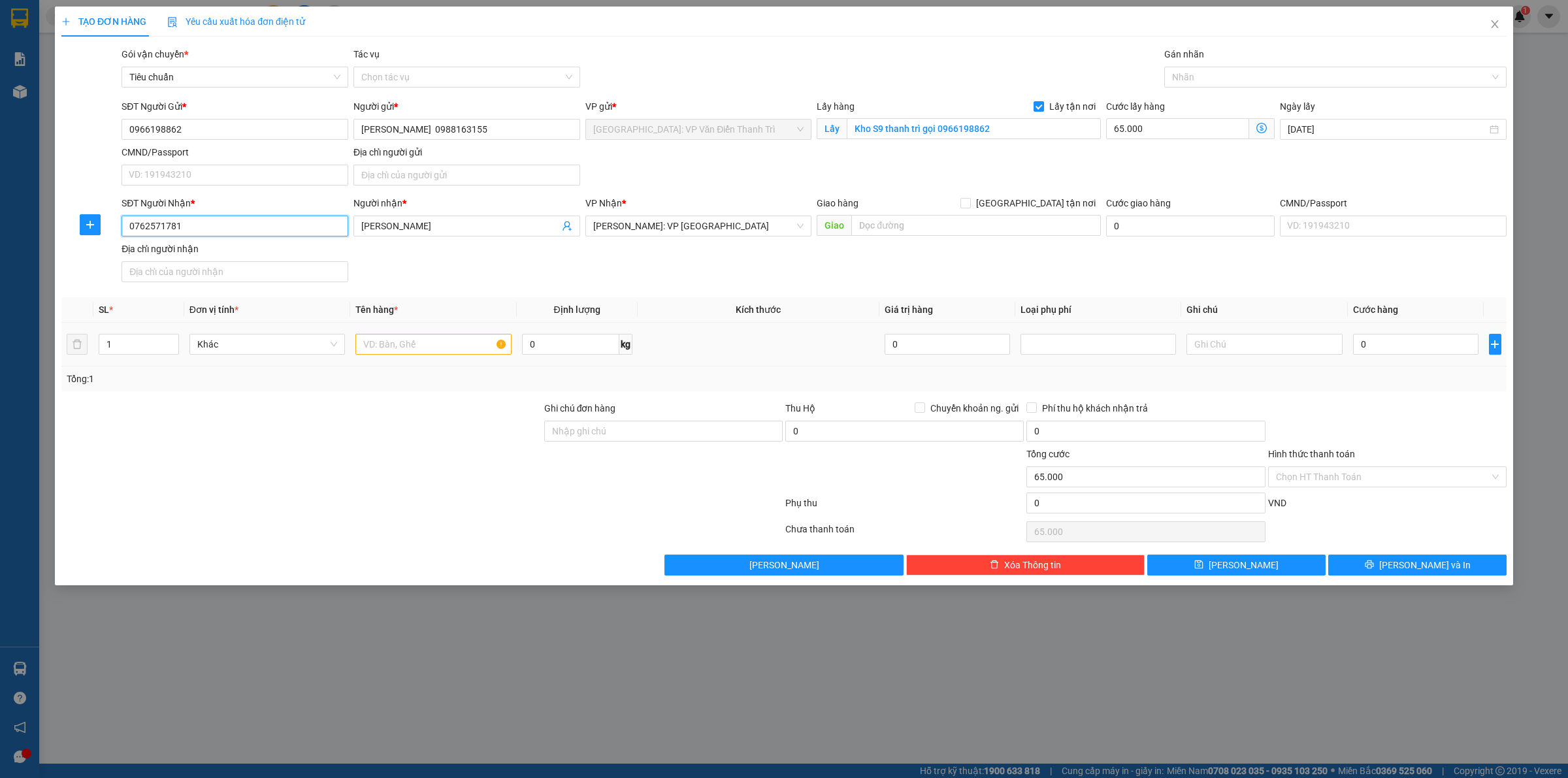
type input "0762571781"
drag, startPoint x: 355, startPoint y: 337, endPoint x: 367, endPoint y: 344, distance: 13.9
click at [363, 341] on input "text" at bounding box center [433, 345] width 156 height 21
click at [372, 345] on input "text" at bounding box center [433, 345] width 156 height 21
paste input "1 bao xanh"
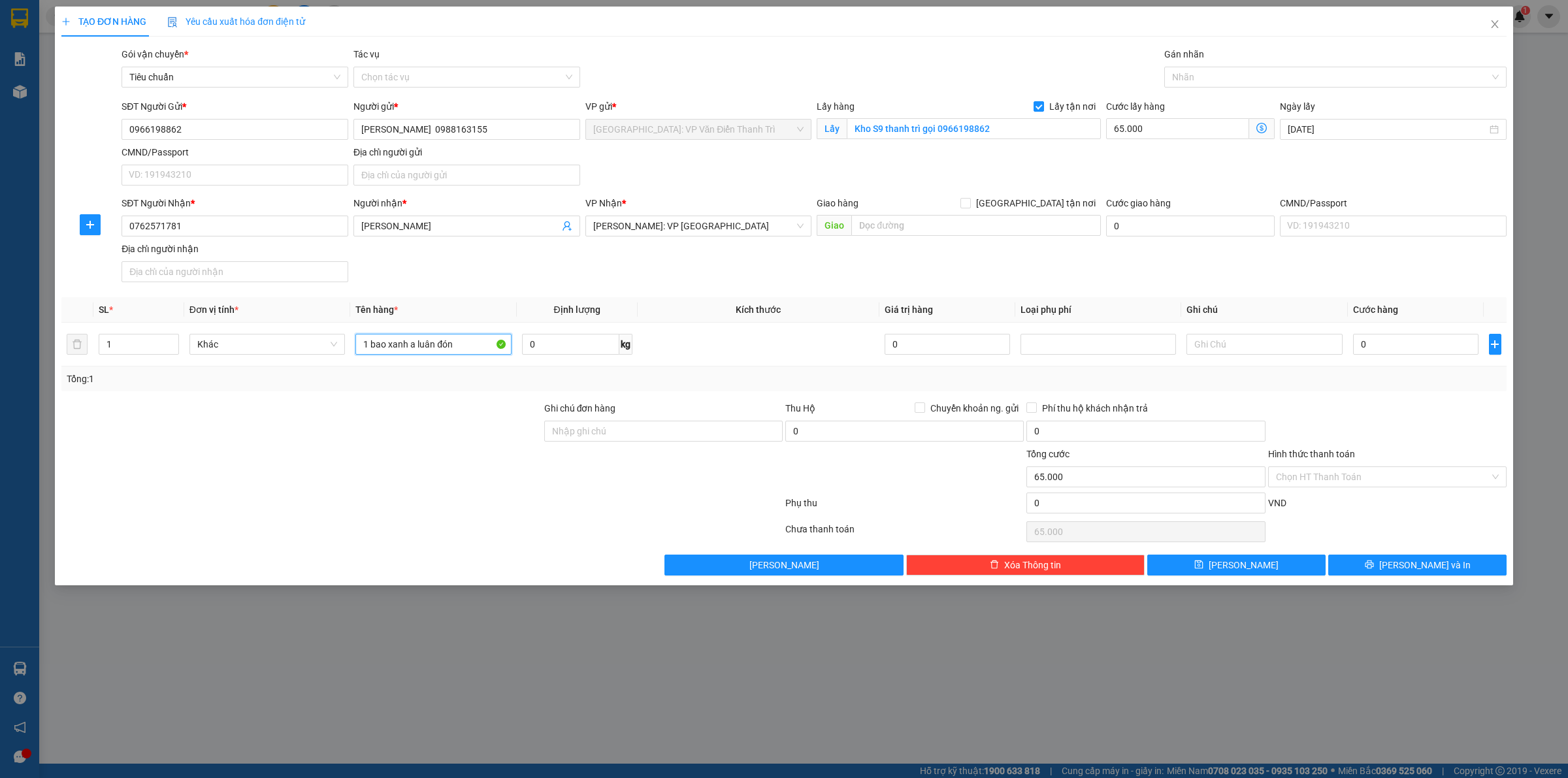
type input "1 bao xanh a luân đón"
click at [546, 422] on div "Ghi chú đơn hàng" at bounding box center [663, 425] width 241 height 46
click at [563, 428] on input "Ghi chú đơn hàng" at bounding box center [663, 431] width 239 height 21
paste input "YT7574974504393 [PHONE_NUMBER]+ YT7574764777750 (trong mã Duys9-8-1)"
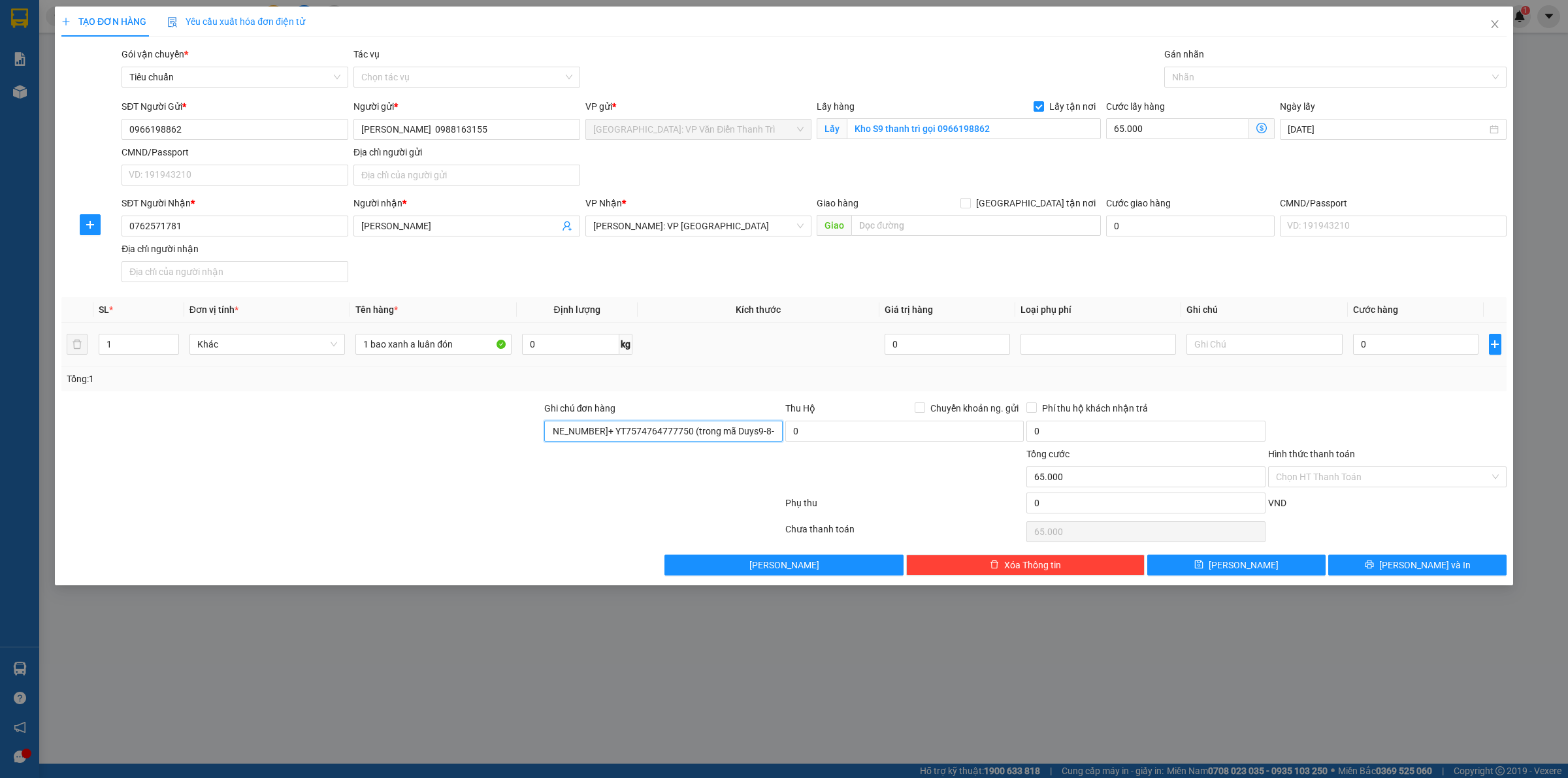
type input "YT7574974504393 [PHONE_NUMBER]+ YT7574764777750 (trong mã Duys9-8-1)"
click at [1141, 367] on td at bounding box center [1098, 344] width 166 height 43
drag, startPoint x: 1197, startPoint y: 103, endPoint x: 1194, endPoint y: 83, distance: 20.2
click at [1195, 95] on div "Transit Pickup Surcharge Ids Transit Deliver Surcharge Ids Transit Deliver Surc…" at bounding box center [784, 311] width 1446 height 529
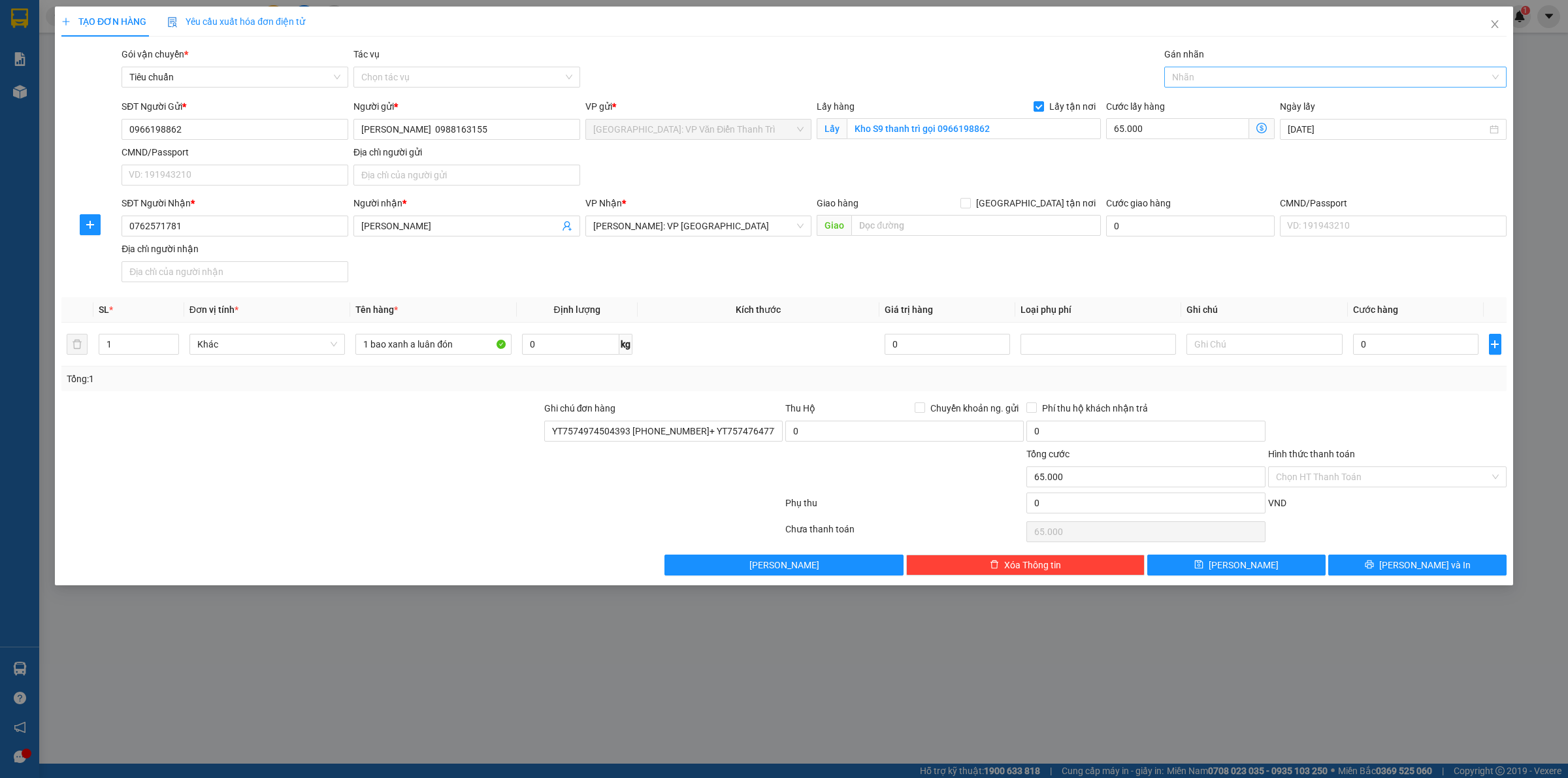
click at [1194, 83] on div at bounding box center [1328, 77] width 322 height 15
type input "doc"
click at [1226, 99] on div "ĐỌC GHI CHÚ" at bounding box center [1335, 103] width 326 height 14
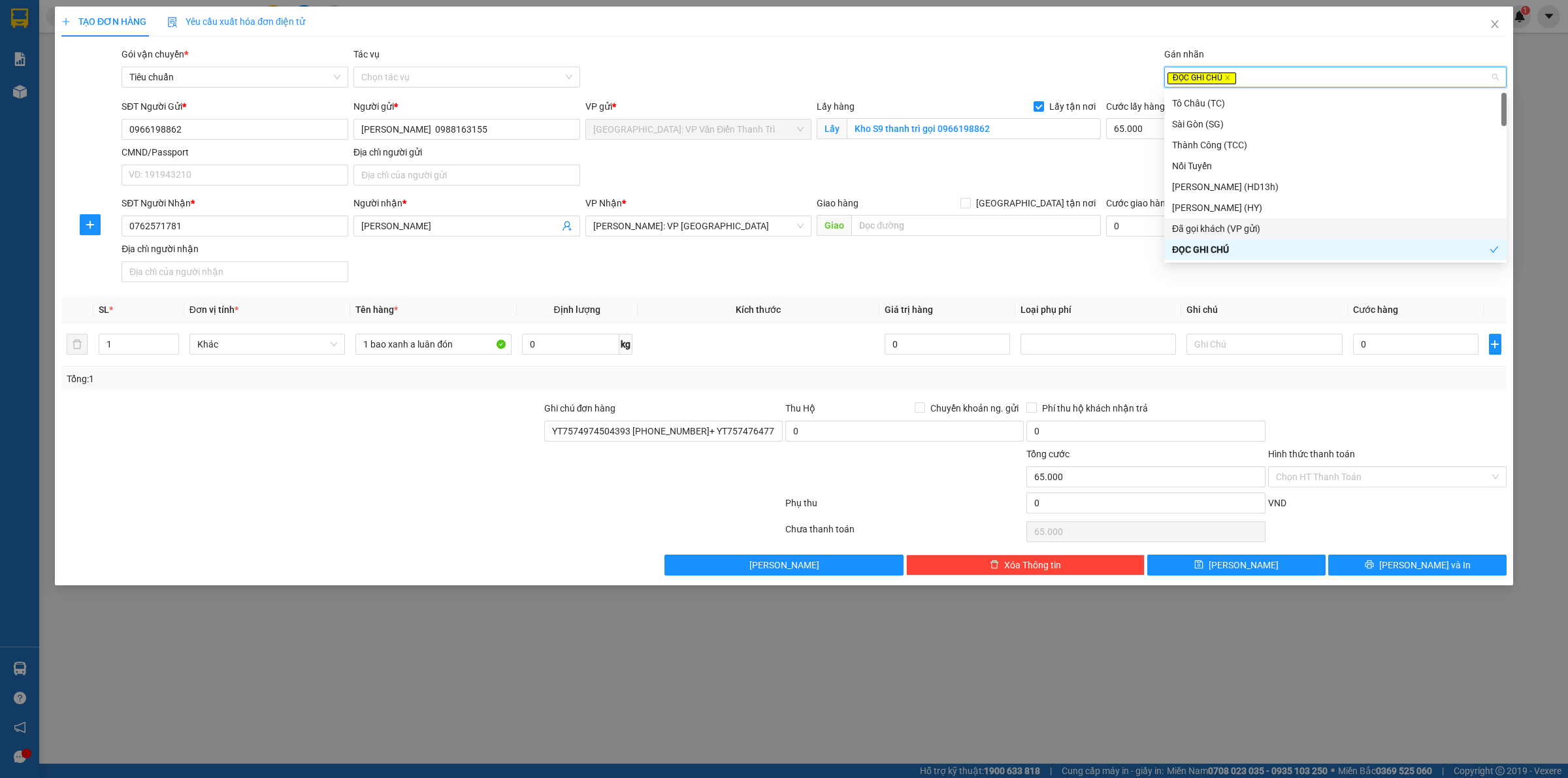
click at [1415, 401] on div "Transit Pickup Surcharge Ids Transit Deliver Surcharge Ids Transit Deliver Surc…" at bounding box center [784, 311] width 1446 height 529
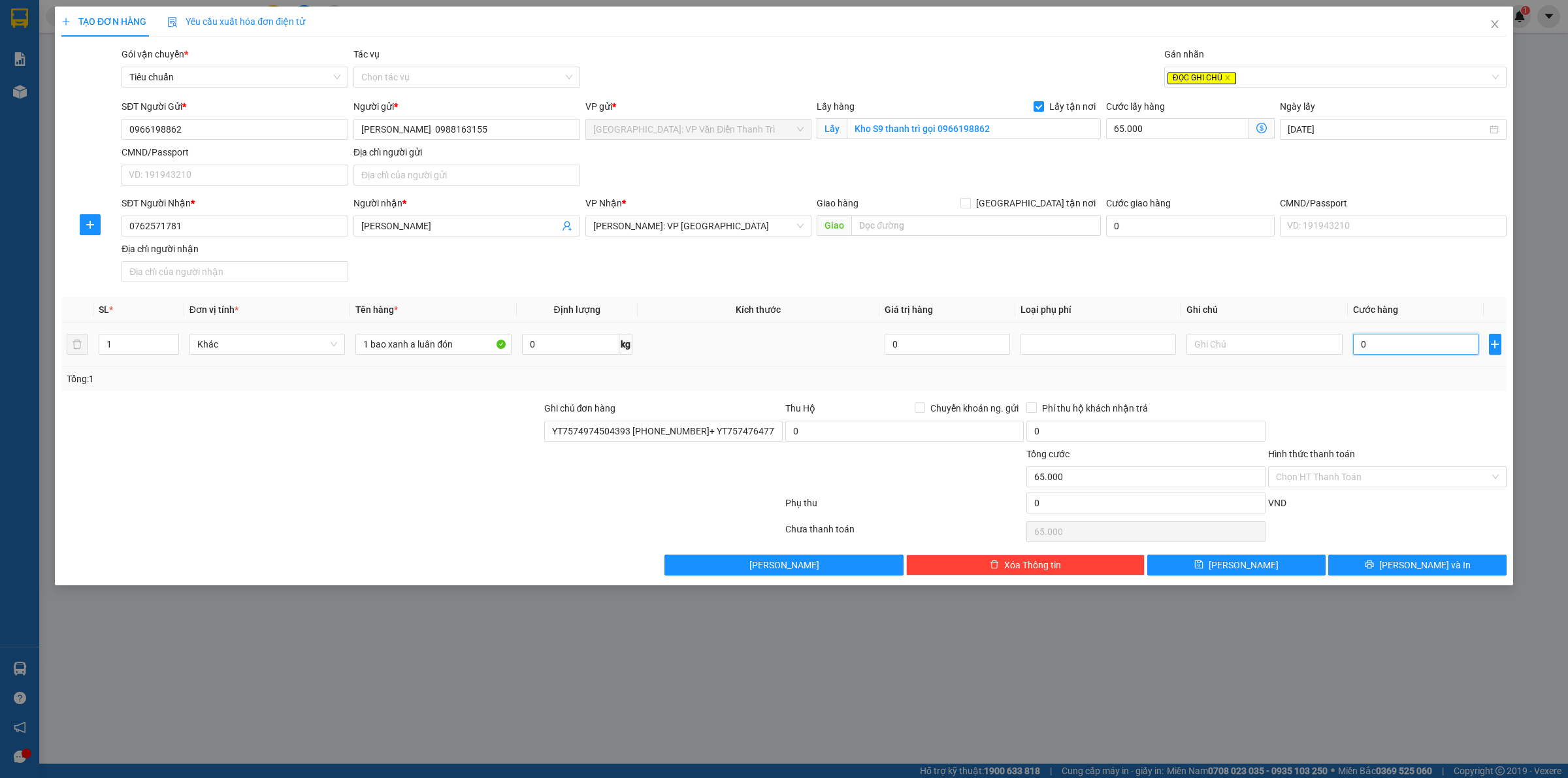
click at [1375, 335] on input "0" at bounding box center [1416, 345] width 125 height 21
type input "1"
click at [1391, 427] on div at bounding box center [1387, 425] width 241 height 46
click at [1298, 569] on button "[PERSON_NAME]" at bounding box center [1236, 565] width 178 height 21
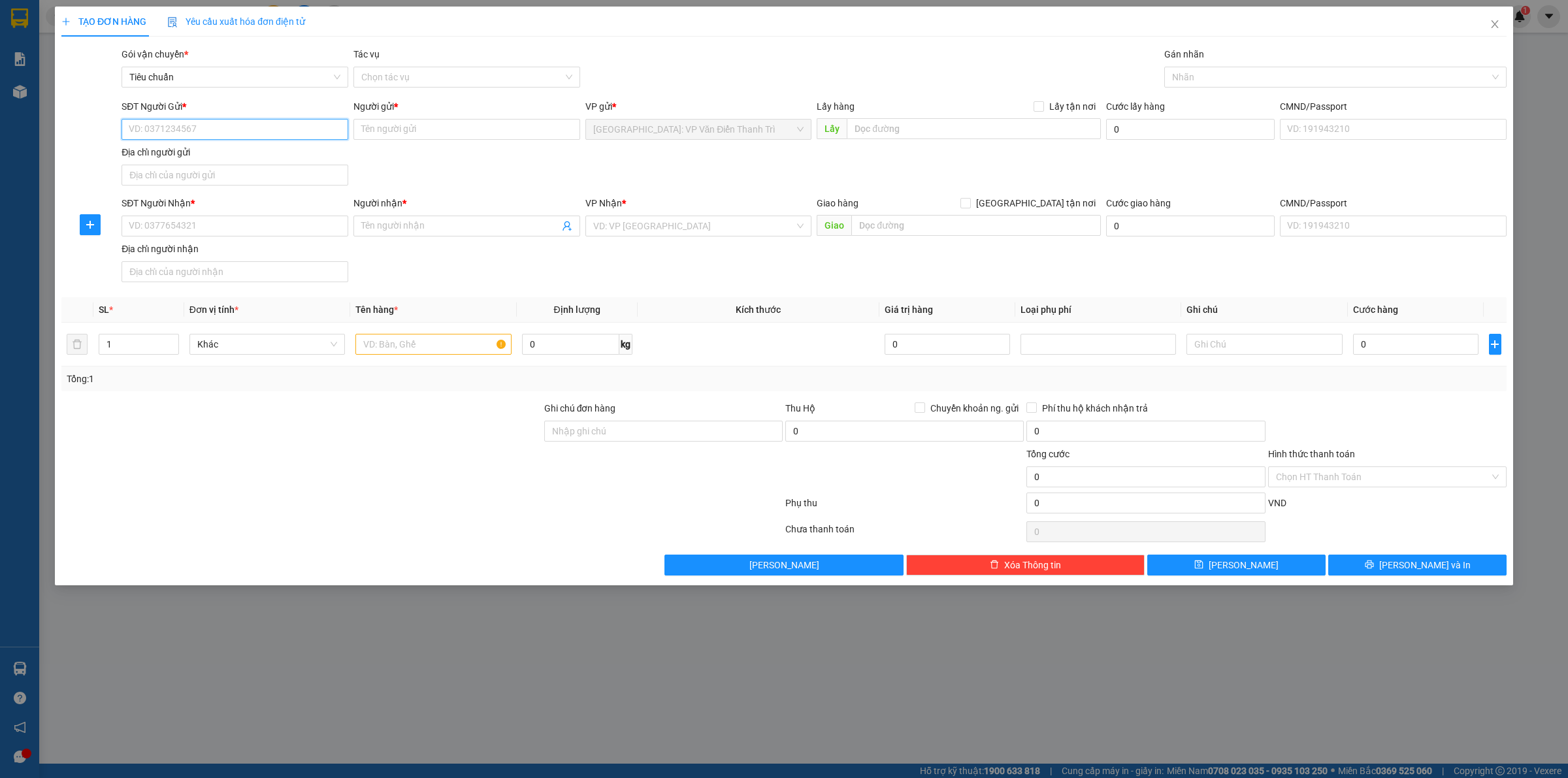
drag, startPoint x: 242, startPoint y: 139, endPoint x: 256, endPoint y: 142, distance: 14.3
click at [240, 139] on input "SĐT Người Gửi *" at bounding box center [235, 130] width 227 height 21
paste input "036 6673398"
click at [451, 136] on input "Người gửi *" at bounding box center [467, 130] width 227 height 21
click at [148, 129] on input "036 6673398" at bounding box center [235, 130] width 227 height 21
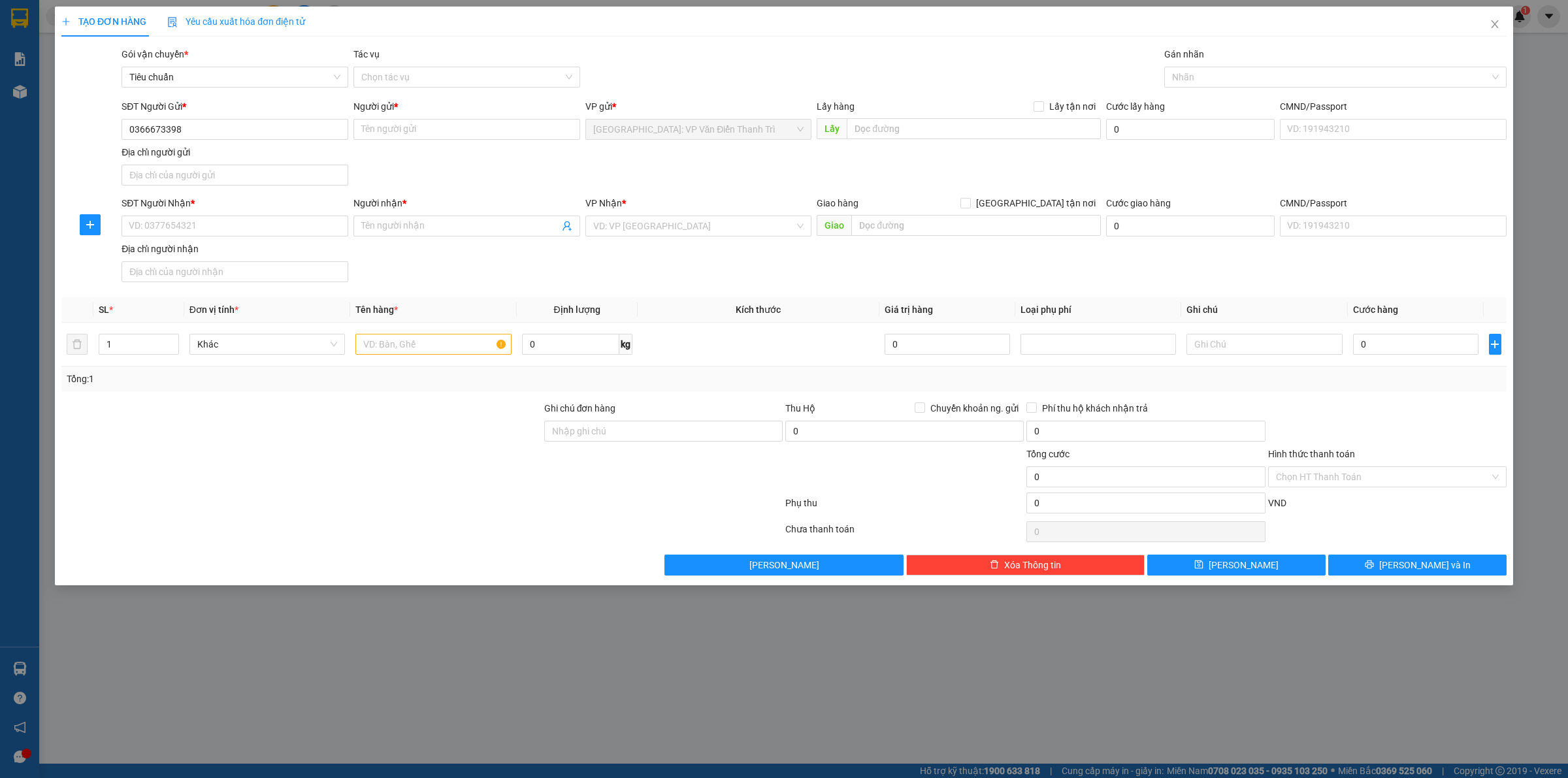
click at [406, 115] on div "Người gửi *" at bounding box center [467, 109] width 227 height 19
click at [410, 126] on input "Người gửi *" at bounding box center [467, 130] width 227 height 21
paste input "Cường"
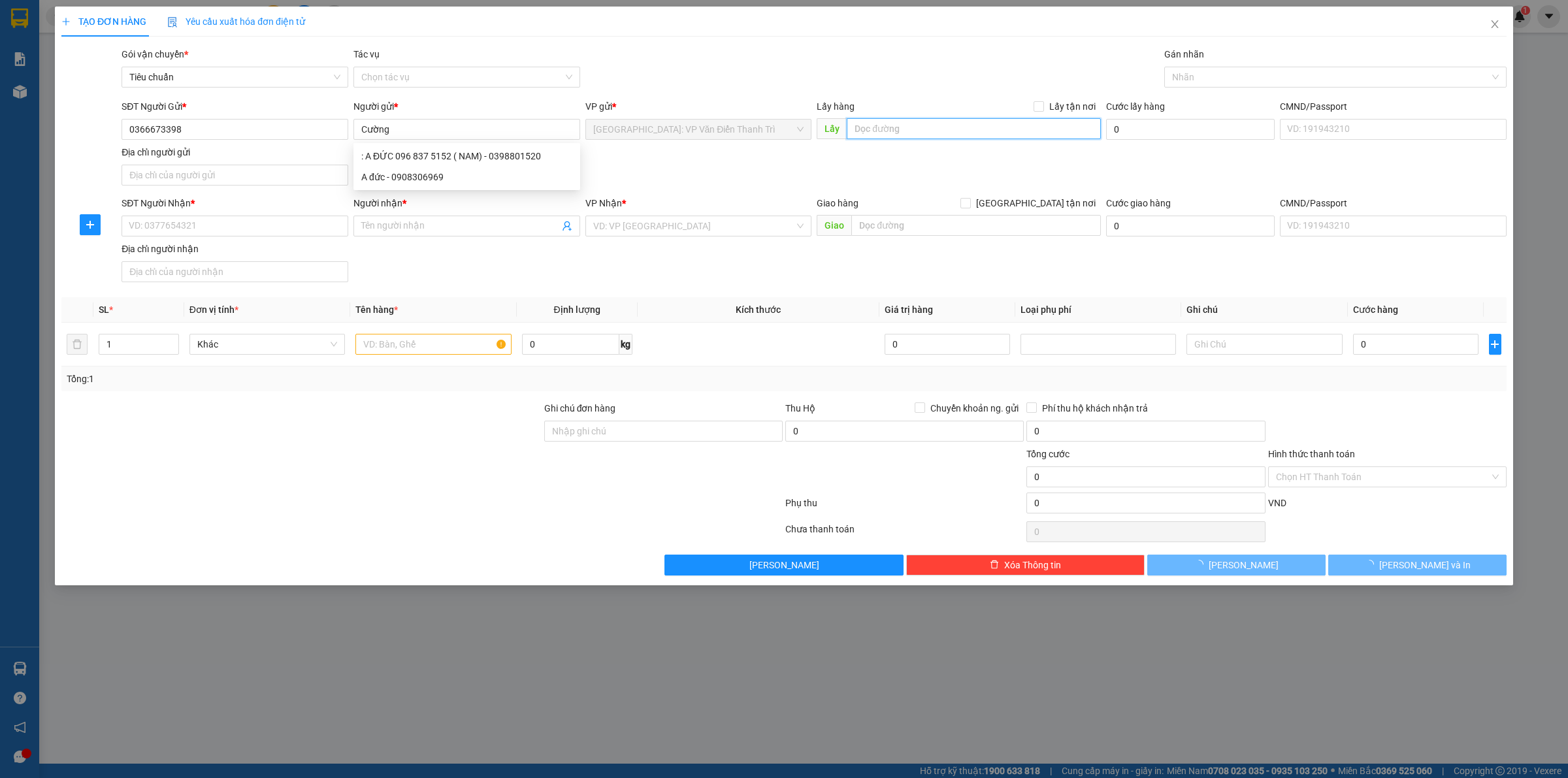
click at [899, 133] on input "text" at bounding box center [974, 129] width 254 height 21
paste input "đ/c: 7PVQ+Q84 [GEOGRAPHIC_DATA], [GEOGRAPHIC_DATA]"
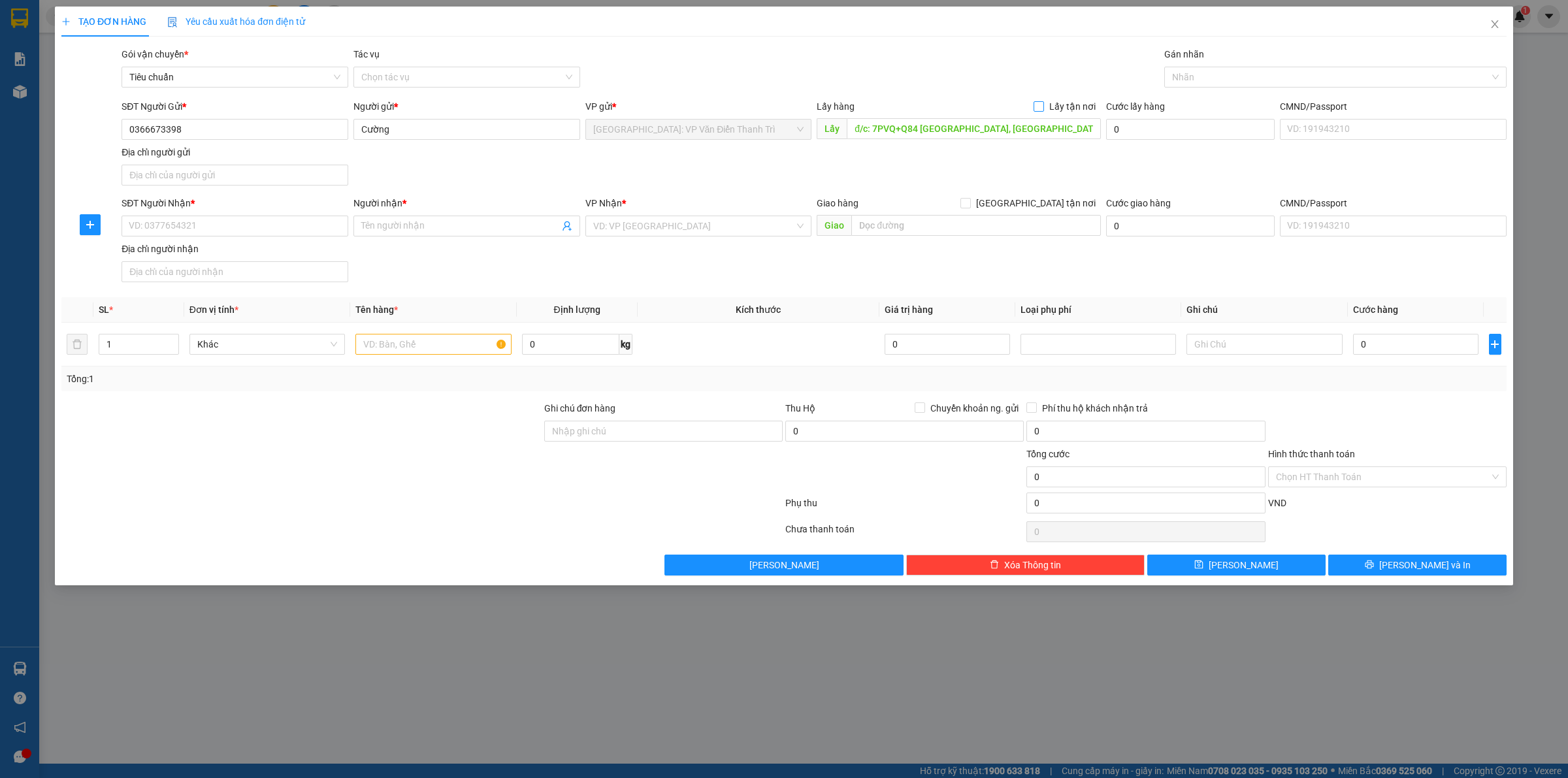
click at [1037, 99] on label "Lấy tận nơi" at bounding box center [1067, 106] width 67 height 14
click at [1037, 101] on input "Lấy tận nơi" at bounding box center [1039, 106] width 10 height 10
click at [266, 227] on input "SĐT Người Nhận *" at bounding box center [235, 226] width 227 height 21
paste input "0978689986"
click at [410, 230] on input "Người nhận *" at bounding box center [460, 225] width 198 height 14
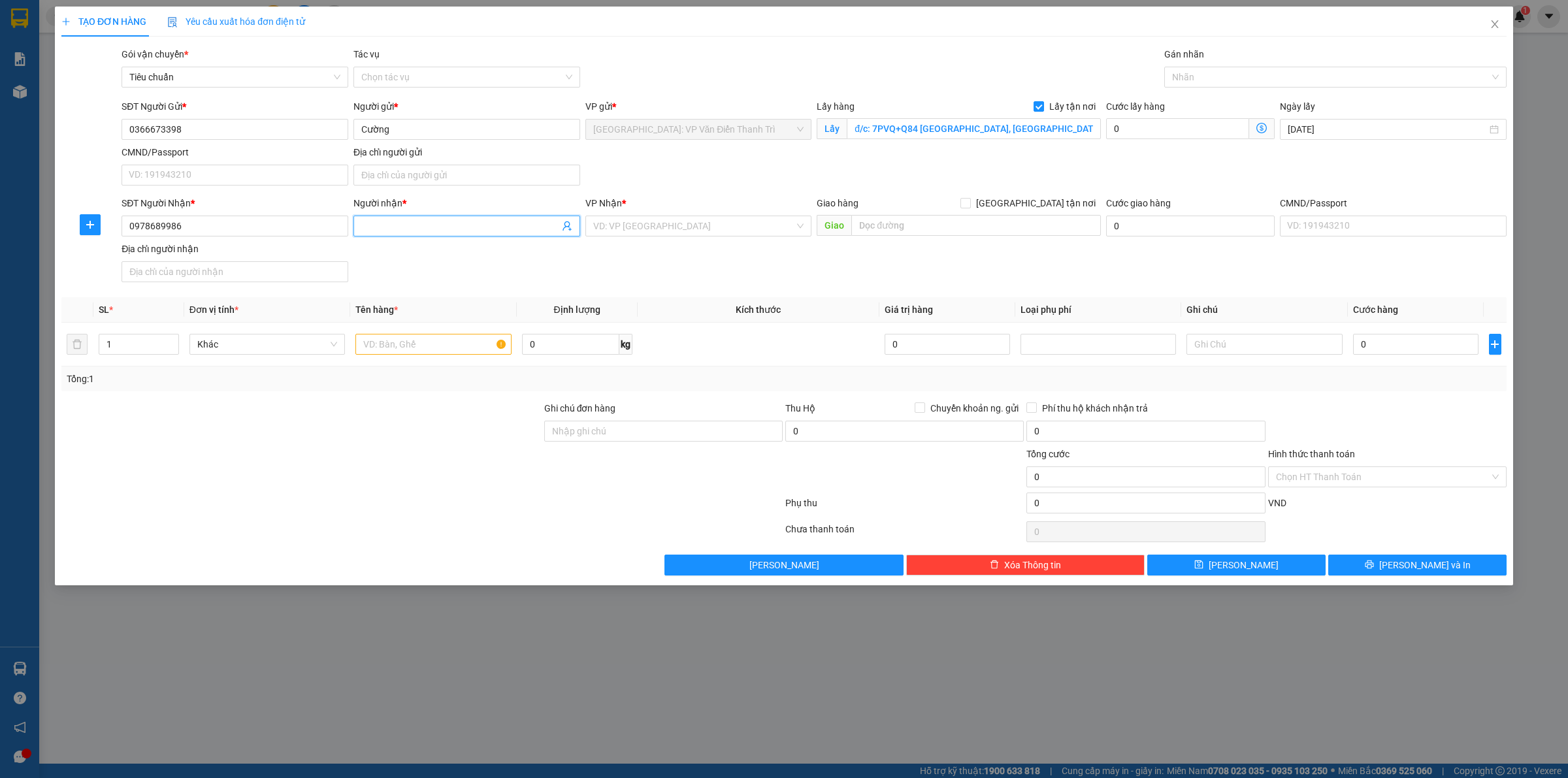
paste input "[PERSON_NAME]"
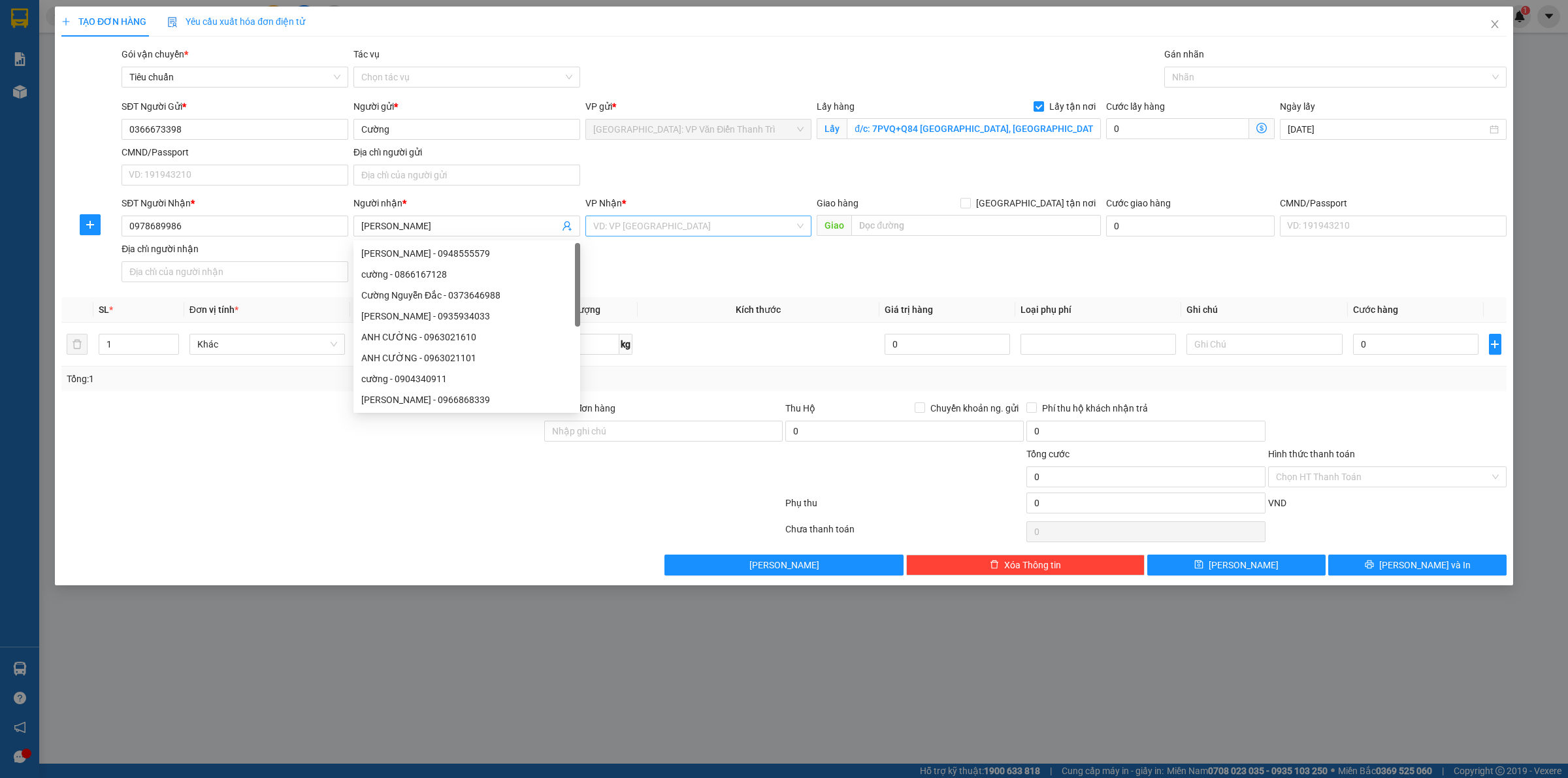
drag, startPoint x: 644, startPoint y: 213, endPoint x: 645, endPoint y: 220, distance: 7.1
click at [644, 216] on div "VP Nhận * VD: VP [GEOGRAPHIC_DATA]" at bounding box center [699, 220] width 227 height 46
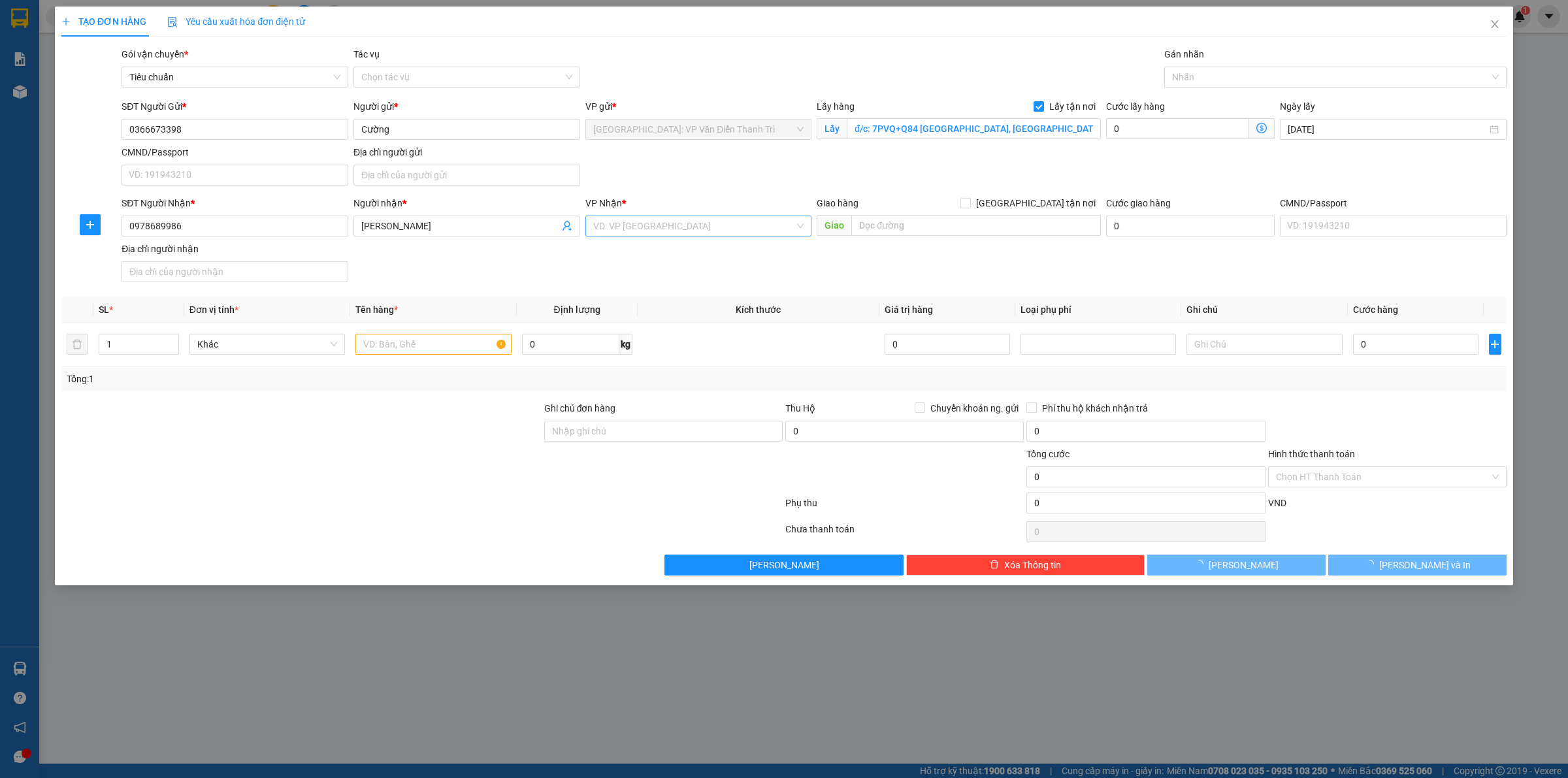
click at [655, 220] on input "search" at bounding box center [694, 226] width 202 height 19
click at [941, 229] on input "text" at bounding box center [975, 225] width 249 height 21
paste input "đ/c: địa chỉ [STREET_ADDRESS]"
click at [694, 235] on input "search" at bounding box center [694, 226] width 202 height 19
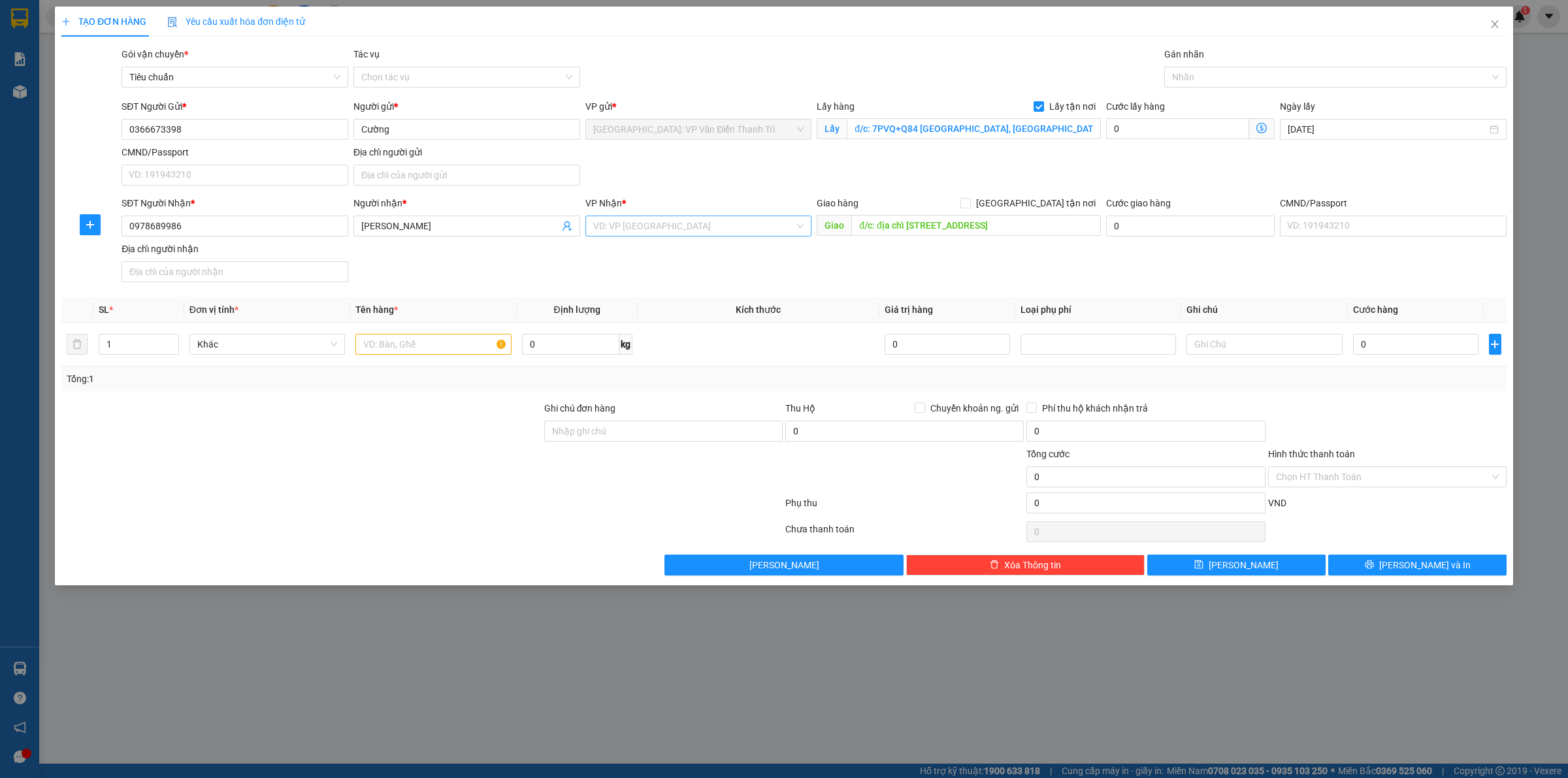
scroll to position [0, 0]
click at [733, 259] on div "[GEOGRAPHIC_DATA]: Kho Văn Điển Thanh Trì" at bounding box center [698, 252] width 211 height 14
drag, startPoint x: 935, startPoint y: 259, endPoint x: 977, endPoint y: 233, distance: 49.4
click at [940, 256] on div "SĐT Người Nhận * 0978689986 Người nhận * [PERSON_NAME] VP Nhận * [GEOGRAPHIC_DA…" at bounding box center [814, 242] width 1391 height 91
click at [1048, 211] on span "[GEOGRAPHIC_DATA] tận nơi" at bounding box center [1036, 203] width 130 height 14
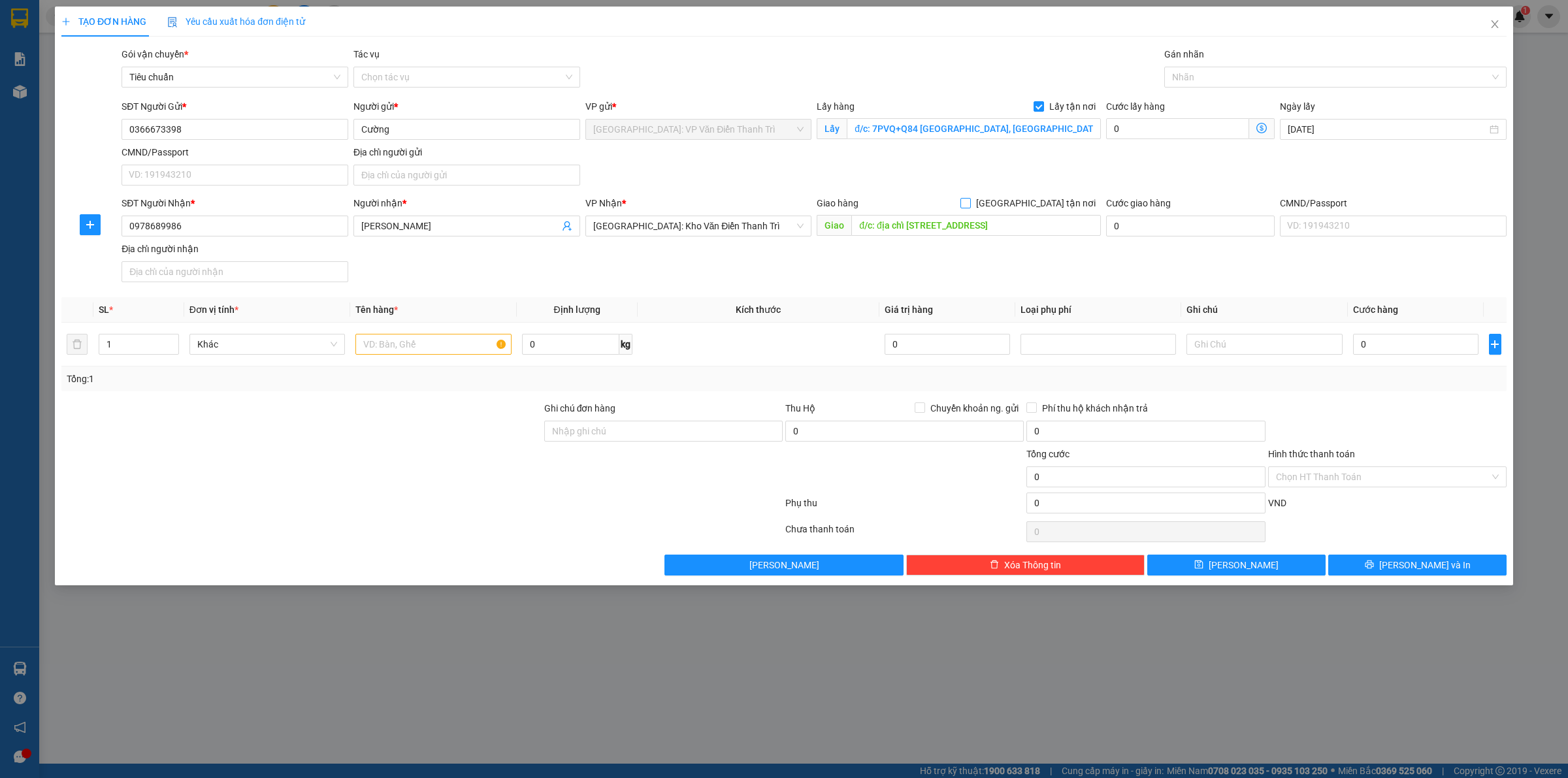
click at [969, 207] on input "[GEOGRAPHIC_DATA] tận nơi" at bounding box center [965, 203] width 10 height 10
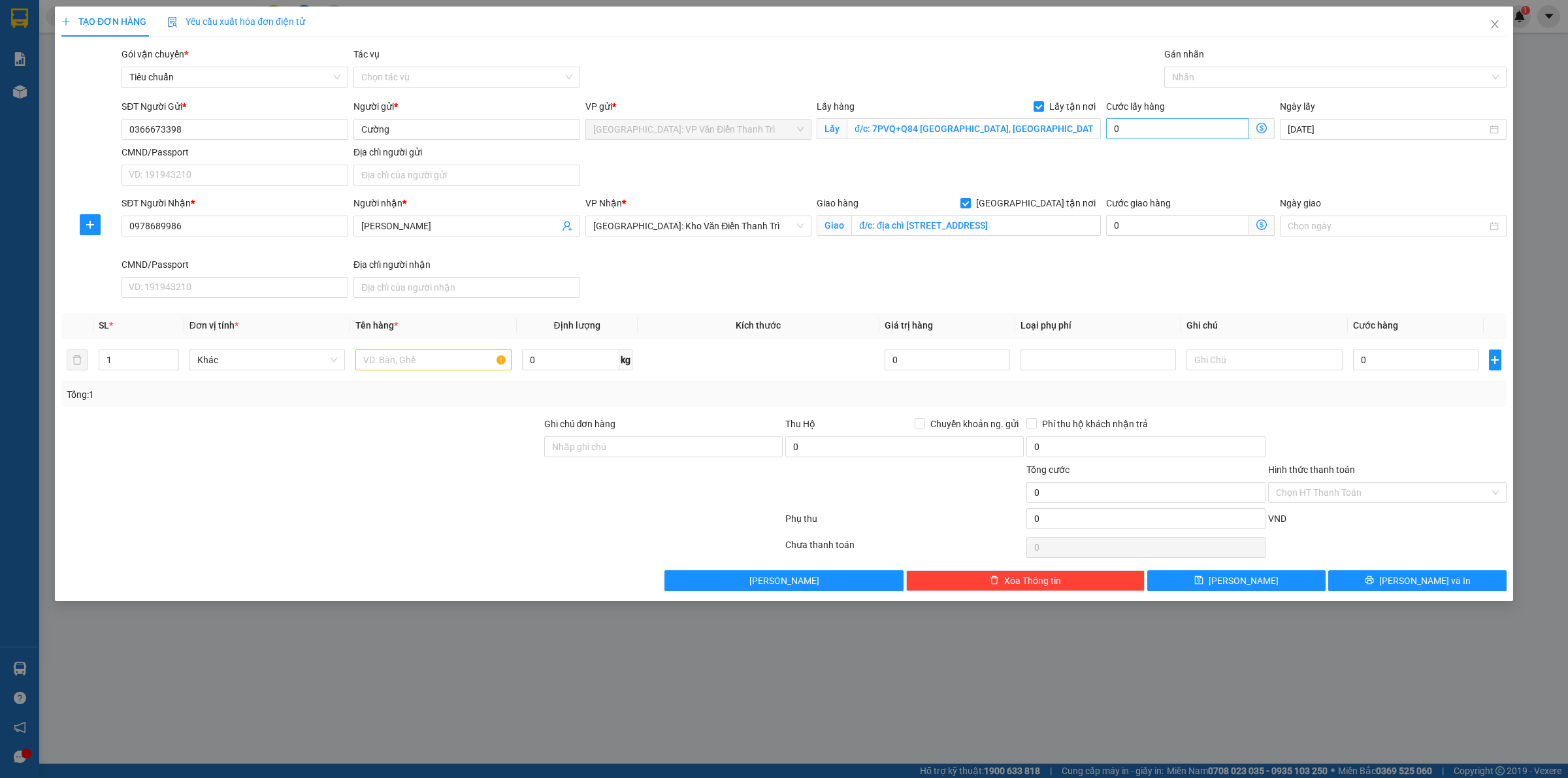
drag, startPoint x: 1188, startPoint y: 162, endPoint x: 1199, endPoint y: 128, distance: 35.7
click at [1195, 145] on div "SĐT Người Gửi * 0366673398 Người gửi * Cường VP gửi * [GEOGRAPHIC_DATA]: VP Văn…" at bounding box center [814, 144] width 1391 height 91
click at [1219, 70] on div at bounding box center [1328, 77] width 322 height 15
click at [1217, 92] on div "[GEOGRAPHIC_DATA] tận nơi" at bounding box center [1336, 103] width 343 height 21
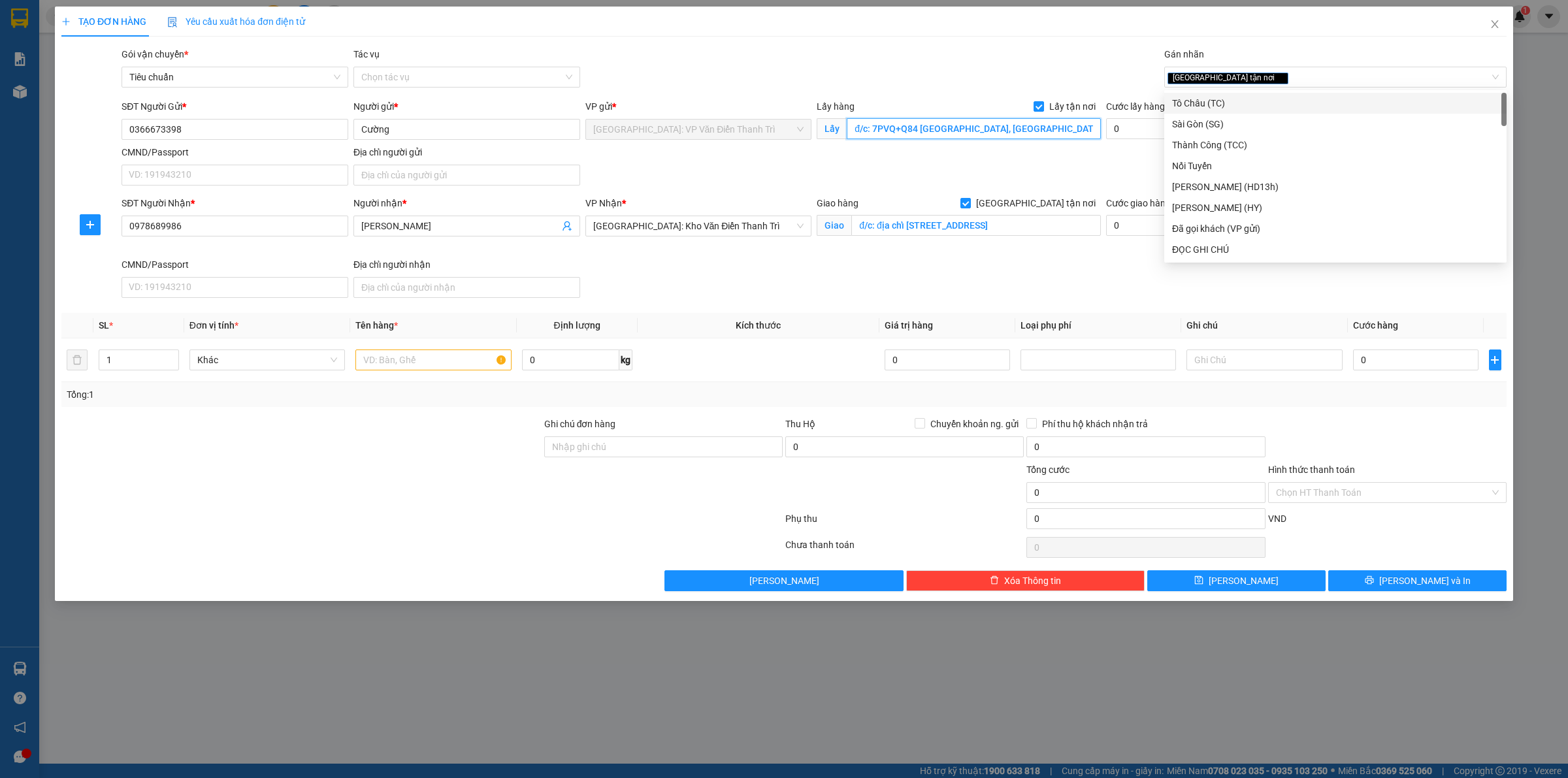
click at [1094, 131] on input "đ/c: 7PVQ+Q84 [GEOGRAPHIC_DATA], [GEOGRAPHIC_DATA]" at bounding box center [974, 129] width 254 height 21
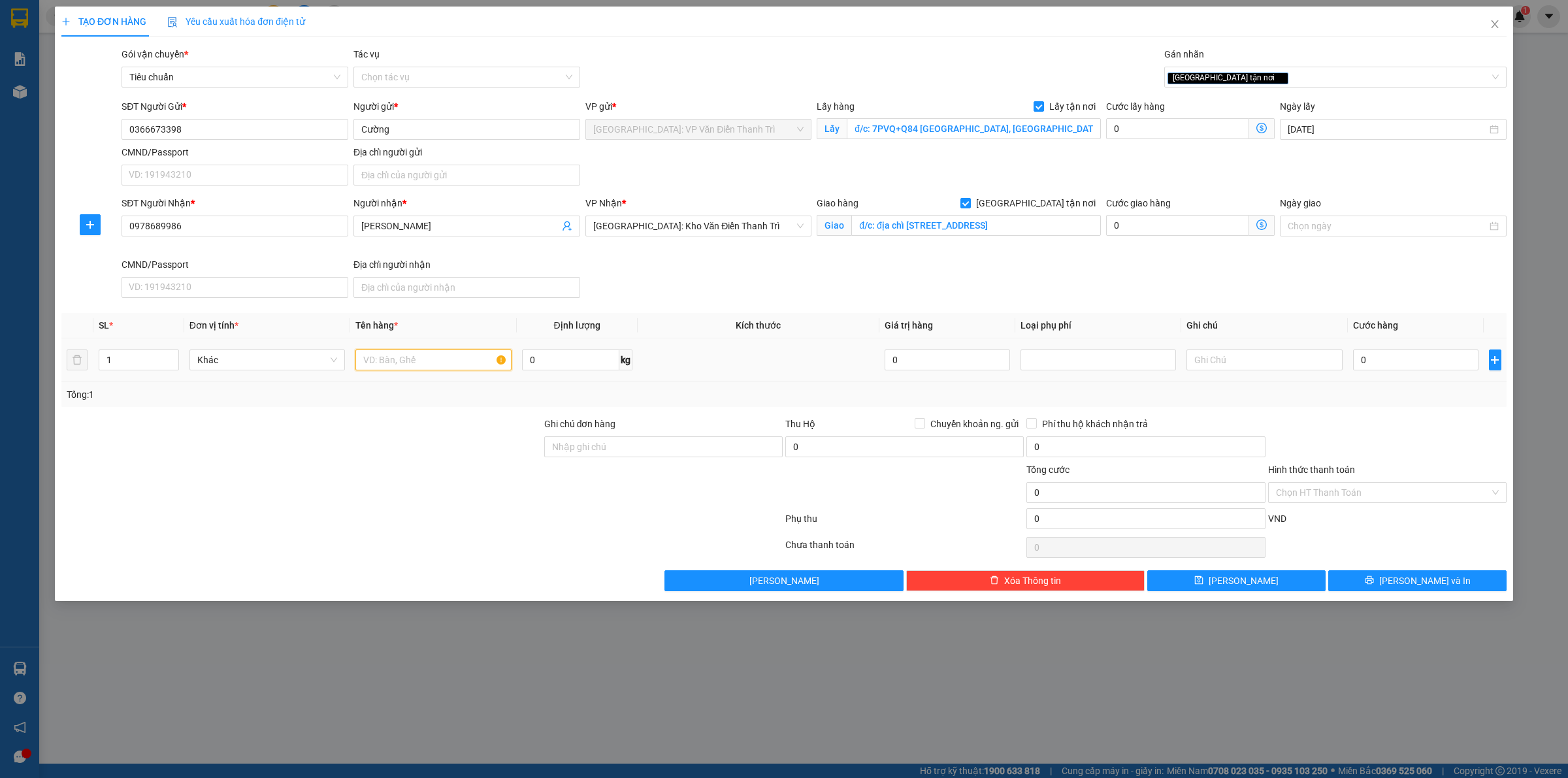
click at [459, 361] on input "text" at bounding box center [433, 360] width 156 height 21
paste input "15/10 LA 1 xe pcx"
click at [1218, 131] on input "0" at bounding box center [1177, 129] width 143 height 21
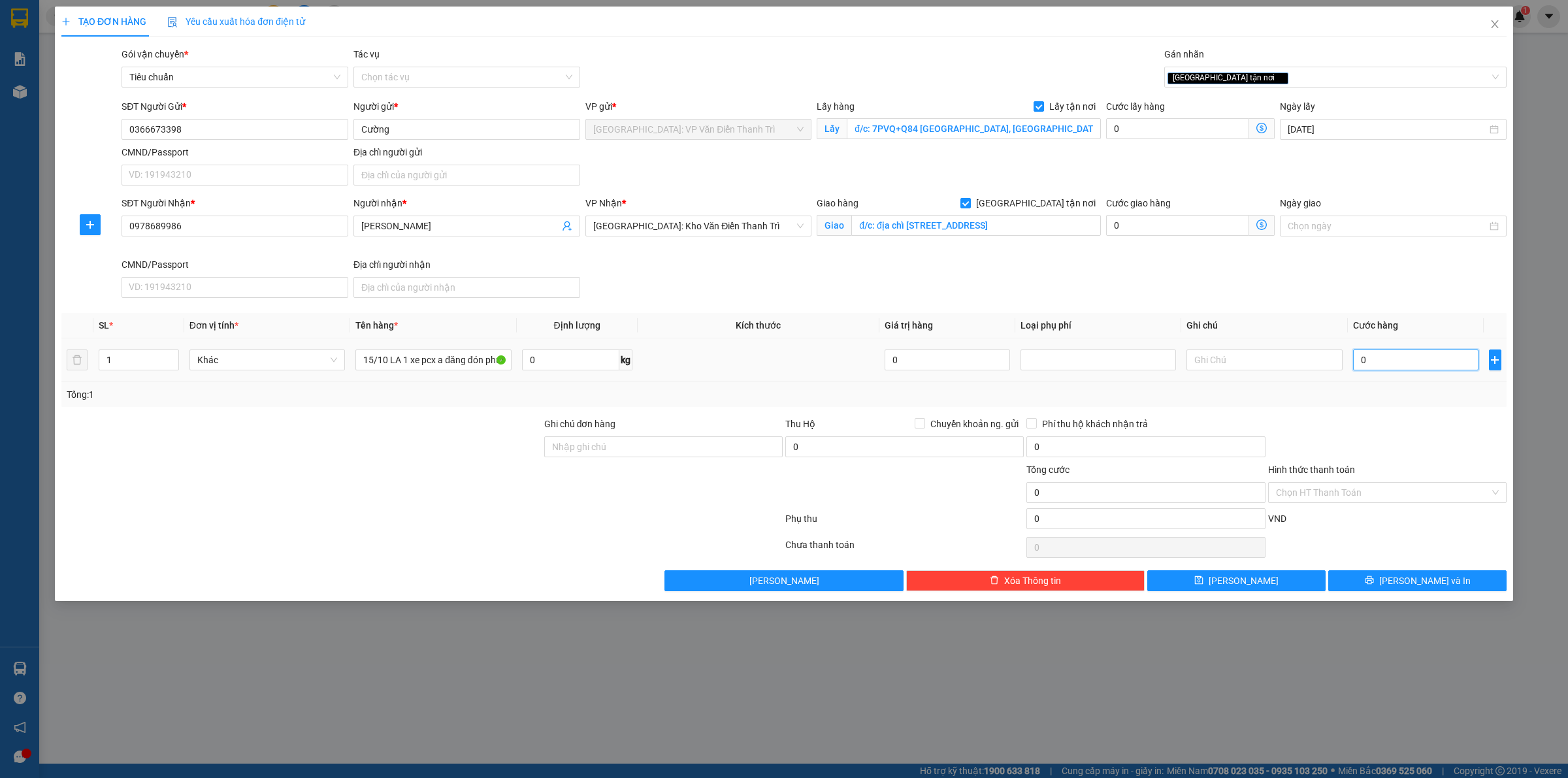
click at [1380, 361] on input "0" at bounding box center [1416, 360] width 125 height 21
click at [1399, 397] on div "Tổng: 1" at bounding box center [784, 395] width 1446 height 25
click at [1183, 576] on button "[PERSON_NAME]" at bounding box center [1236, 582] width 178 height 21
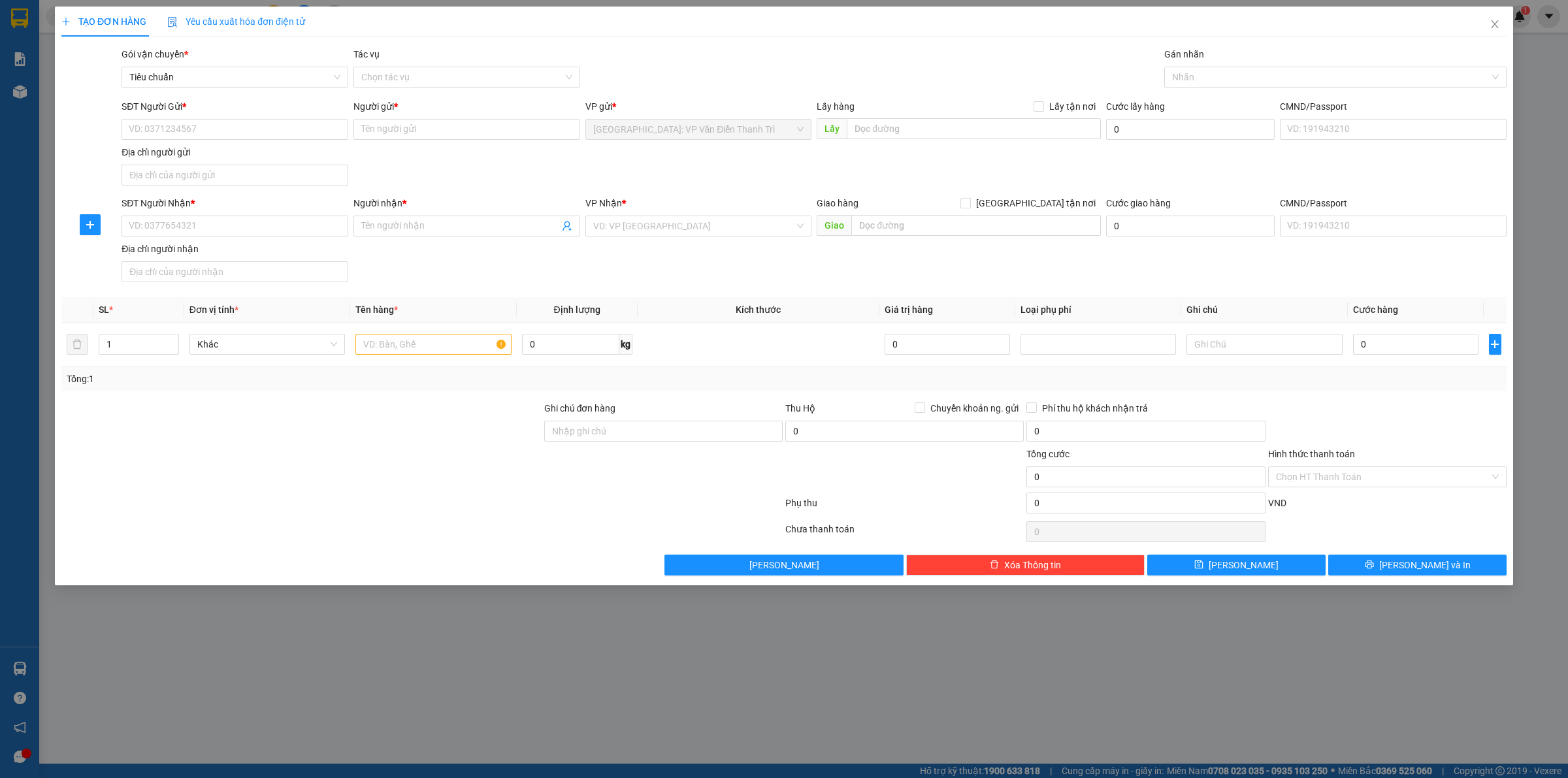
drag, startPoint x: 1001, startPoint y: 272, endPoint x: 990, endPoint y: 246, distance: 28.2
click at [1002, 272] on div "SĐT Người Nhận * VD: 0377654321 Người nhận * Tên người nhận VP Nhận * VD: VP [G…" at bounding box center [814, 242] width 1391 height 91
click at [199, 128] on input "SĐT Người Gửi *" at bounding box center [235, 130] width 227 height 21
click at [197, 113] on div "SĐT Người Gửi *" at bounding box center [235, 106] width 227 height 14
click at [197, 119] on input "SĐT Người Gửi *" at bounding box center [235, 130] width 227 height 21
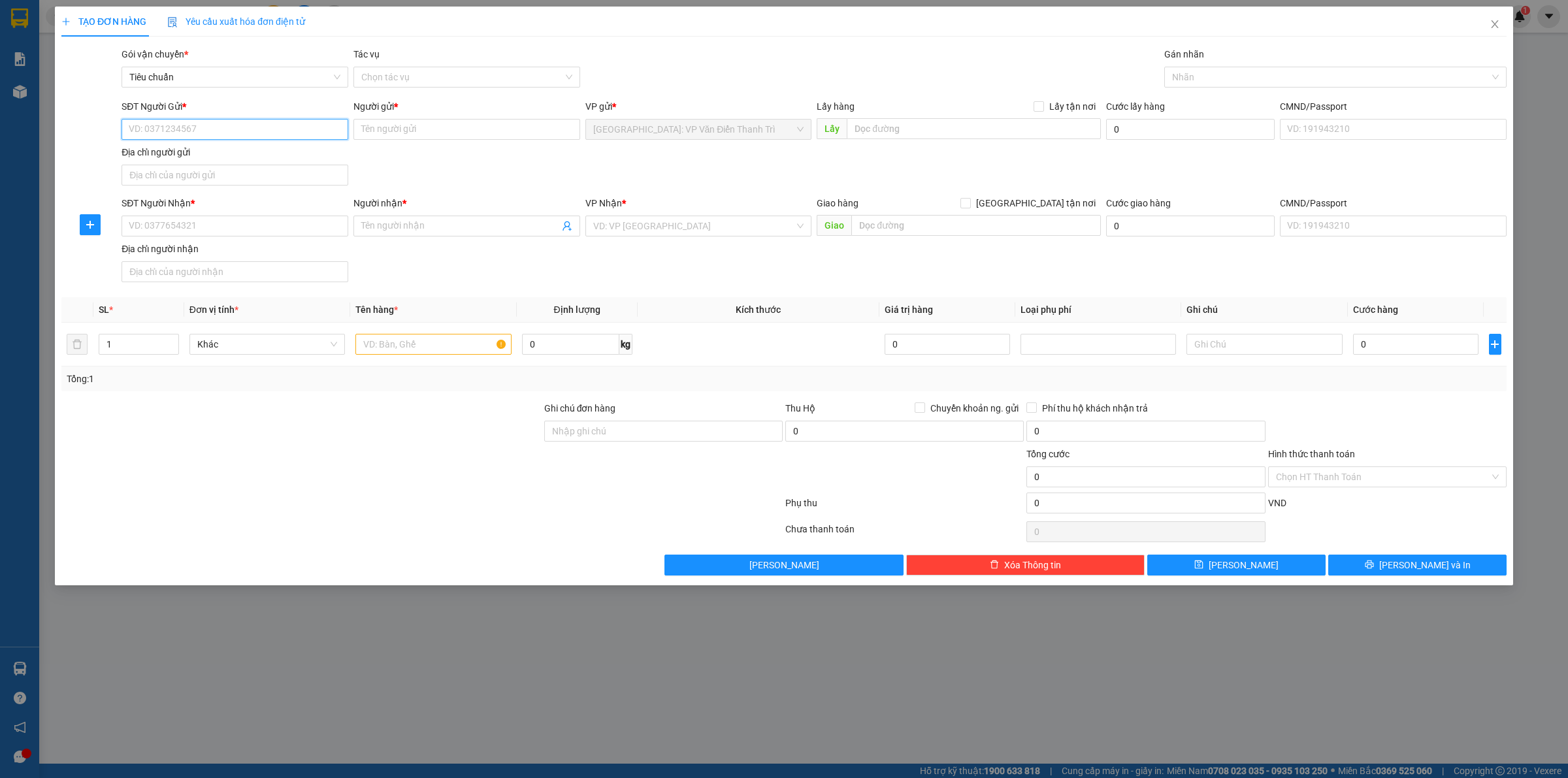
click at [199, 121] on input "SĐT Người Gửi *" at bounding box center [235, 130] width 227 height 21
paste input "0983736933"
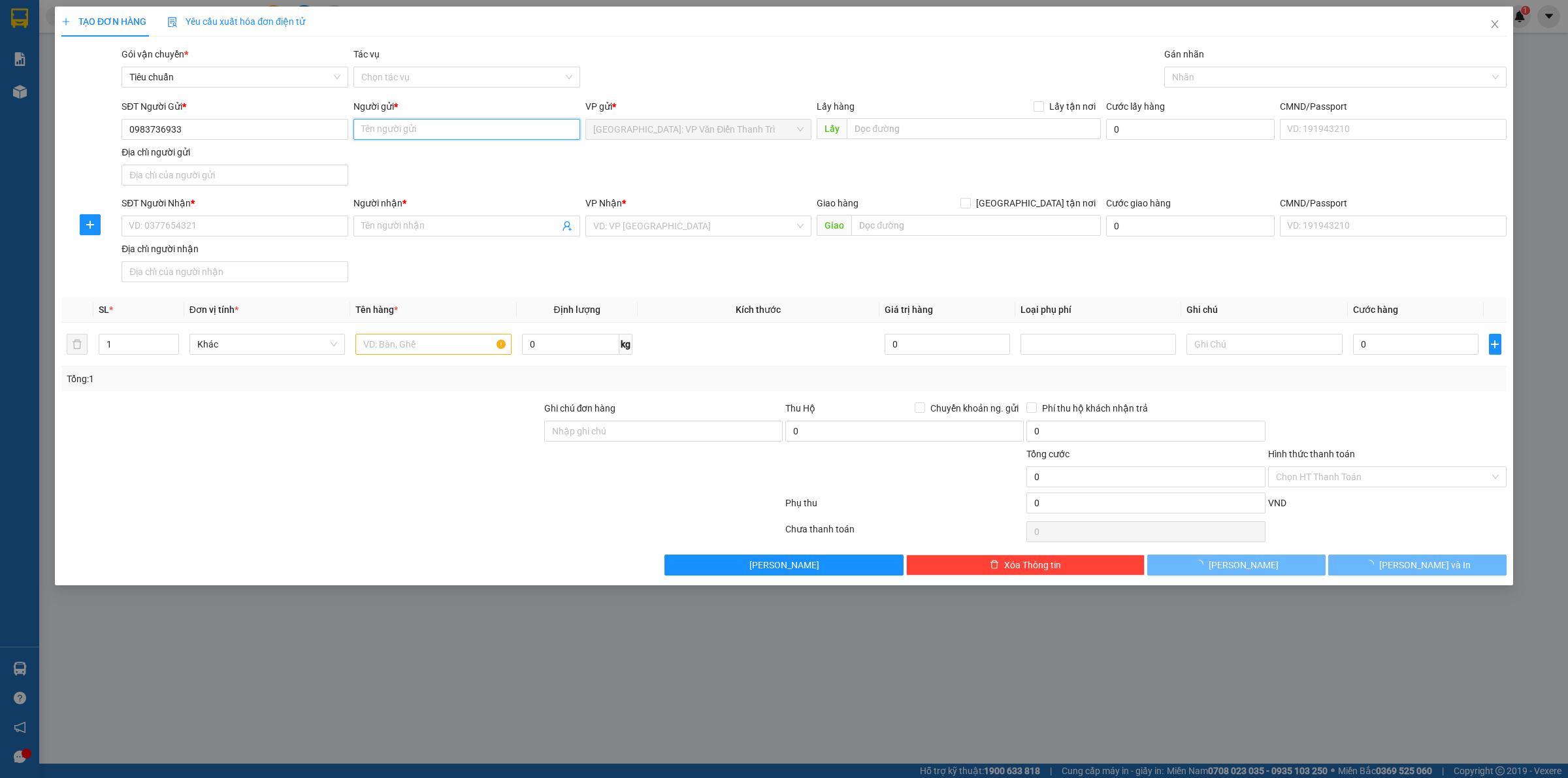
click at [390, 125] on input "Người gửi *" at bounding box center [467, 130] width 227 height 21
paste input "tuấn sinh:"
drag, startPoint x: 703, startPoint y: 133, endPoint x: 714, endPoint y: 136, distance: 11.4
click at [707, 135] on span "[GEOGRAPHIC_DATA]: VP Văn Điển Thanh Trì" at bounding box center [698, 129] width 211 height 19
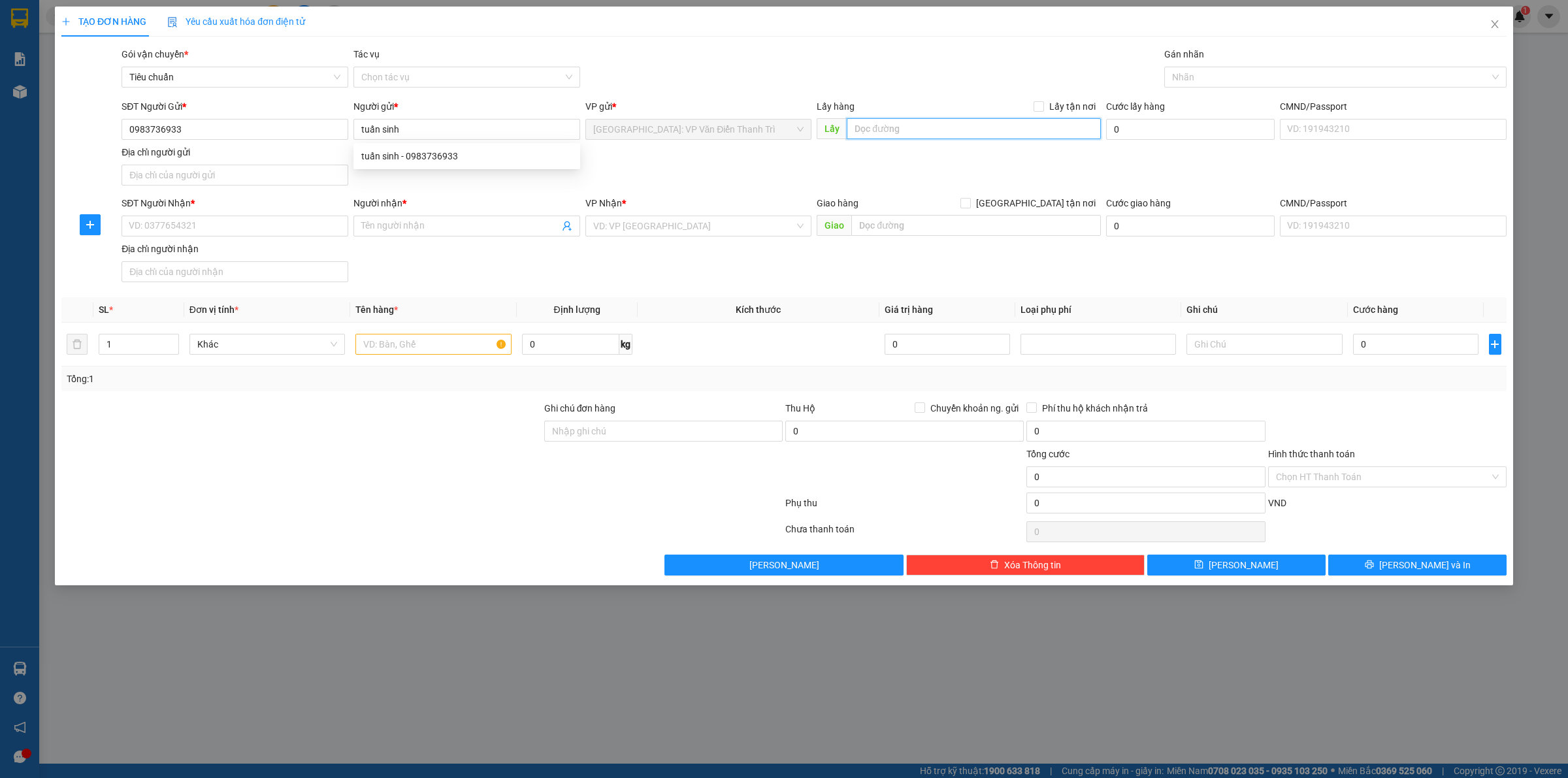
click at [892, 135] on input "text" at bounding box center [974, 129] width 254 height 21
paste input "Đón : 25 nam đồng, đống đa"
drag, startPoint x: 1042, startPoint y: 107, endPoint x: 975, endPoint y: 142, distance: 75.6
click at [1042, 107] on input "Lấy tận nơi" at bounding box center [1039, 106] width 10 height 10
click at [971, 145] on div "SĐT Người Gửi * 0983736933 Người gửi * tuấn sinh VP gửi * [GEOGRAPHIC_DATA]: VP…" at bounding box center [814, 144] width 1391 height 91
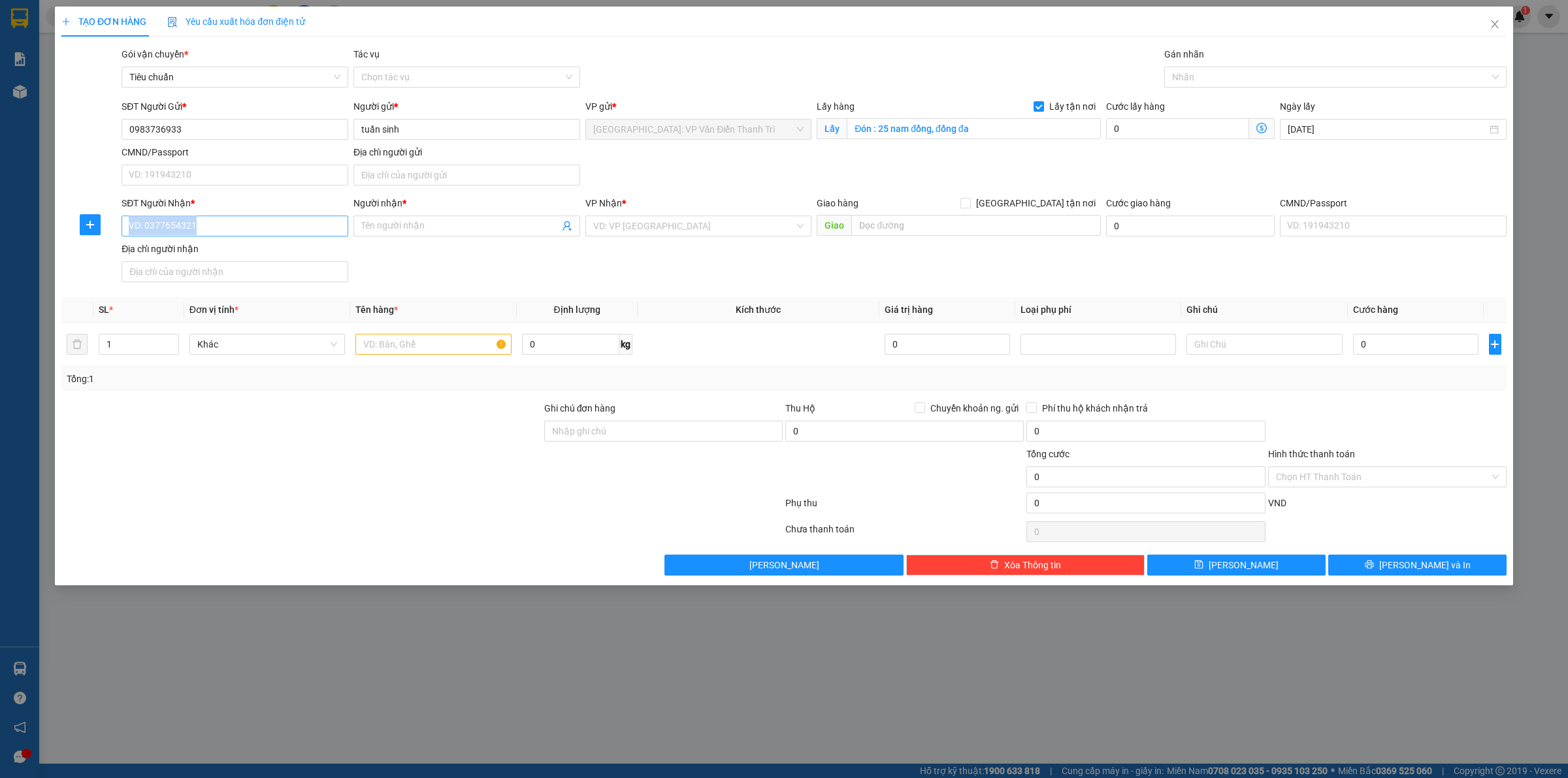
drag, startPoint x: 237, startPoint y: 235, endPoint x: 222, endPoint y: 229, distance: 16.2
click at [232, 233] on div "SĐT Người Nhận * VD: 0377654321" at bounding box center [235, 220] width 227 height 46
click at [222, 229] on input "SĐT Người Nhận *" at bounding box center [235, 226] width 227 height 21
paste input "0966129024"
drag, startPoint x: 402, startPoint y: 232, endPoint x: 409, endPoint y: 236, distance: 8.1
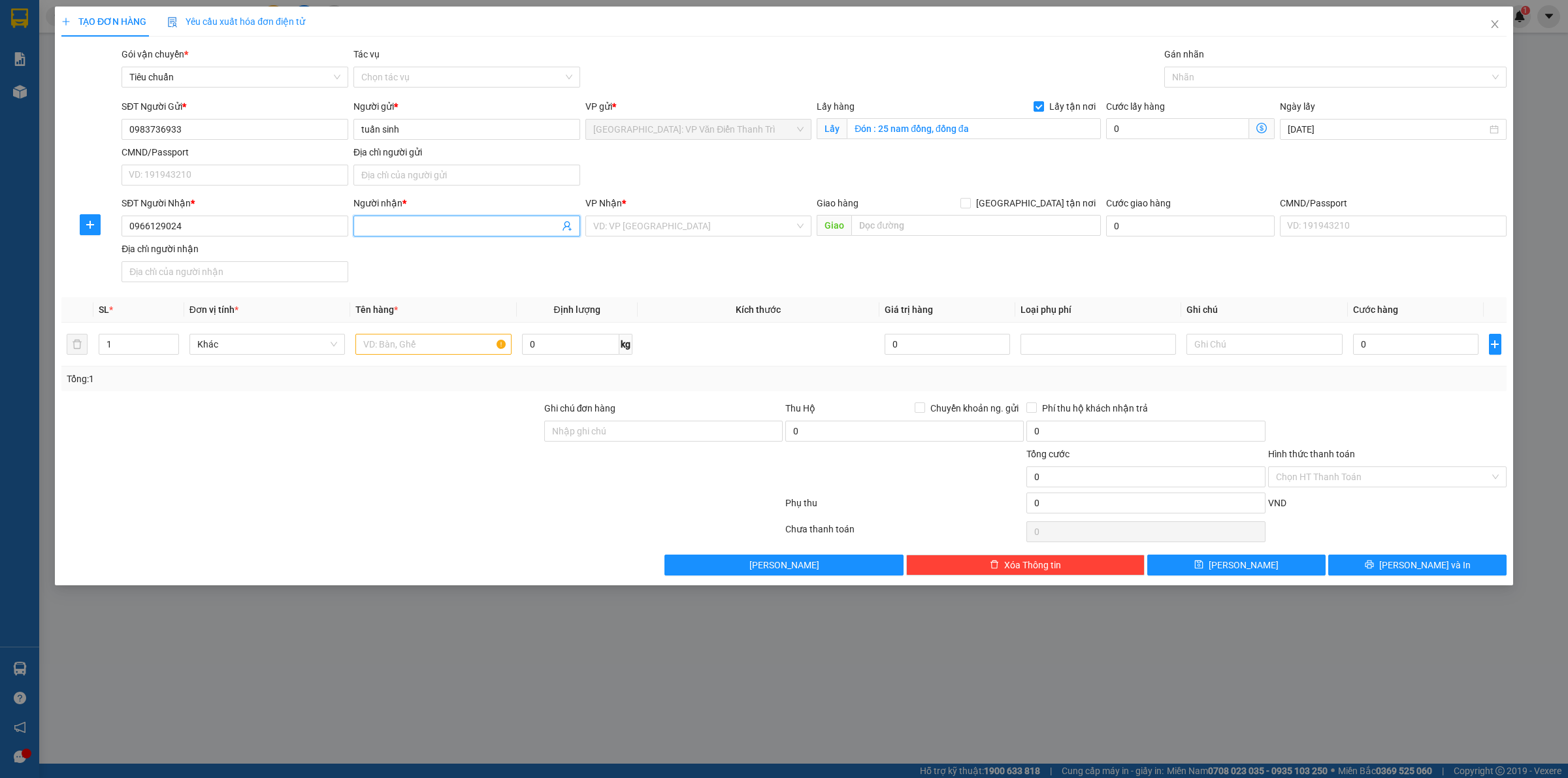
click at [404, 231] on input "Người nhận *" at bounding box center [460, 225] width 198 height 14
paste input "[PERSON_NAME]"
click at [658, 229] on input "search" at bounding box center [694, 226] width 202 height 19
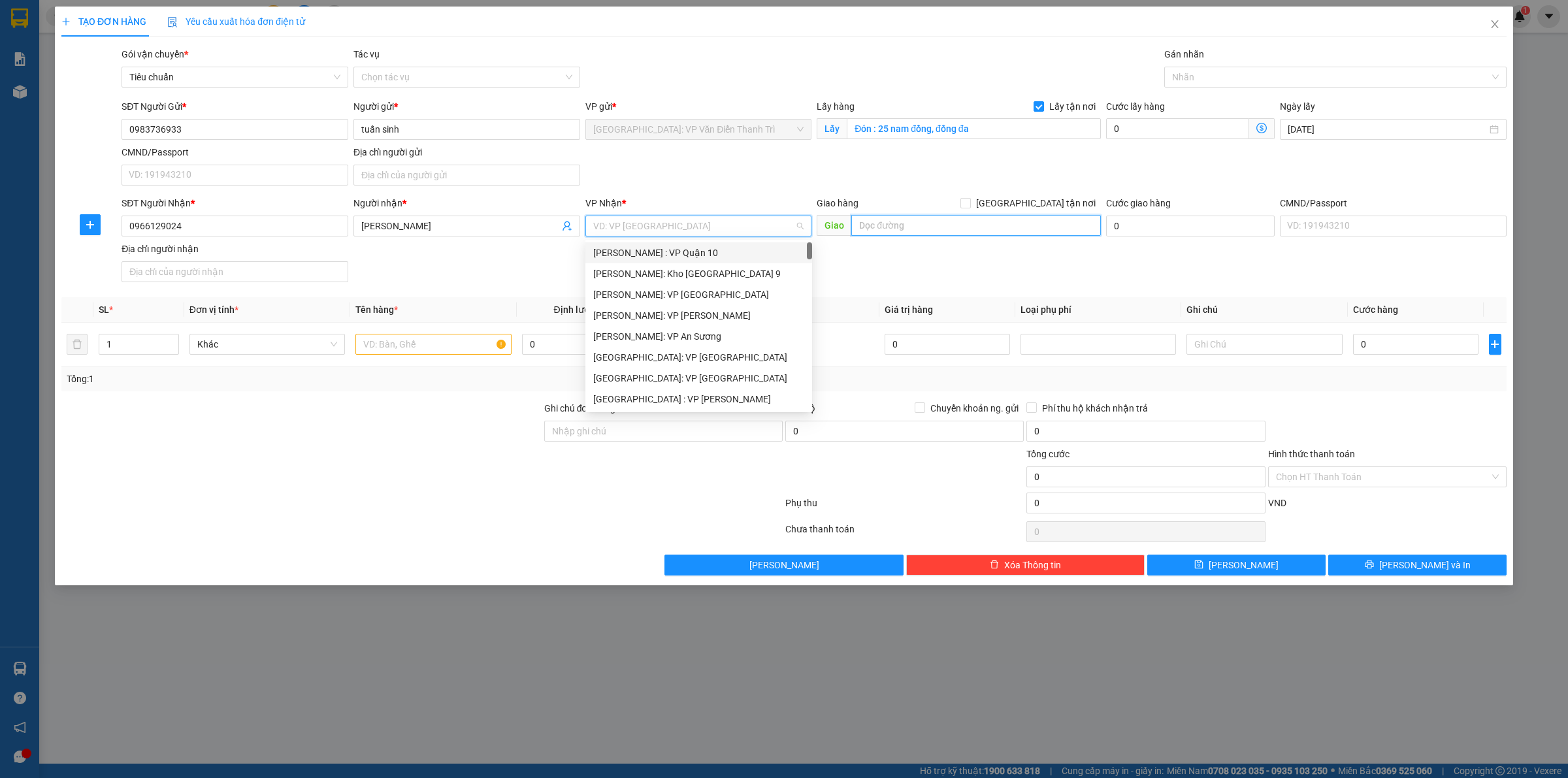
click at [898, 227] on input "text" at bounding box center [975, 225] width 249 height 21
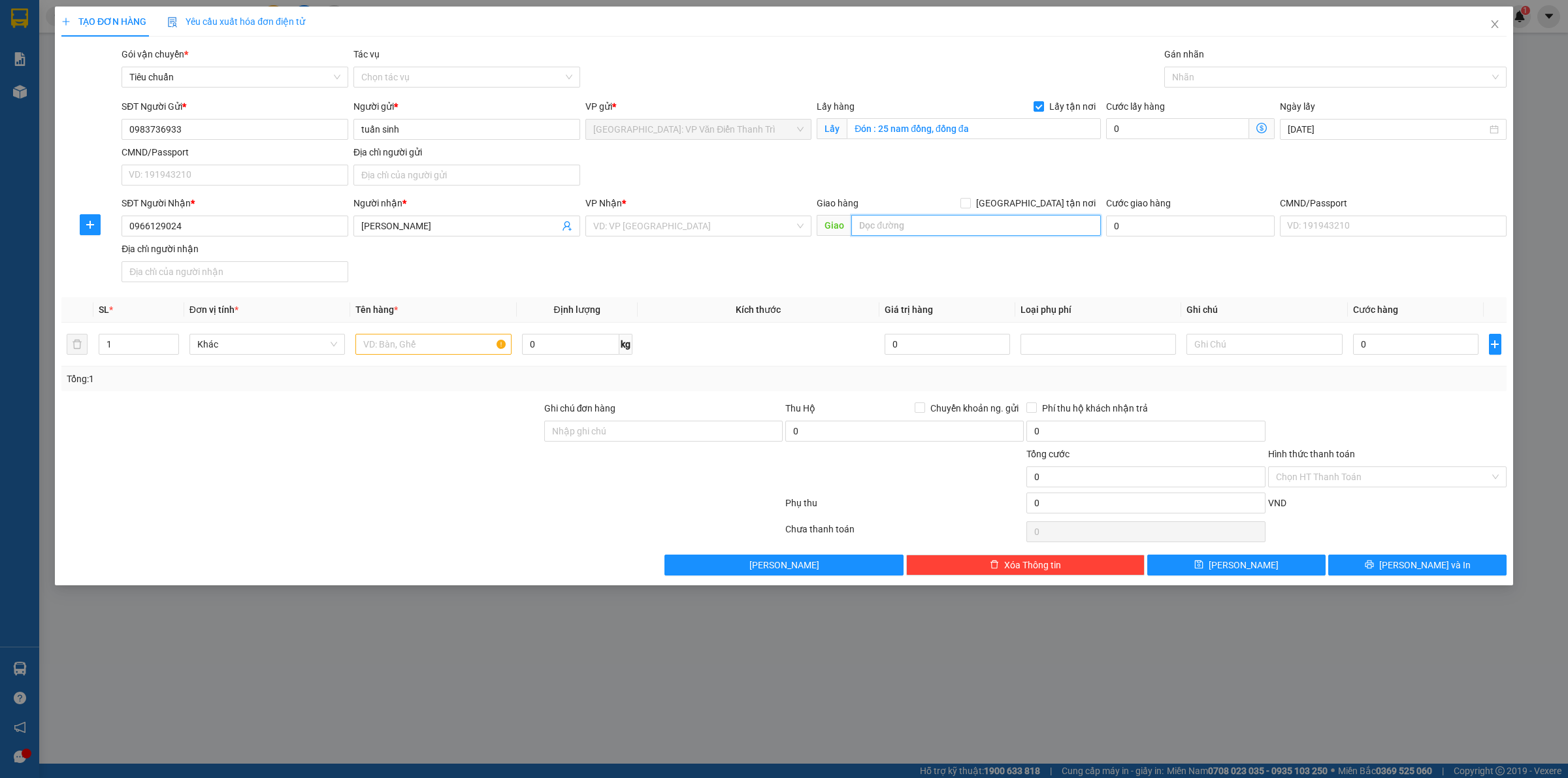
paste input "18A, [PERSON_NAME], [PERSON_NAME], HcM"
click at [729, 222] on input "search" at bounding box center [694, 226] width 202 height 19
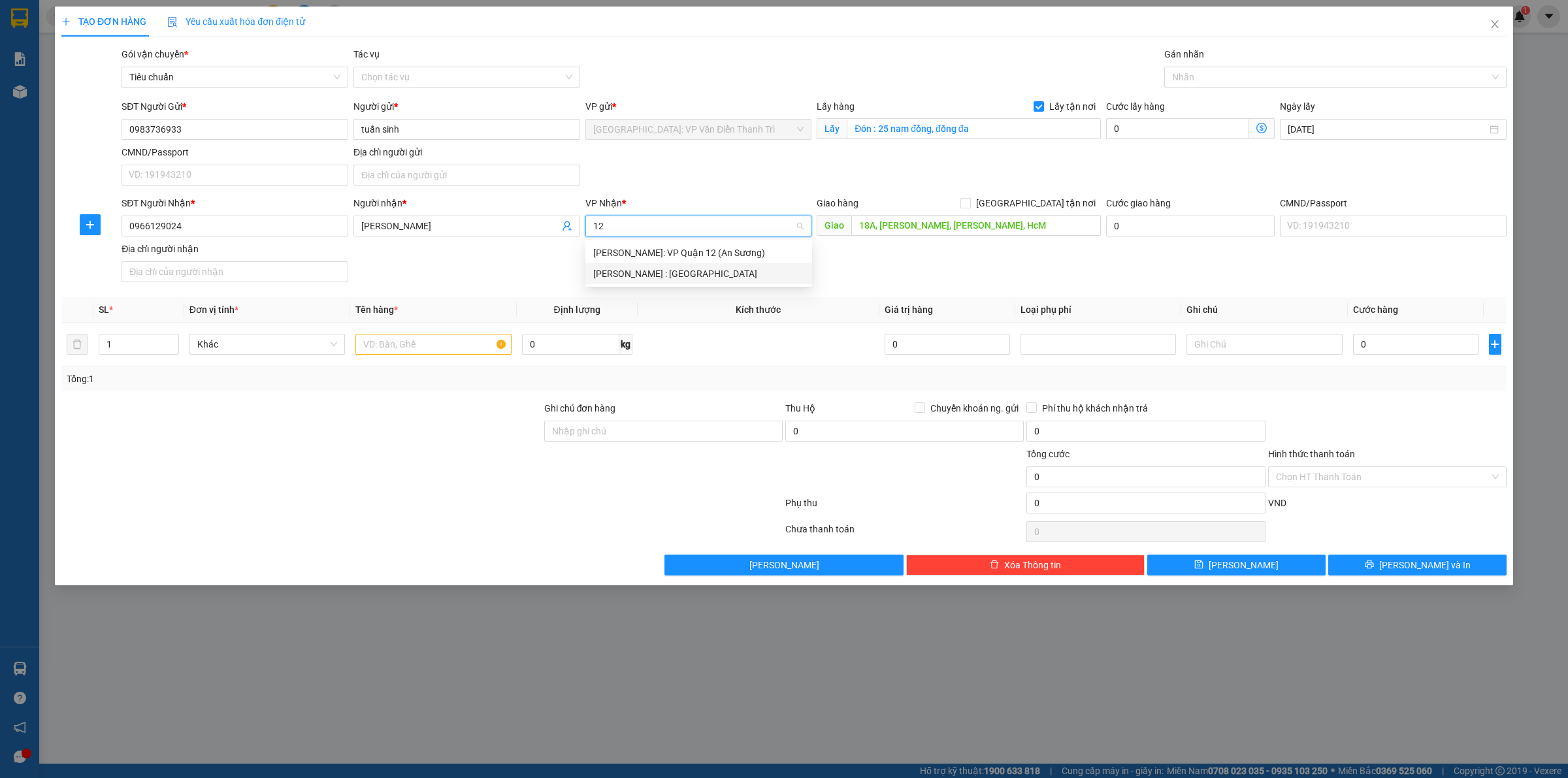
click at [717, 273] on div "[PERSON_NAME] : [GEOGRAPHIC_DATA]" at bounding box center [698, 273] width 211 height 14
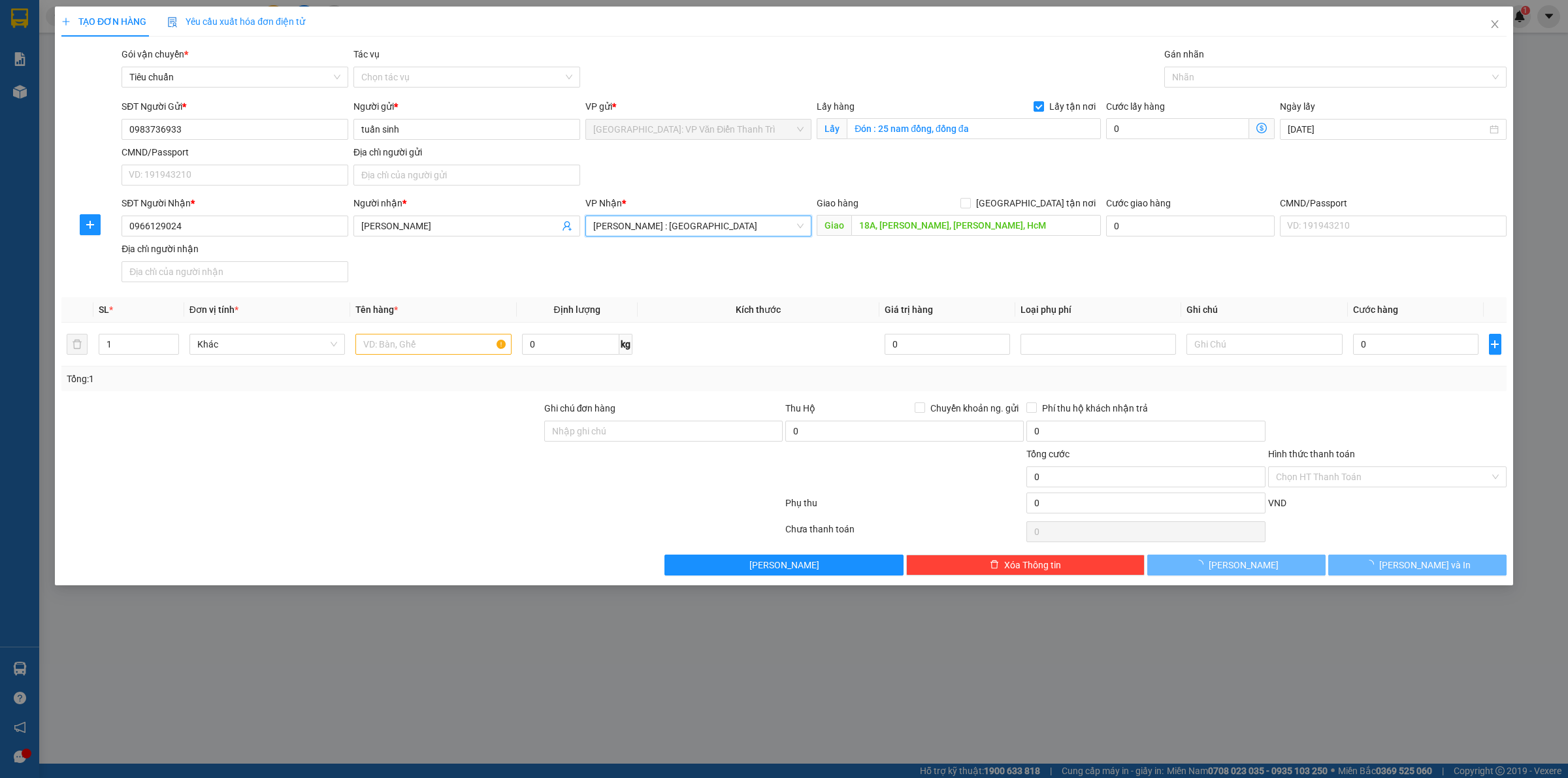
click at [984, 277] on div "SĐT Người Nhận * 0966129024 Người nhận * Minh tâm VP Nhận * [GEOGRAPHIC_DATA] :…" at bounding box center [814, 242] width 1391 height 91
click at [1044, 210] on span "[GEOGRAPHIC_DATA] tận nơi" at bounding box center [1036, 203] width 130 height 14
click at [969, 207] on input "[GEOGRAPHIC_DATA] tận nơi" at bounding box center [965, 203] width 10 height 10
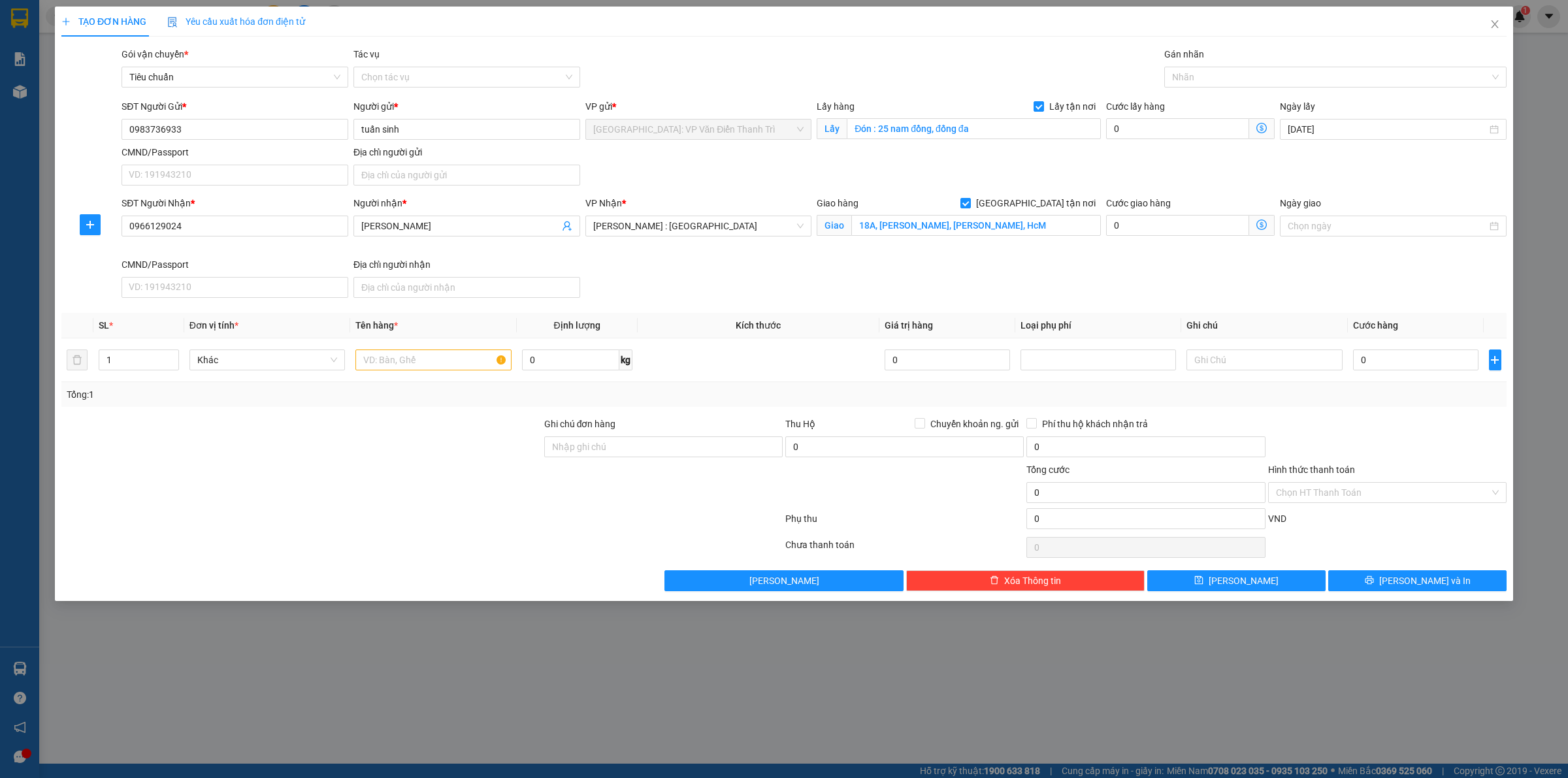
click at [1199, 143] on div "SĐT Người Gửi * 0983736933 Người gửi * tuấn sinh VP gửi * [GEOGRAPHIC_DATA]: VP…" at bounding box center [814, 144] width 1391 height 91
click at [1218, 66] on div "Nhãn" at bounding box center [1336, 77] width 343 height 21
click at [1207, 106] on div "[GEOGRAPHIC_DATA] tận nơi" at bounding box center [1335, 103] width 326 height 14
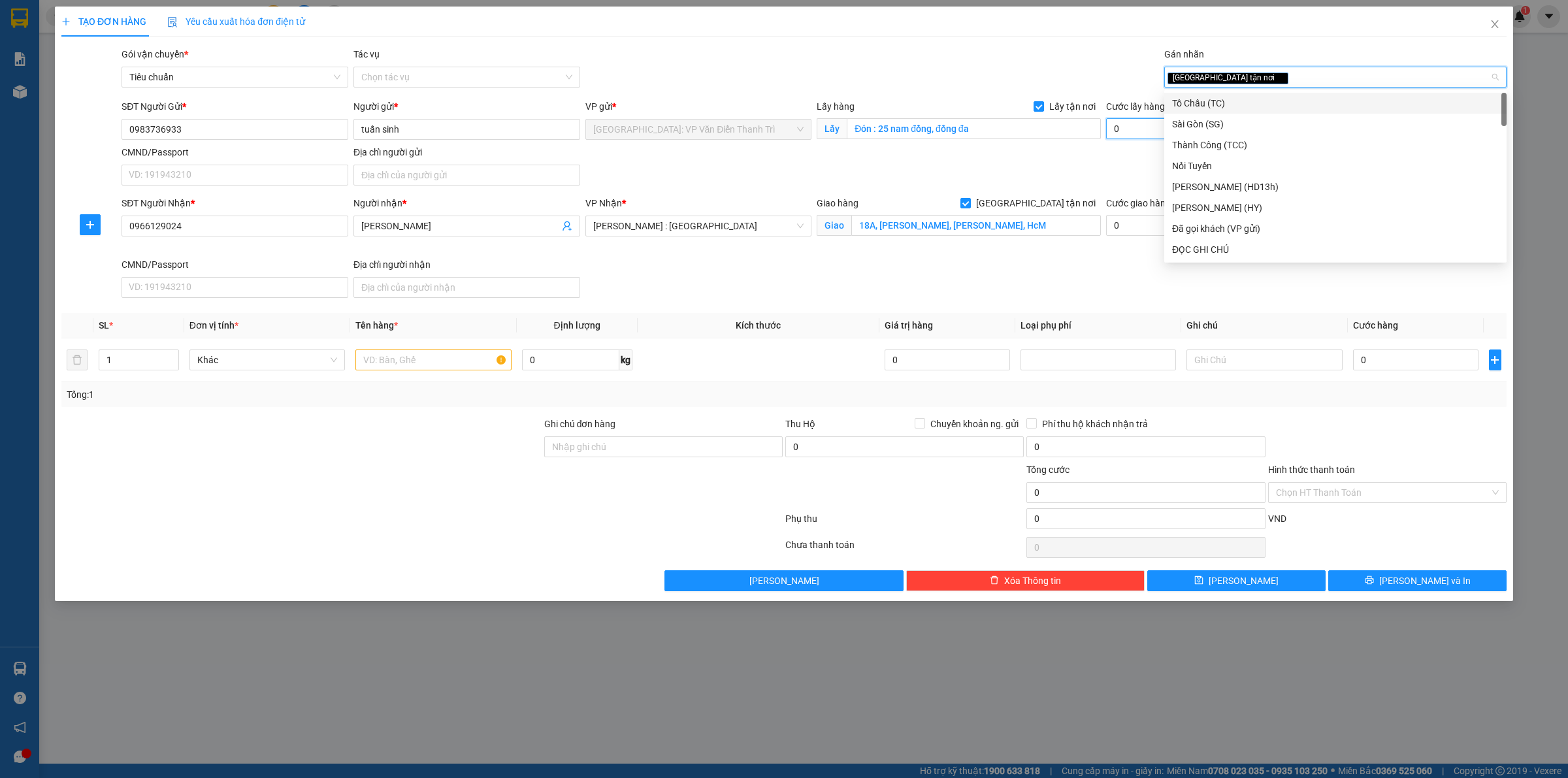
click at [1116, 133] on input "0" at bounding box center [1177, 129] width 143 height 21
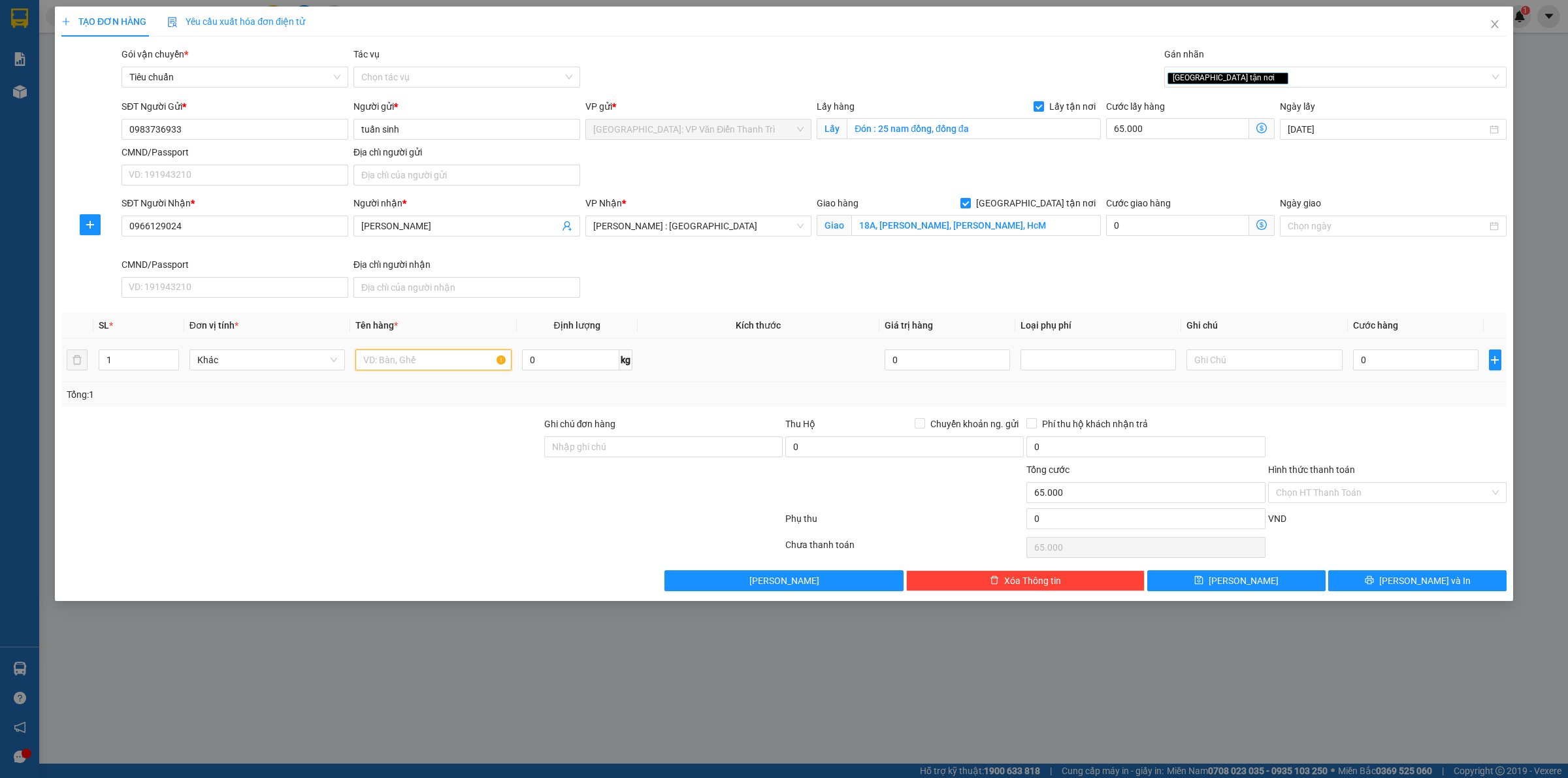
click at [447, 367] on input "text" at bounding box center [433, 360] width 156 height 21
paste input "Chiều đón 2 thùng túi vải"
click at [1394, 360] on input "0" at bounding box center [1416, 360] width 125 height 21
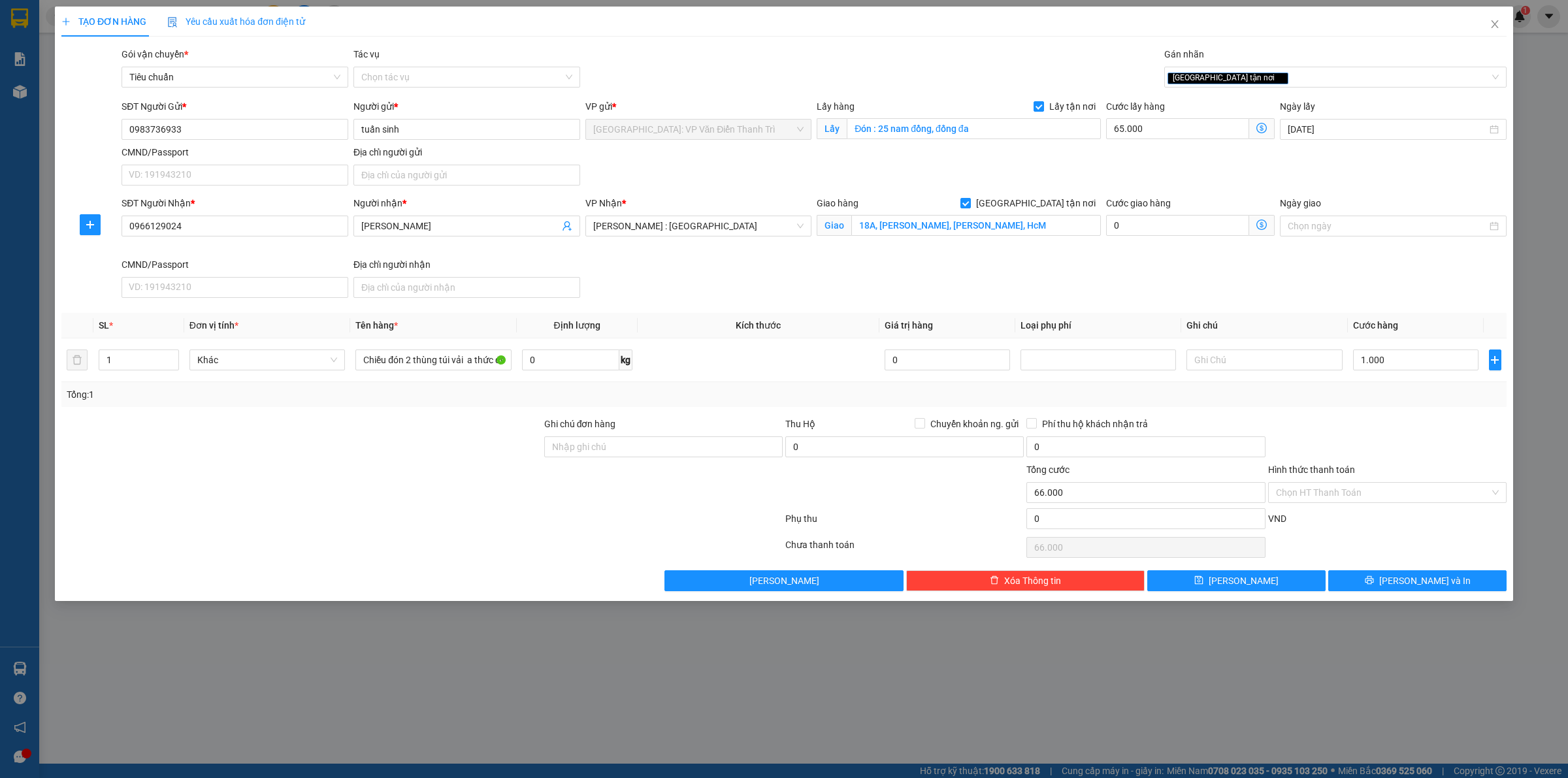
drag, startPoint x: 1326, startPoint y: 428, endPoint x: 1335, endPoint y: 427, distance: 9.1
click at [1331, 427] on div at bounding box center [1387, 440] width 241 height 46
click at [1249, 580] on span "[PERSON_NAME]" at bounding box center [1244, 581] width 70 height 14
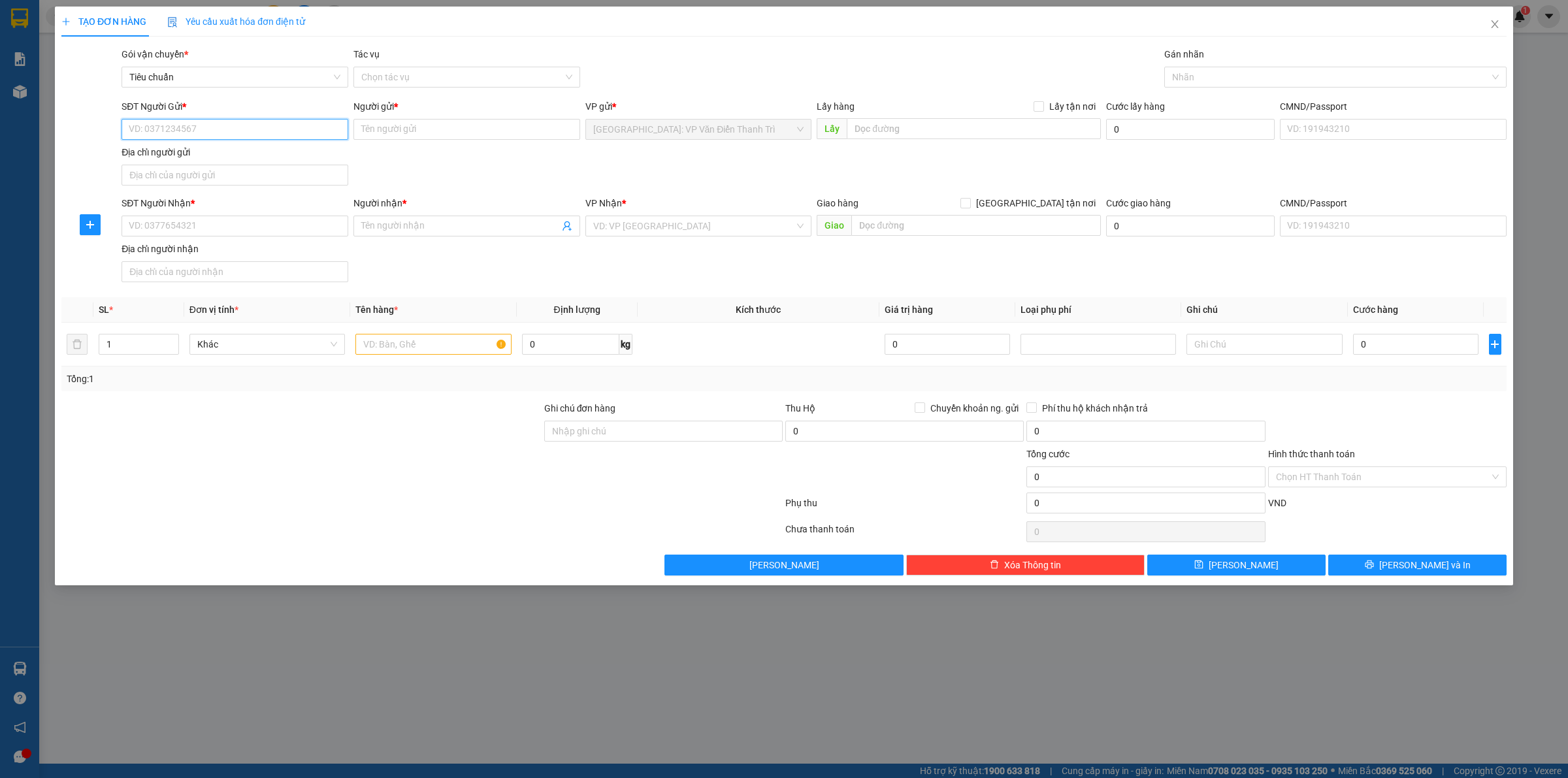
click at [232, 121] on input "SĐT Người Gửi *" at bounding box center [235, 130] width 227 height 21
paste input "0981388081"
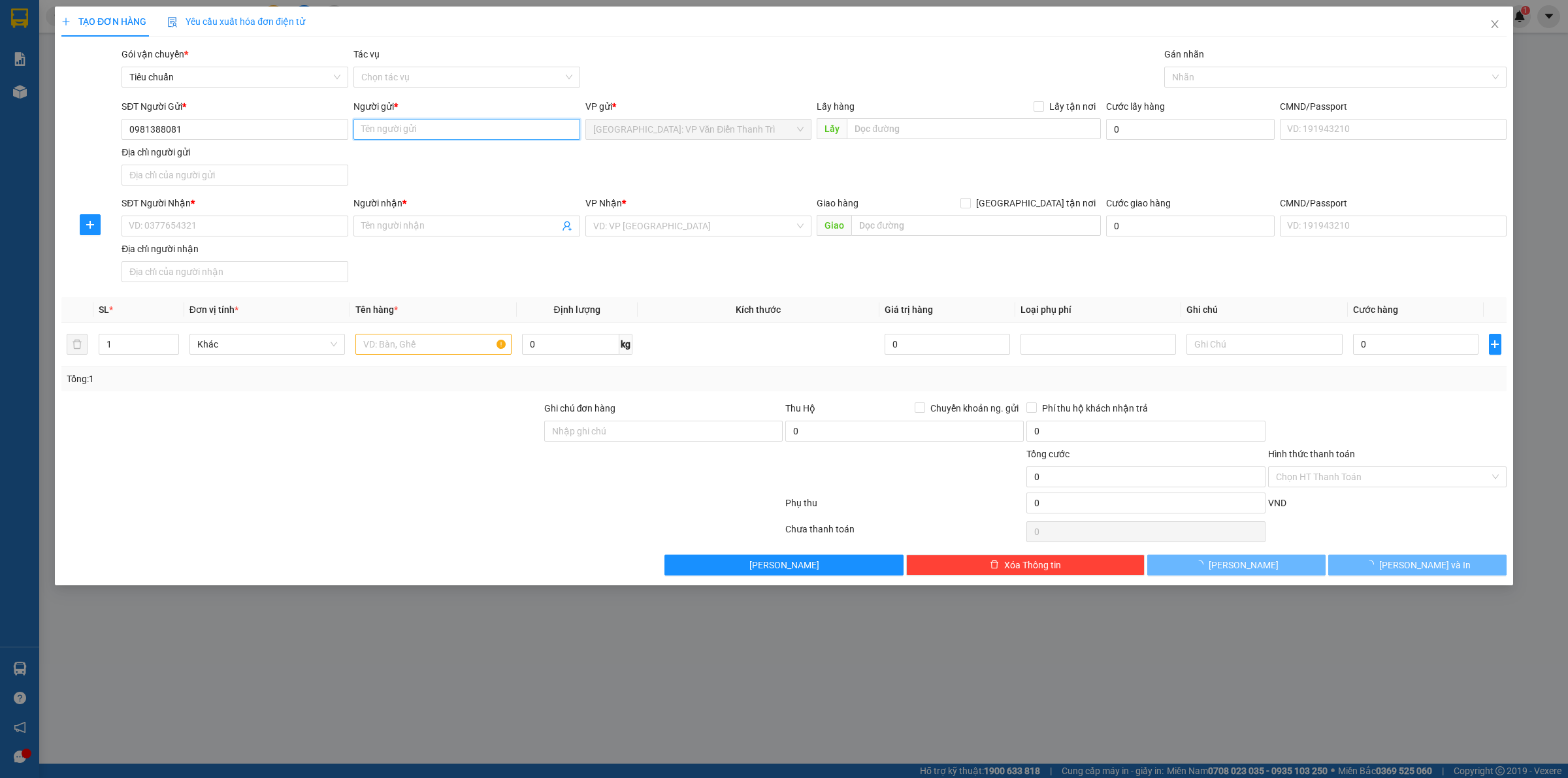
click at [423, 138] on input "Người gửi *" at bounding box center [467, 130] width 227 height 21
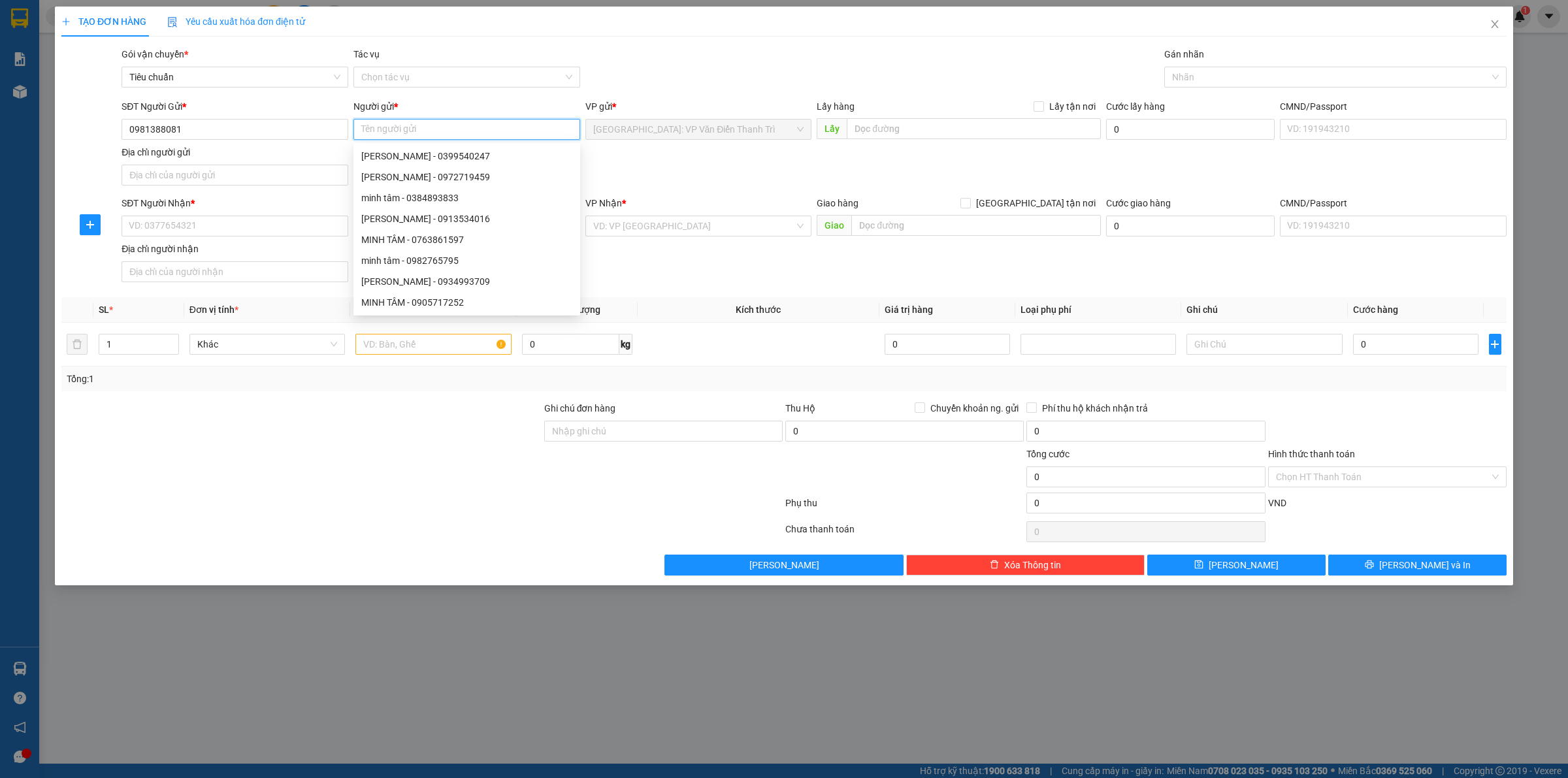
click at [412, 132] on input "Người gửi *" at bounding box center [467, 130] width 227 height 21
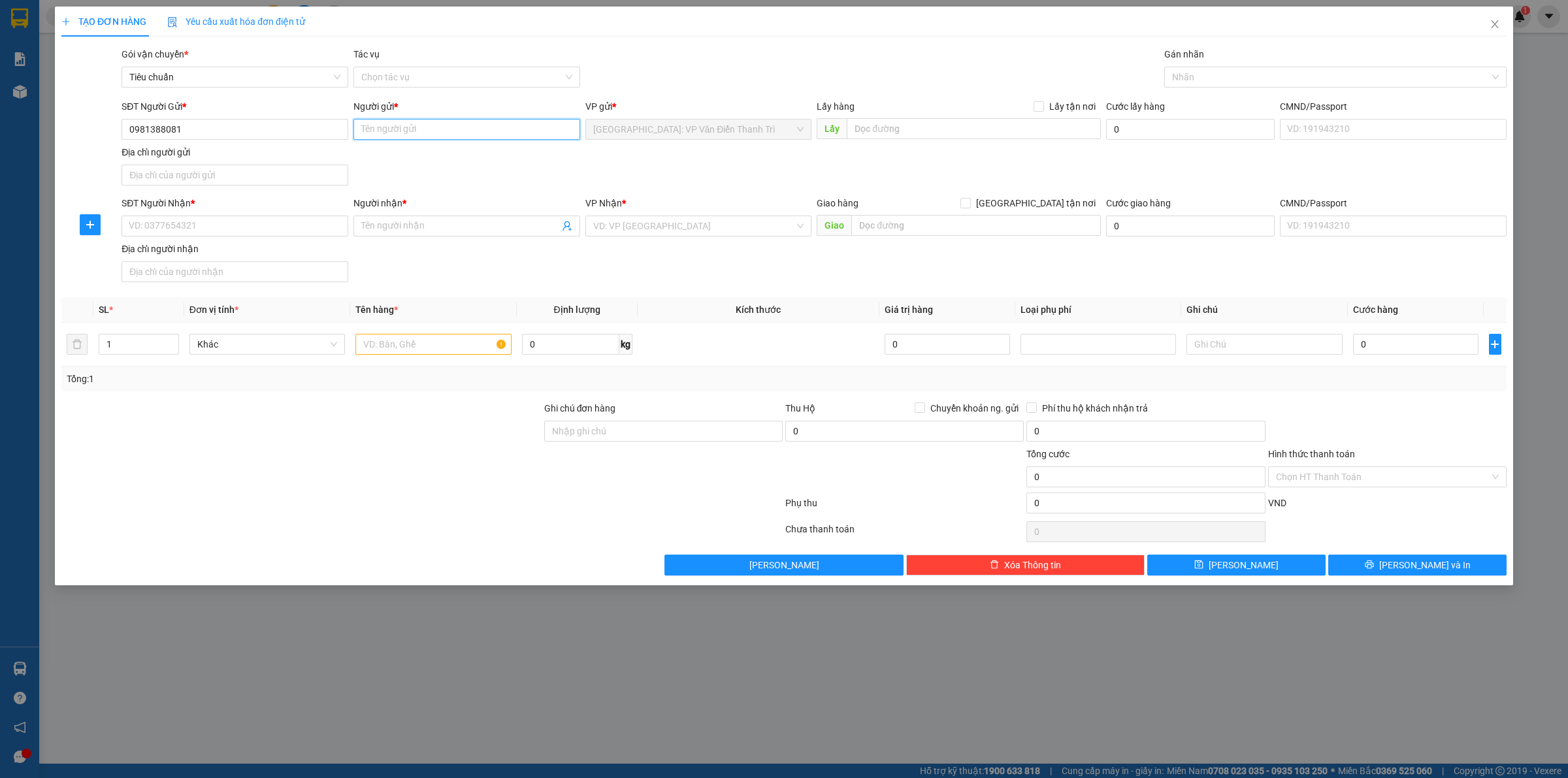
paste input "A Tùng"
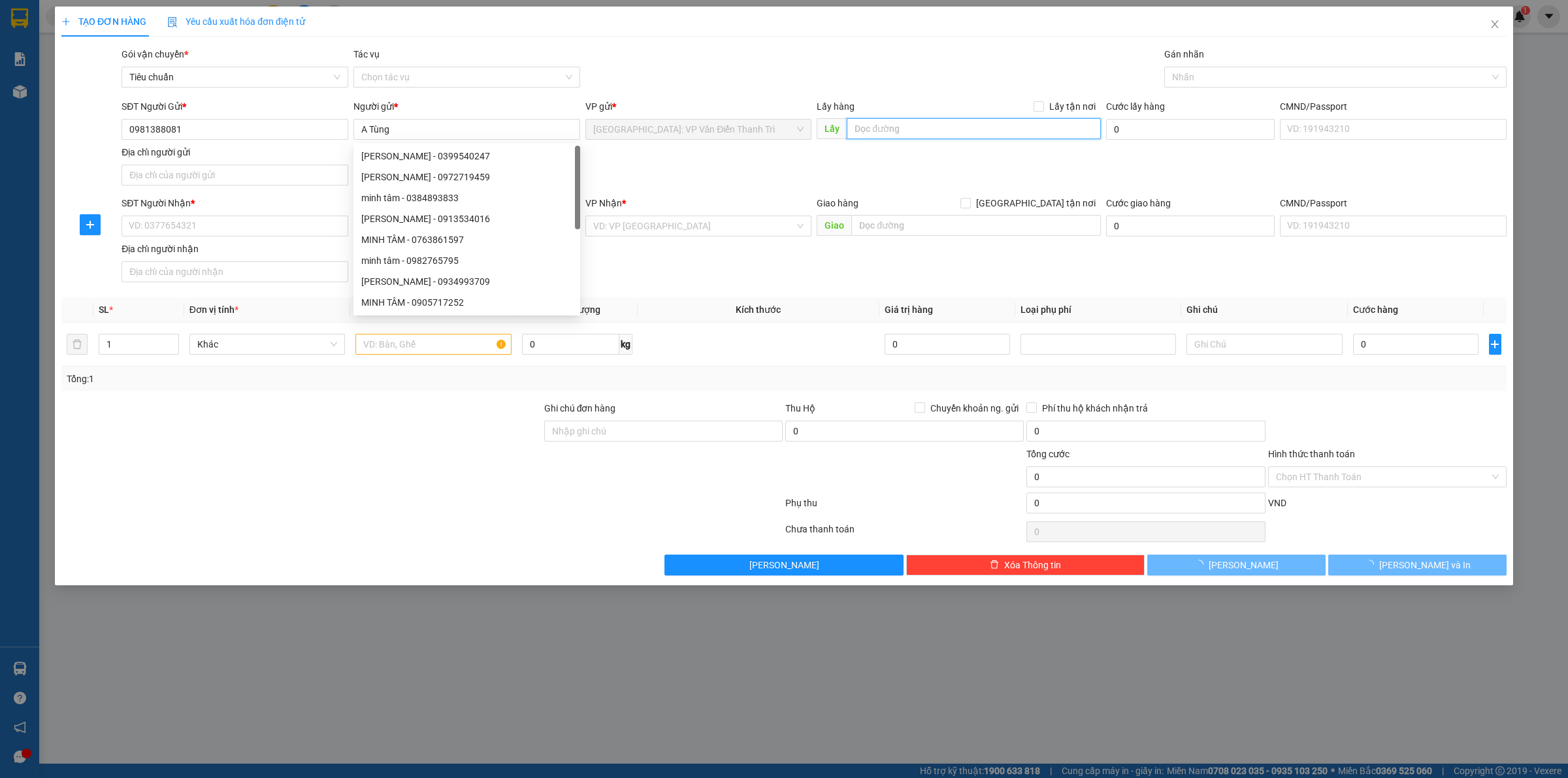
drag, startPoint x: 892, startPoint y: 140, endPoint x: 895, endPoint y: 131, distance: 9.5
click at [893, 140] on input "text" at bounding box center [974, 129] width 254 height 21
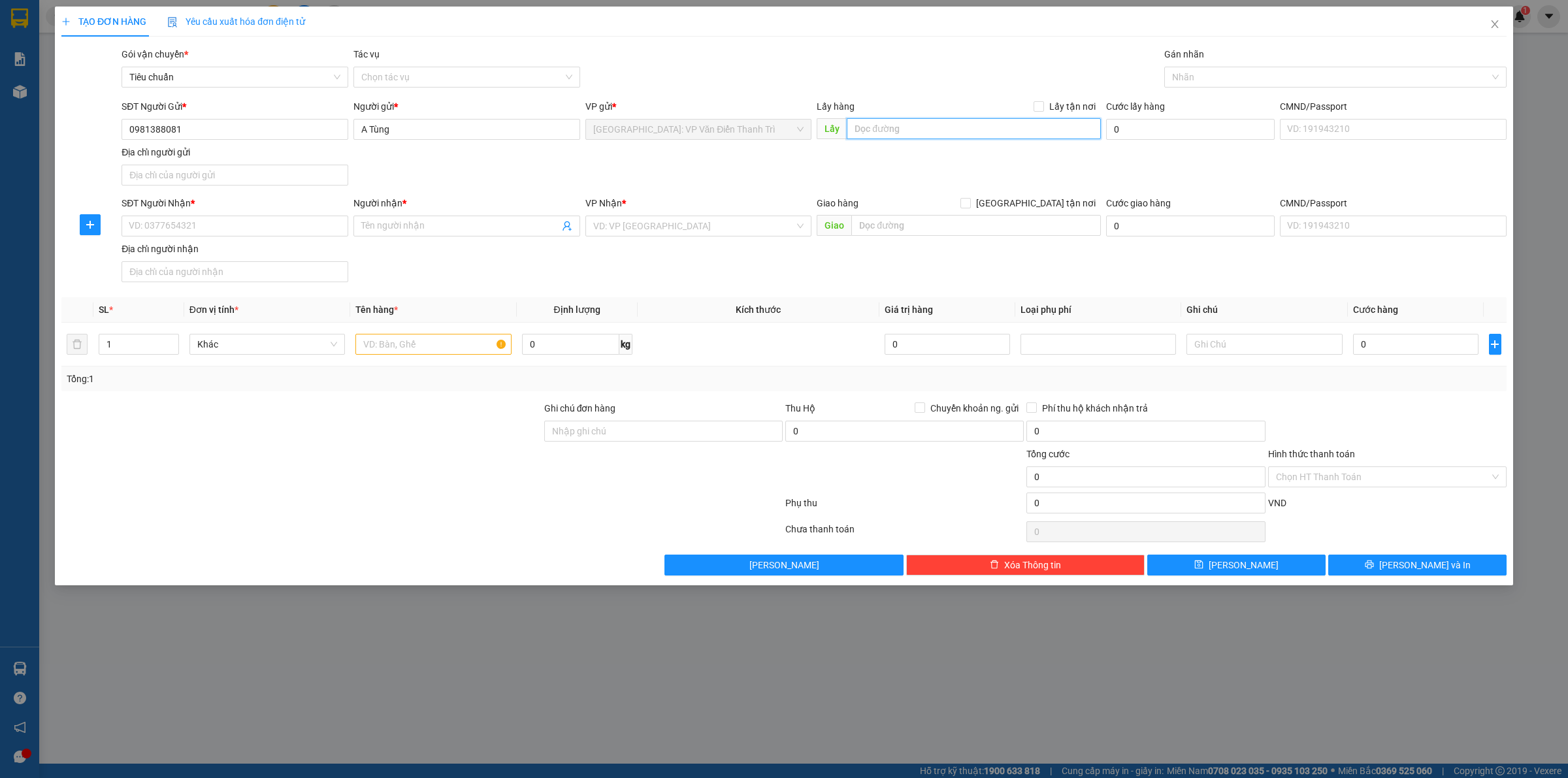
paste input "Nhận: Xóm trọ 14 Ngọc Giang [GEOGRAPHIC_DATA] Đông Anh [GEOGRAPHIC_DATA]"
click at [1048, 105] on span "Lấy tận nơi" at bounding box center [1072, 106] width 57 height 14
click at [1042, 105] on input "Lấy tận nơi" at bounding box center [1039, 106] width 10 height 10
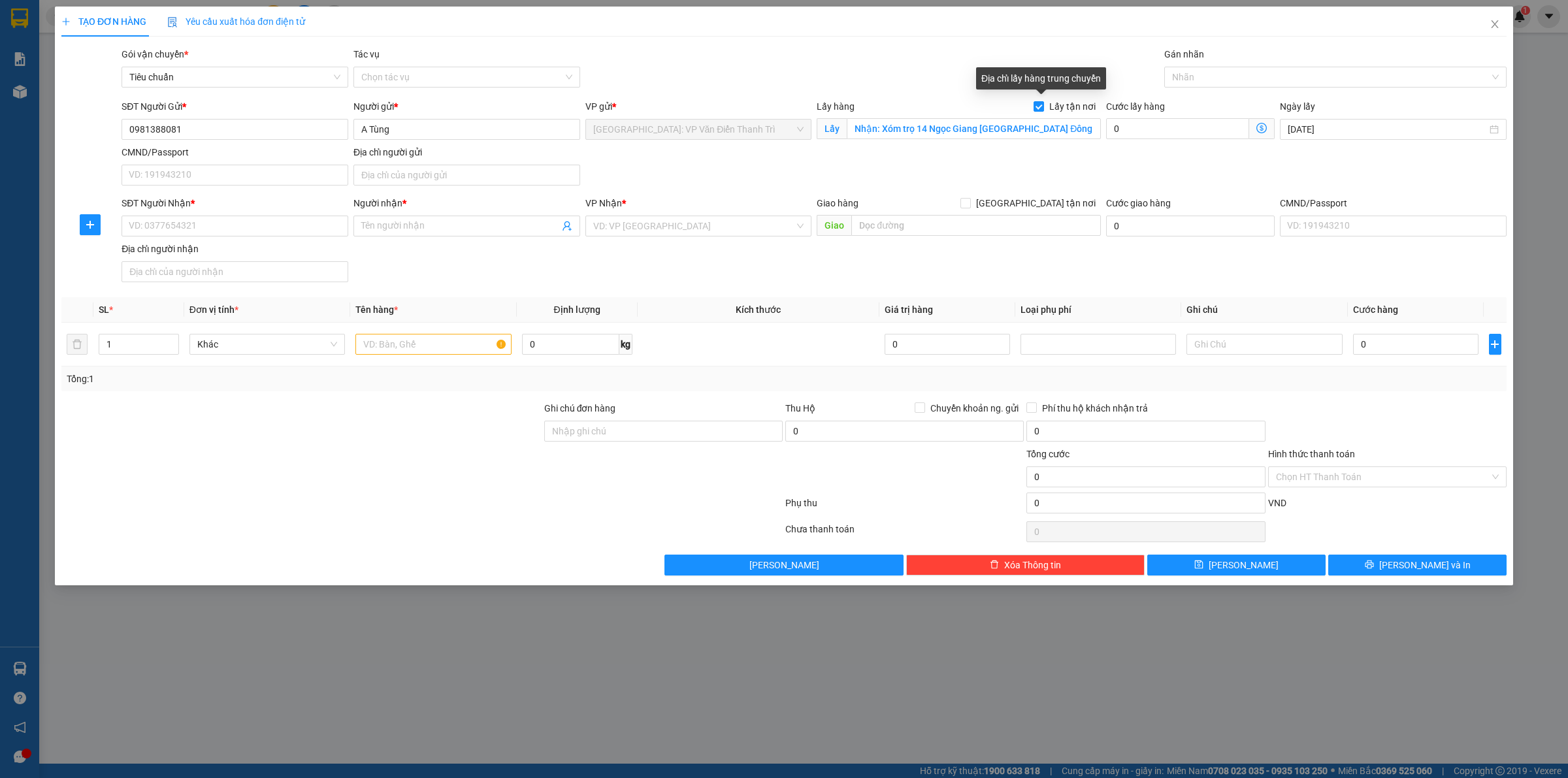
click at [1012, 147] on div "SĐT Người Gửi * 0981388081 Người gửi * A Tùng VP gửi * [GEOGRAPHIC_DATA]: VP Vă…" at bounding box center [814, 144] width 1391 height 91
click at [236, 223] on input "SĐT Người Nhận *" at bounding box center [235, 226] width 227 height 21
paste input "0908802680"
click at [441, 220] on input "Người nhận *" at bounding box center [460, 225] width 198 height 14
paste input "[PERSON_NAME]"
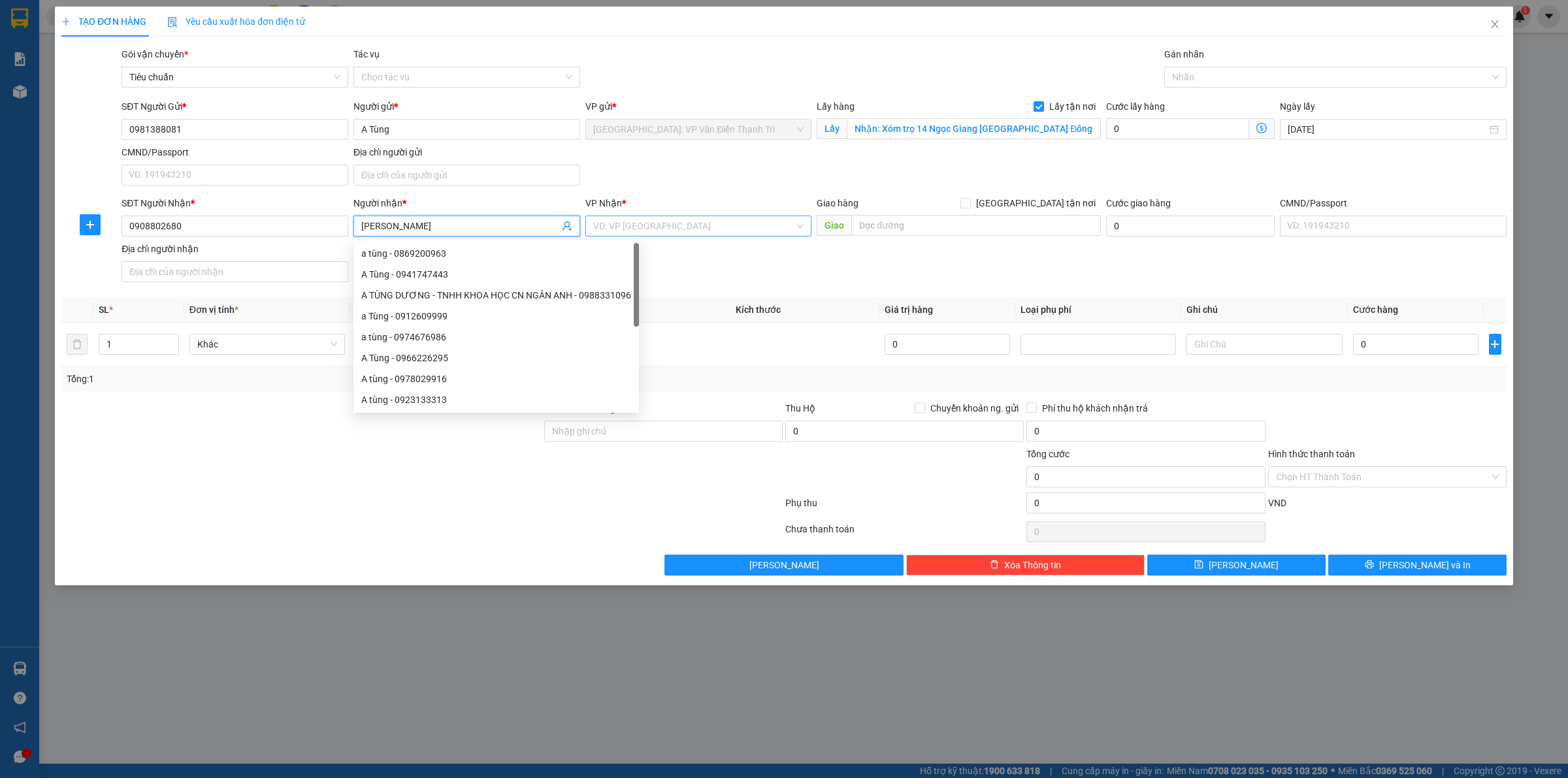
click at [689, 231] on input "search" at bounding box center [694, 226] width 202 height 19
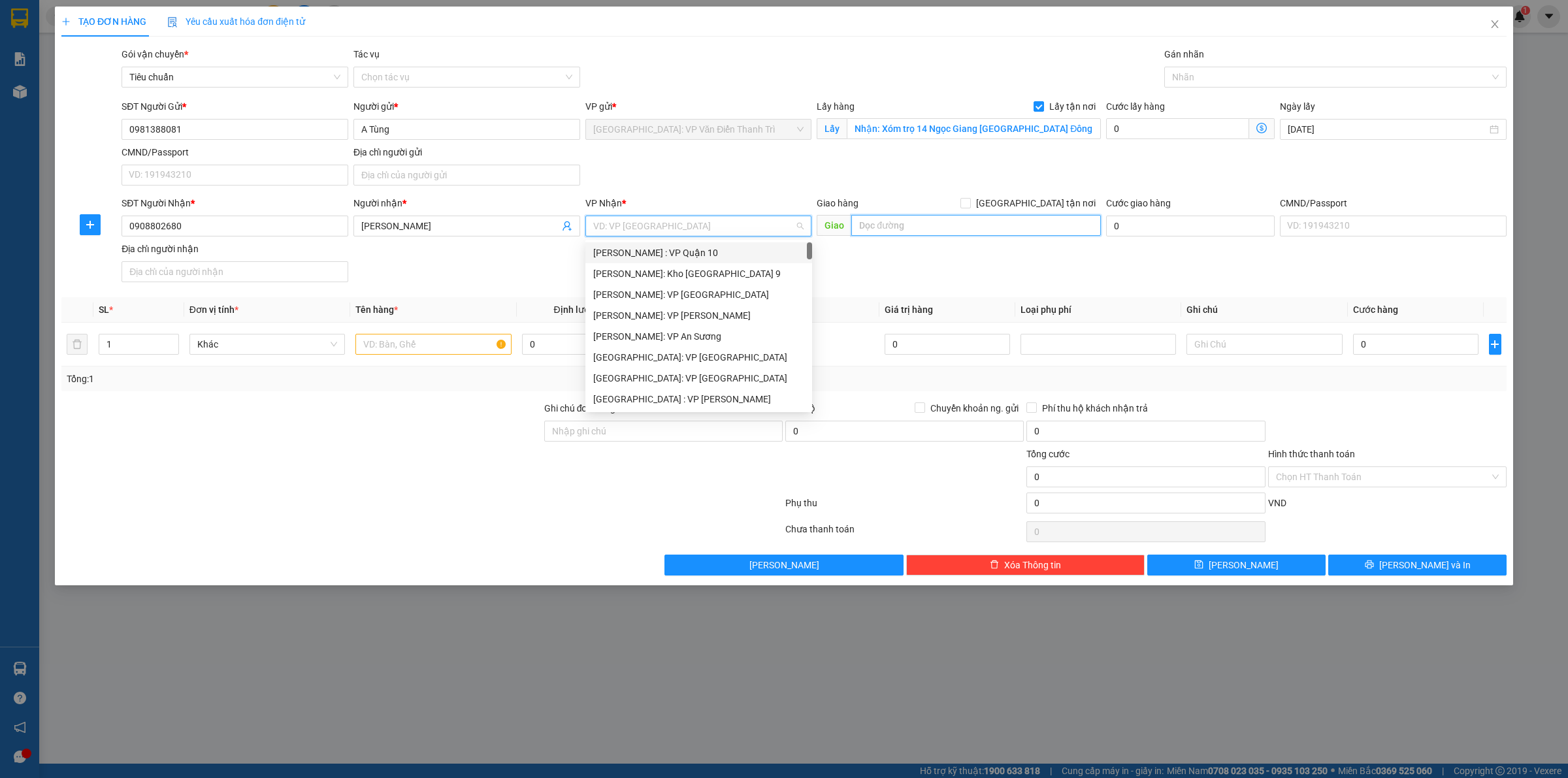
drag, startPoint x: 895, startPoint y: 227, endPoint x: 910, endPoint y: 229, distance: 15.1
click at [895, 226] on input "text" at bounding box center [975, 225] width 249 height 21
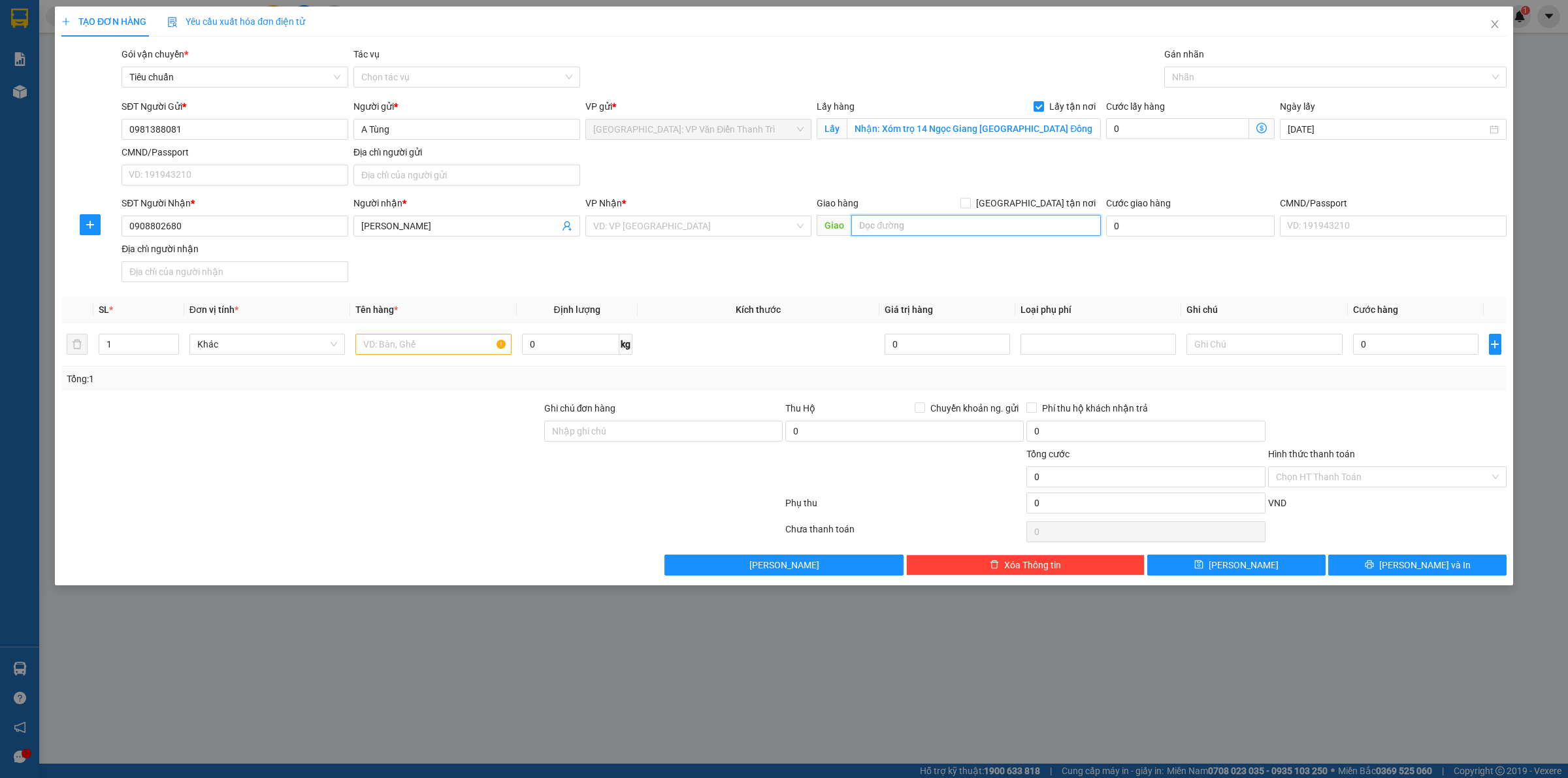
paste input "Người nhận: Lộc Bình _An [GEOGRAPHIC_DATA](gần kcn [GEOGRAPHIC_DATA])[GEOGRAPHI…"
click at [1047, 204] on span "[GEOGRAPHIC_DATA] tận nơi" at bounding box center [1036, 203] width 130 height 14
click at [969, 204] on input "[GEOGRAPHIC_DATA] tận nơi" at bounding box center [965, 203] width 10 height 10
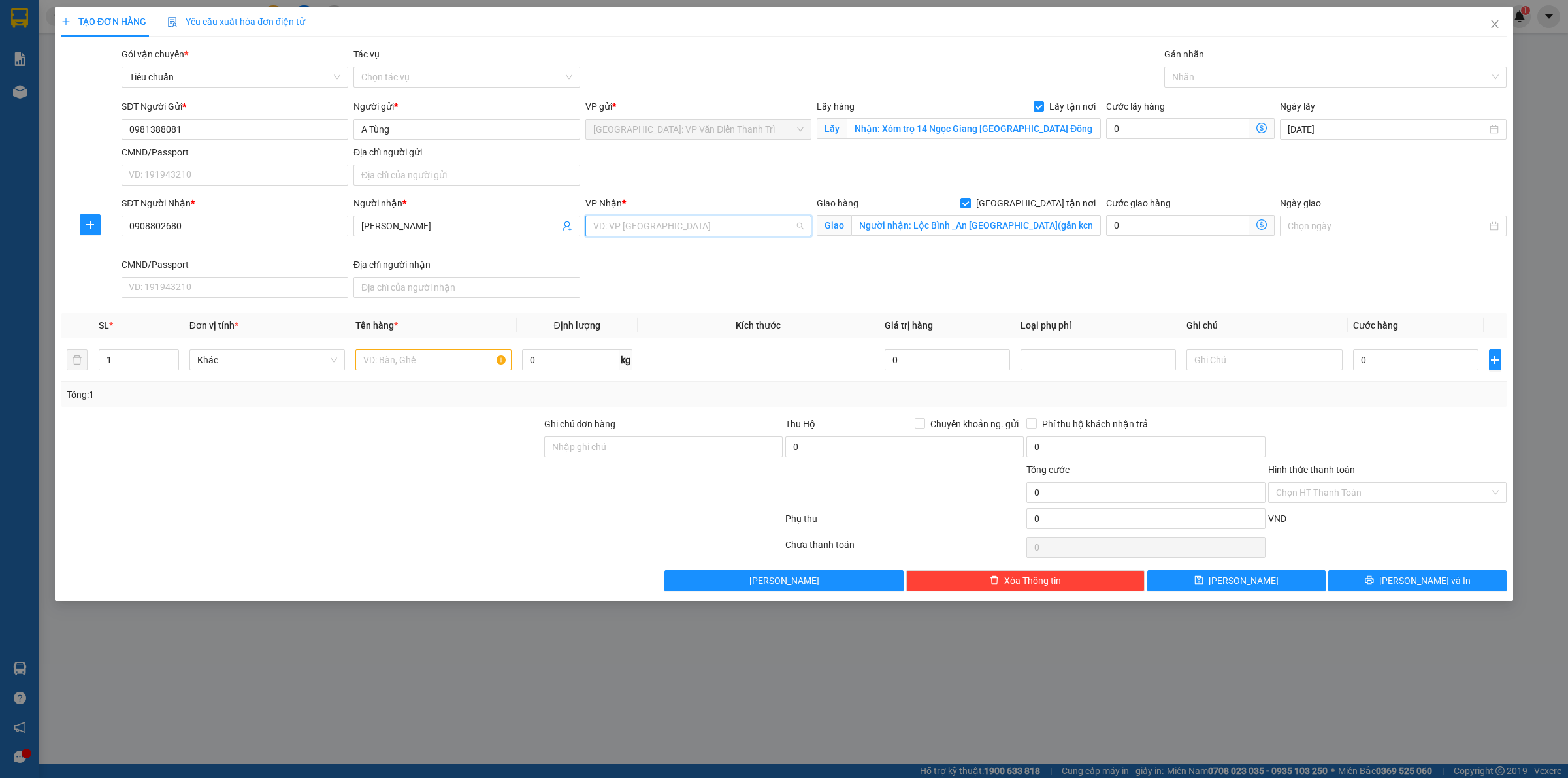
click at [675, 226] on input "search" at bounding box center [694, 226] width 202 height 19
drag, startPoint x: 677, startPoint y: 269, endPoint x: 890, endPoint y: 277, distance: 213.2
click at [677, 272] on div "[PERSON_NAME] : [GEOGRAPHIC_DATA]" at bounding box center [698, 273] width 211 height 14
click at [890, 277] on div "SĐT Người Nhận * 0908802680 Người nhận * Chị Linh VP Nhận * [GEOGRAPHIC_DATA] :…" at bounding box center [814, 249] width 1391 height 107
click at [459, 365] on input "text" at bounding box center [433, 360] width 156 height 21
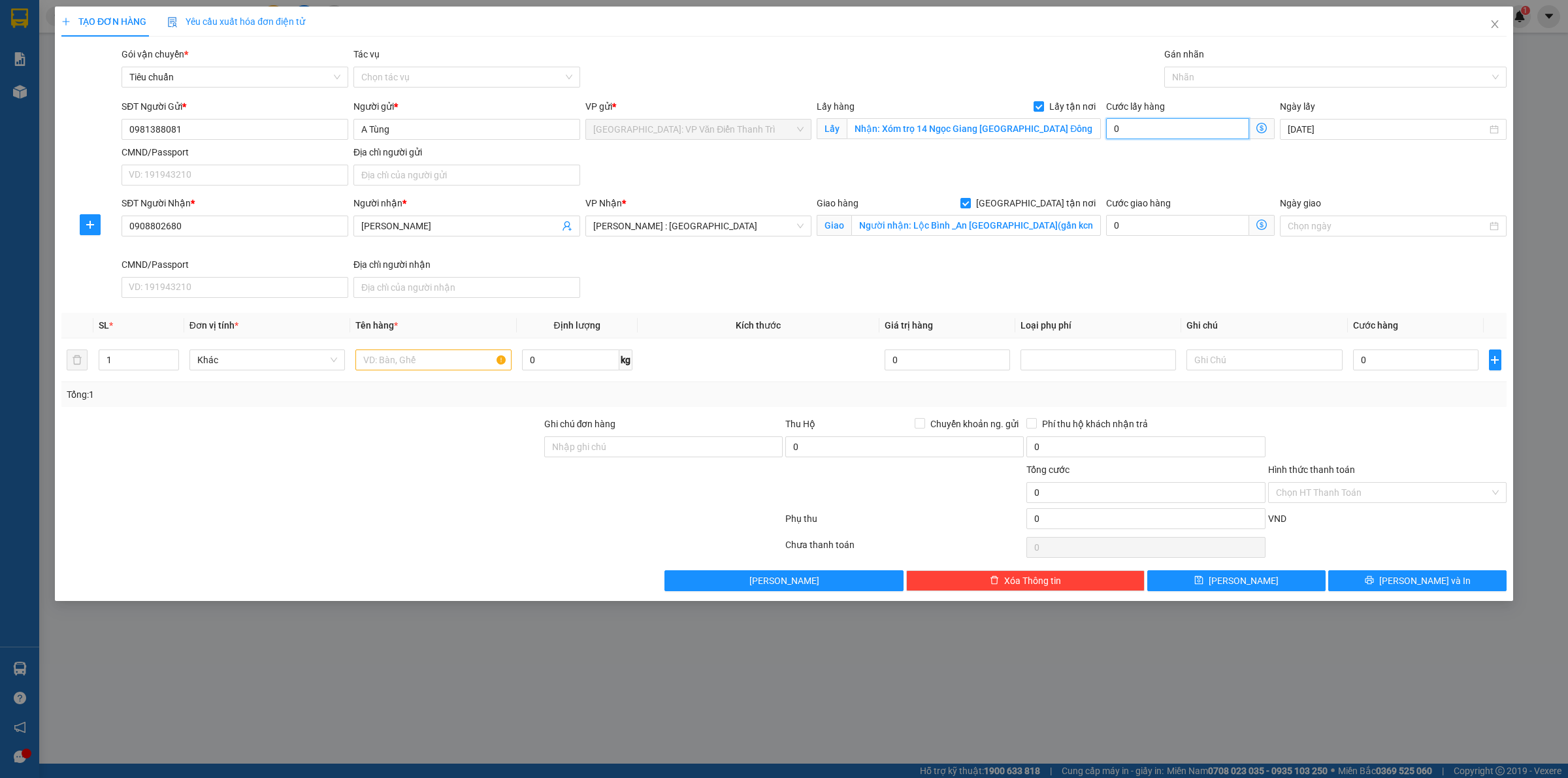
click at [1195, 125] on input "0" at bounding box center [1177, 129] width 143 height 21
click at [1391, 371] on input "0" at bounding box center [1416, 360] width 125 height 21
click at [1375, 326] on span "Cước hàng" at bounding box center [1375, 325] width 45 height 11
click at [1406, 363] on input "0" at bounding box center [1416, 360] width 125 height 21
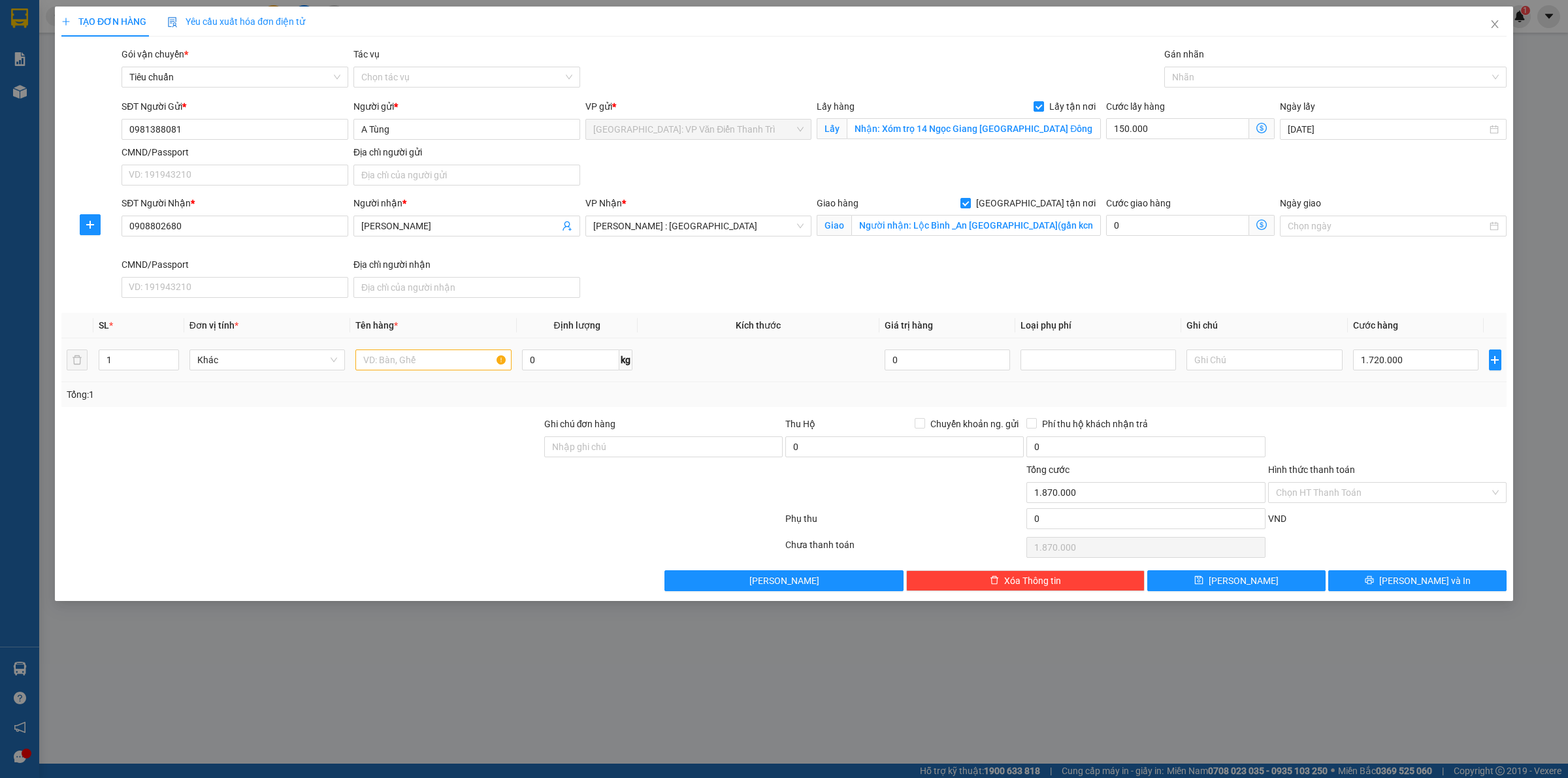
click at [433, 372] on div at bounding box center [433, 359] width 156 height 26
click at [431, 370] on input "text" at bounding box center [433, 360] width 156 height 21
click at [406, 367] on input "text" at bounding box center [433, 360] width 156 height 21
click at [1205, 75] on div at bounding box center [1328, 77] width 322 height 15
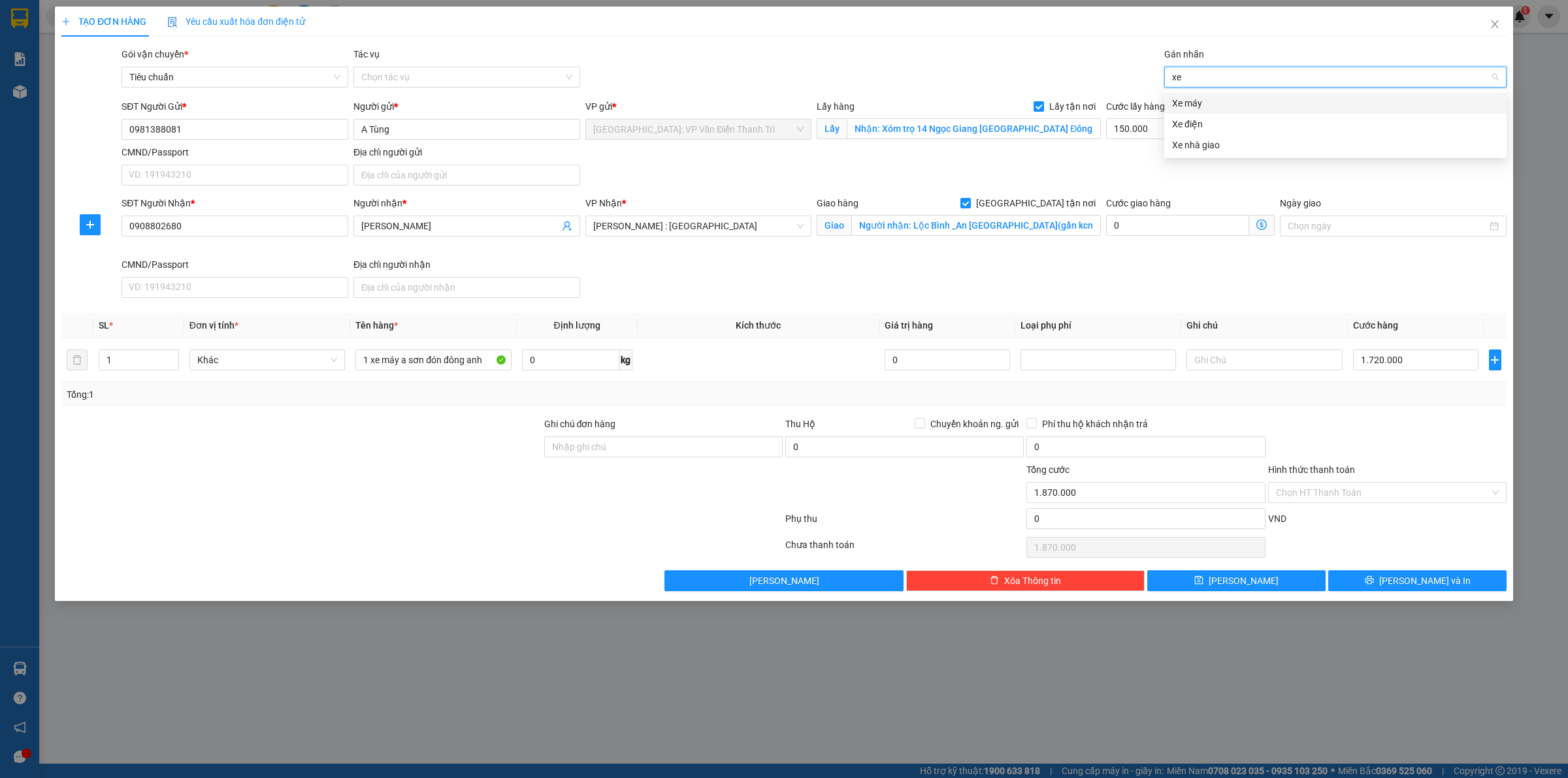
click at [1210, 108] on div "Xe máy" at bounding box center [1335, 103] width 326 height 14
click at [1232, 103] on div "[GEOGRAPHIC_DATA] tận nơi" at bounding box center [1335, 103] width 326 height 14
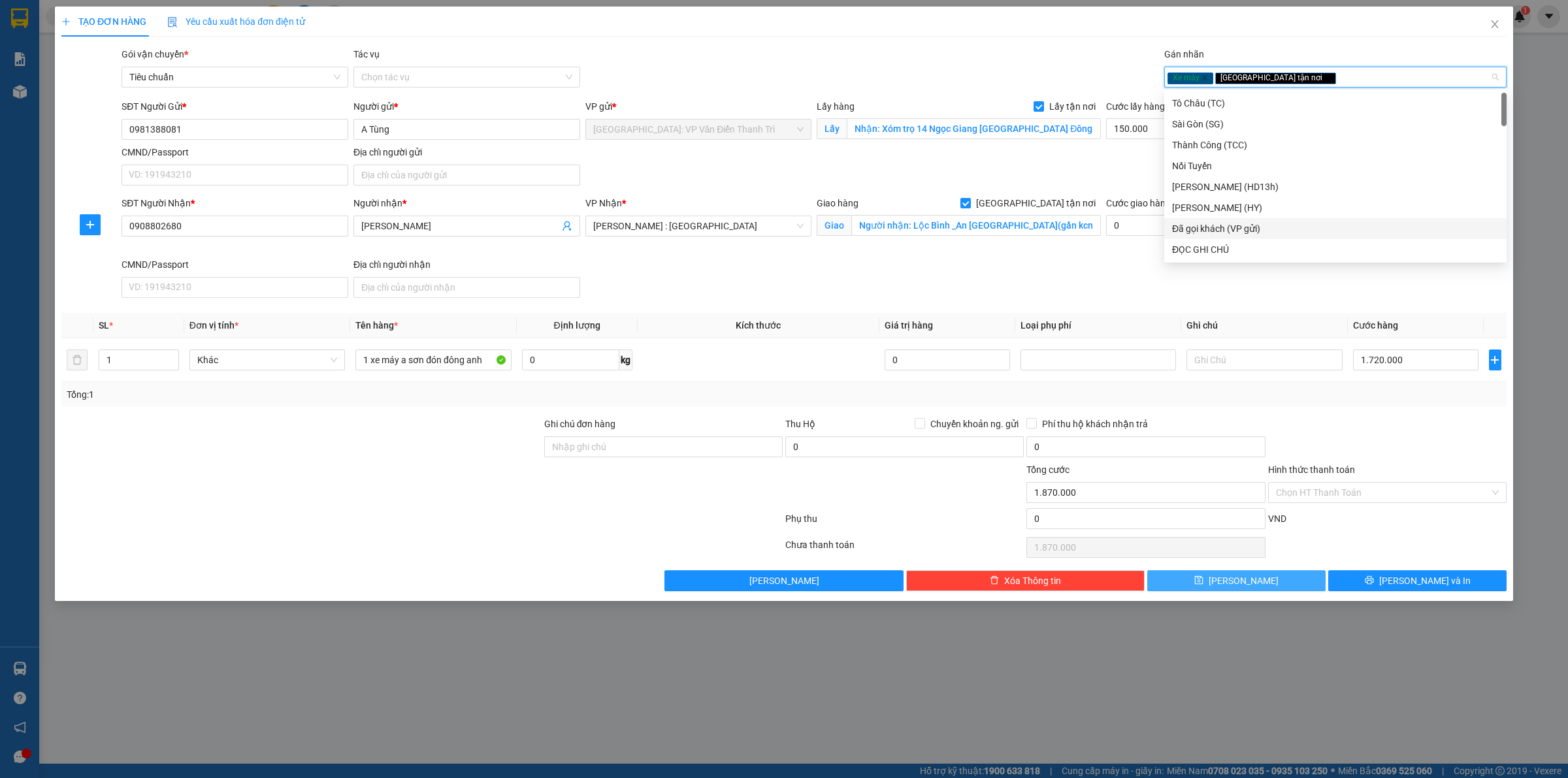
click at [1197, 573] on button "[PERSON_NAME]" at bounding box center [1236, 582] width 178 height 21
